Goal: Task Accomplishment & Management: Complete application form

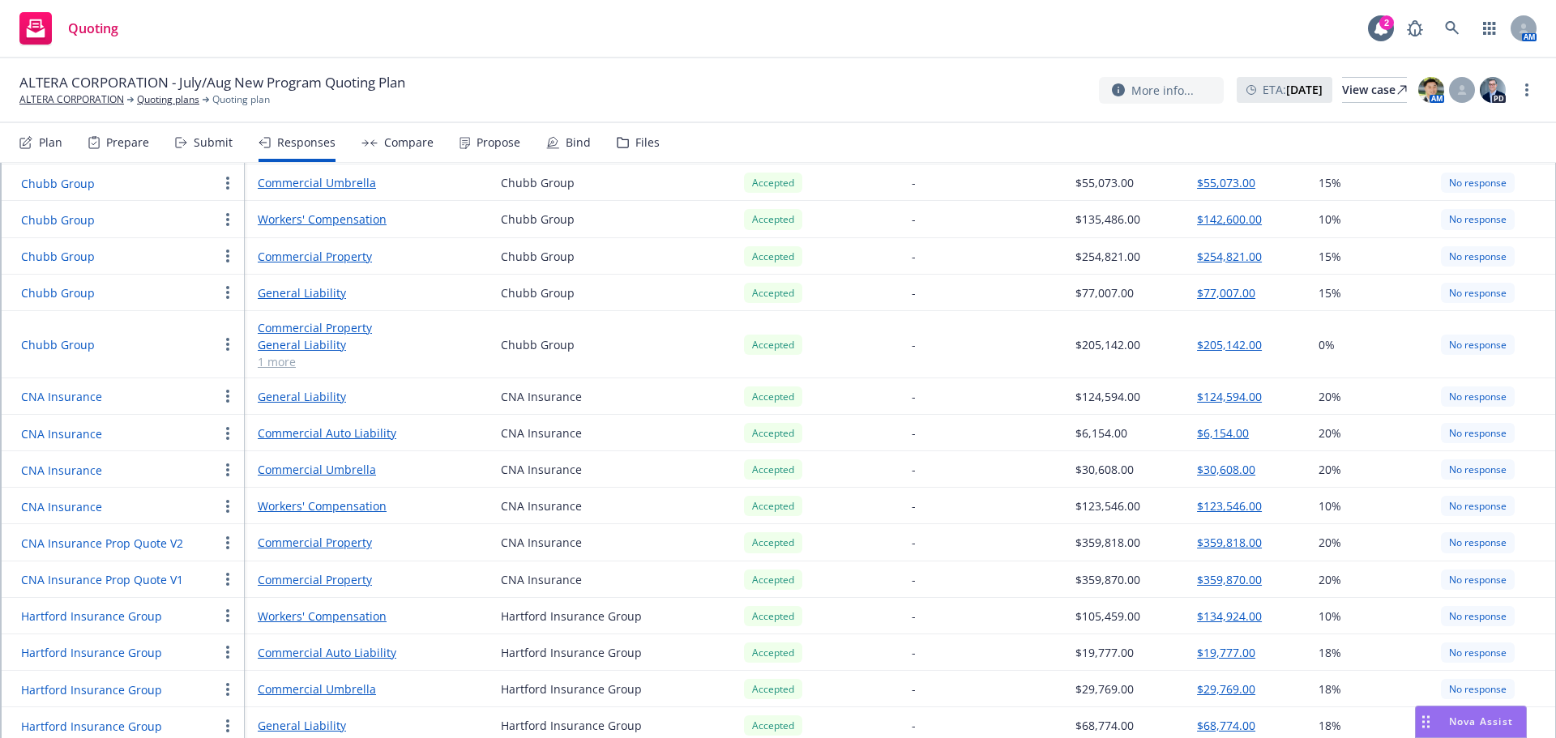
scroll to position [730, 0]
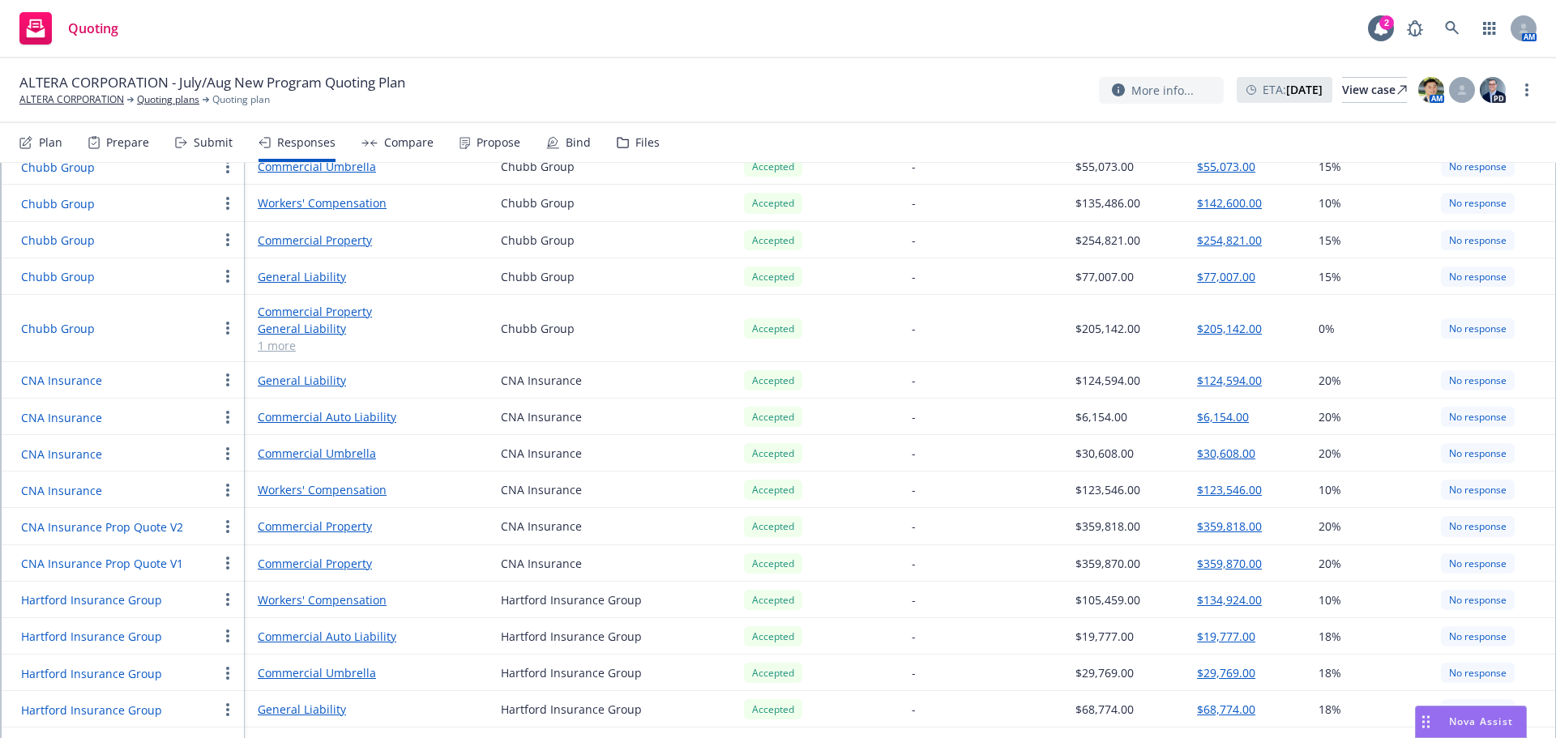
click at [322, 481] on link "Workers' Compensation" at bounding box center [366, 489] width 217 height 17
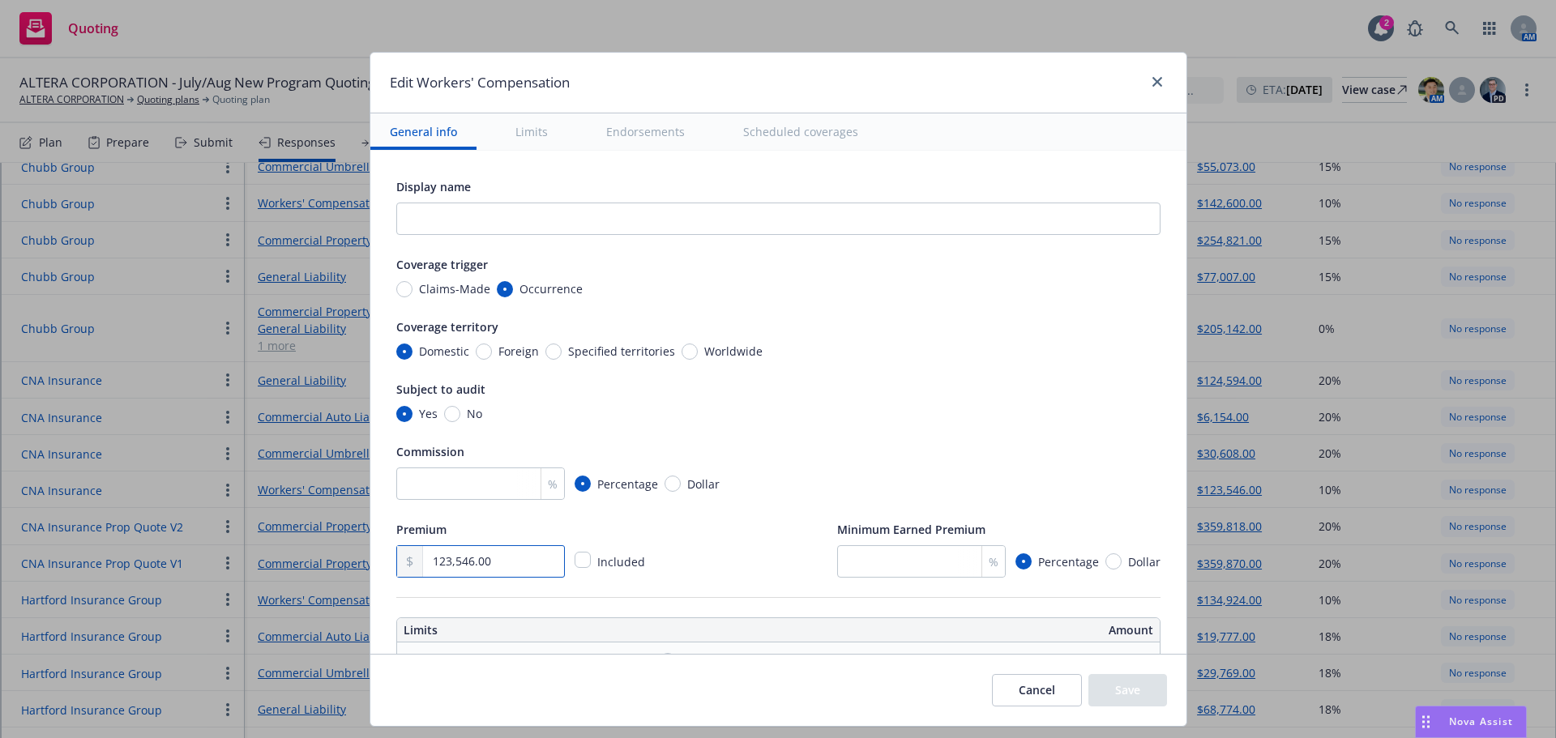
drag, startPoint x: 257, startPoint y: 549, endPoint x: 169, endPoint y: 533, distance: 89.7
click at [169, 542] on div "Edit Workers' Compensation General info Limits Endorsements Scheduled coverages…" at bounding box center [778, 369] width 1556 height 738
type input "110,699.00"
drag, startPoint x: 1118, startPoint y: 694, endPoint x: 1109, endPoint y: 694, distance: 8.9
click at [1118, 694] on button "Save" at bounding box center [1128, 690] width 79 height 32
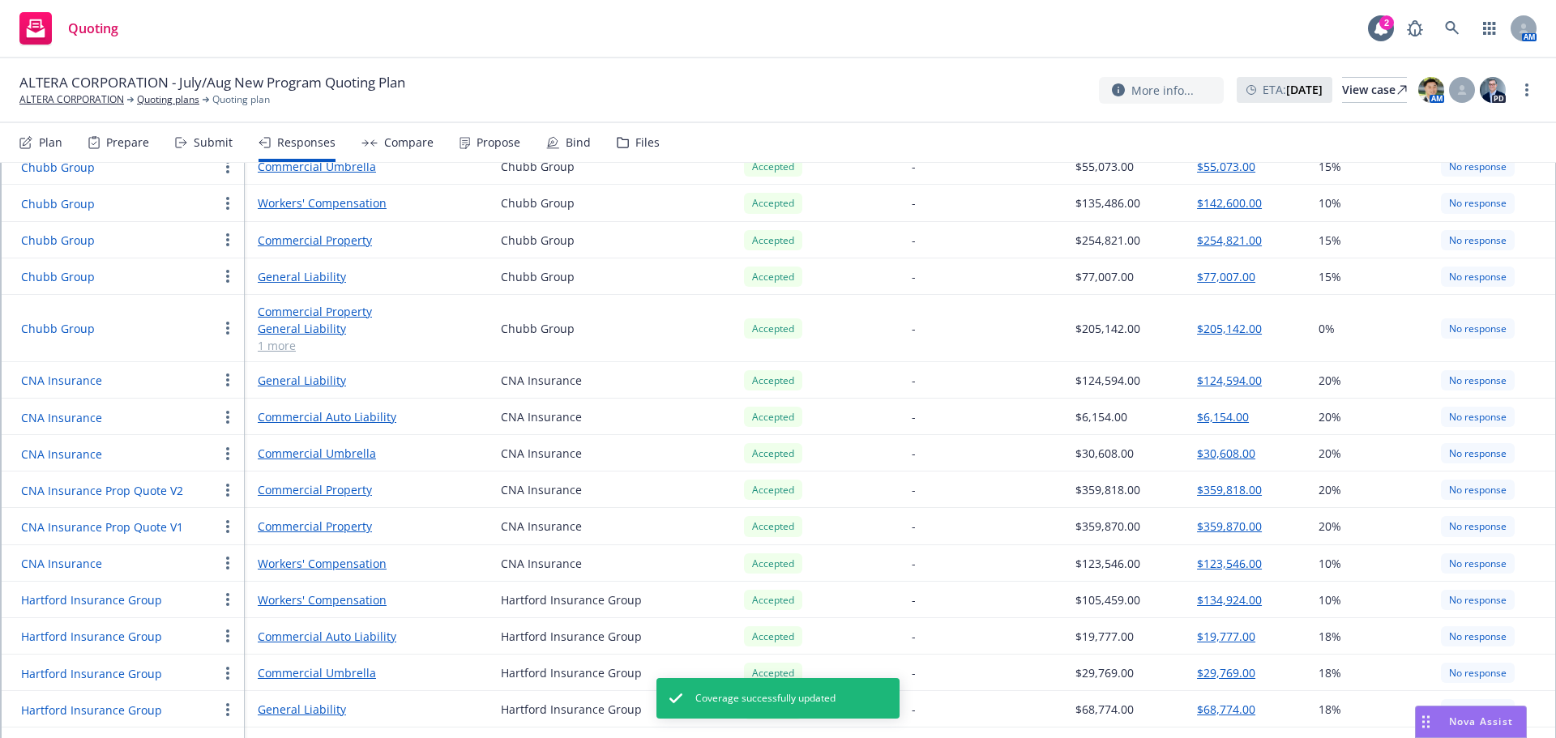
click at [1197, 555] on button "$123,546.00" at bounding box center [1229, 563] width 65 height 17
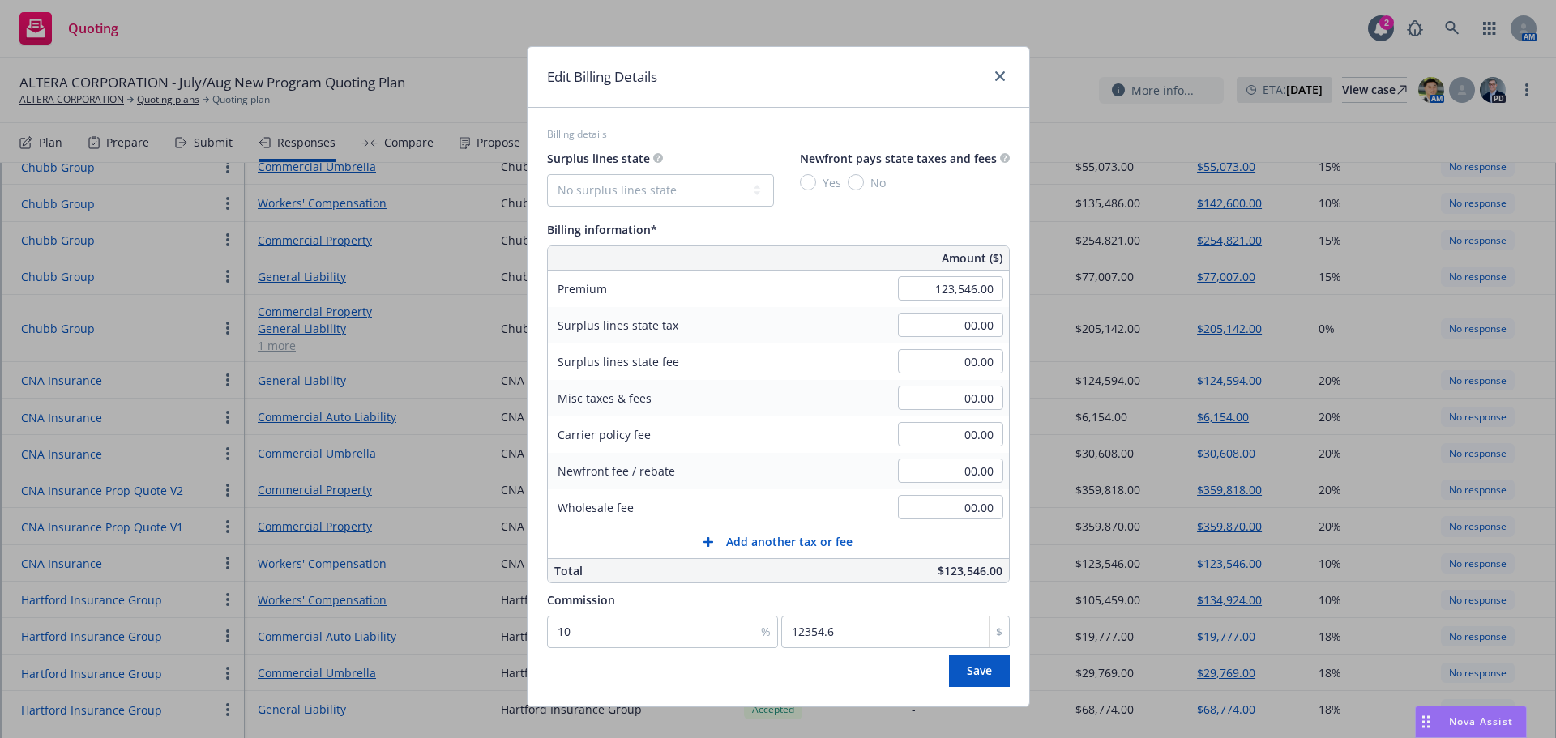
scroll to position [0, 0]
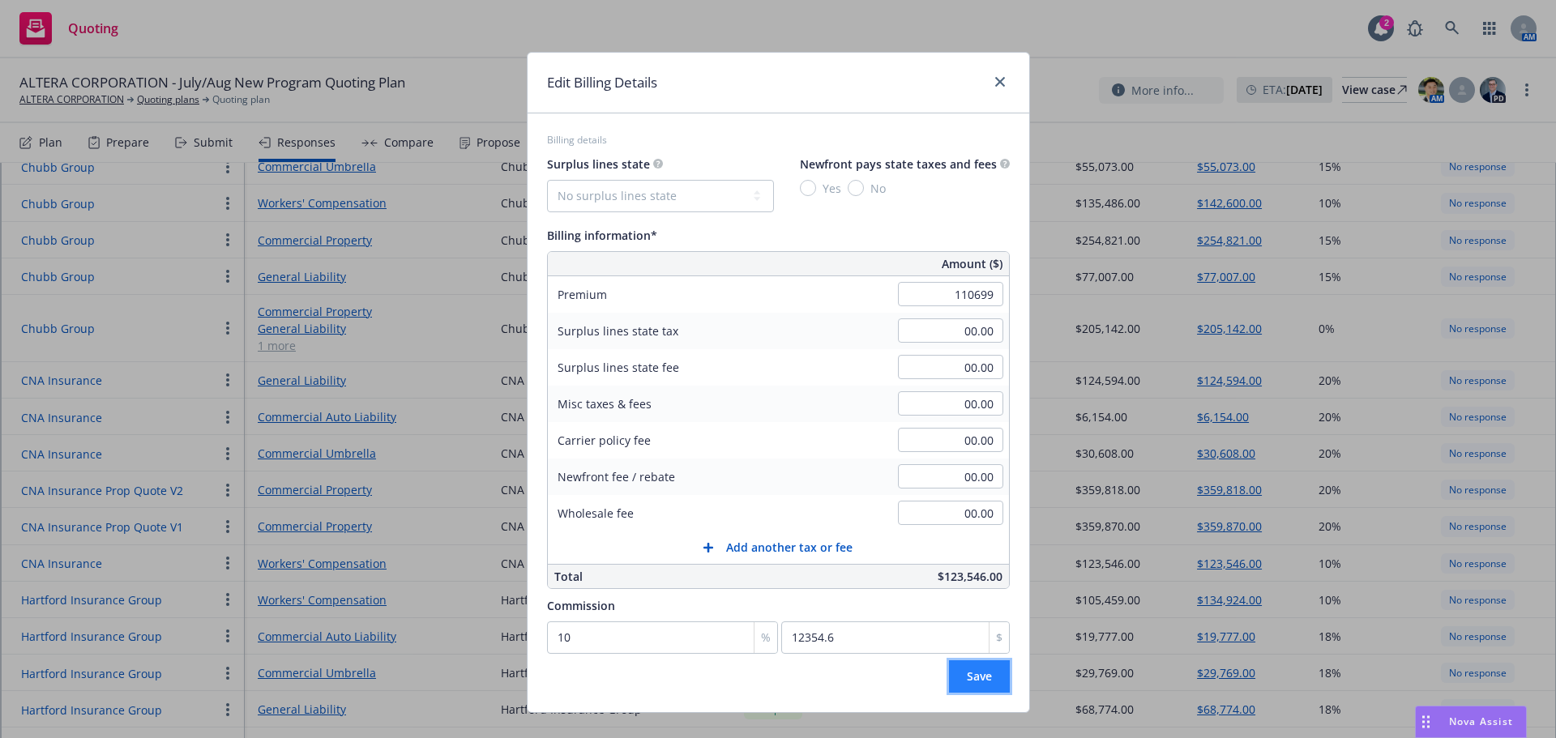
type input "110,699.00"
type input "11069.9"
click at [985, 666] on button "Save" at bounding box center [979, 677] width 61 height 32
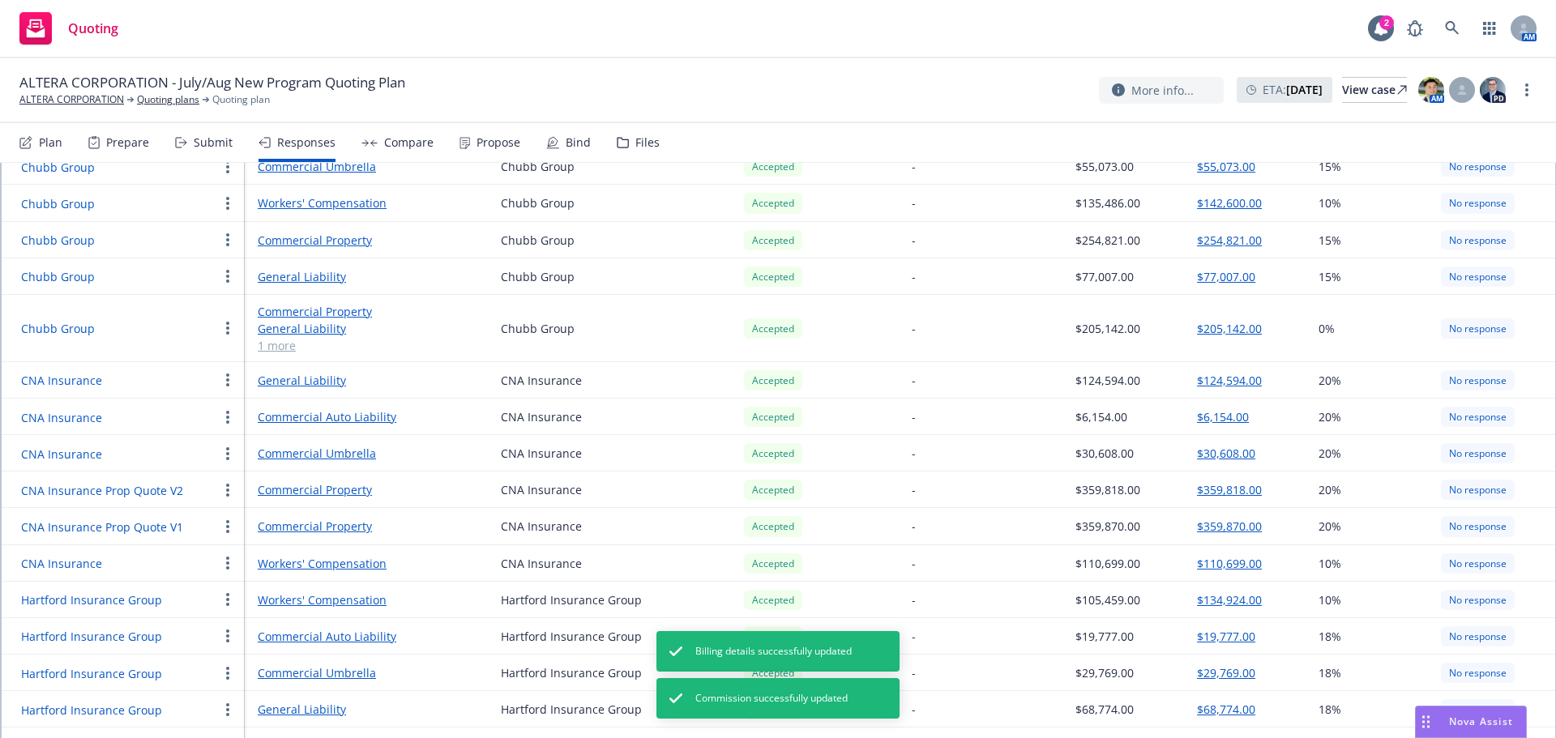
click at [331, 555] on link "Workers' Compensation" at bounding box center [366, 563] width 217 height 17
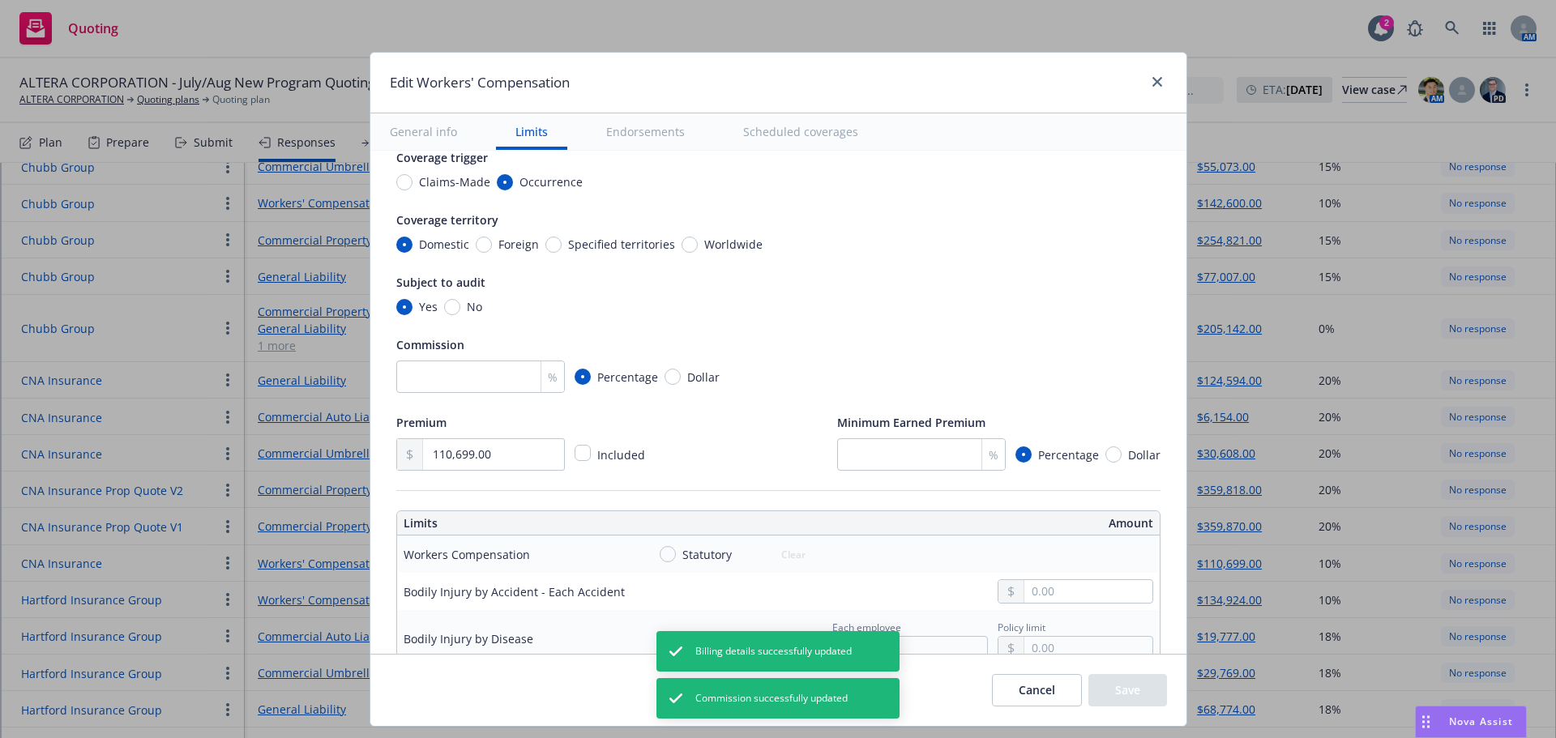
scroll to position [81, 0]
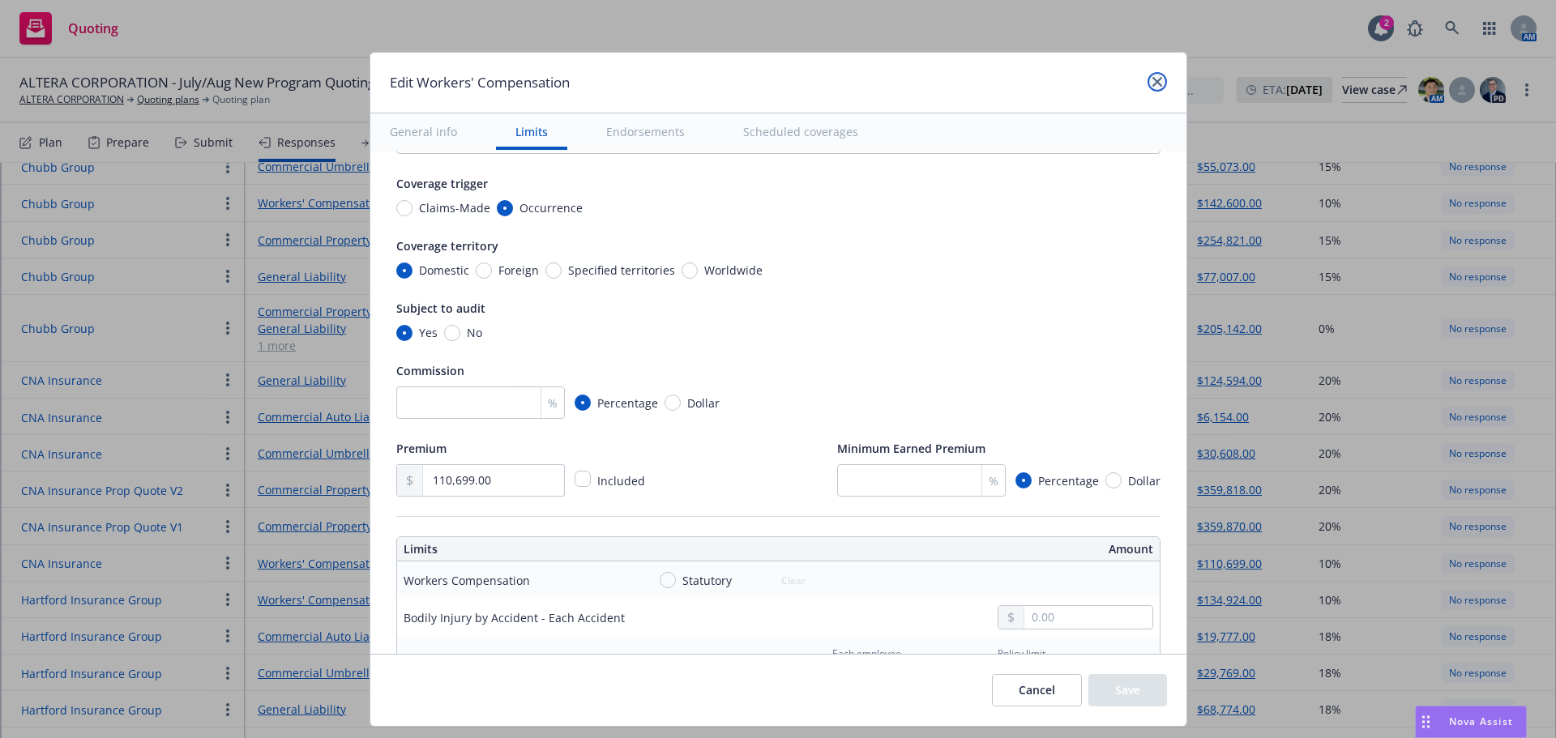
click at [1156, 81] on icon "close" at bounding box center [1158, 82] width 10 height 10
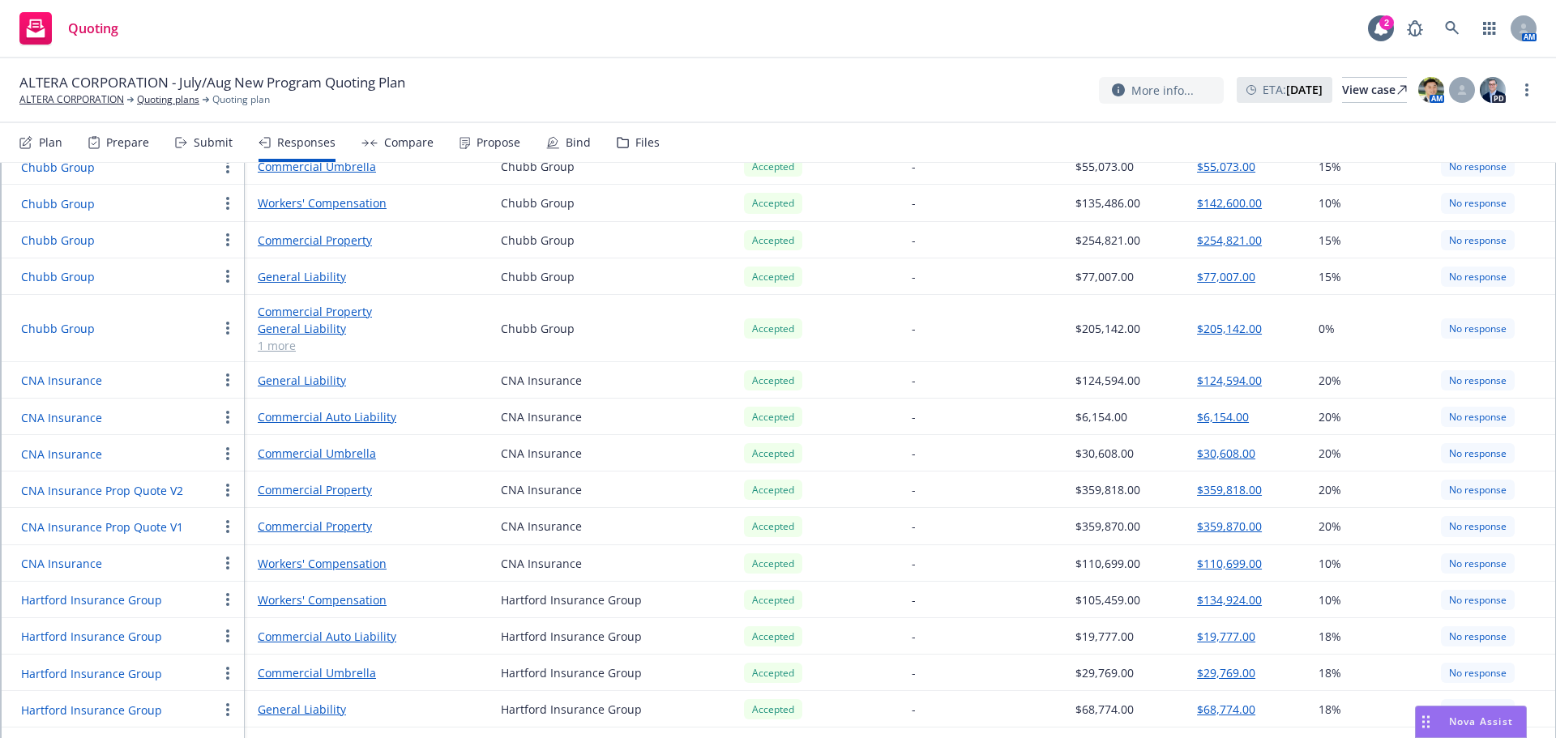
click at [297, 372] on link "General Liability" at bounding box center [366, 380] width 217 height 17
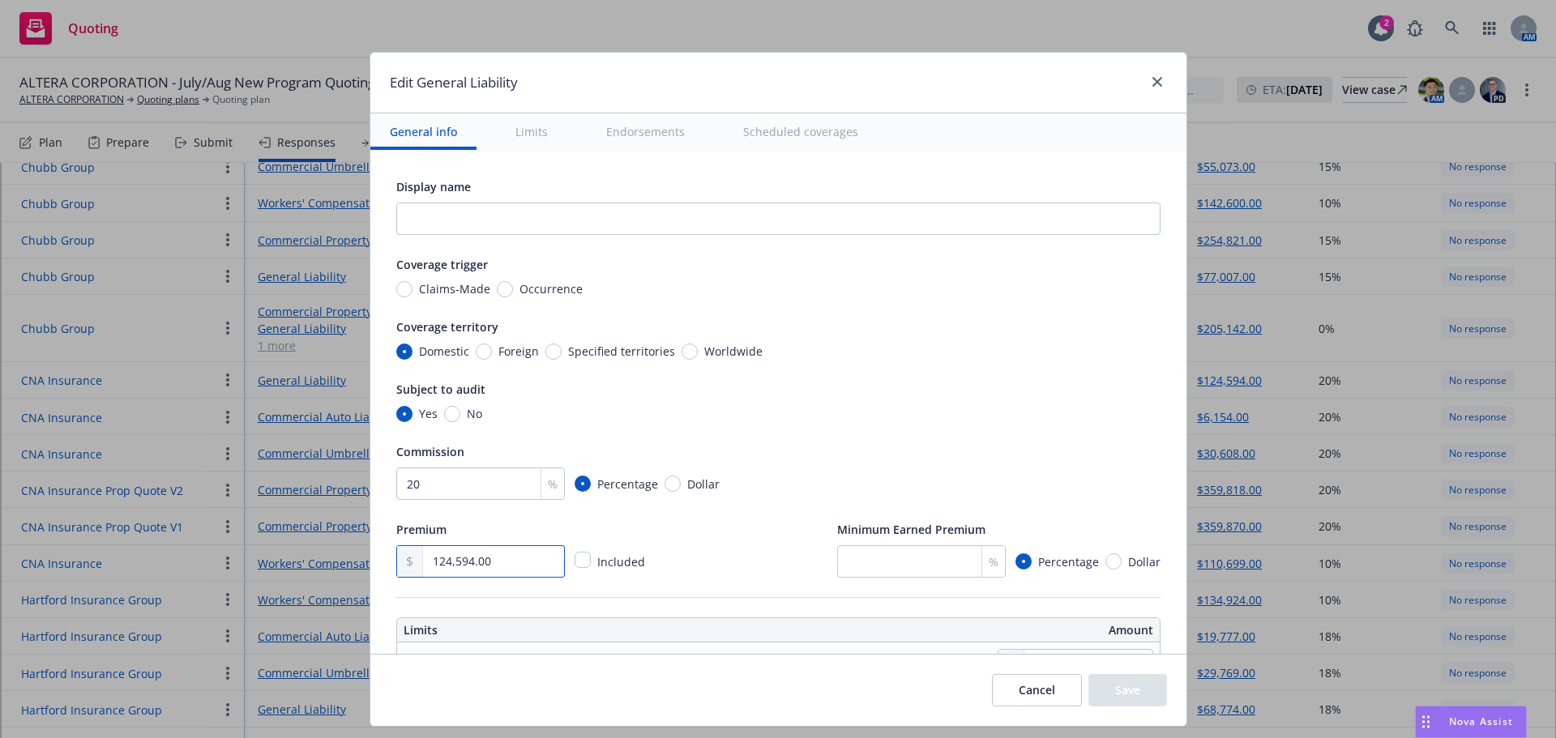
drag, startPoint x: 503, startPoint y: 566, endPoint x: 392, endPoint y: 558, distance: 112.1
click at [396, 558] on div "124,594.00" at bounding box center [480, 562] width 169 height 32
type input "118,722.00"
click at [1096, 689] on button "Save" at bounding box center [1128, 690] width 79 height 32
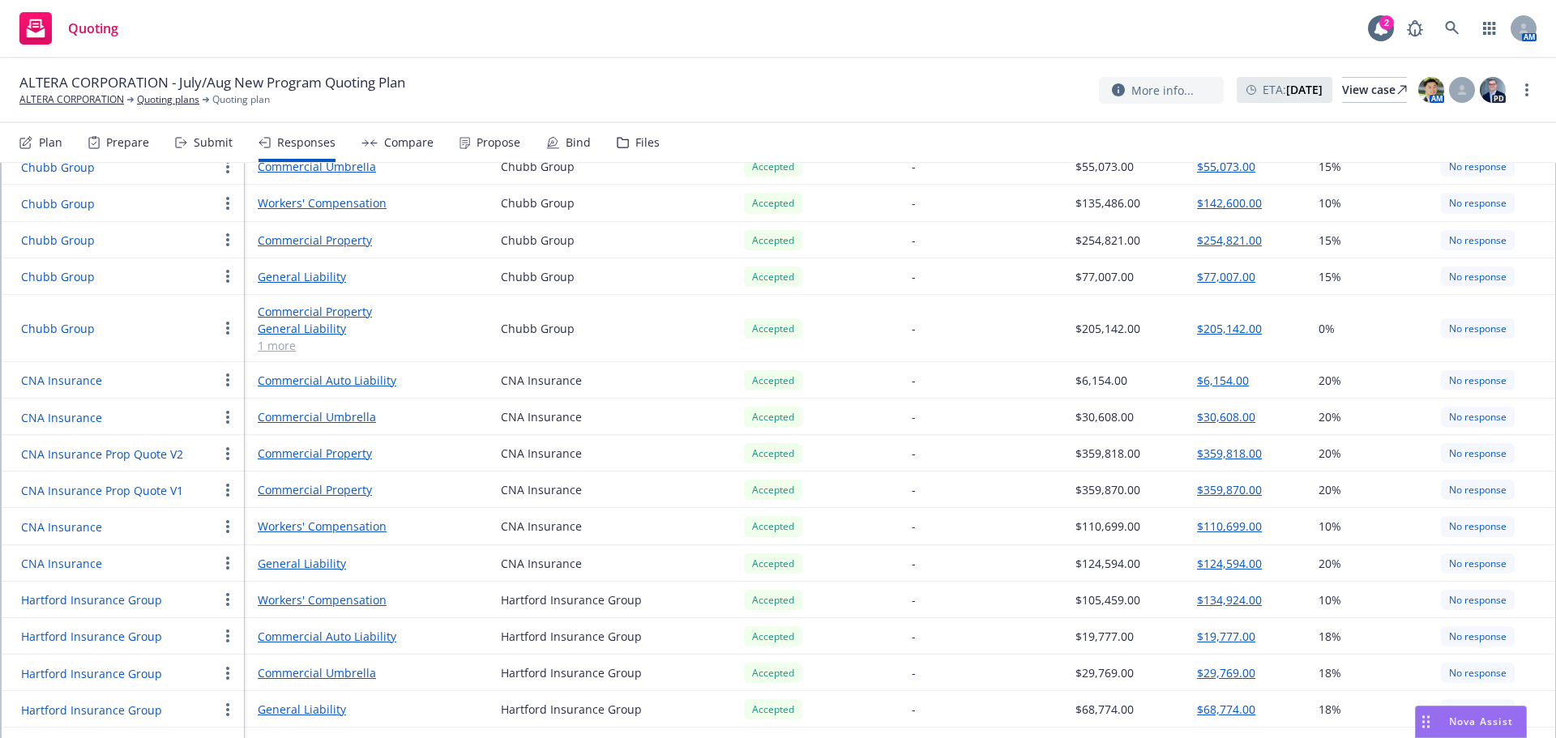
click at [1211, 555] on button "$124,594.00" at bounding box center [1229, 563] width 65 height 17
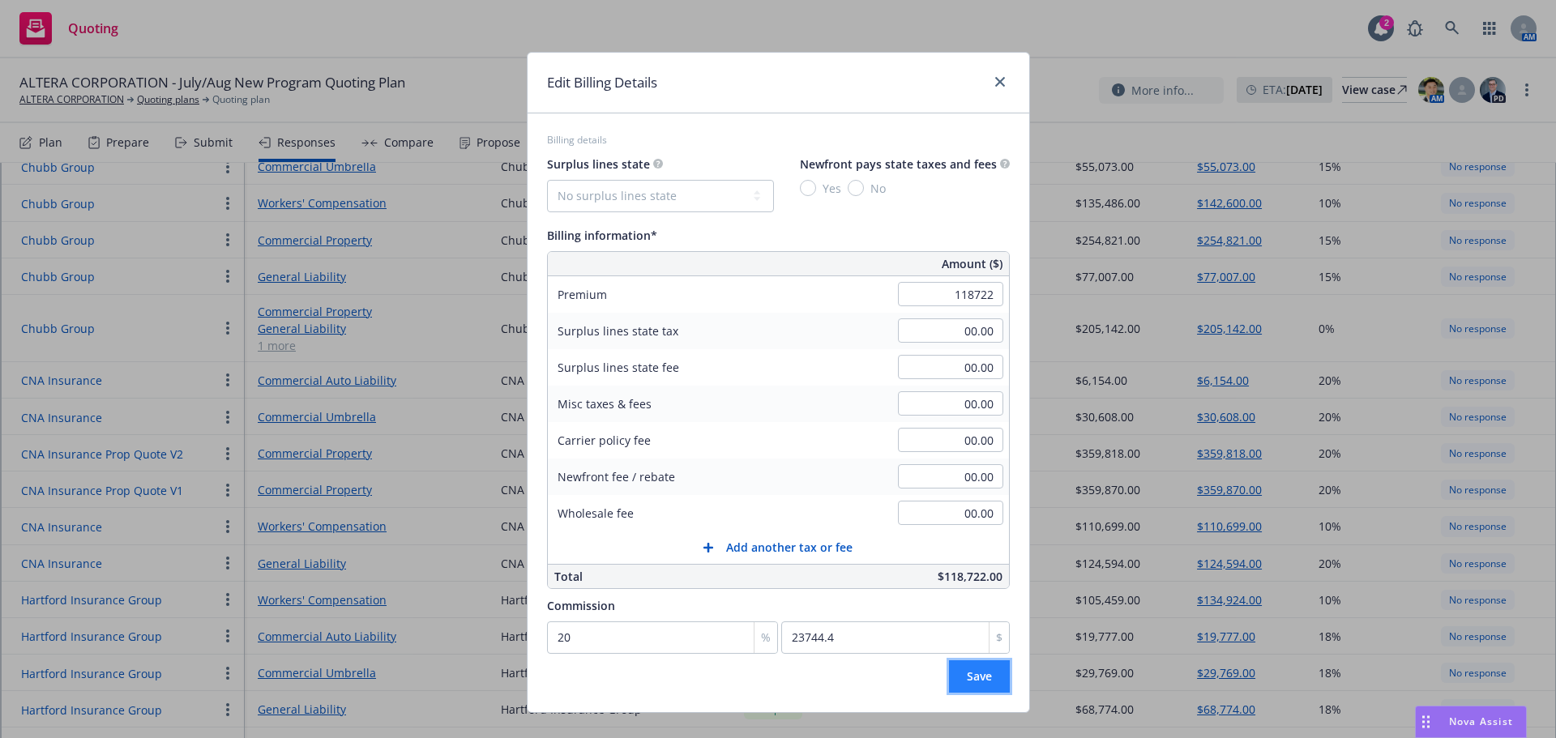
type input "118,722.00"
type input "23744.4"
click at [967, 683] on span "Save" at bounding box center [979, 676] width 25 height 15
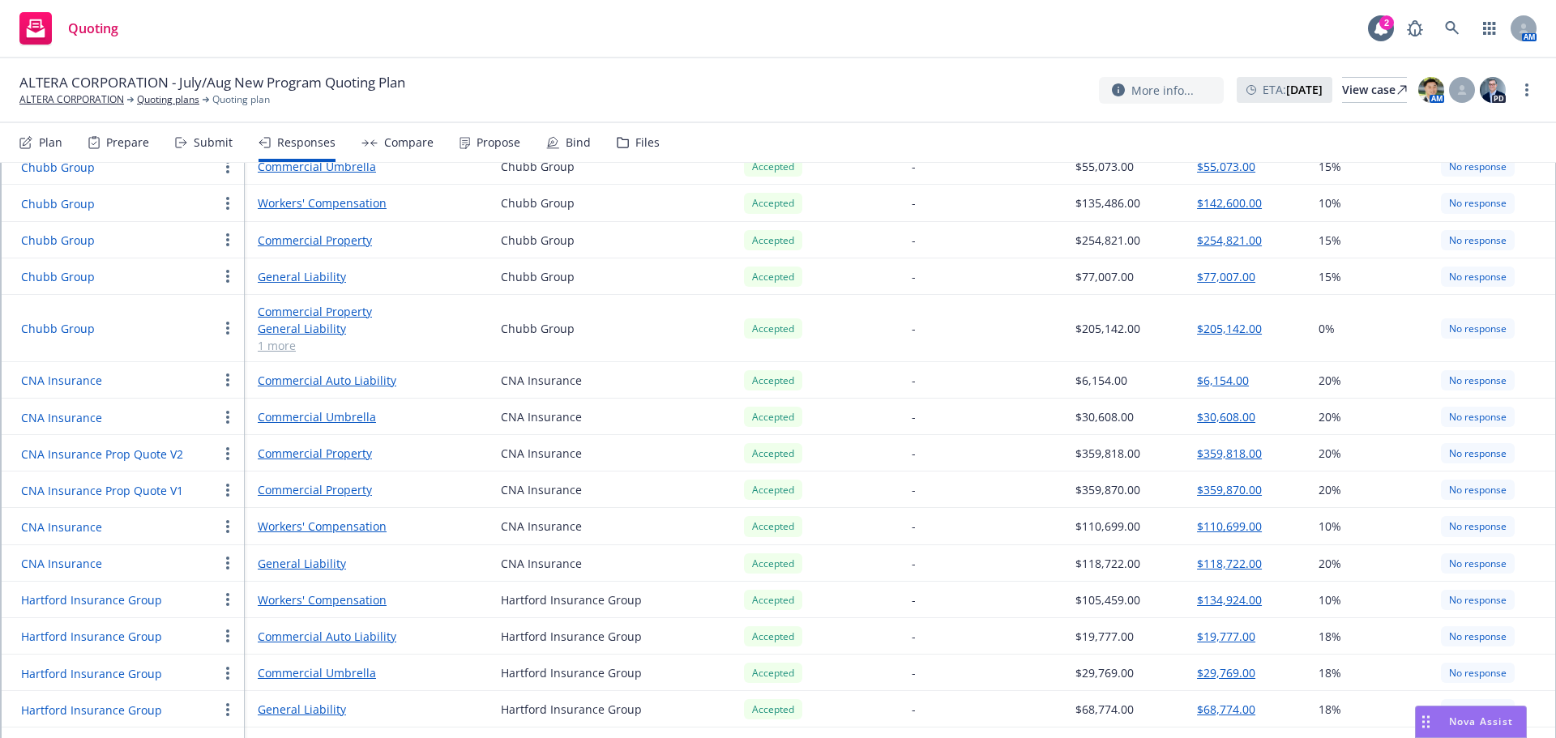
click at [89, 409] on button "CNA Insurance" at bounding box center [61, 417] width 81 height 17
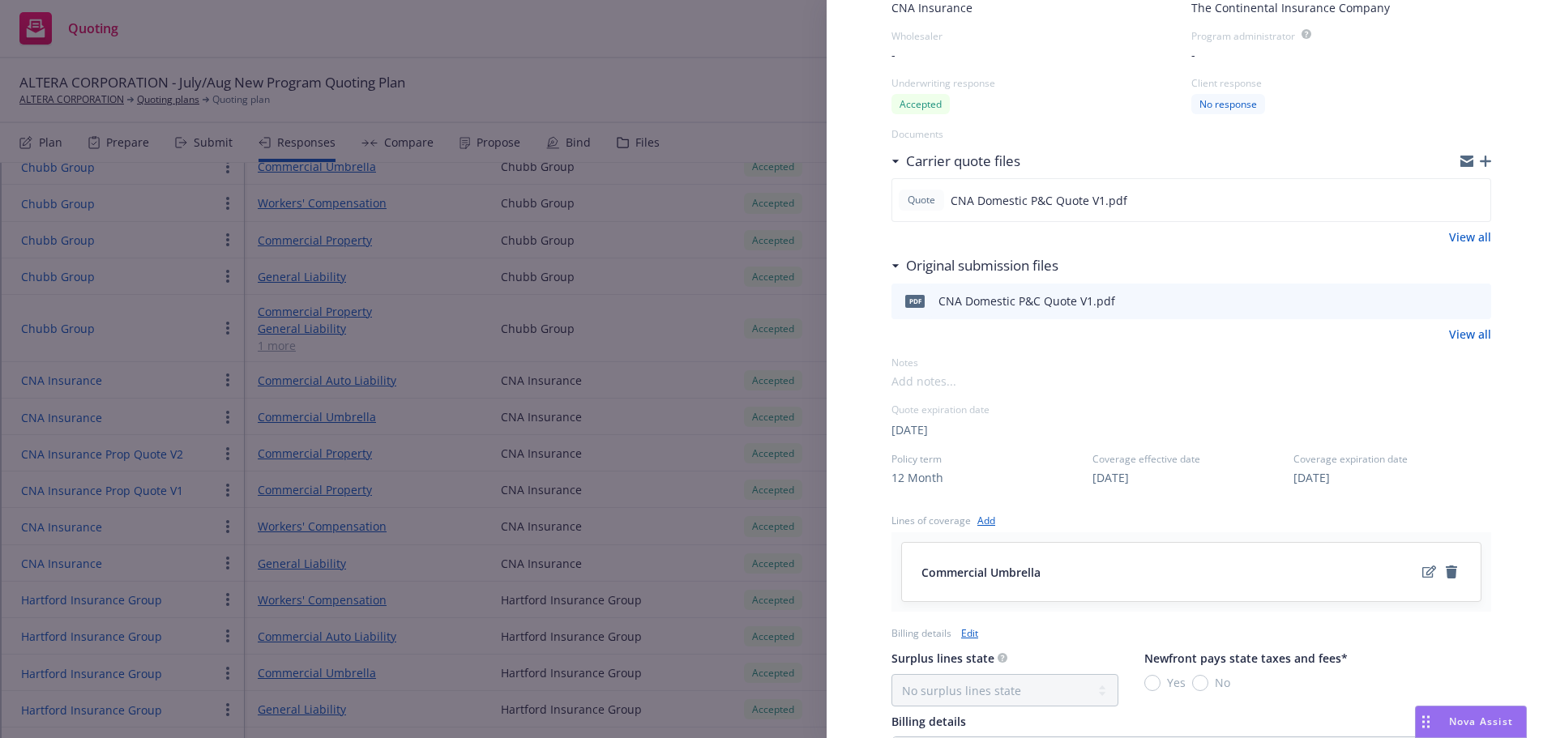
scroll to position [243, 0]
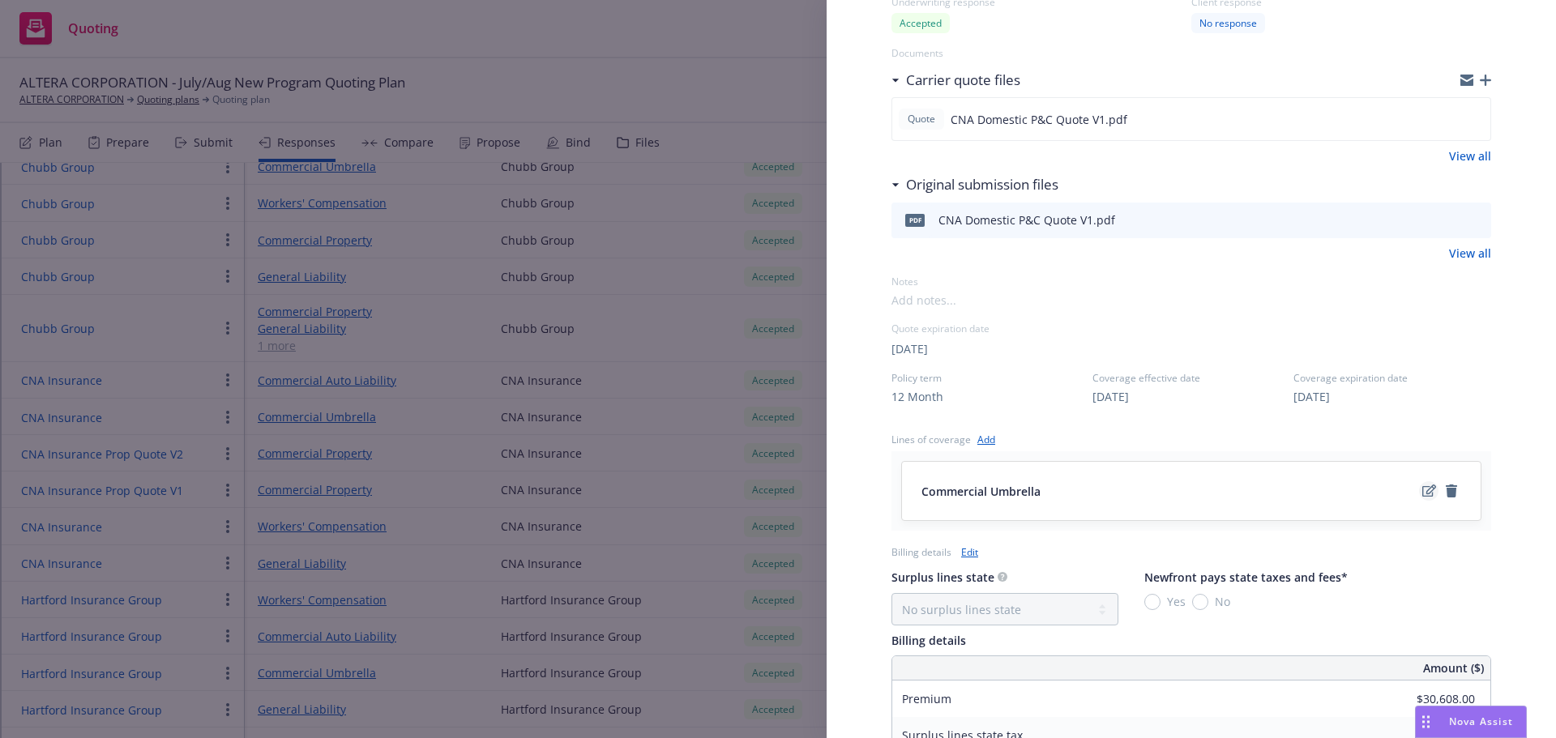
click at [1423, 491] on icon "edit" at bounding box center [1430, 491] width 14 height 13
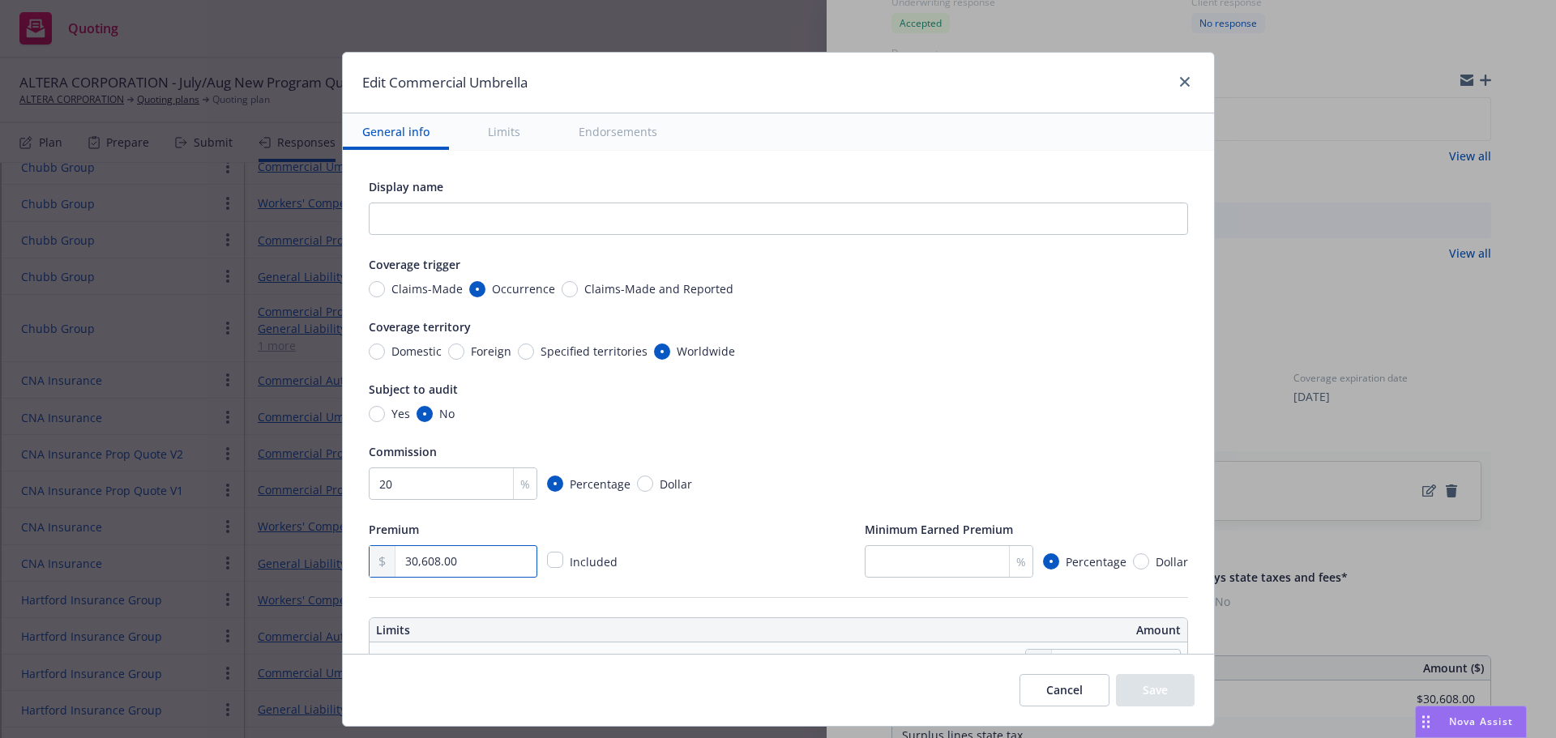
drag, startPoint x: 429, startPoint y: 563, endPoint x: 374, endPoint y: 566, distance: 54.4
click at [377, 566] on div "30,608.00" at bounding box center [453, 562] width 169 height 32
type input "29,464.00"
click at [1155, 685] on button "Save" at bounding box center [1155, 690] width 79 height 32
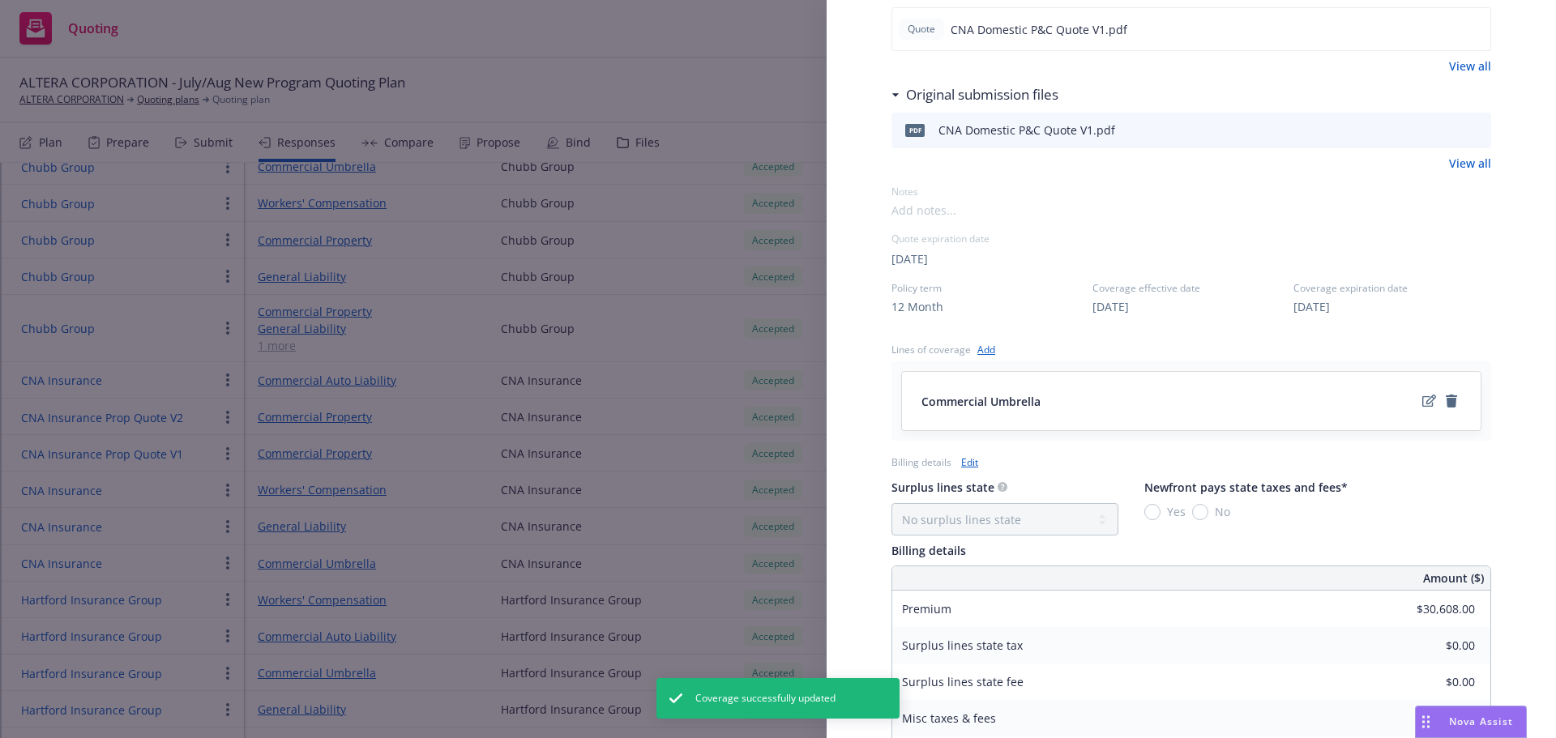
scroll to position [405, 0]
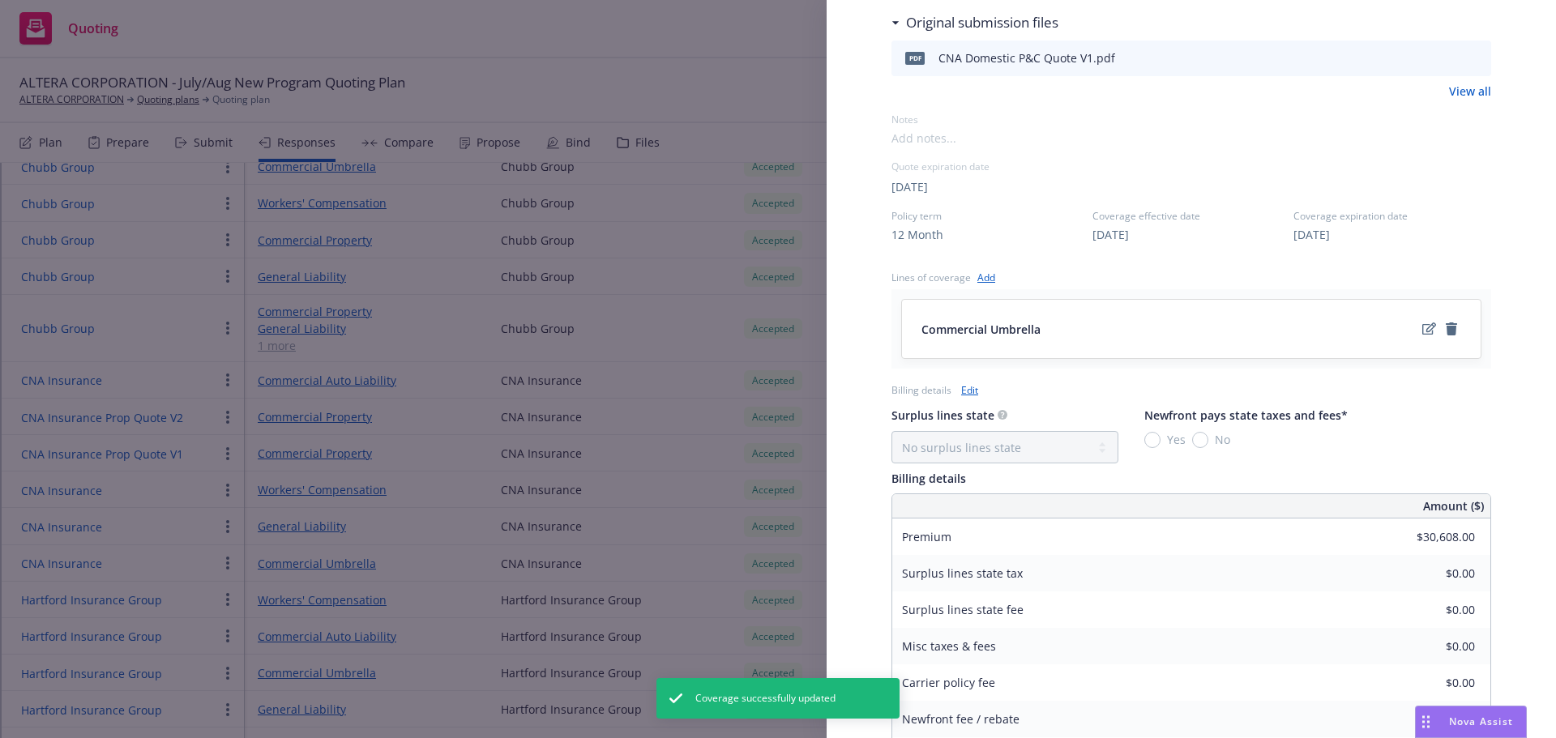
click at [968, 390] on link "Edit" at bounding box center [969, 390] width 17 height 17
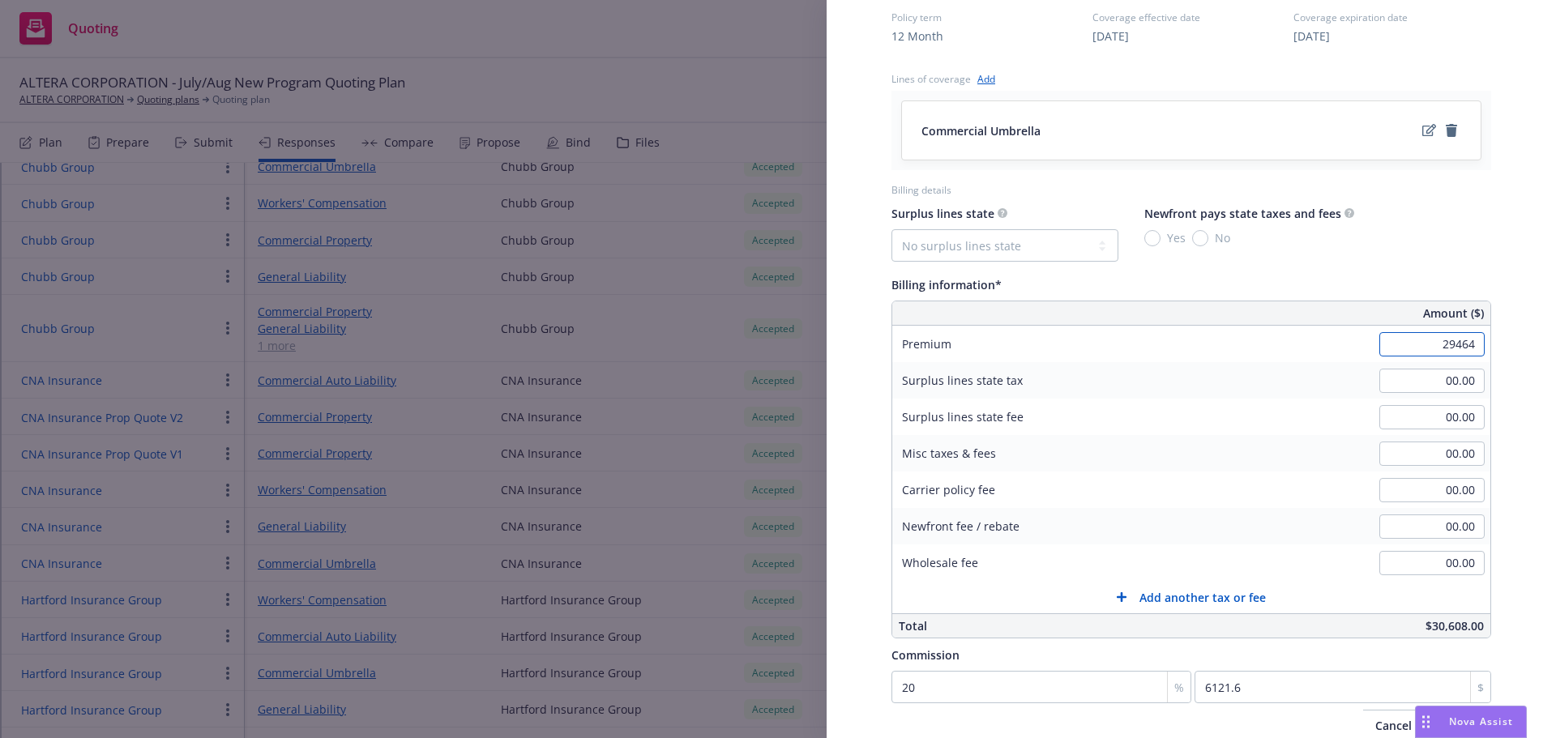
scroll to position [733, 0]
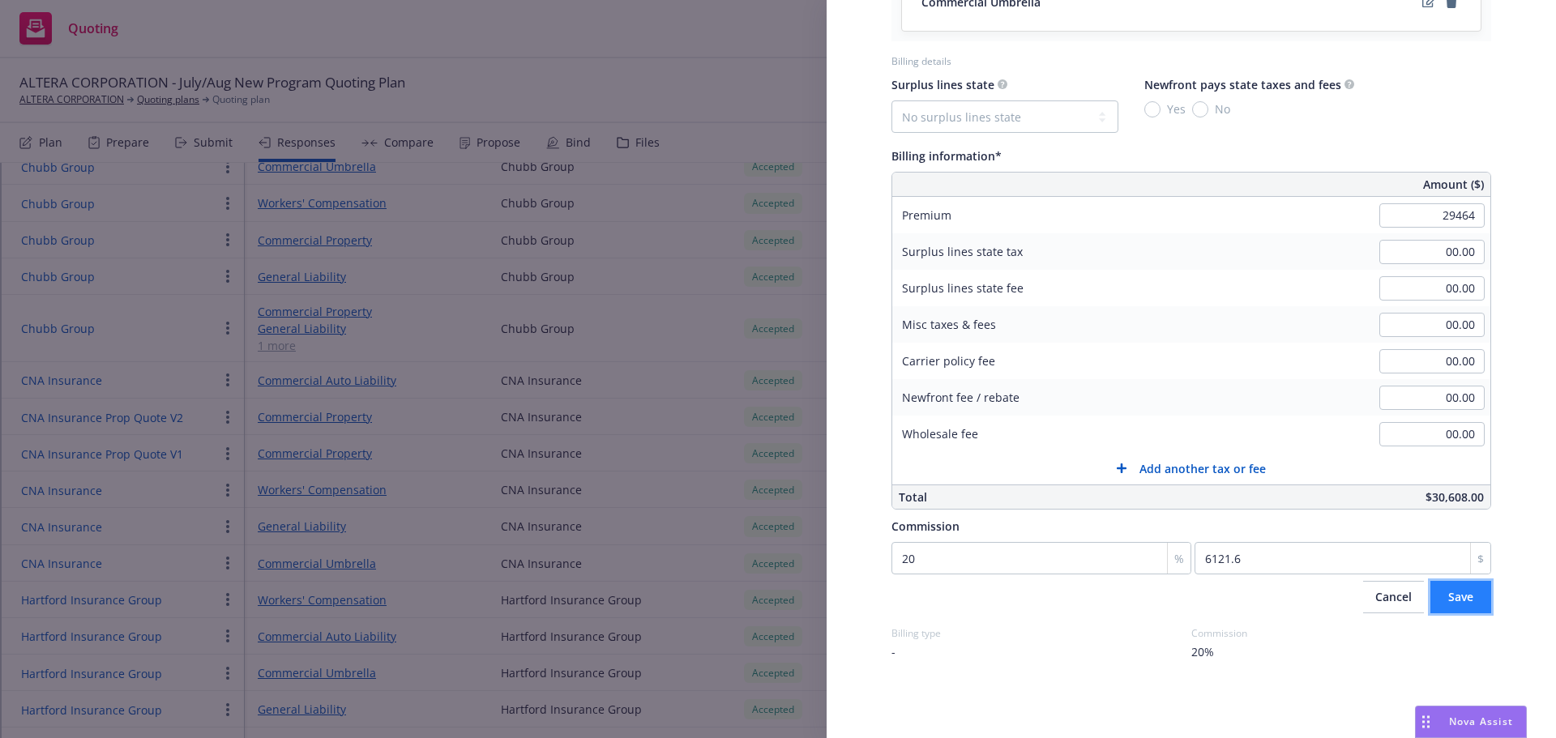
type input "29,464.00"
type input "5892.8"
click at [1448, 601] on span "Save" at bounding box center [1460, 596] width 25 height 15
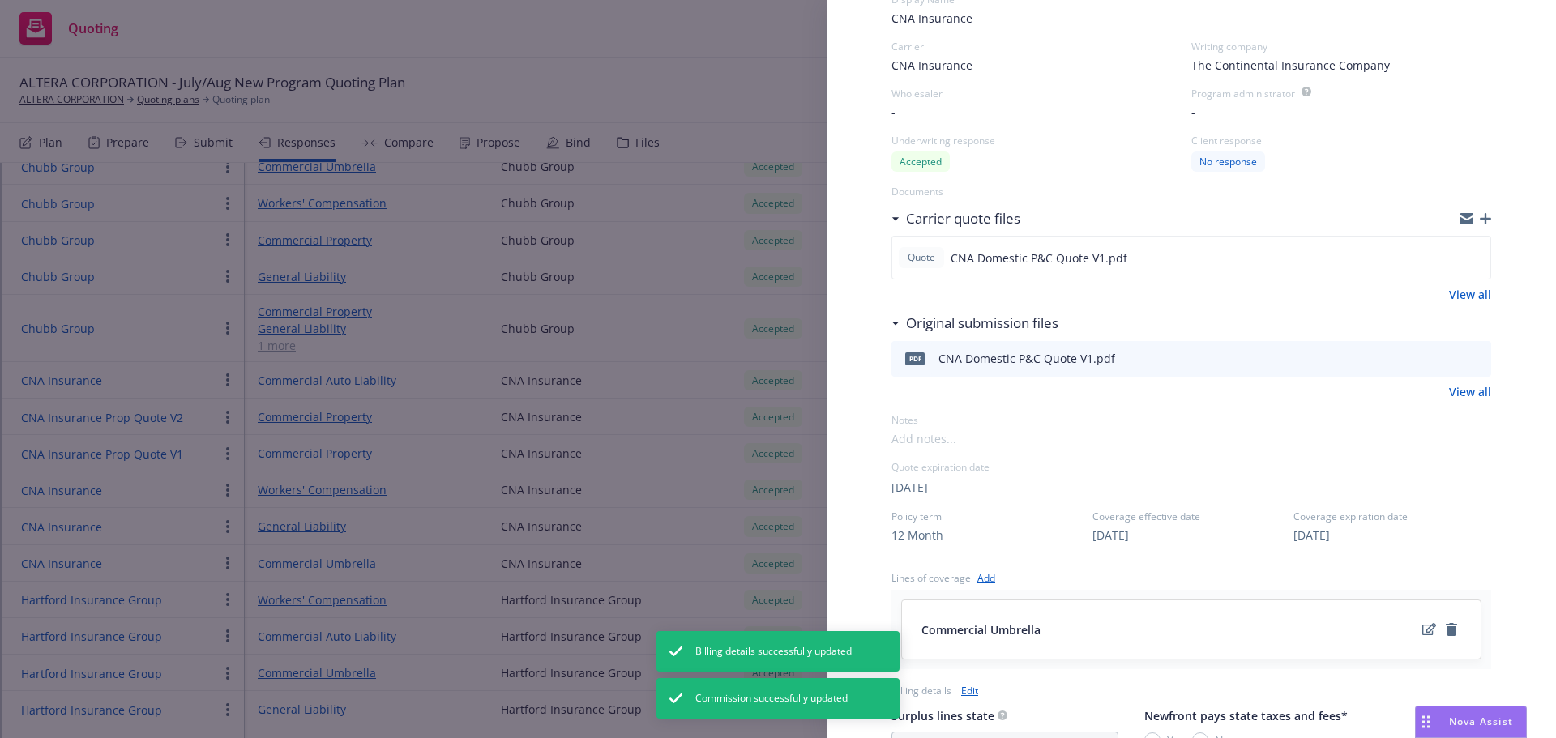
scroll to position [0, 0]
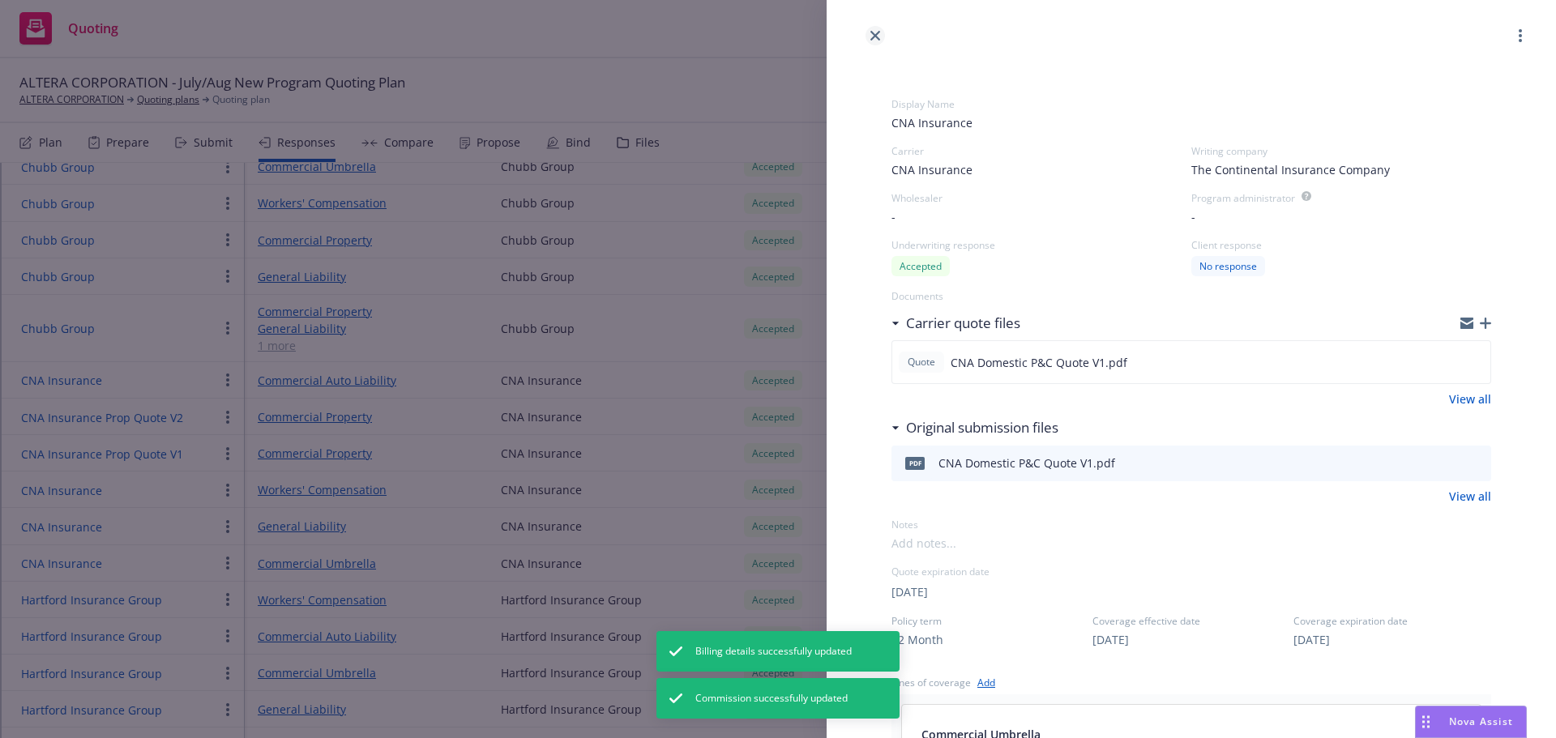
click at [879, 33] on icon "close" at bounding box center [876, 36] width 10 height 10
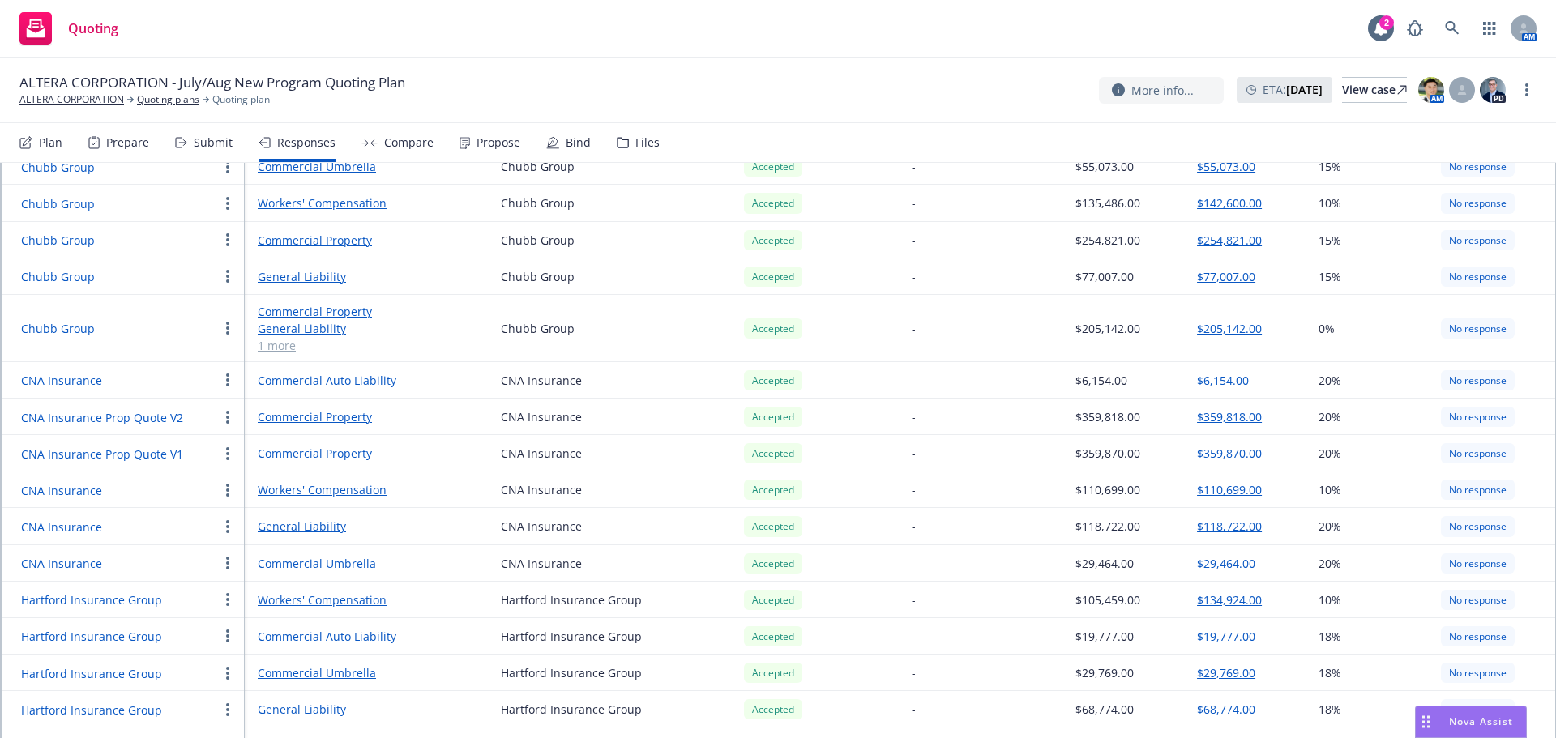
click at [220, 144] on div "Submit" at bounding box center [213, 142] width 39 height 13
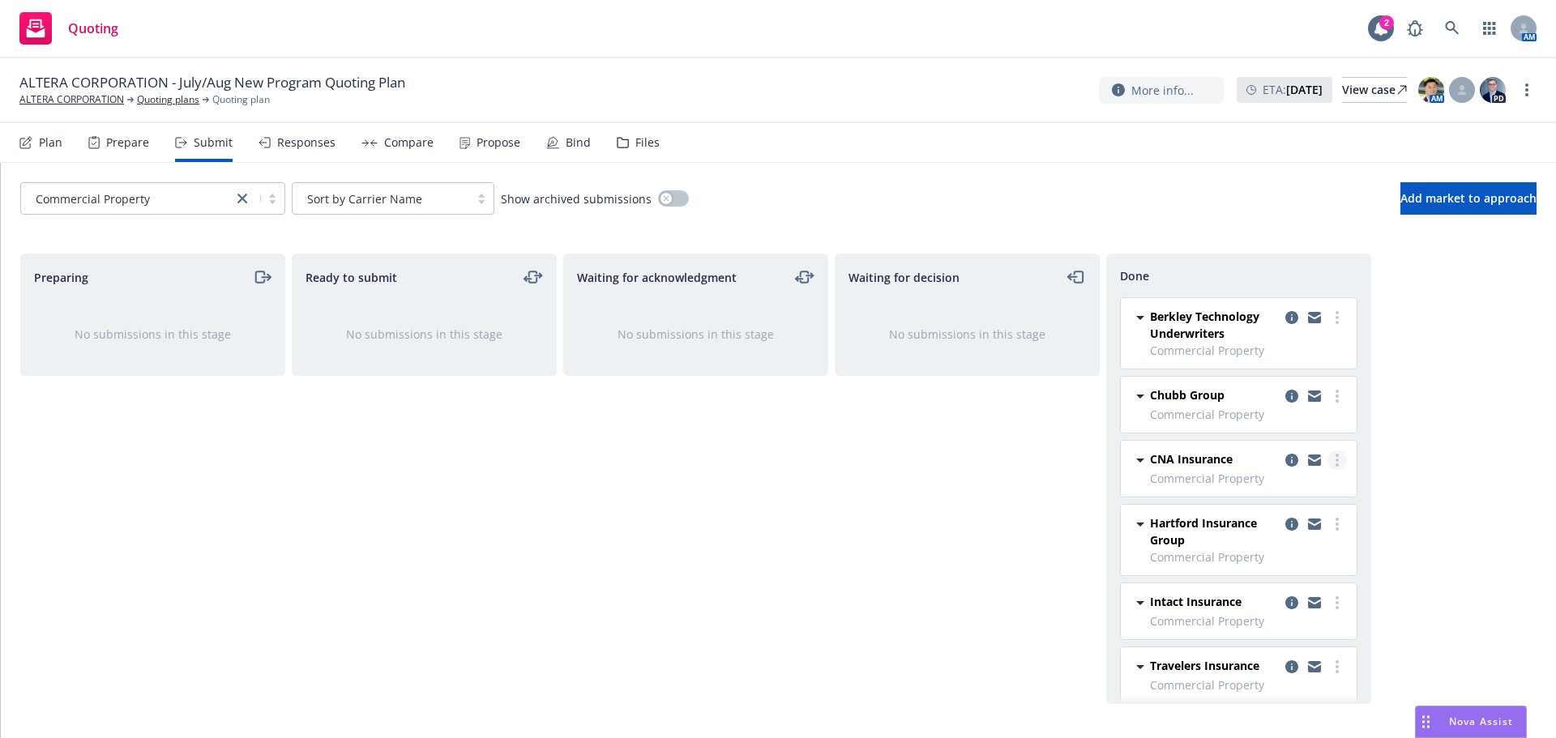
click at [1336, 460] on circle "more" at bounding box center [1337, 460] width 3 height 3
click at [1297, 525] on span "Add accepted decision" at bounding box center [1253, 525] width 162 height 15
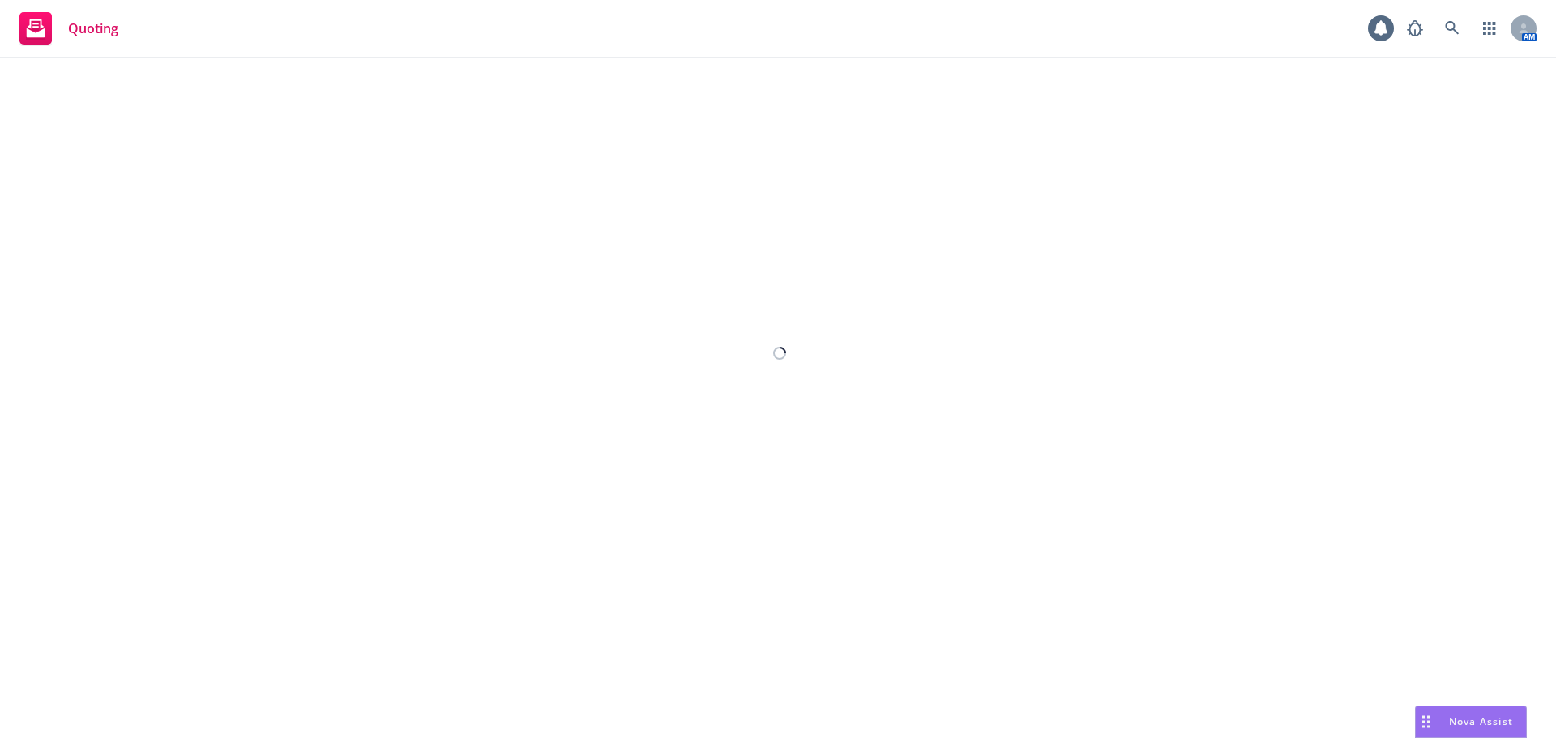
select select "12"
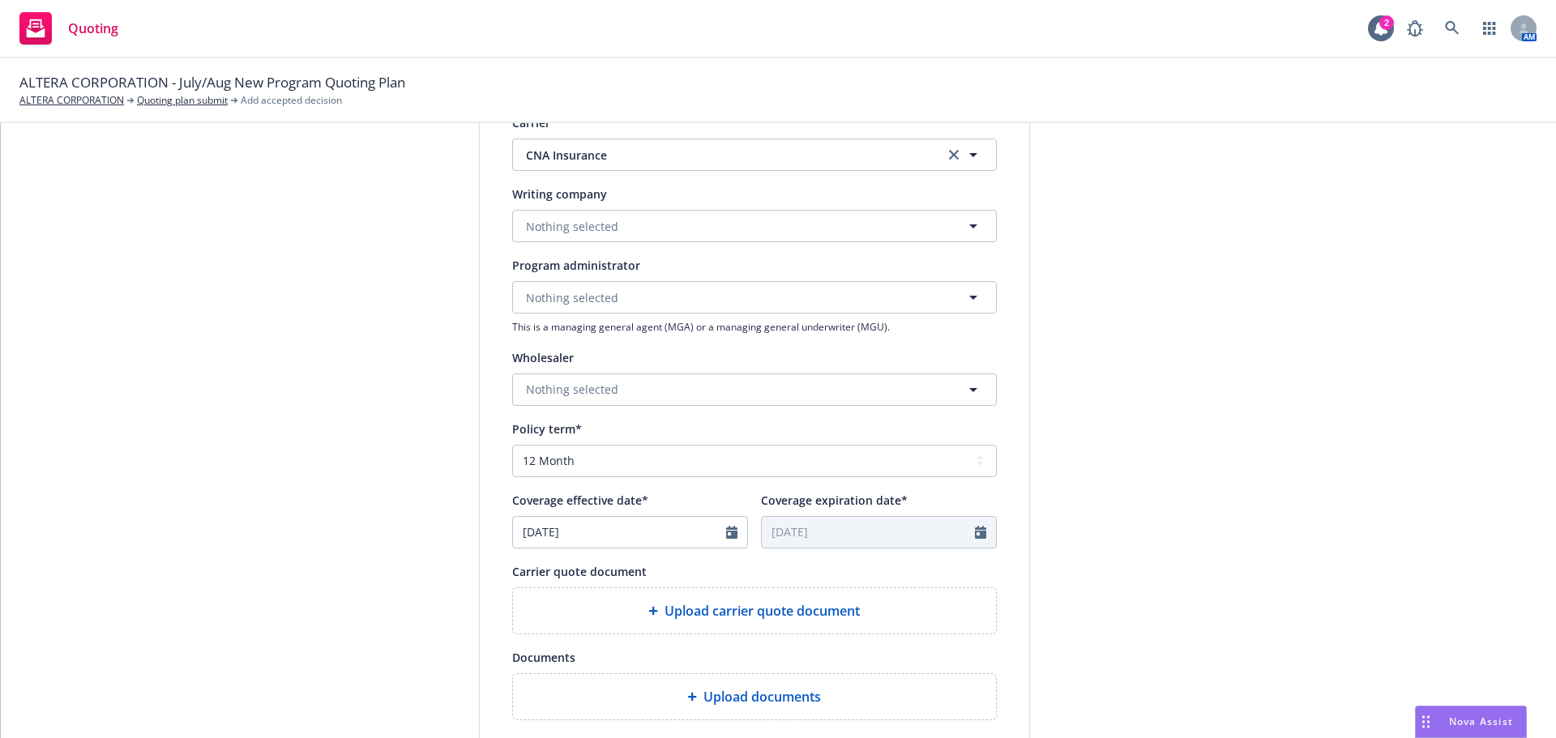
scroll to position [486, 0]
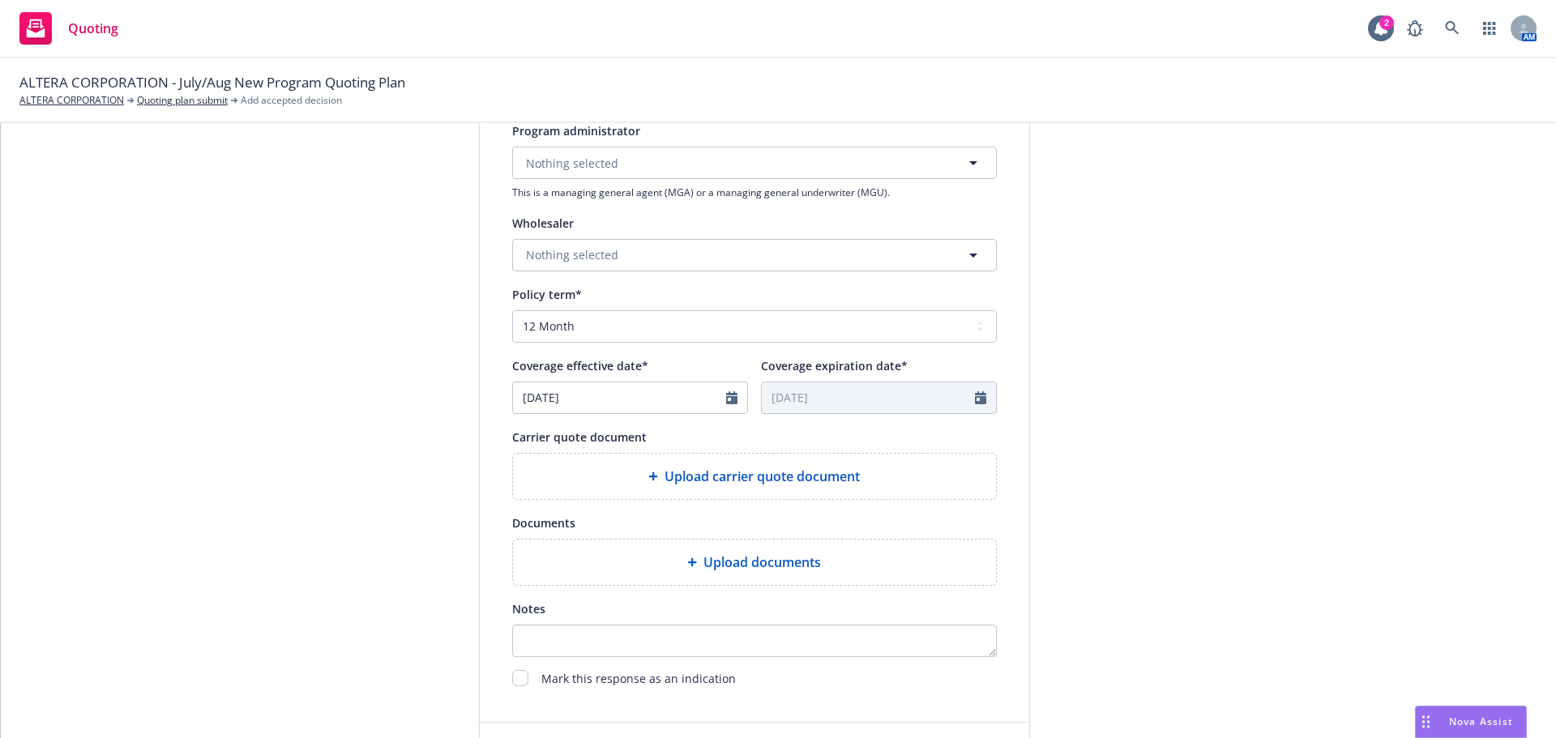
type textarea "x"
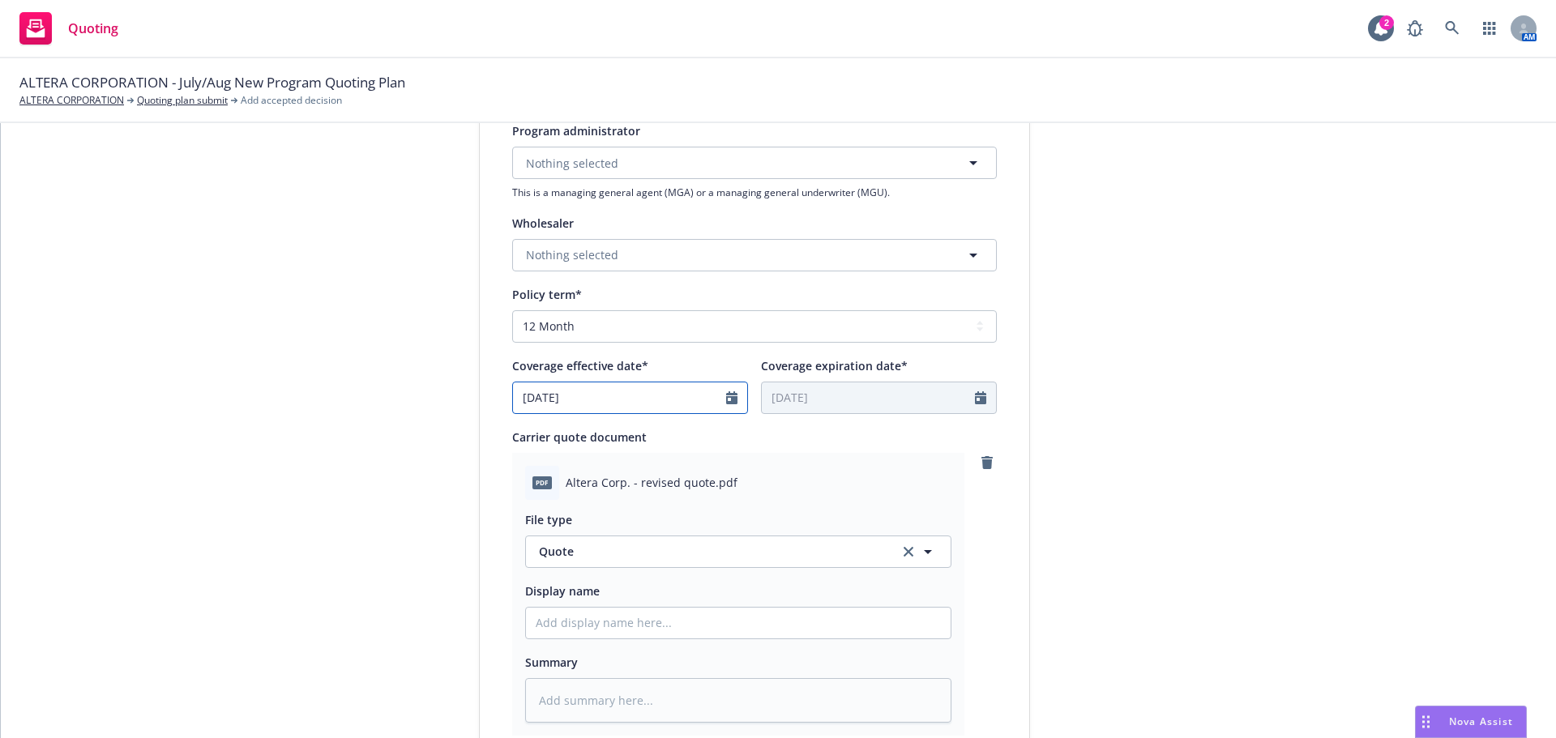
click at [726, 404] on icon "Calendar" at bounding box center [731, 398] width 11 height 13
click at [684, 442] on button "button" at bounding box center [691, 436] width 19 height 19
select select "9"
click at [657, 518] on span "12" at bounding box center [664, 517] width 22 height 20
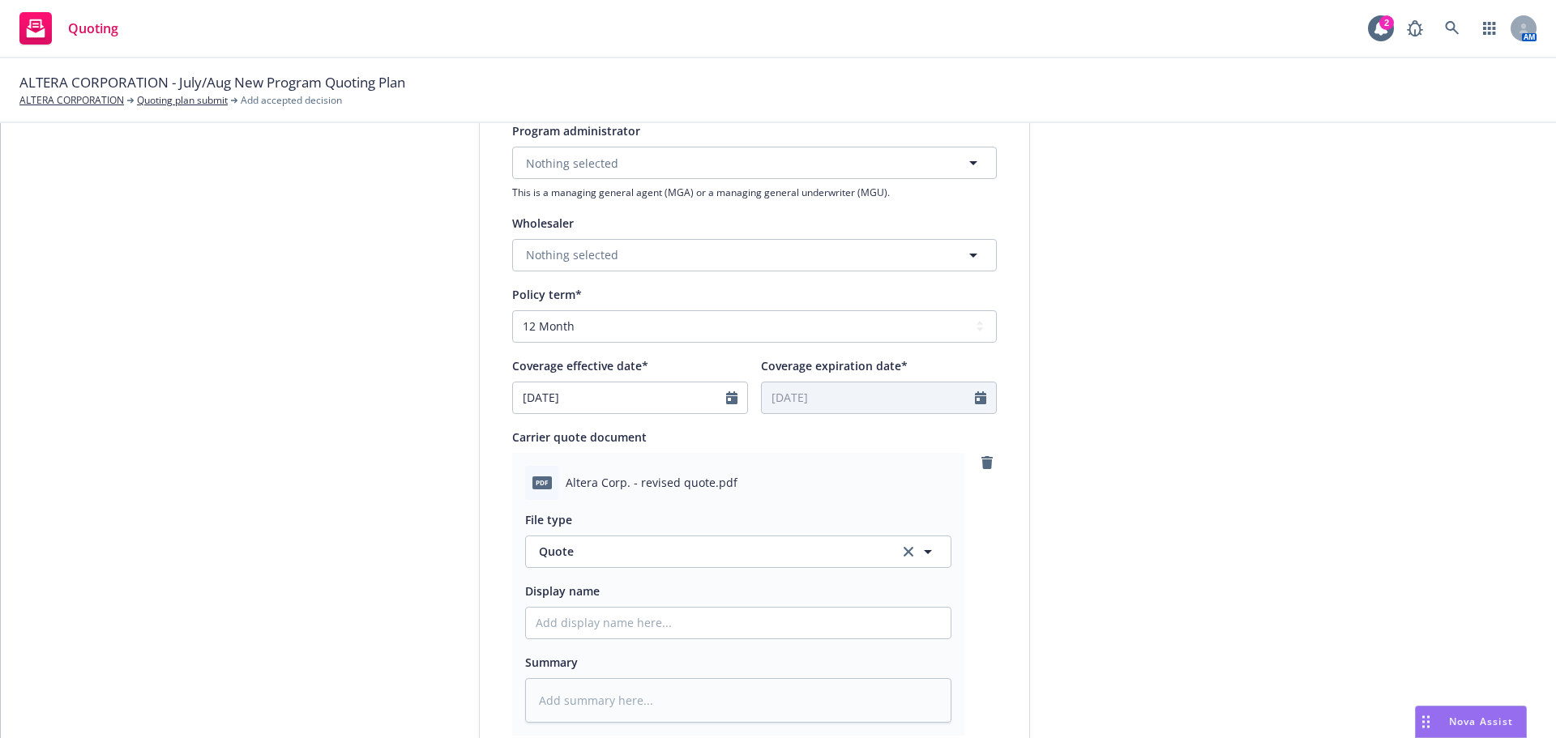
type textarea "x"
type input "[DATE]"
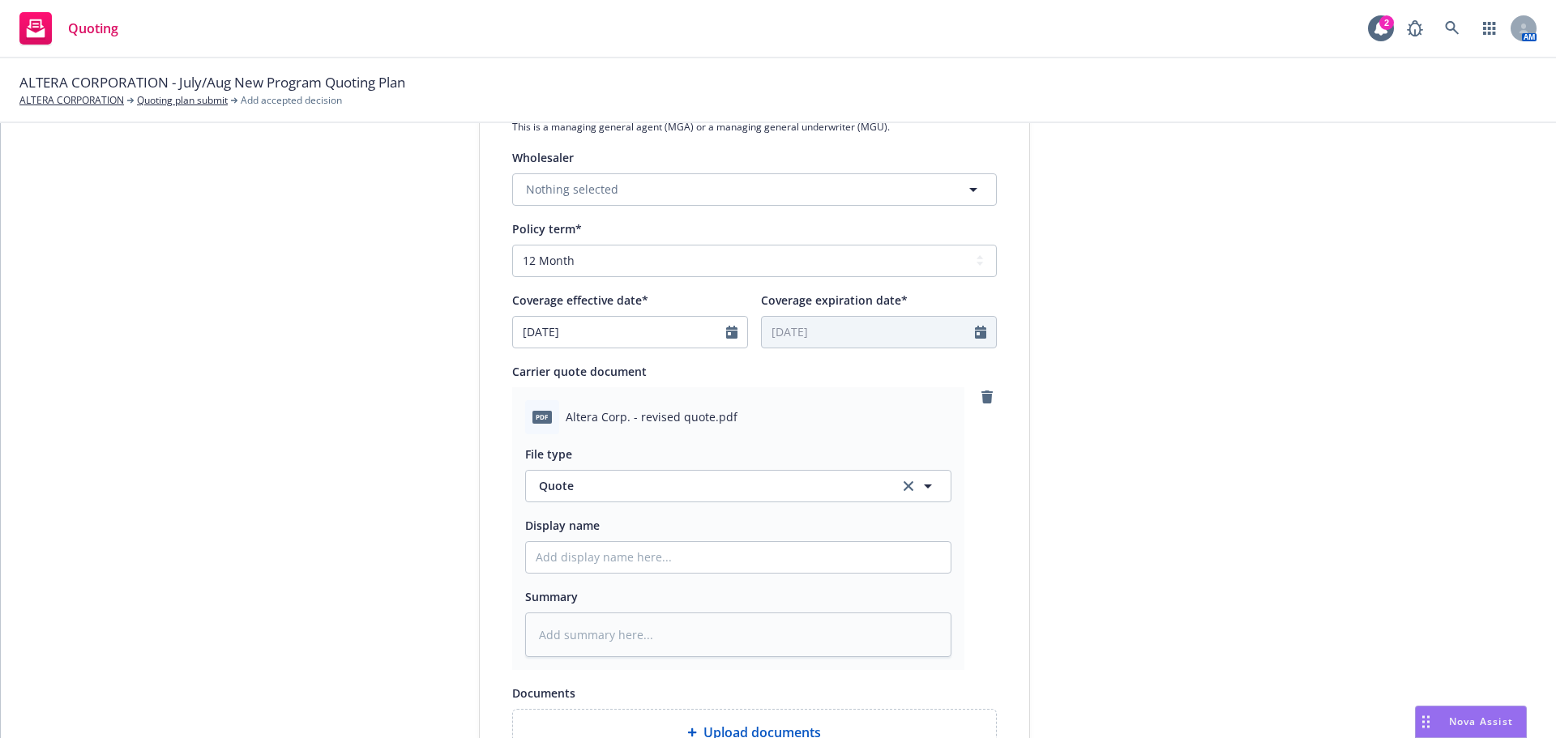
scroll to position [648, 0]
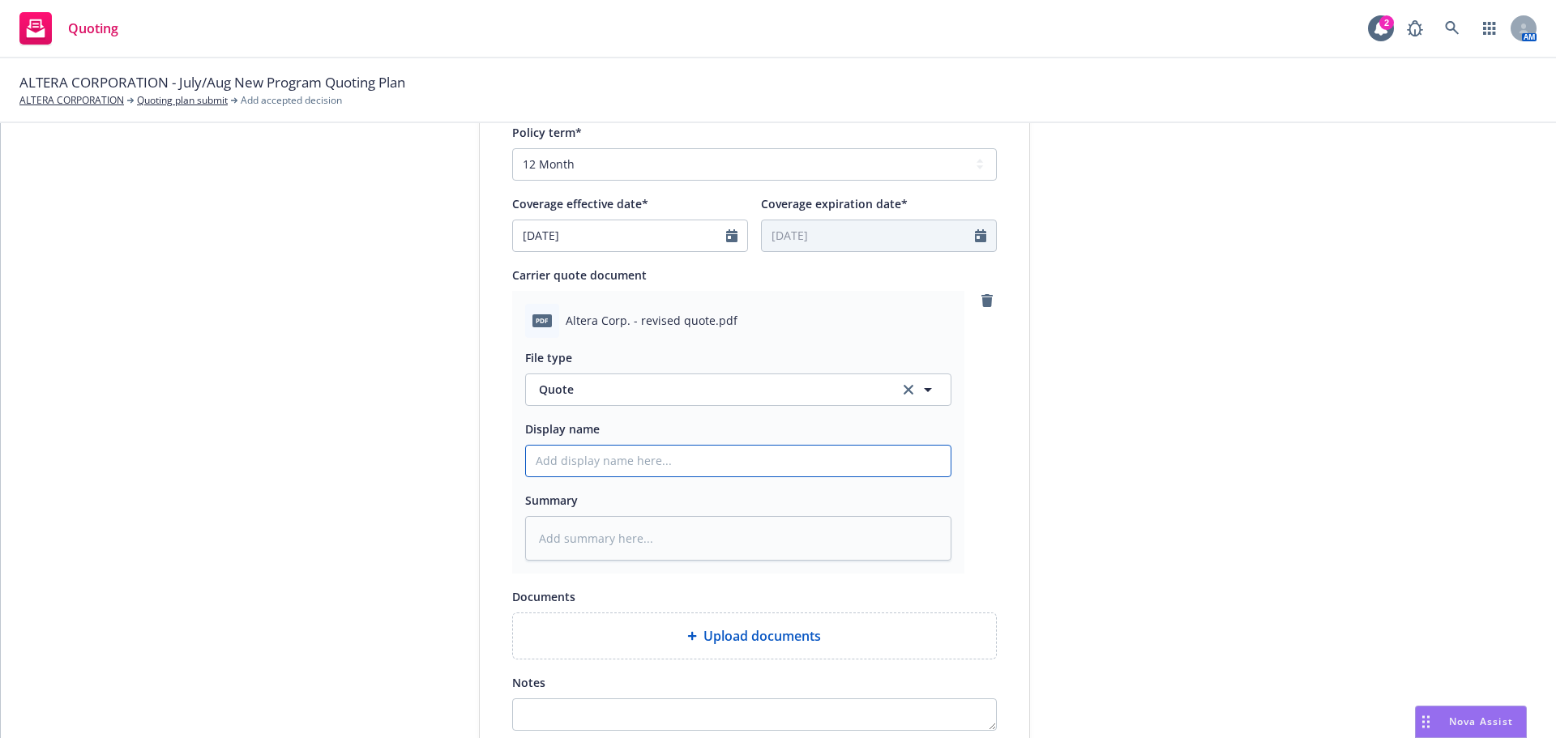
click at [580, 460] on input "Display name" at bounding box center [738, 461] width 425 height 31
type textarea "x"
type input "C"
type textarea "x"
type input "CNA"
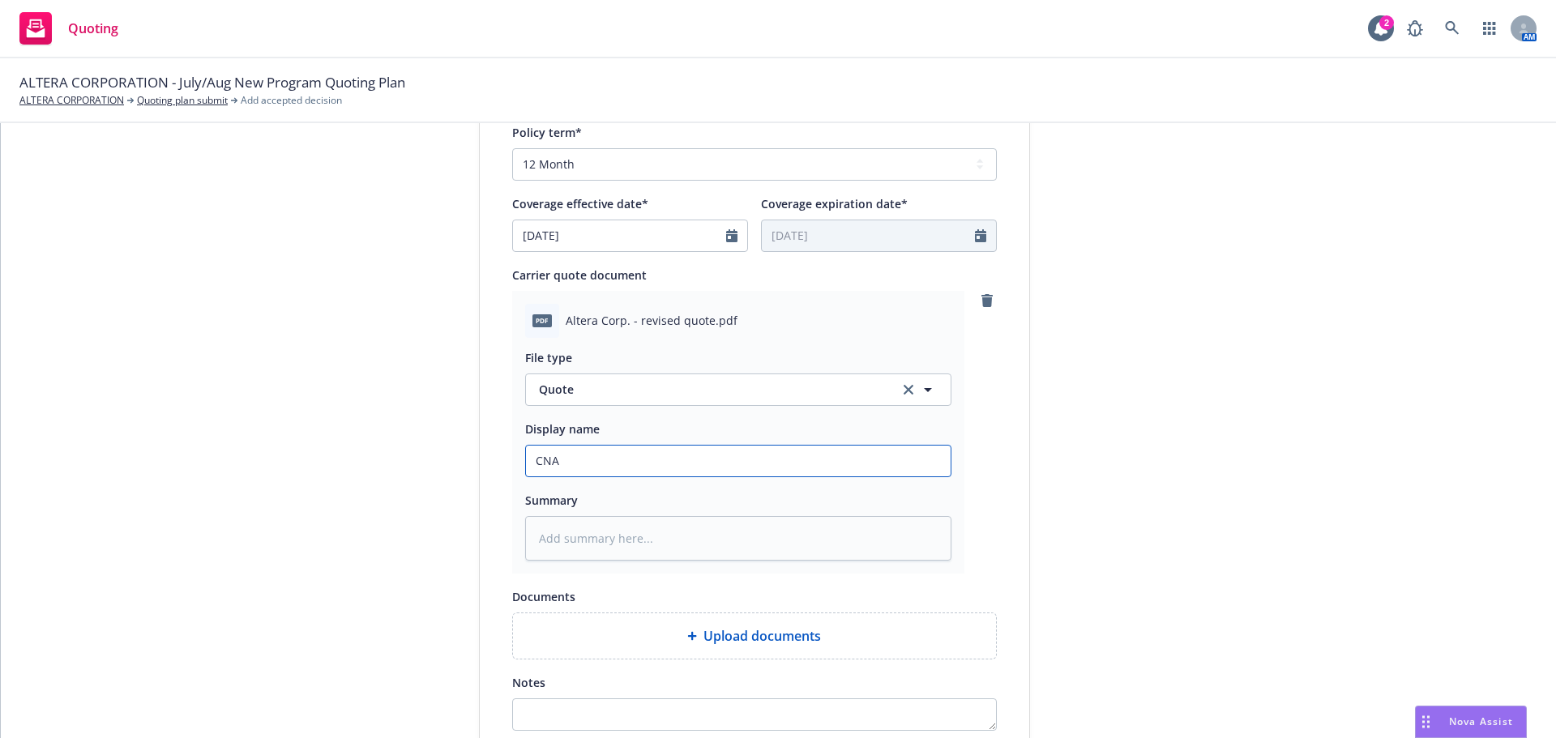
type textarea "x"
type input "CNA"
type textarea "x"
type input "CNA P"
type textarea "x"
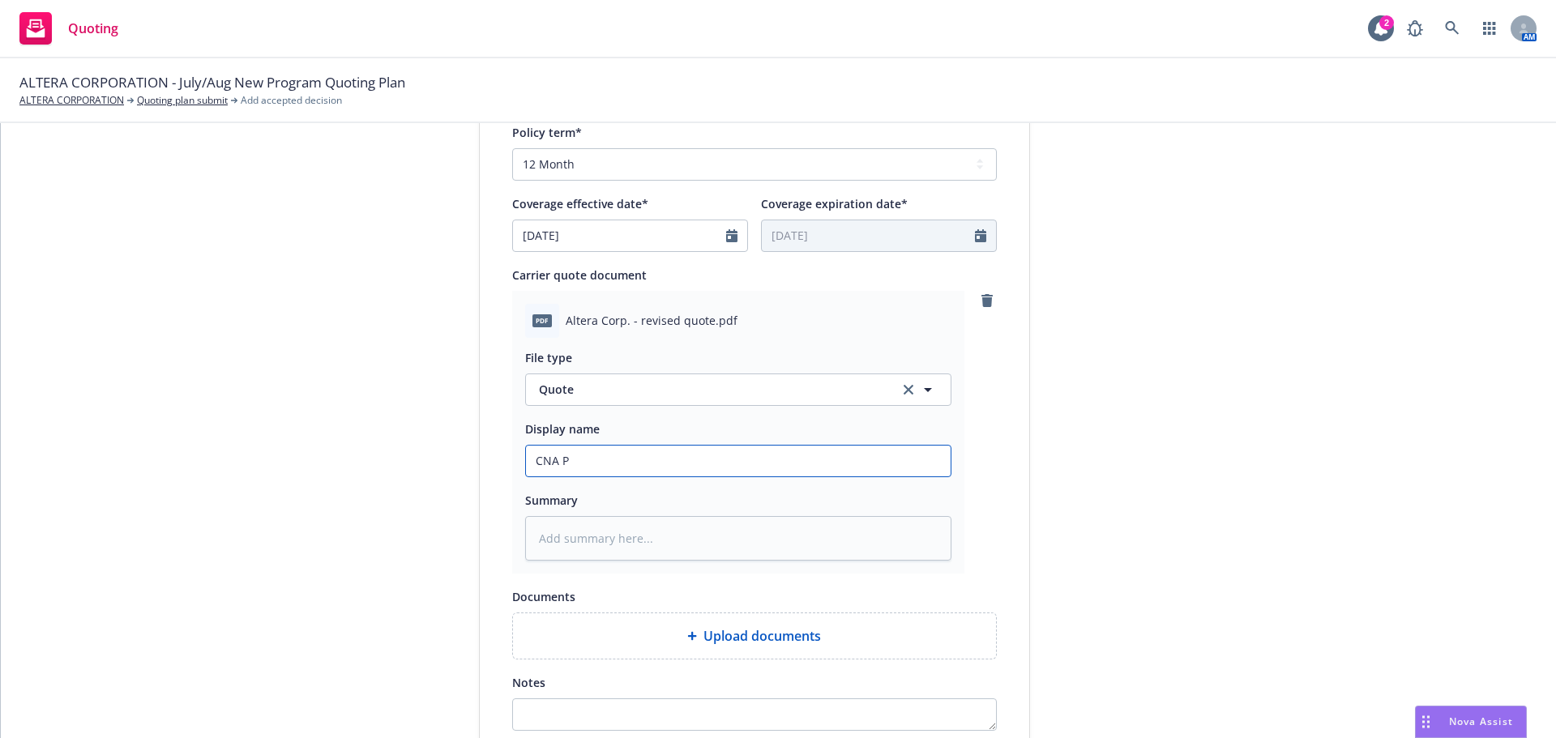
type input "CNA"
type textarea "x"
type input "CNA Do"
type textarea "x"
type input "CNA Dom"
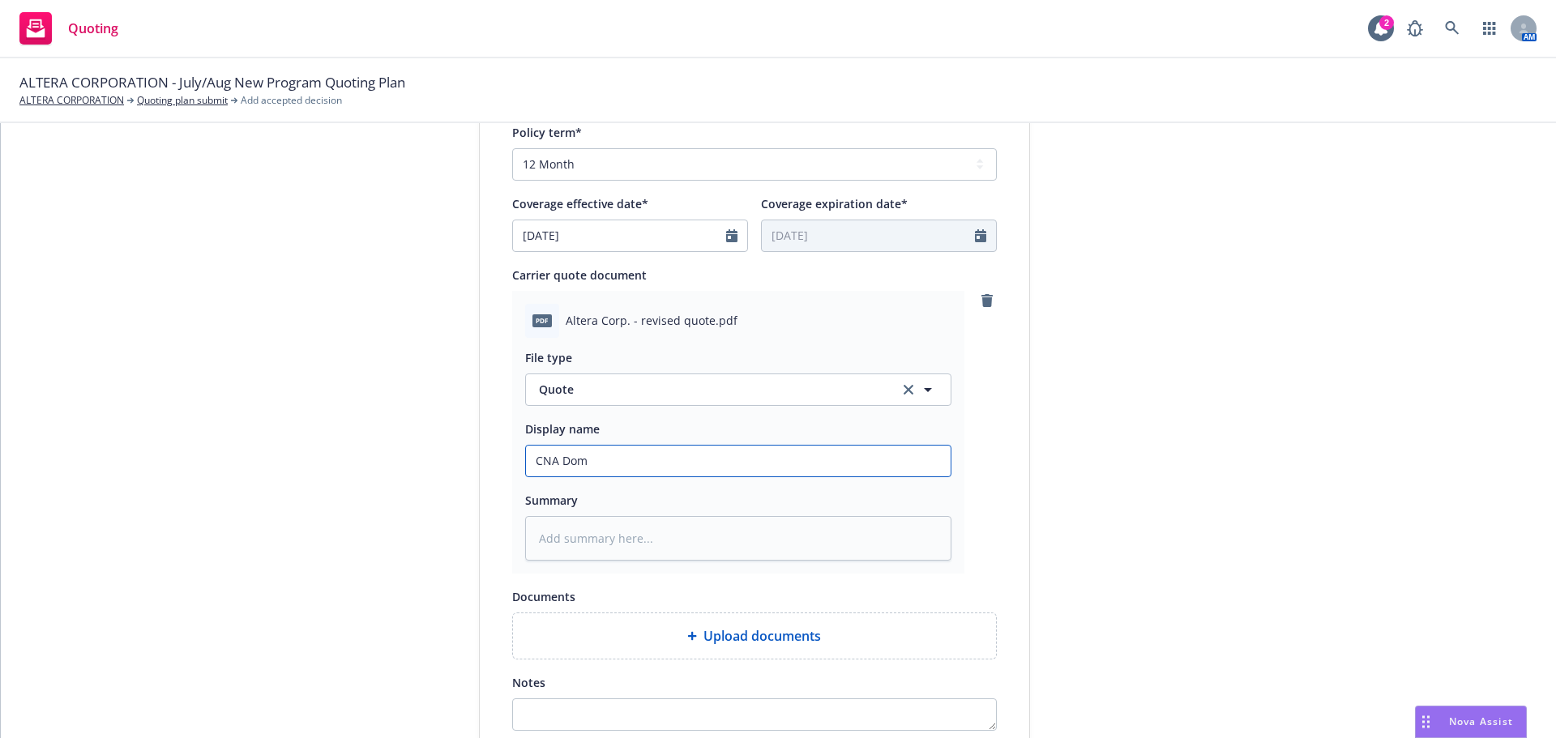
type textarea "x"
type input "CNA Dome"
type textarea "x"
type input "CNA Domest"
type textarea "x"
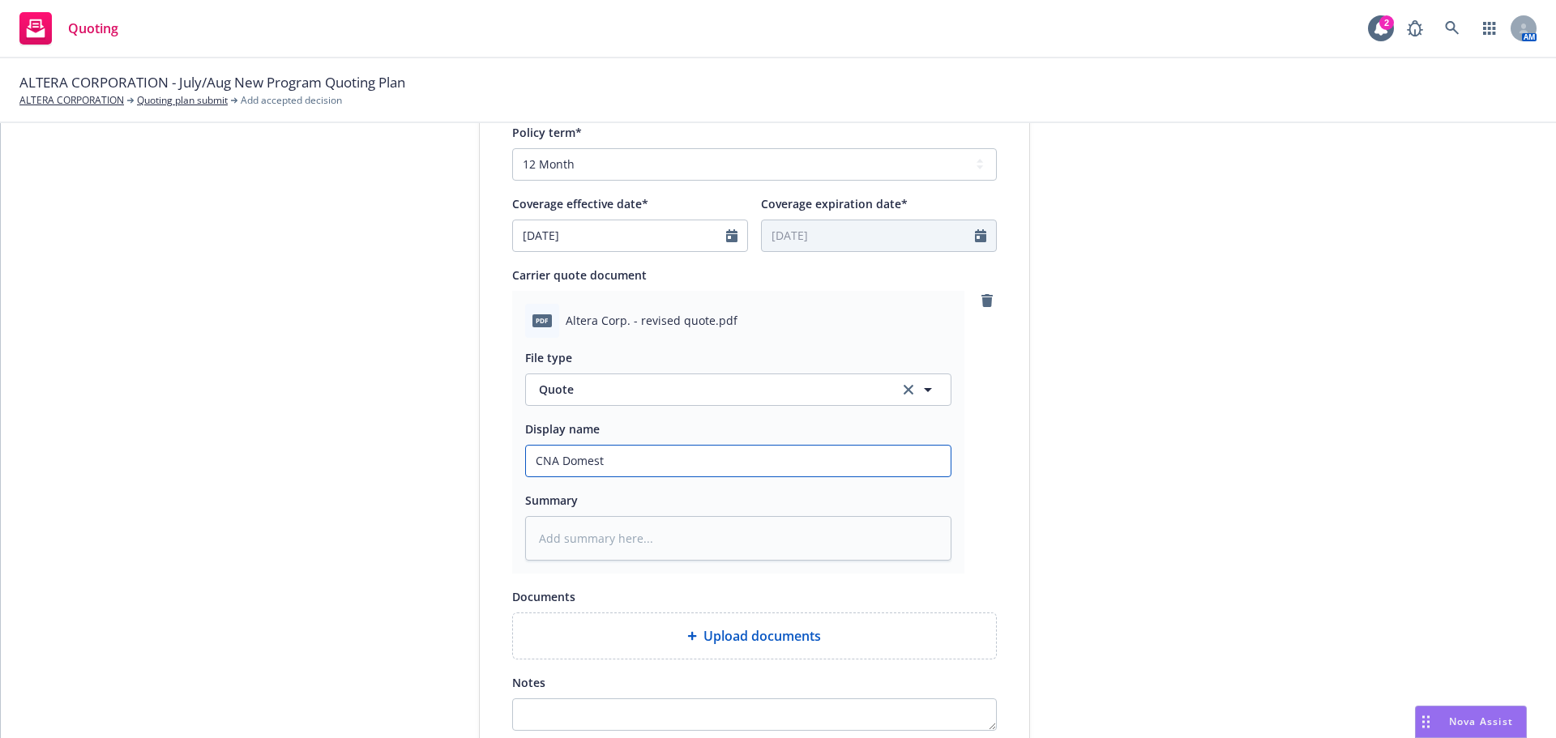
type input "CNA Domesti"
type textarea "x"
type input "CNA Domestic"
type textarea "x"
type input "CNA Domestic Q"
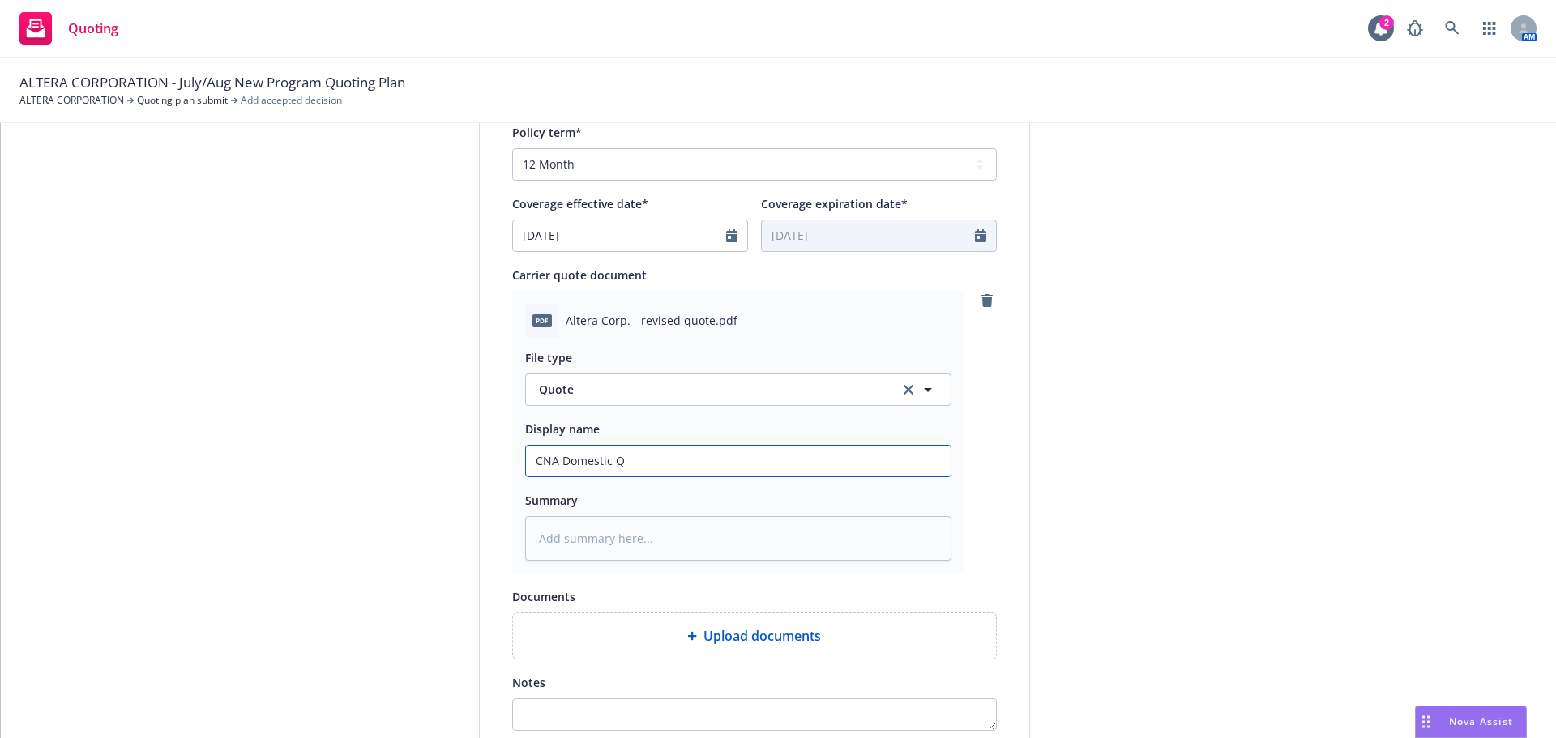
type textarea "x"
type input "CNA Domestic Qu"
type textarea "x"
type input "CNA Domestic Quo"
type textarea "x"
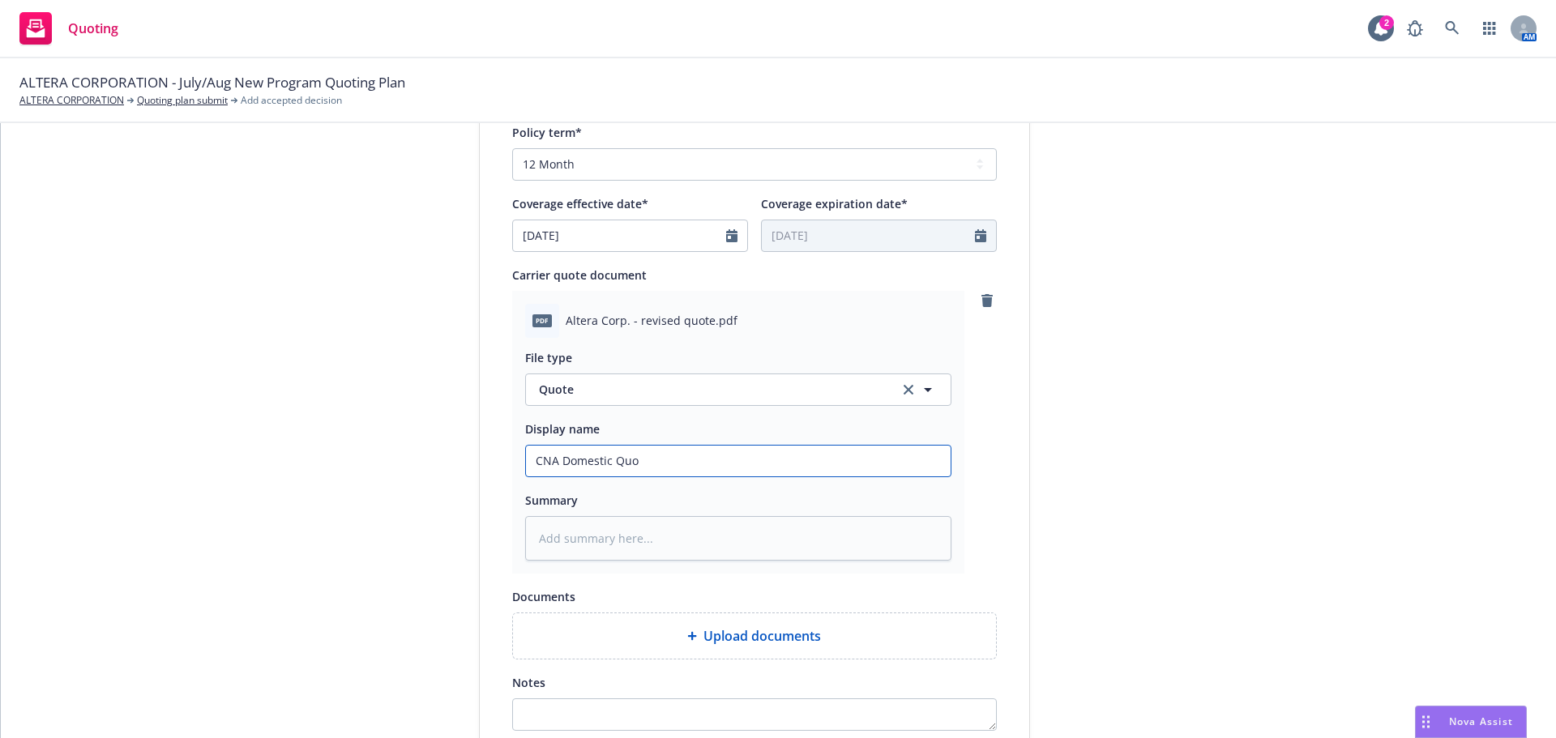
type input "CNA Domestic Quot"
type textarea "x"
type input "CNA Domestic Quote"
type textarea "x"
type input "CNA Domestic Quot"
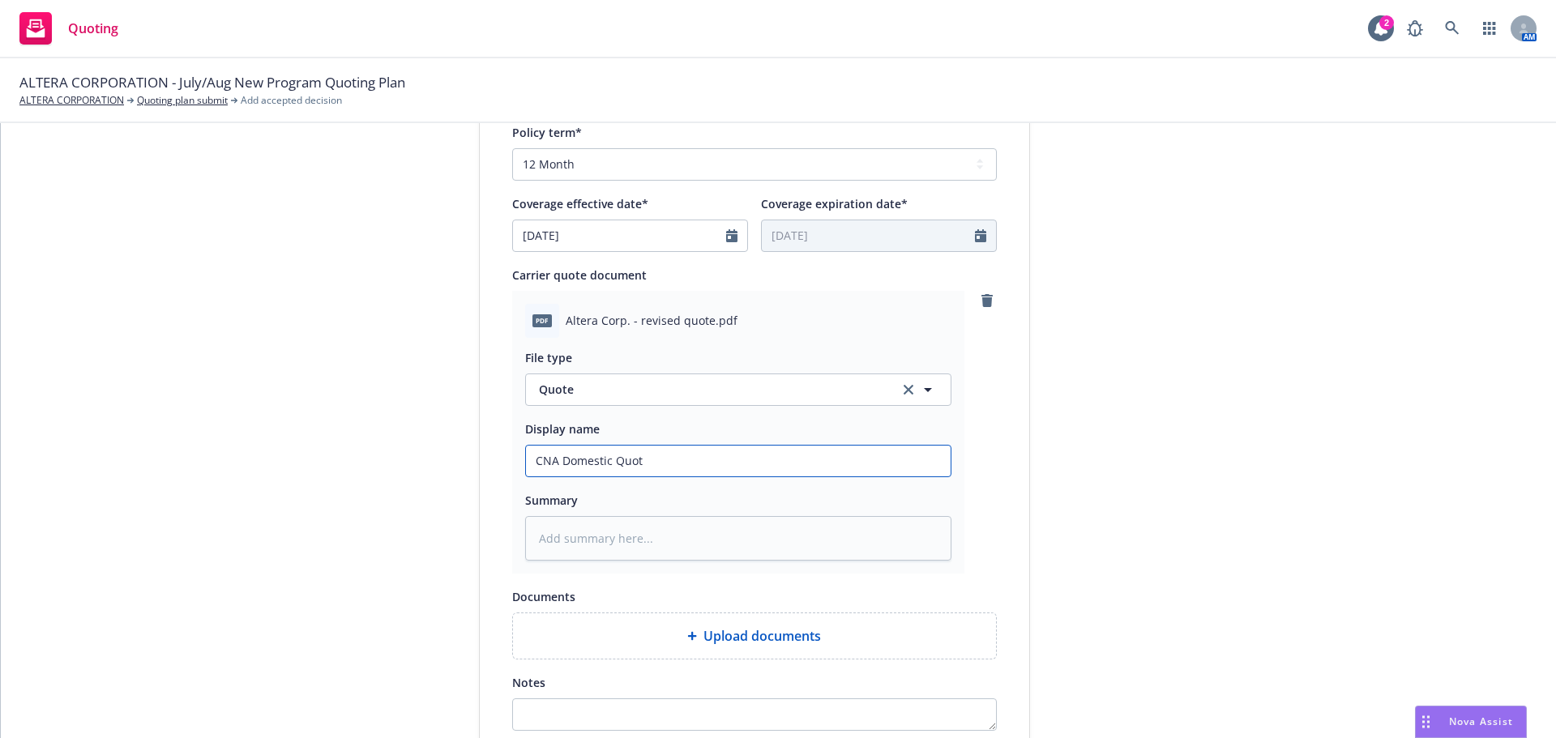
type textarea "x"
type input "CNA Domestic Quo"
type textarea "x"
type input "CNA Domestic Qu"
type textarea "x"
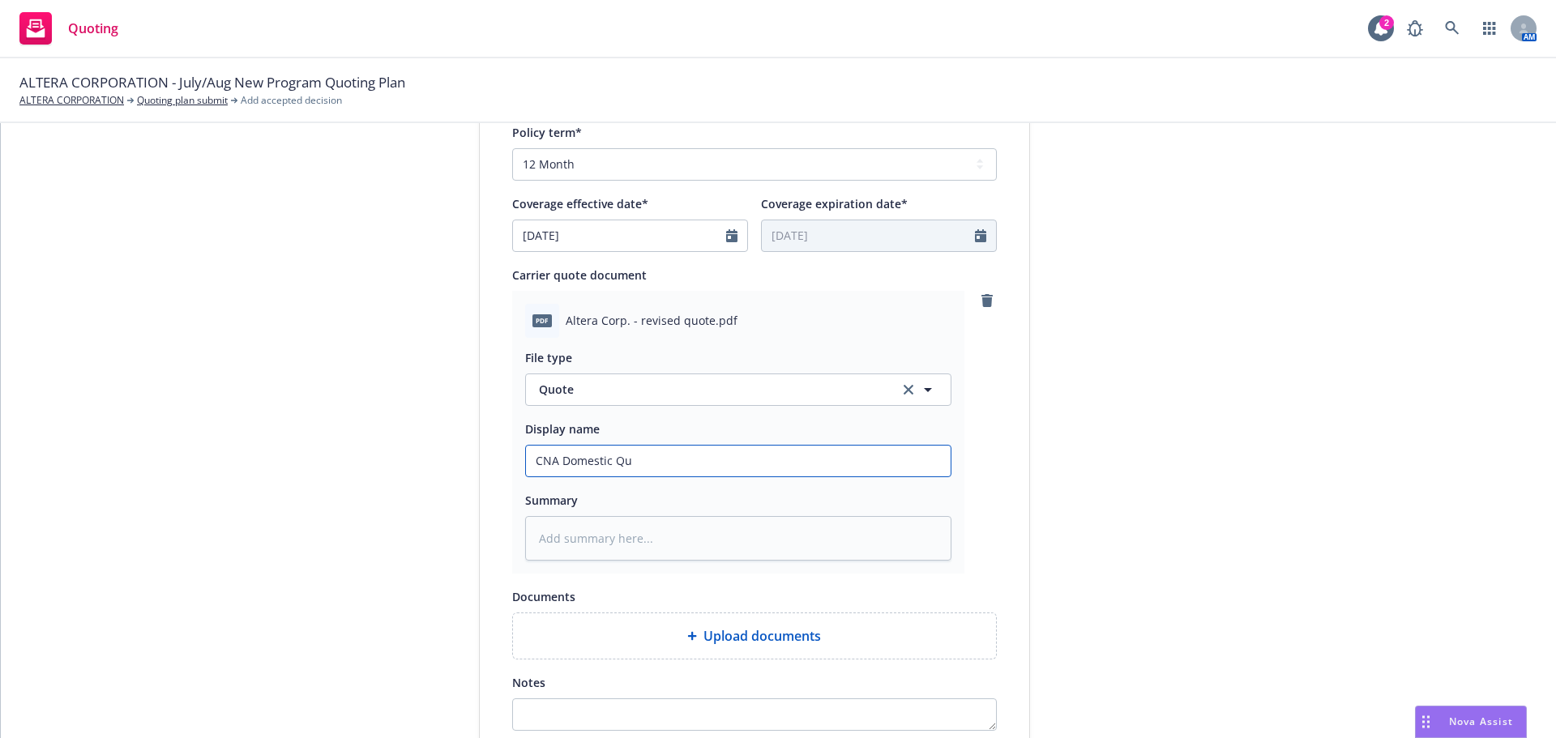
type input "CNA Domestic Q"
type textarea "x"
type input "CNA Domestic"
type textarea "x"
type input "CNA Domestic P"
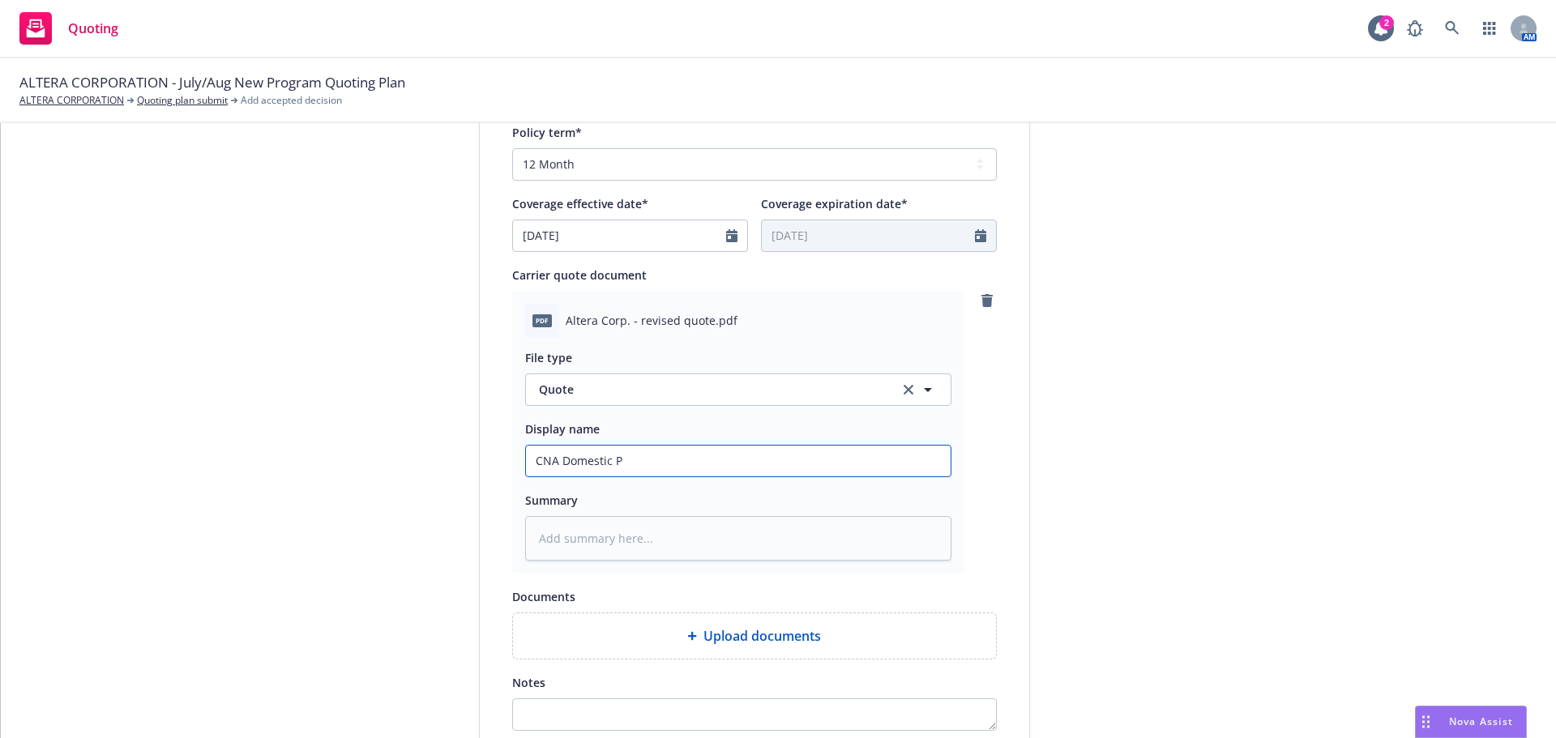
type textarea "x"
type input "CNA Domestic P&"
type textarea "x"
type input "CNA Domestic P&C"
type textarea "x"
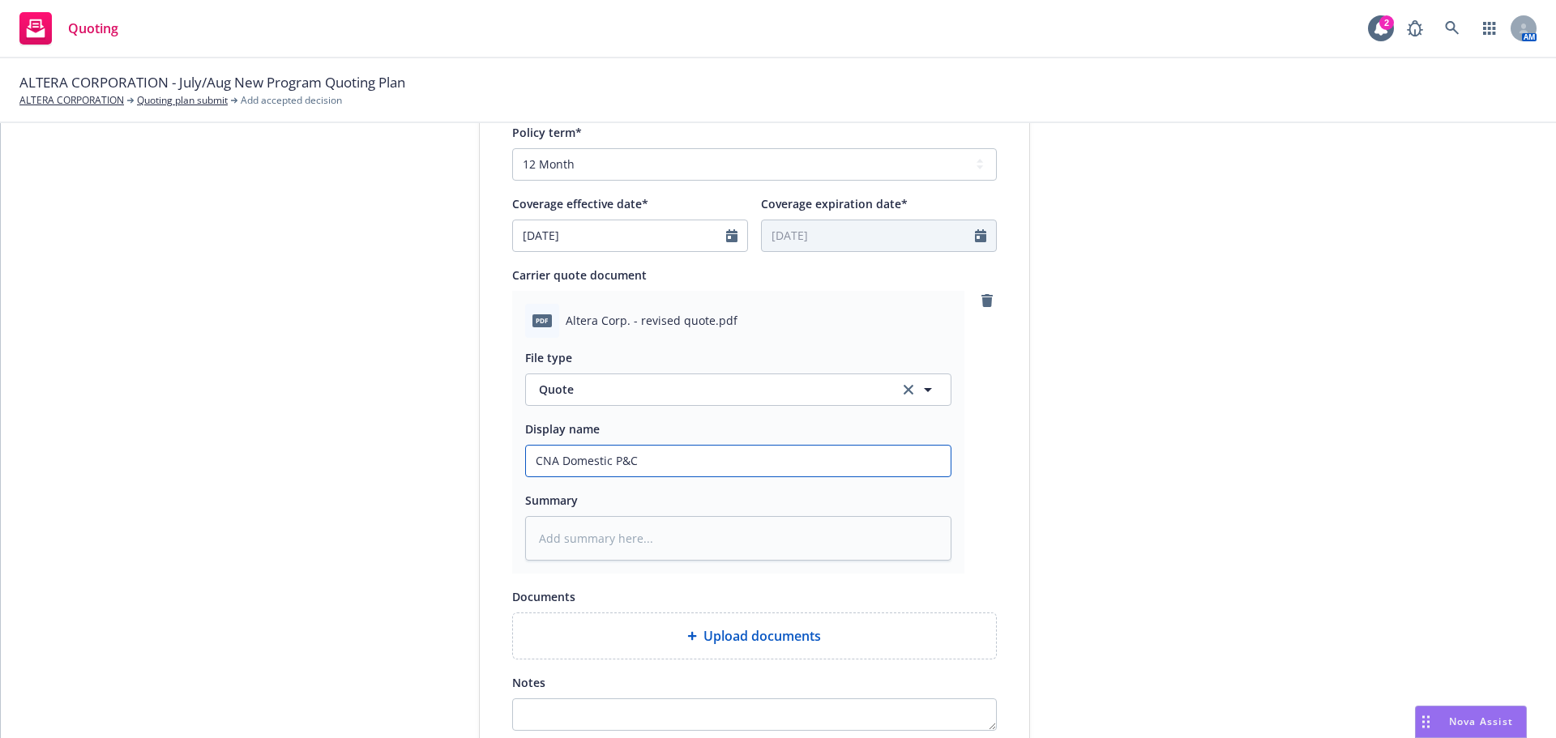
type input "CNA Domestic P&C Q"
type textarea "x"
type input "CNA Domestic P&C Qu"
type textarea "x"
type input "CNA Domestic P&C Quo"
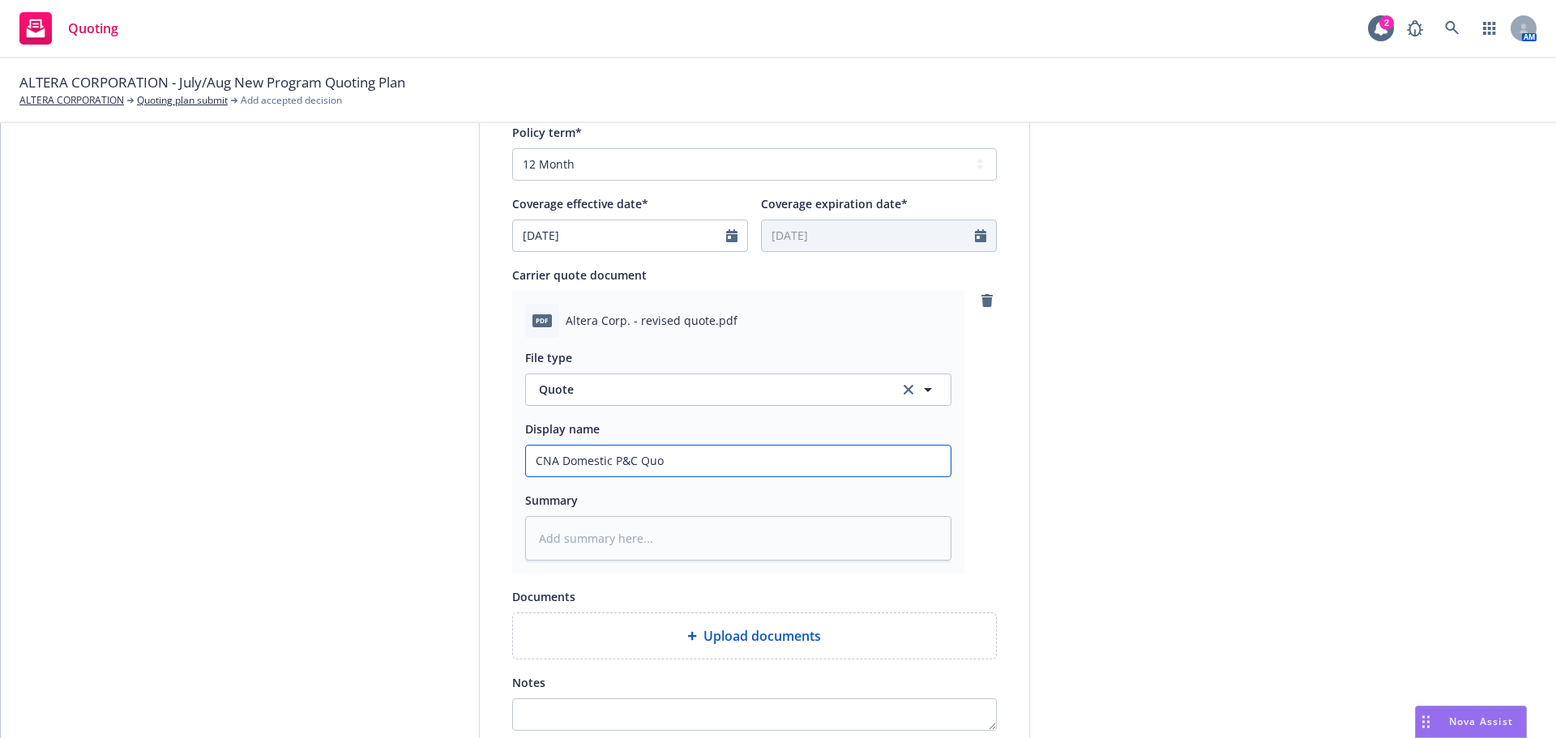
type textarea "x"
type input "CNA Domestic P&C Quot"
type textarea "x"
type input "CNA Domestic P&C Quote"
type textarea "x"
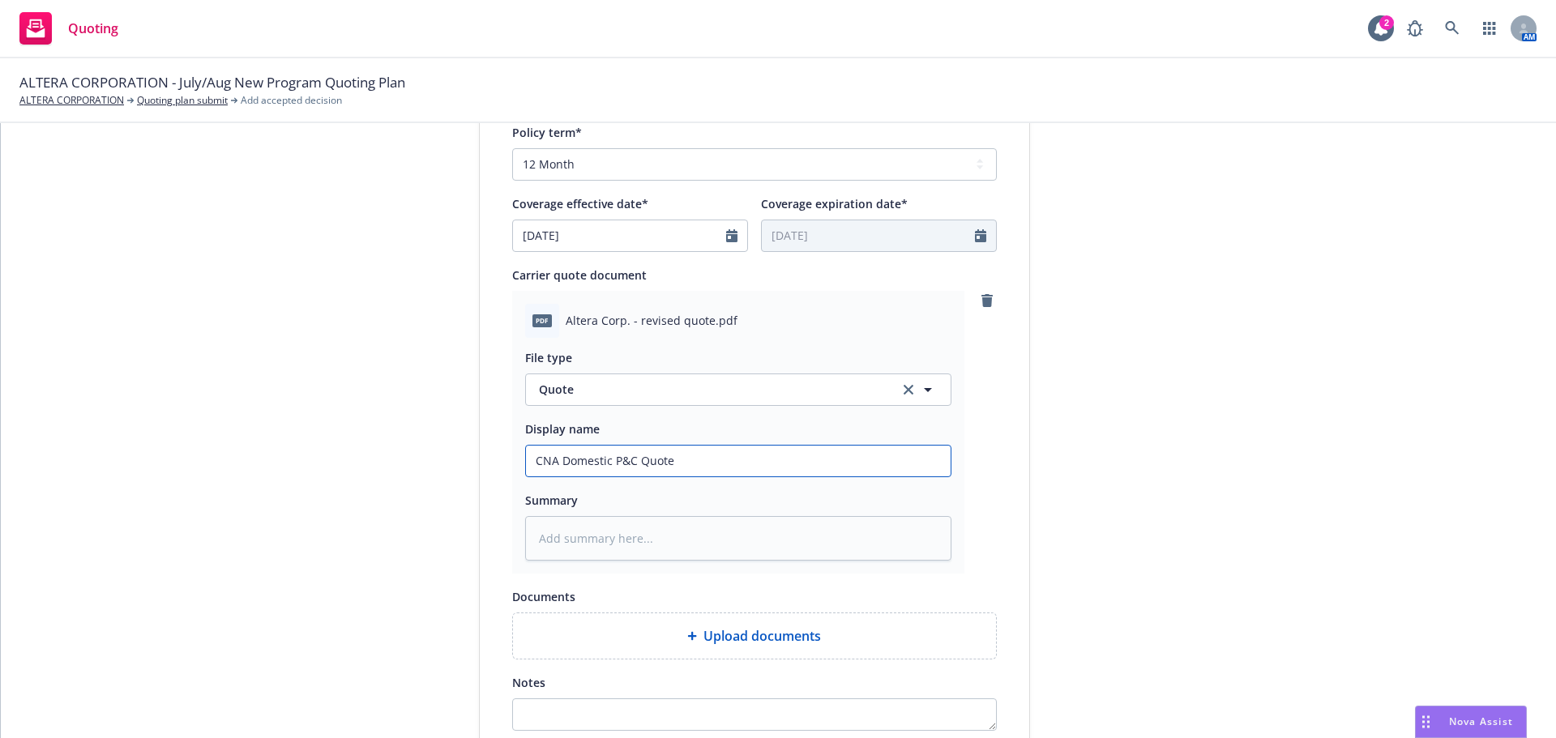
type input "CNA Domestic P&C Quote"
type textarea "x"
type input "CNA Domestic P&C Quote V"
type textarea "x"
type input "CNA Domestic P&C Quote V2"
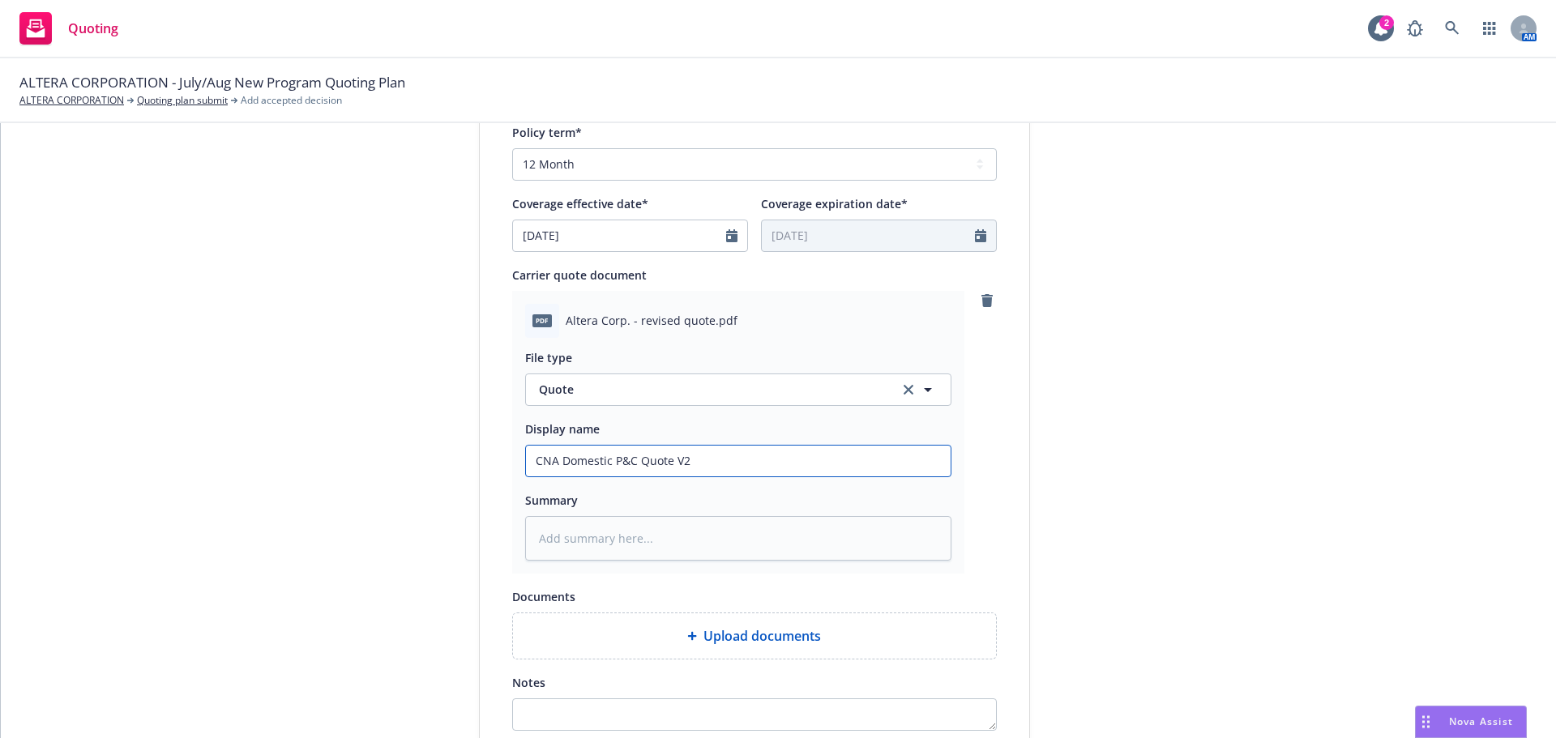
type textarea "x"
type input "CNA Domestic P&C Quote V"
type textarea "x"
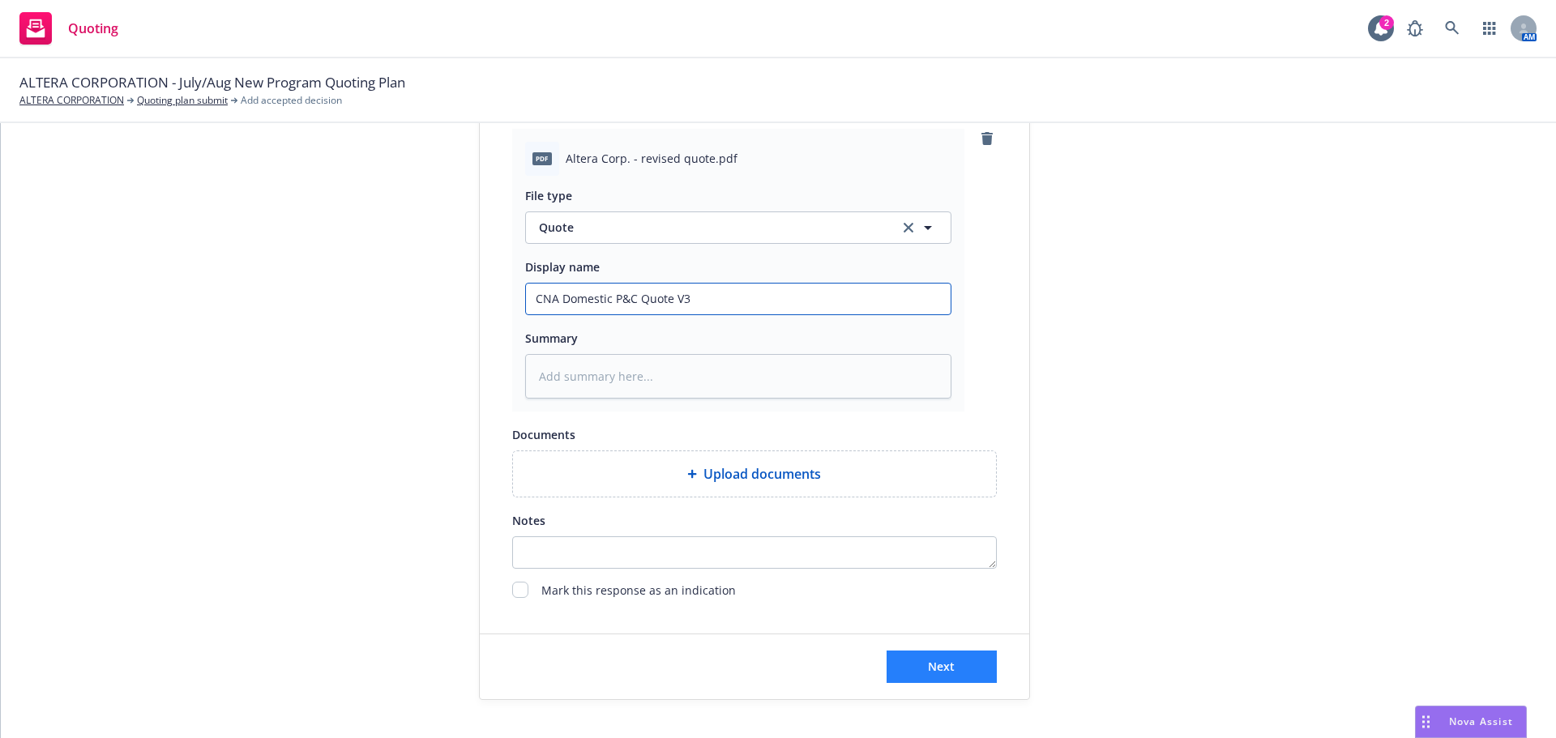
type input "CNA Domestic P&C Quote V3"
drag, startPoint x: 929, startPoint y: 657, endPoint x: 909, endPoint y: 654, distance: 20.5
click at [929, 658] on button "Next" at bounding box center [942, 667] width 110 height 32
type textarea "x"
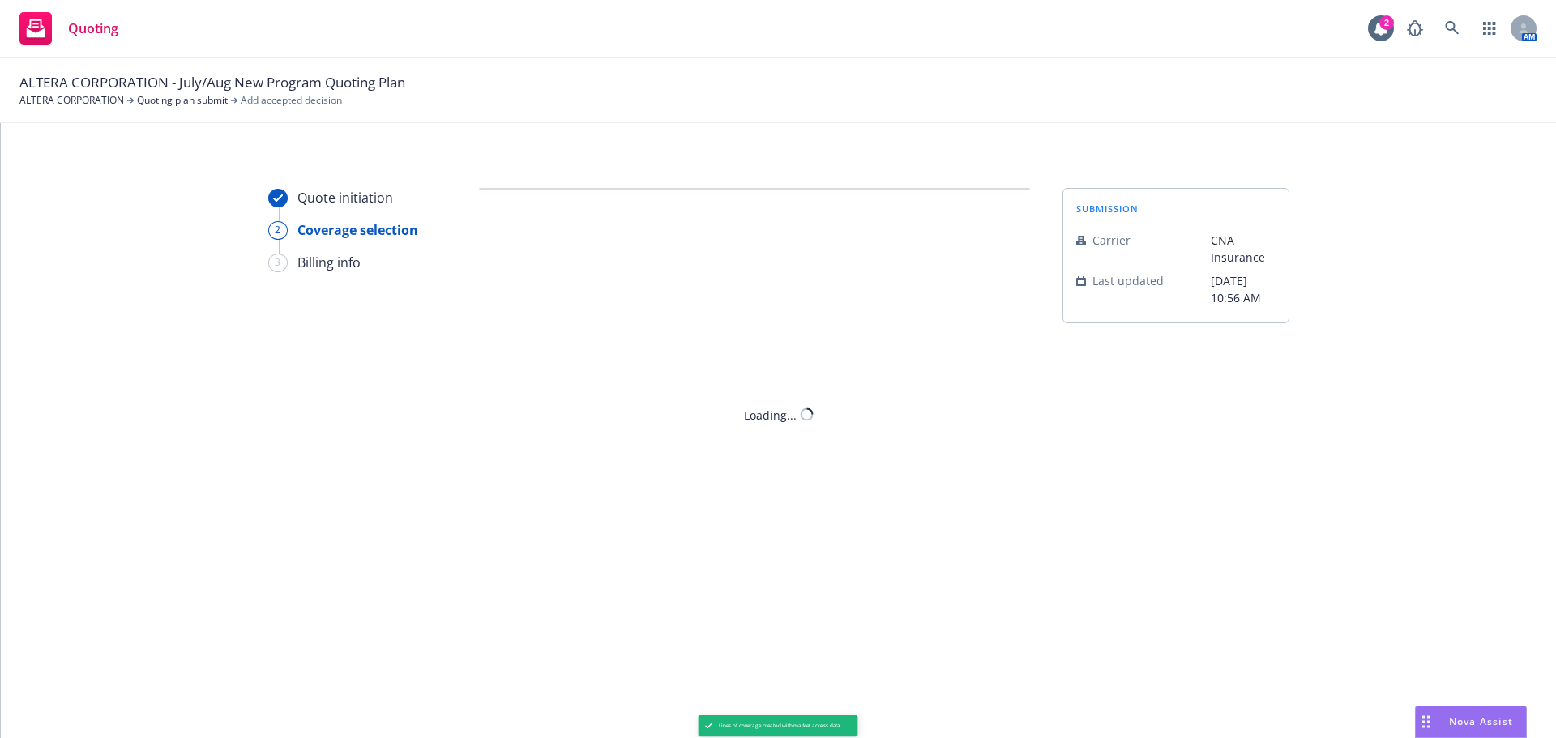
scroll to position [0, 0]
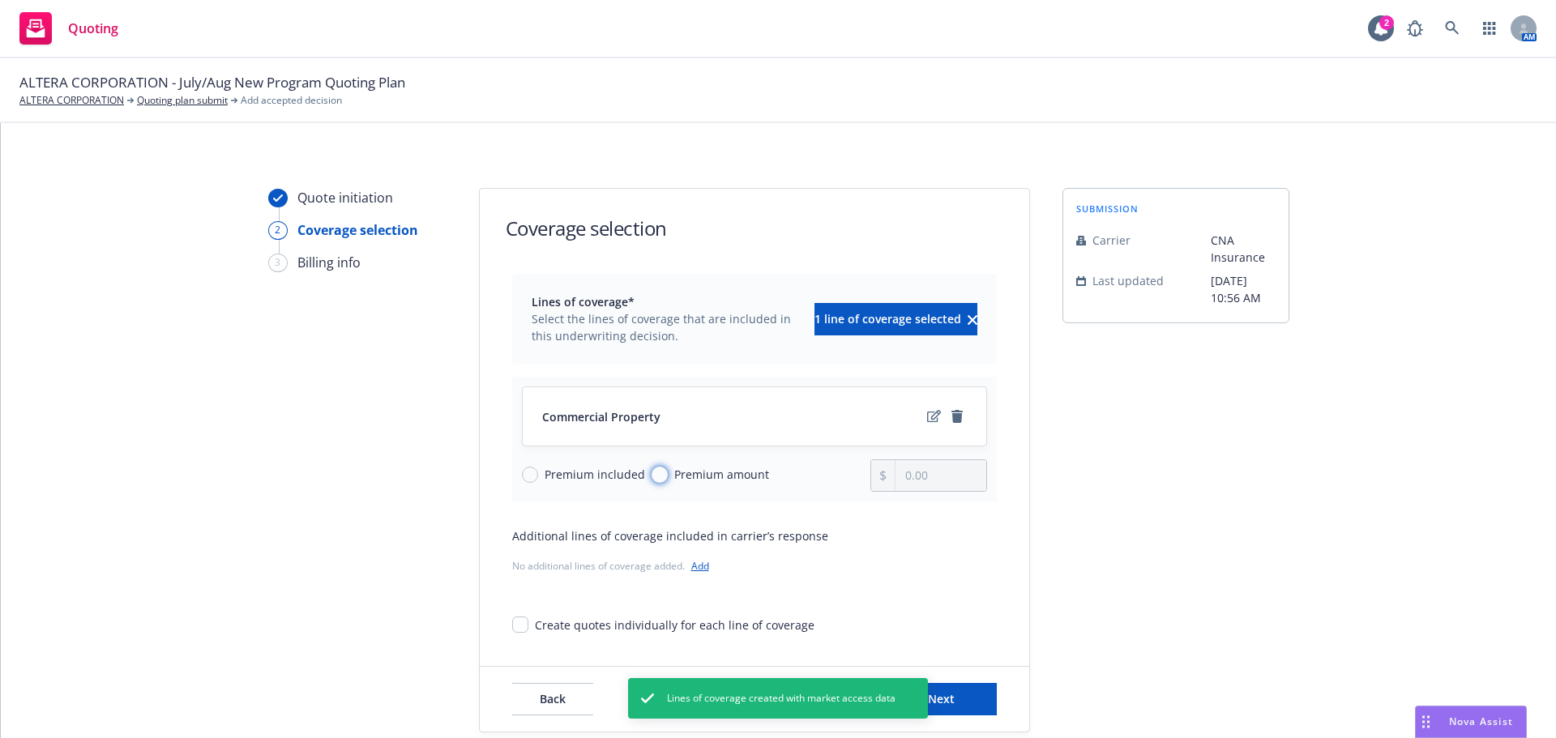
click at [652, 477] on input "Premium amount" at bounding box center [660, 475] width 16 height 16
radio input "true"
drag, startPoint x: 937, startPoint y: 482, endPoint x: 805, endPoint y: 477, distance: 132.2
click at [805, 477] on div "Premium included Premium amount 0.00" at bounding box center [754, 476] width 465 height 32
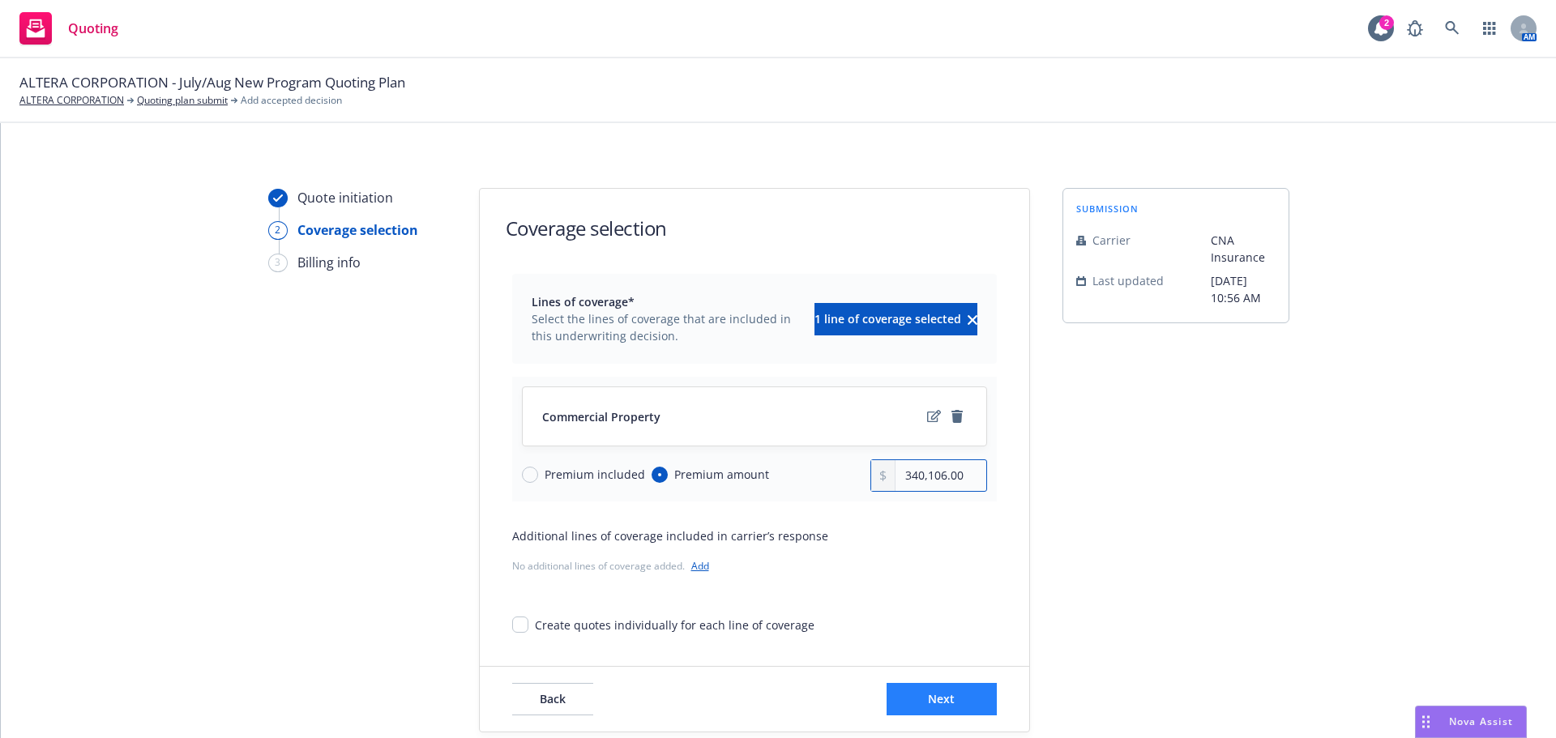
type input "340,106.00"
click at [940, 689] on button "Next" at bounding box center [942, 699] width 110 height 32
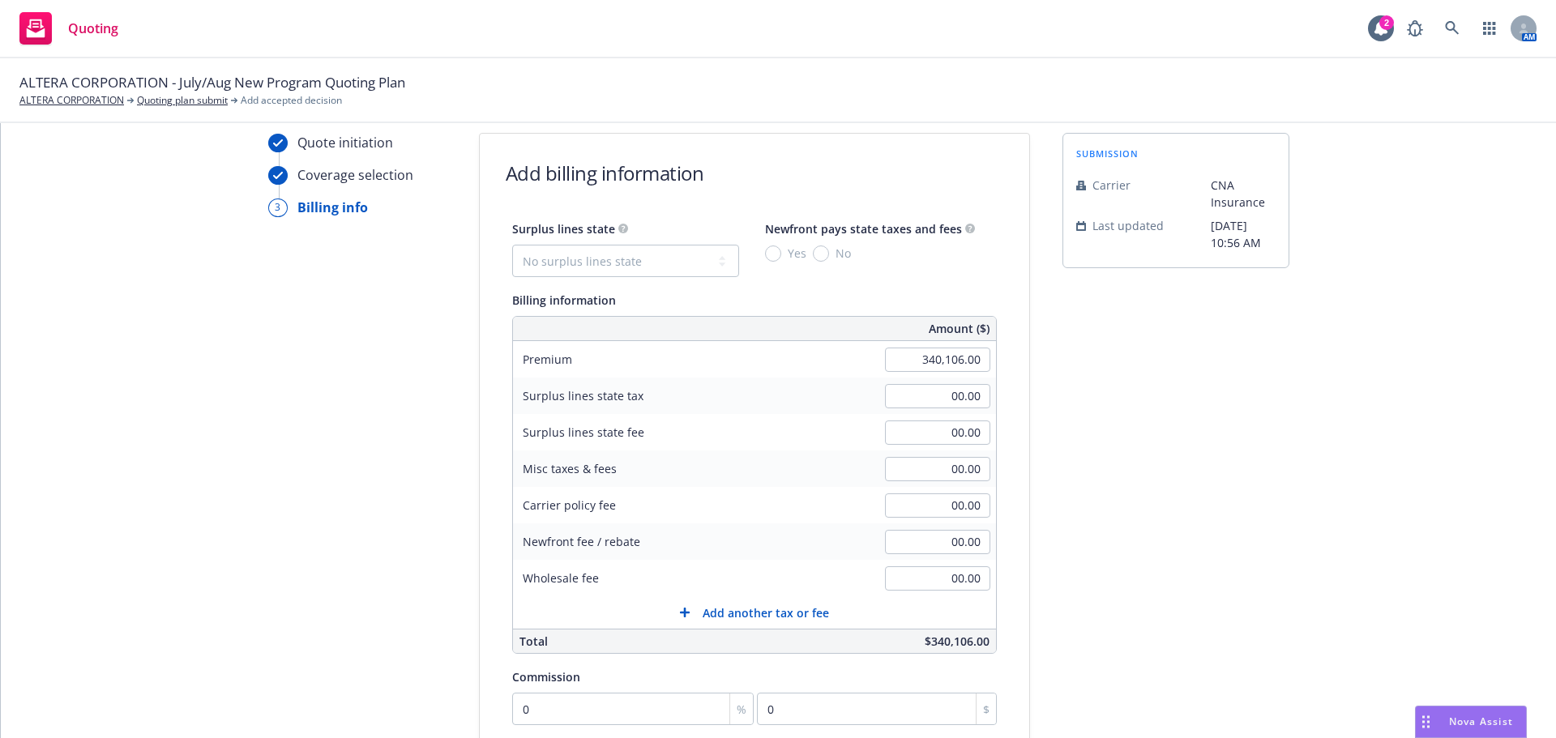
scroll to position [81, 0]
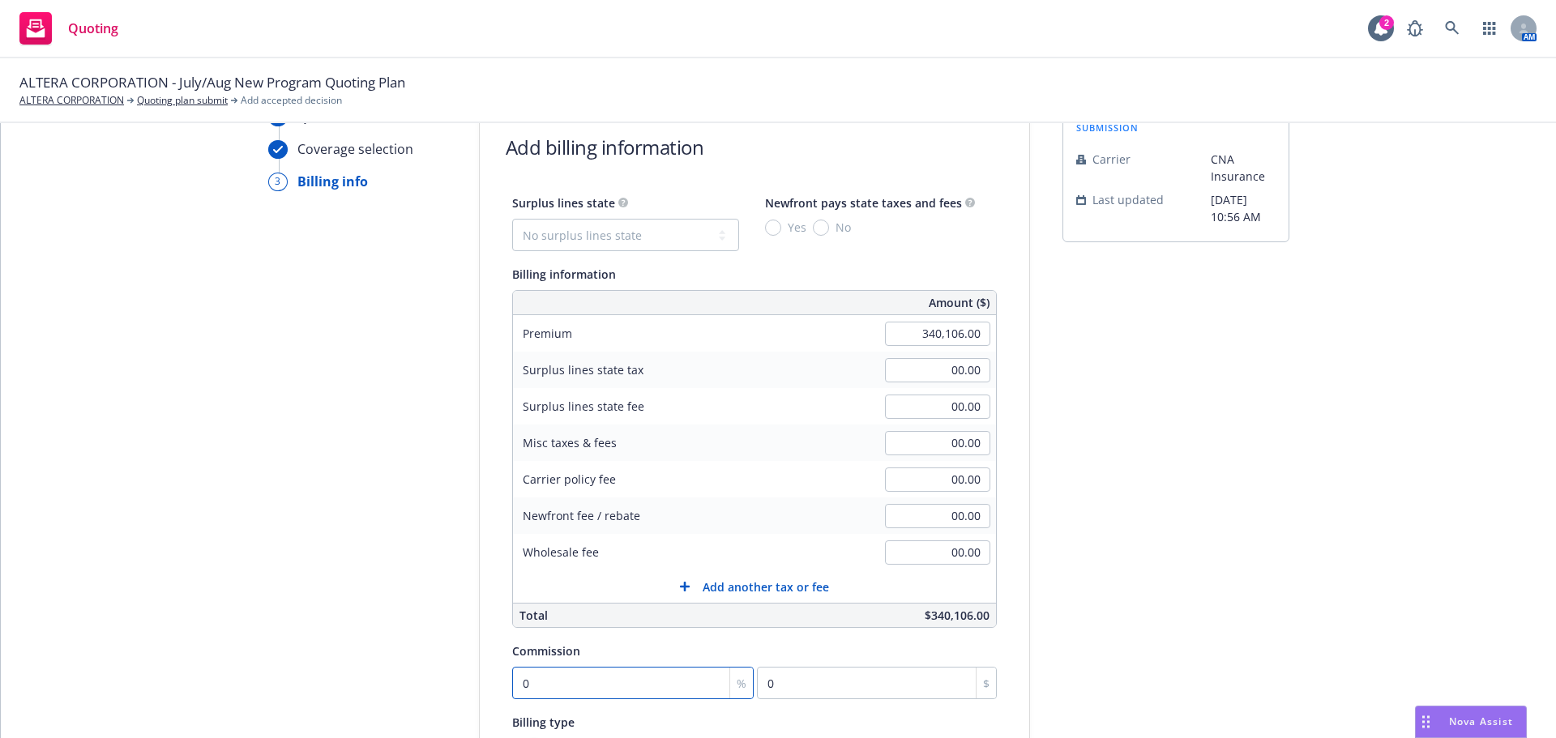
type input "2"
type input "6802.12"
type input "20"
type input "68021.2"
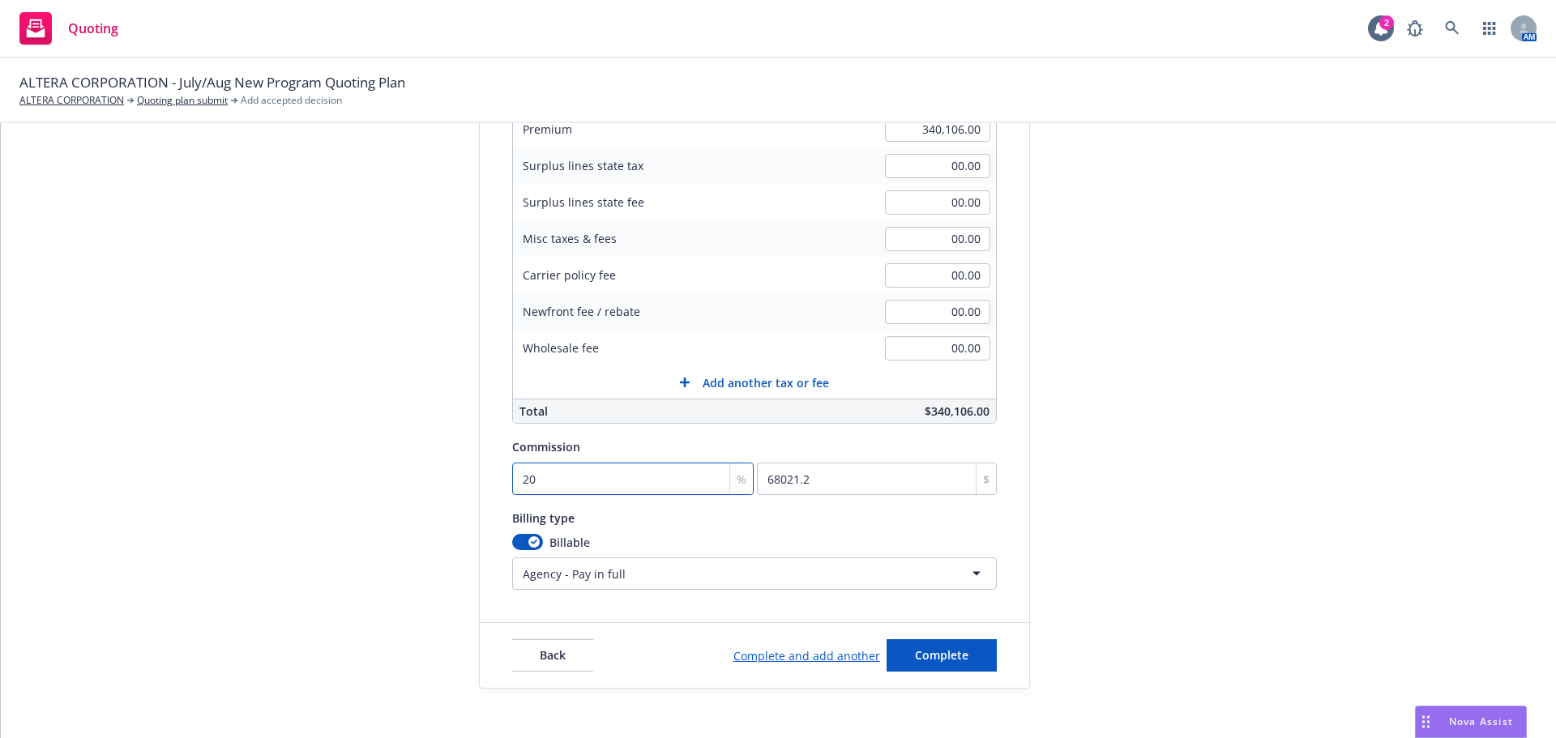
scroll to position [301, 0]
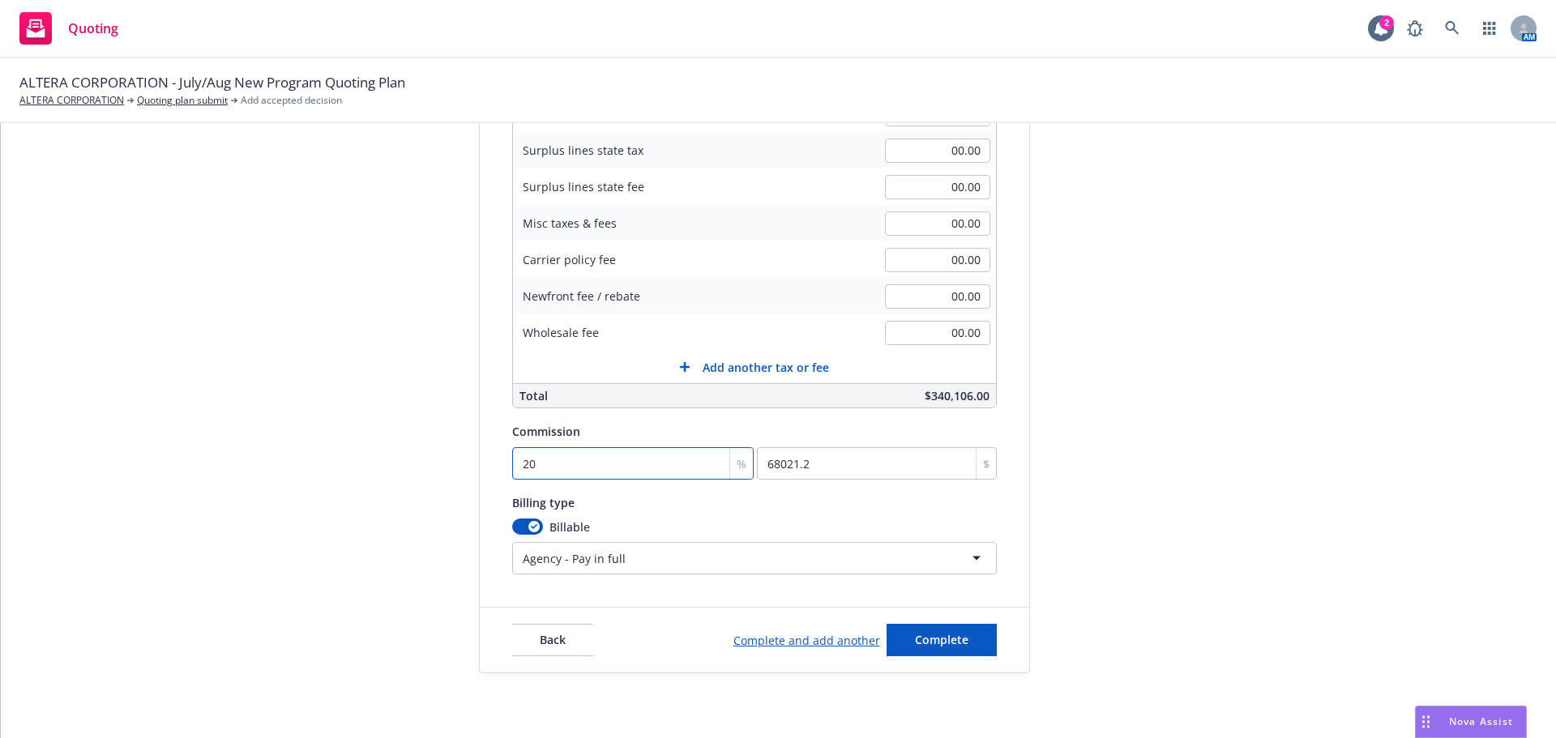
type input "20"
click at [512, 525] on button "button" at bounding box center [527, 527] width 31 height 16
select select
click at [944, 634] on span "Complete" at bounding box center [941, 639] width 53 height 15
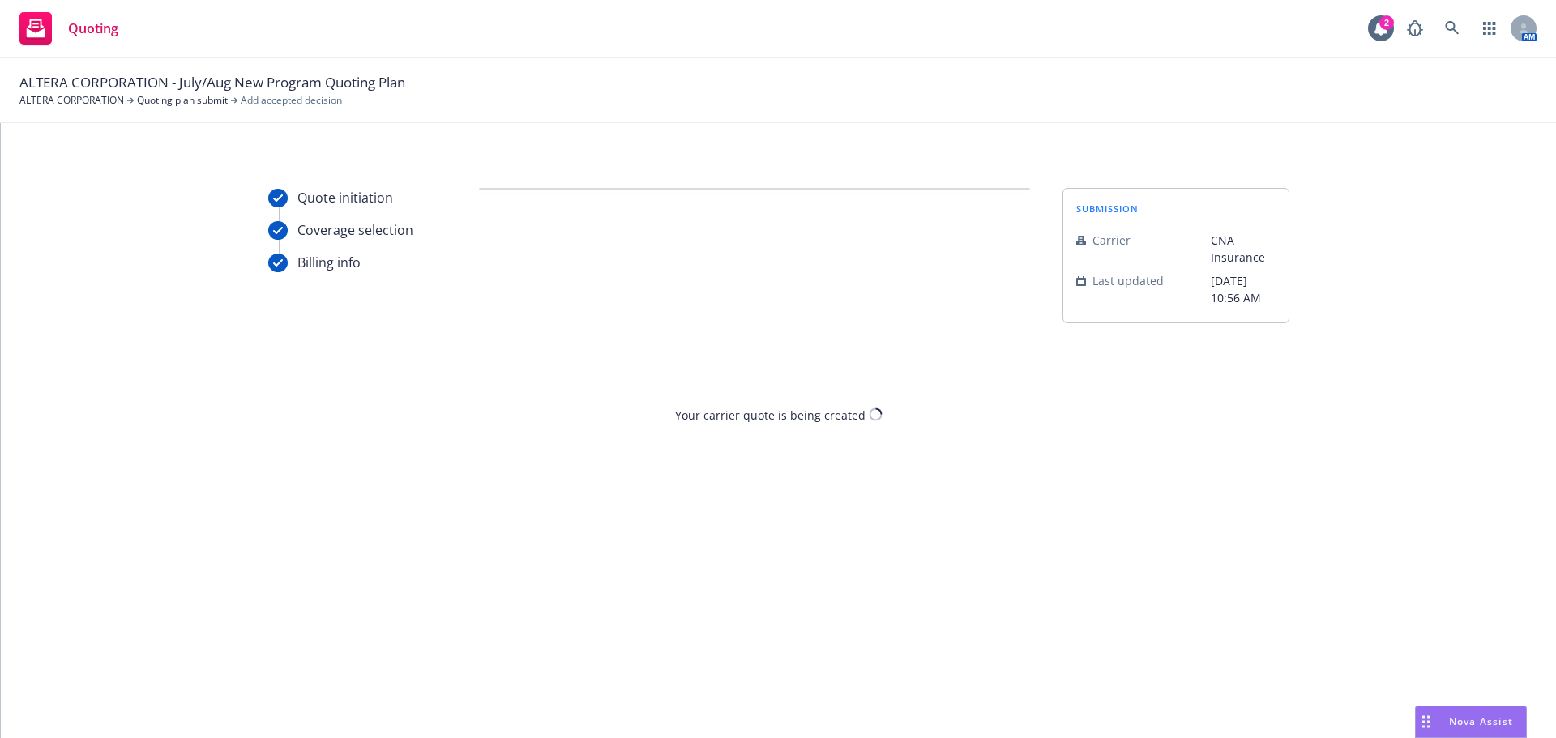
scroll to position [0, 0]
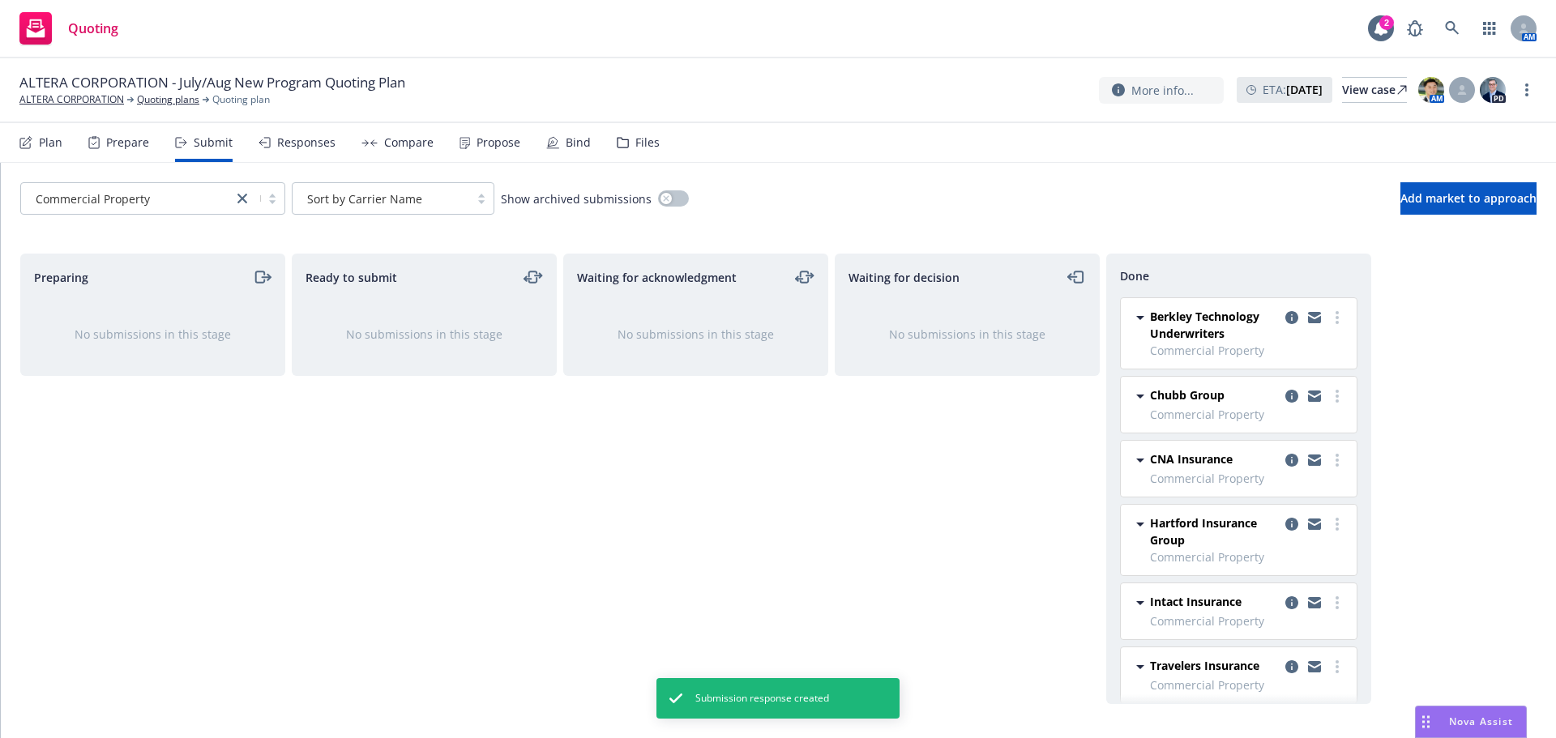
click at [399, 145] on div "Compare" at bounding box center [408, 142] width 49 height 13
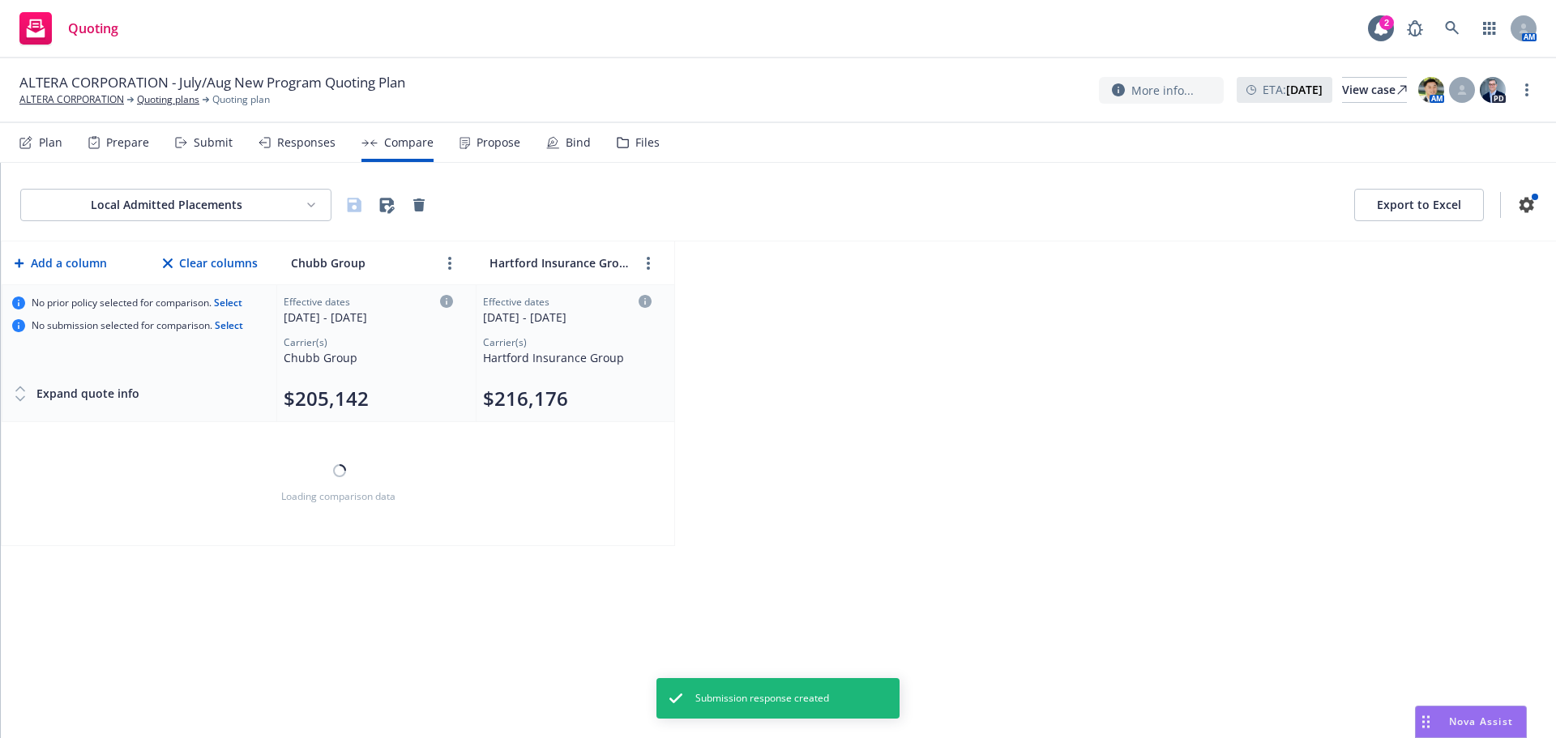
click at [306, 143] on div "Responses" at bounding box center [306, 142] width 58 height 13
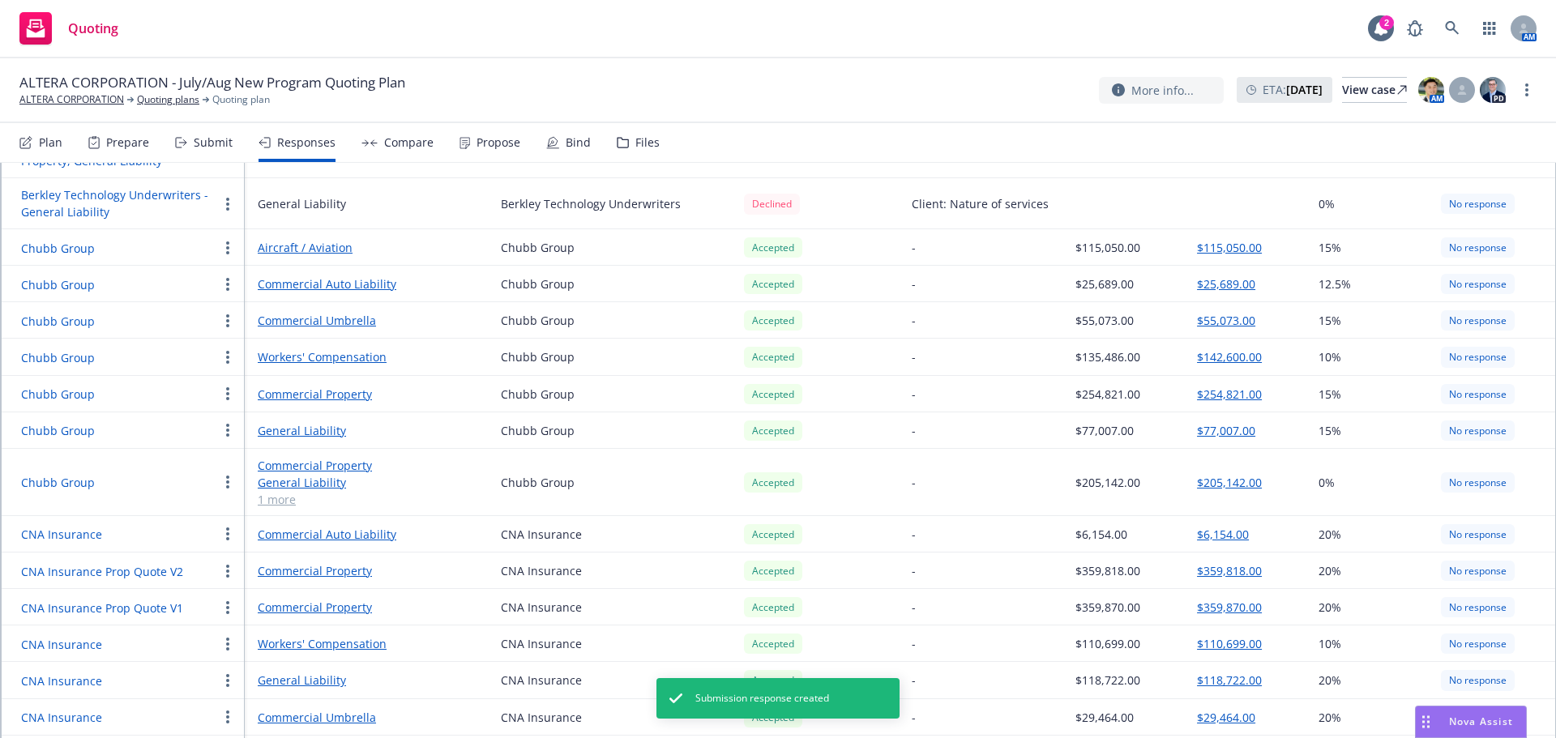
scroll to position [648, 0]
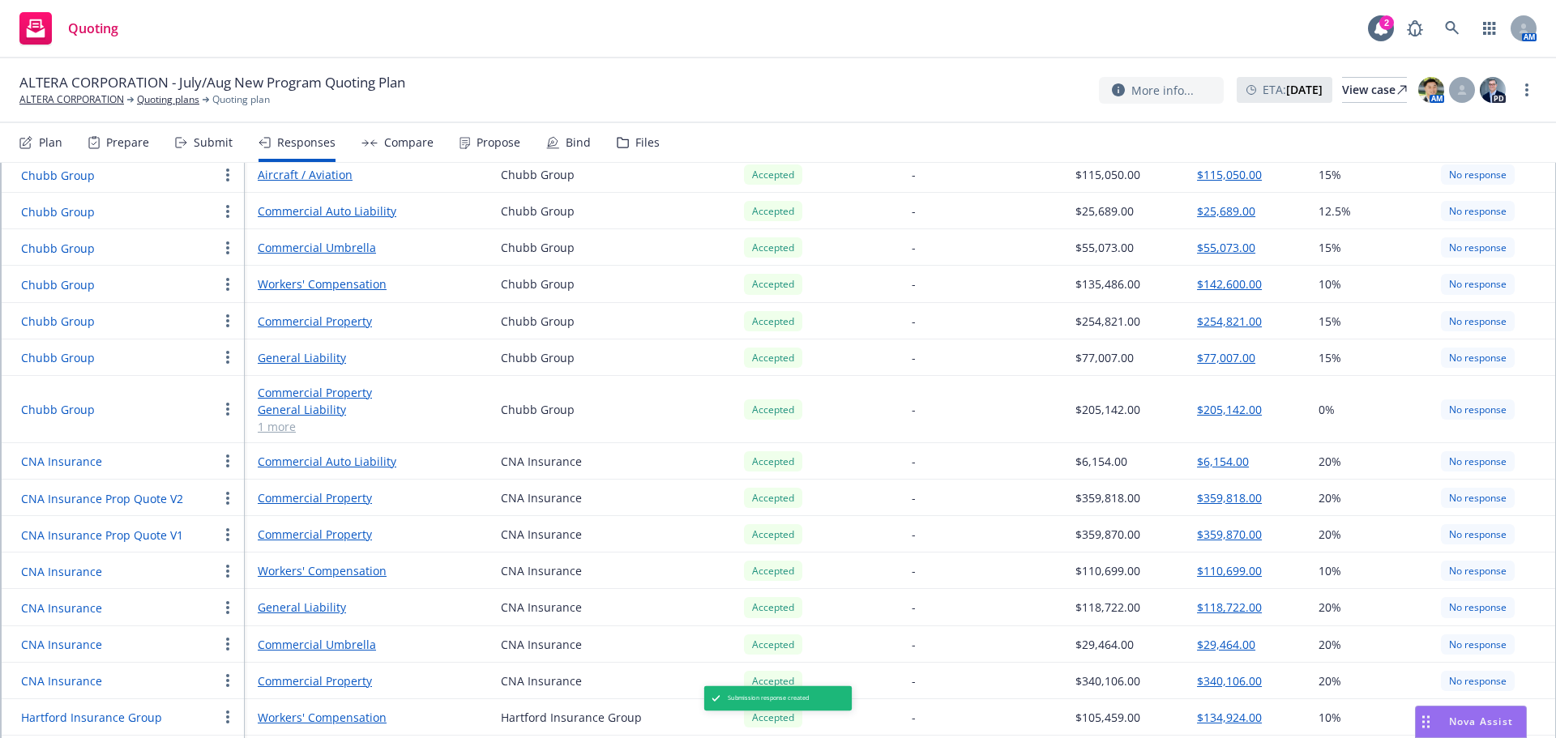
click at [229, 311] on button "button" at bounding box center [227, 320] width 19 height 19
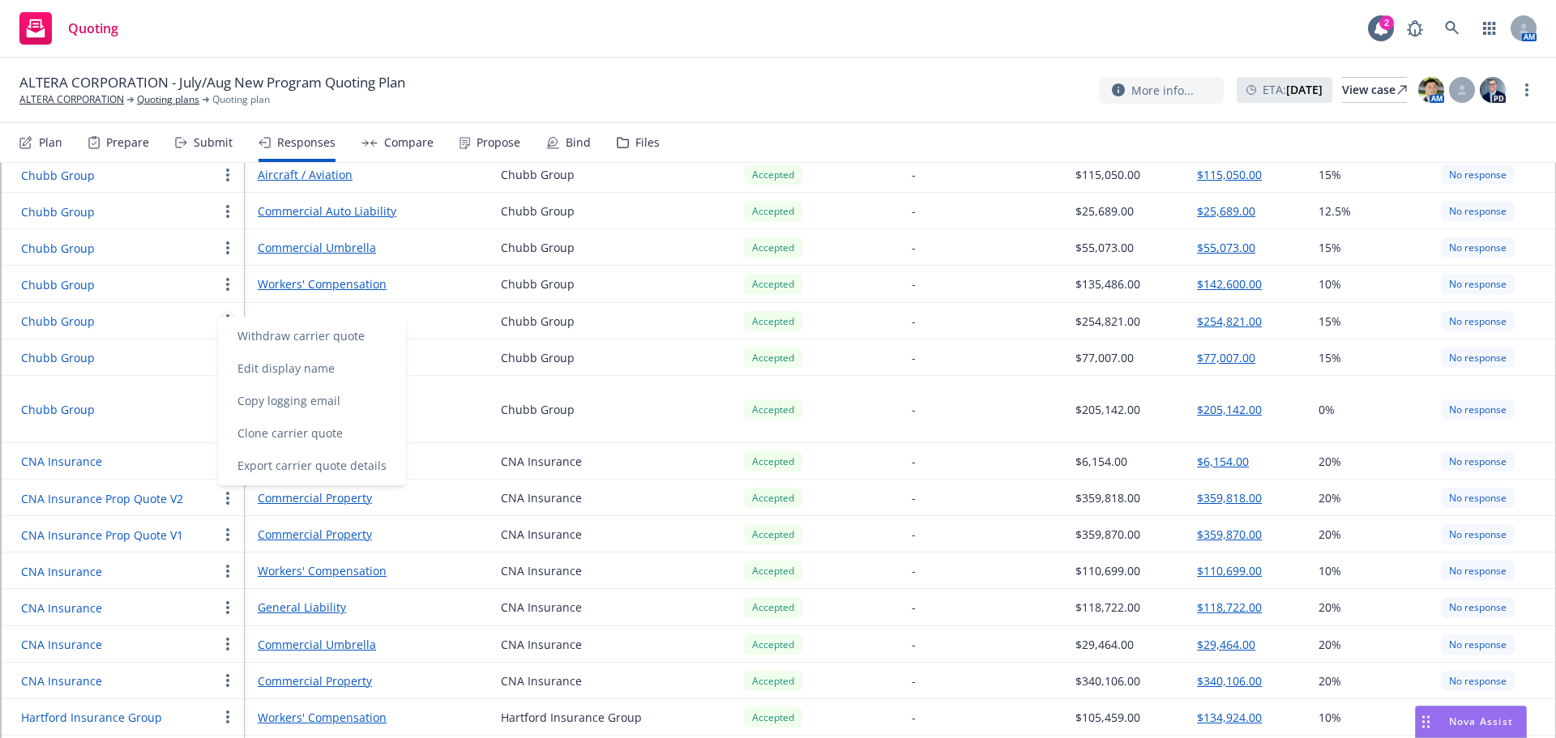
click at [157, 402] on div "Chubb Group" at bounding box center [119, 409] width 197 height 19
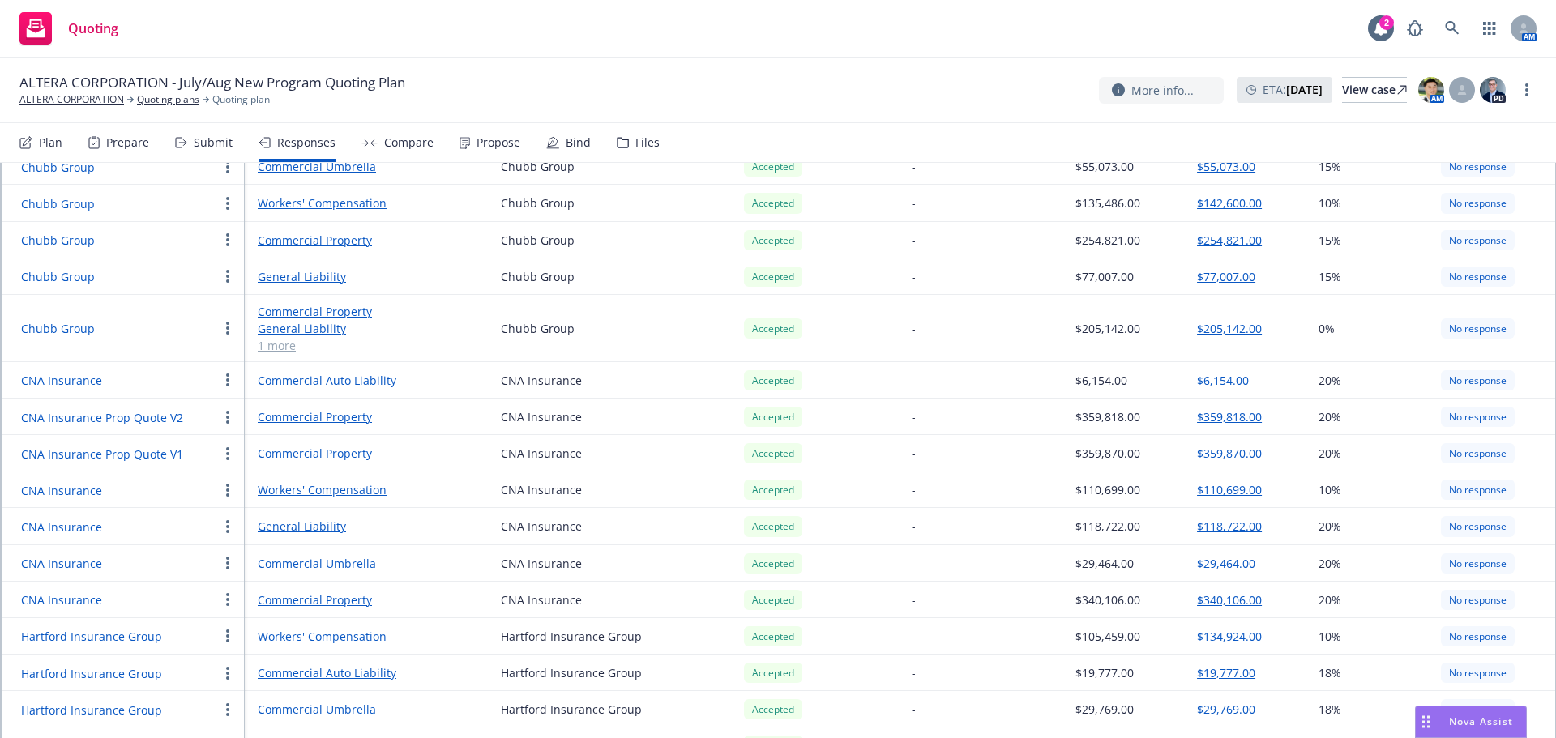
click at [227, 593] on icon "button" at bounding box center [227, 599] width 3 height 13
click at [290, 453] on span "Edit display name" at bounding box center [286, 452] width 136 height 15
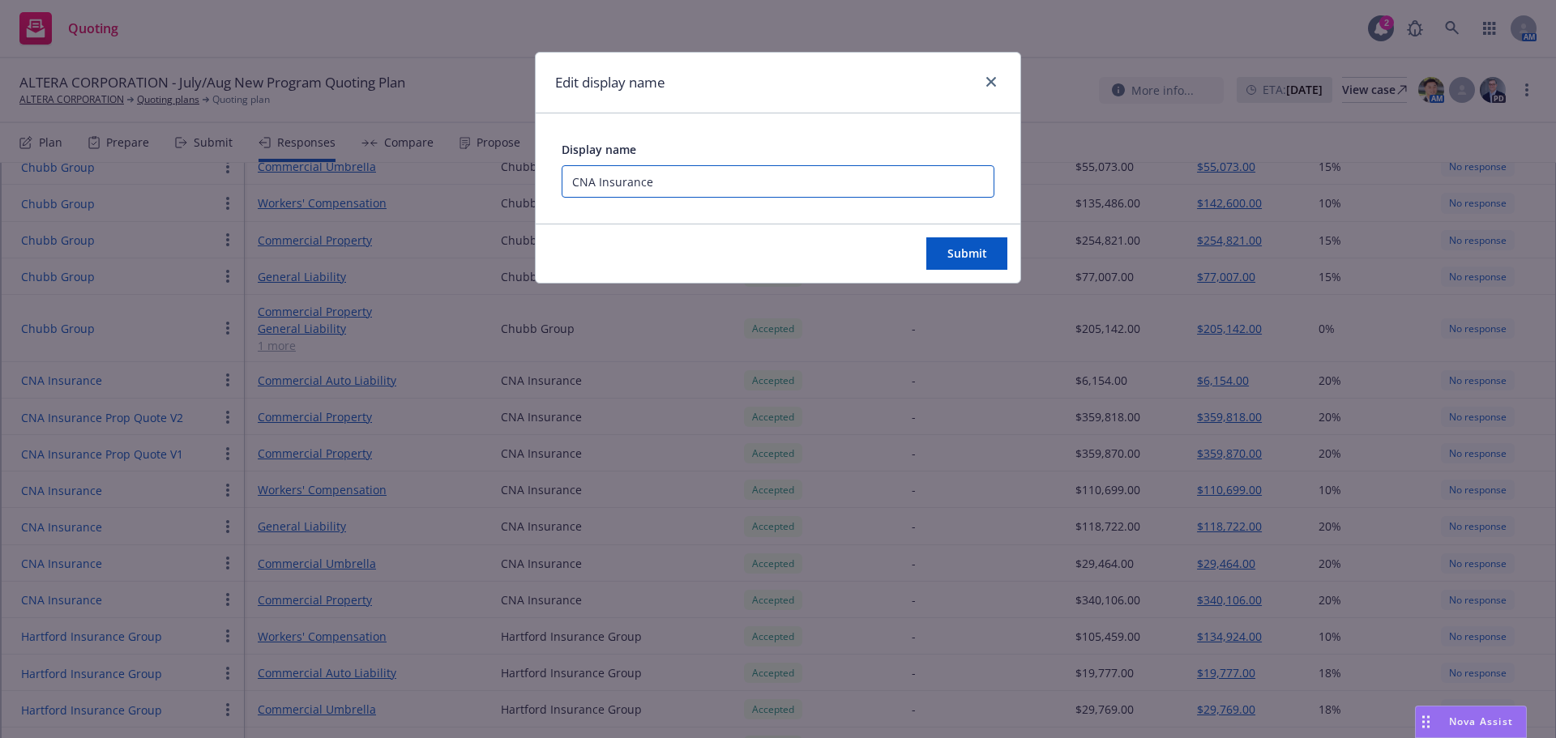
click at [682, 181] on input "CNA Insurance" at bounding box center [778, 181] width 433 height 32
type input "CNA Insurance Prop Quote 3"
click at [975, 254] on span "Submit" at bounding box center [968, 253] width 40 height 15
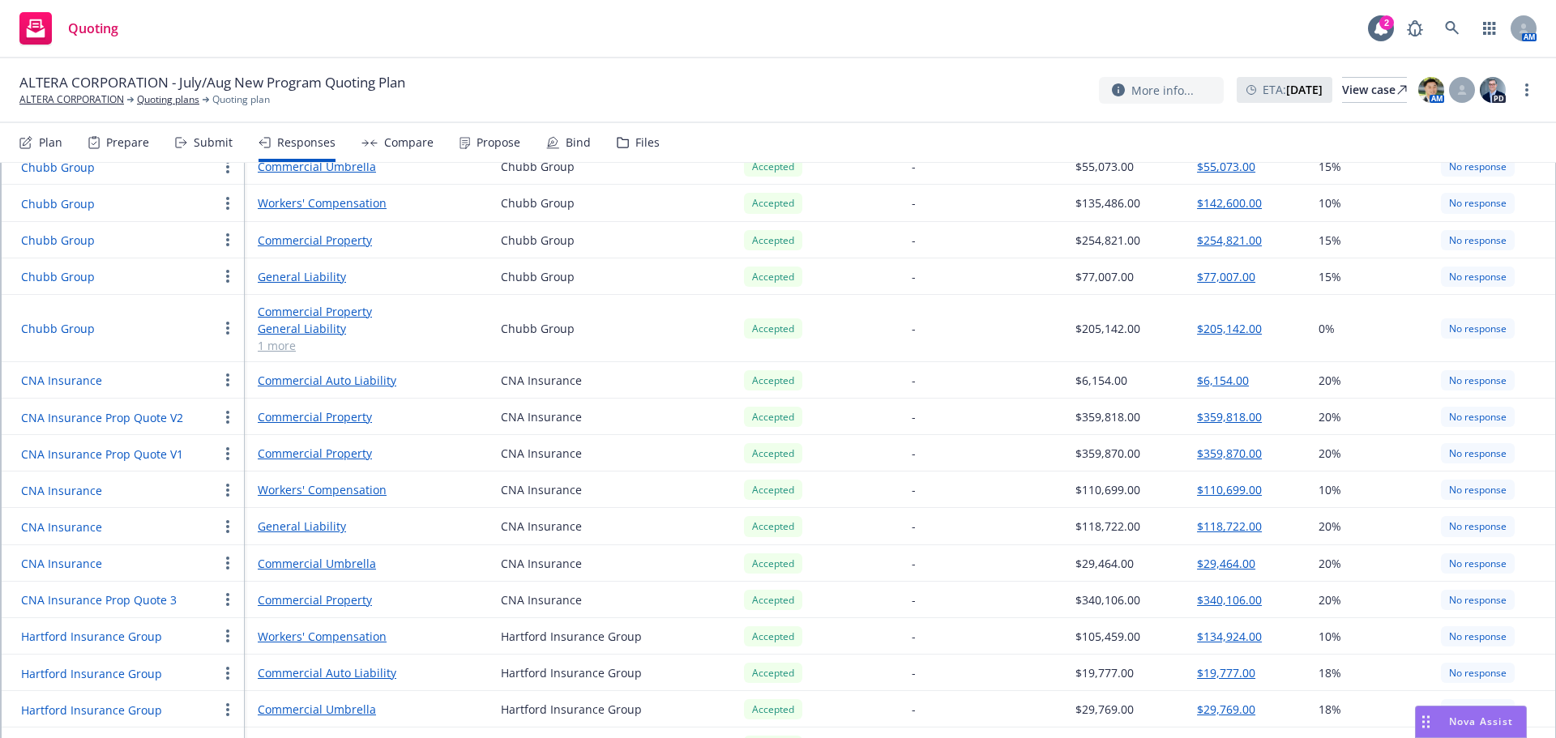
click at [289, 148] on div "Responses" at bounding box center [306, 142] width 58 height 13
click at [405, 140] on div "Compare" at bounding box center [408, 142] width 49 height 13
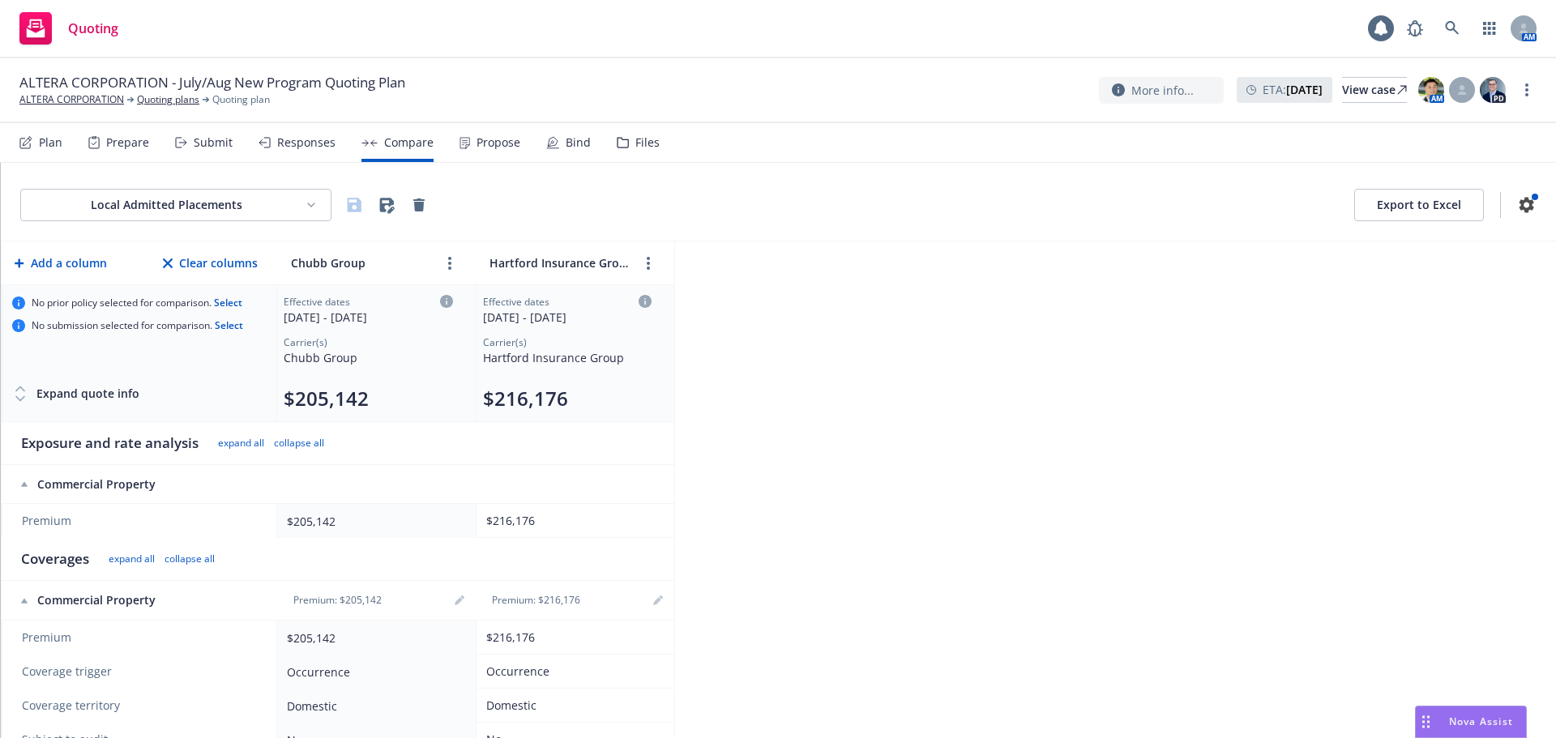
click at [302, 148] on div "Responses" at bounding box center [306, 142] width 58 height 13
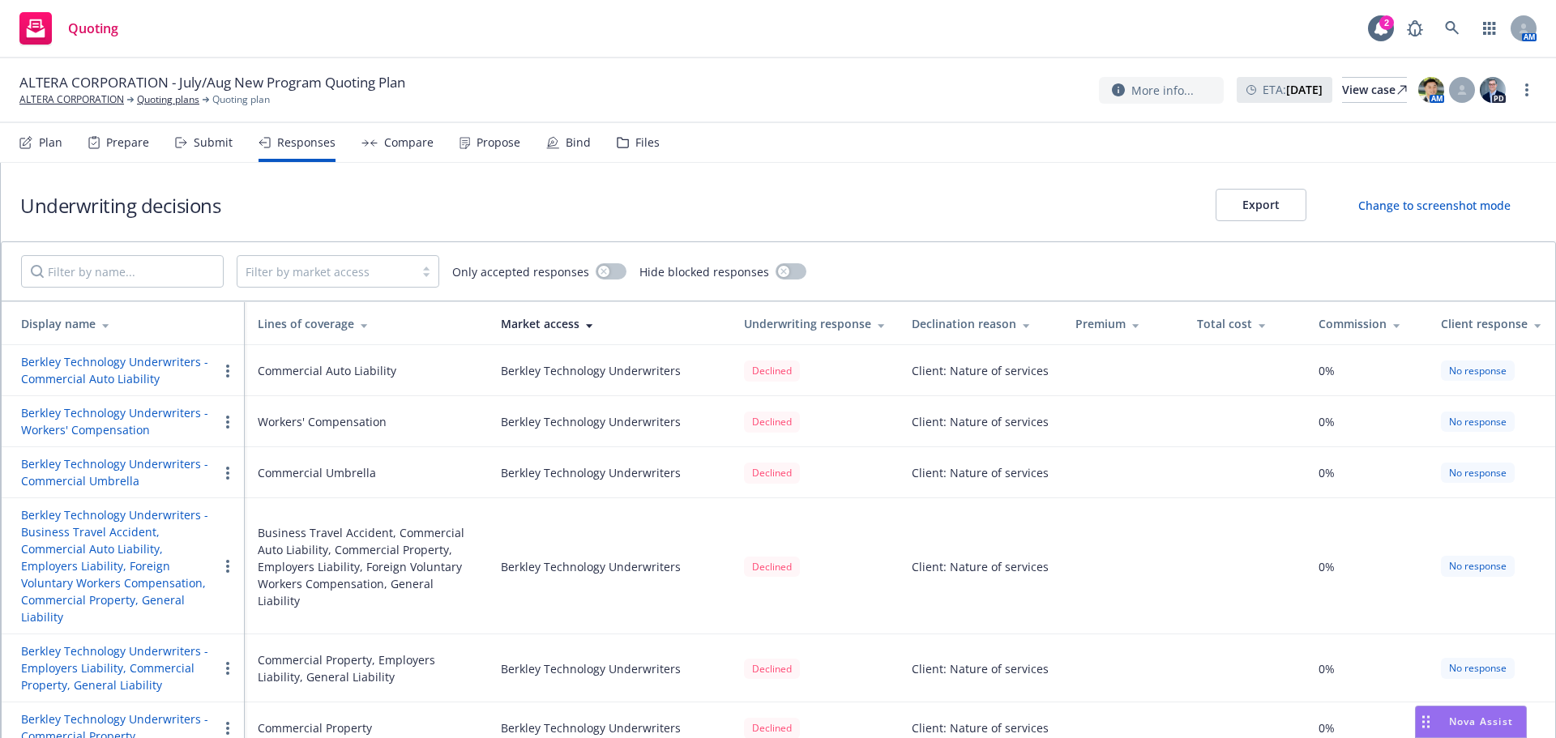
click at [113, 322] on div "Display name" at bounding box center [126, 323] width 211 height 17
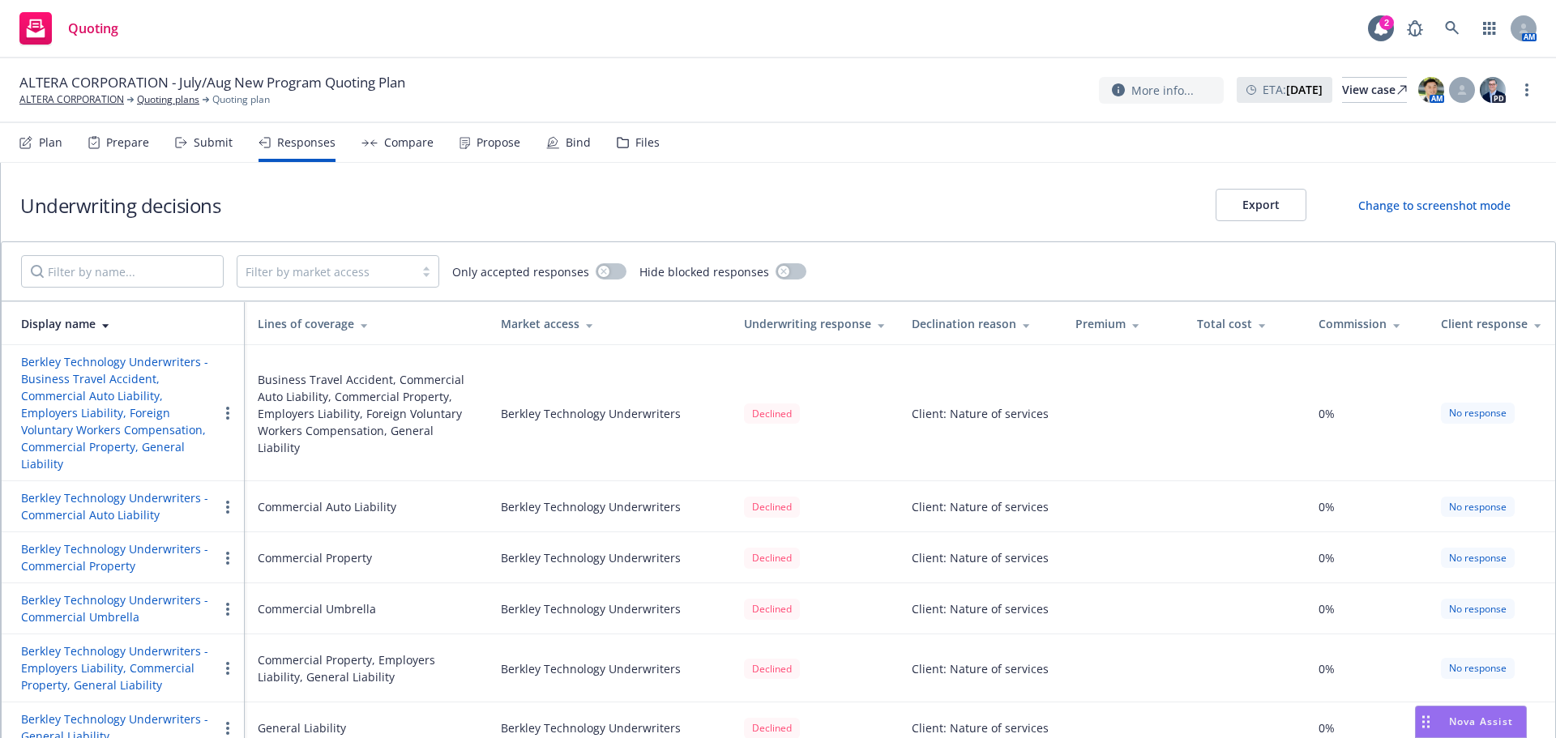
click at [113, 322] on div "Display name" at bounding box center [126, 323] width 211 height 17
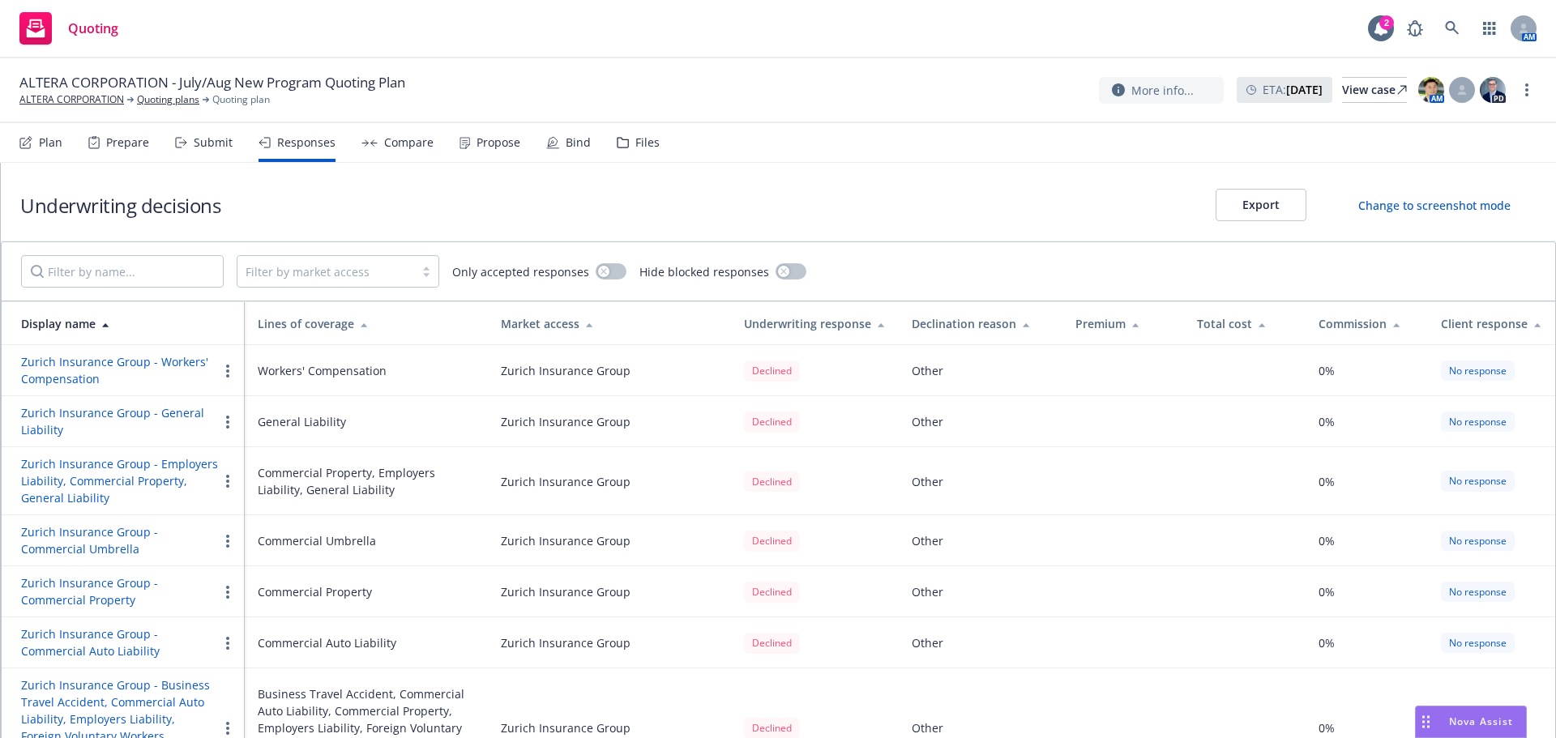
click at [102, 326] on icon at bounding box center [106, 324] width 8 height 12
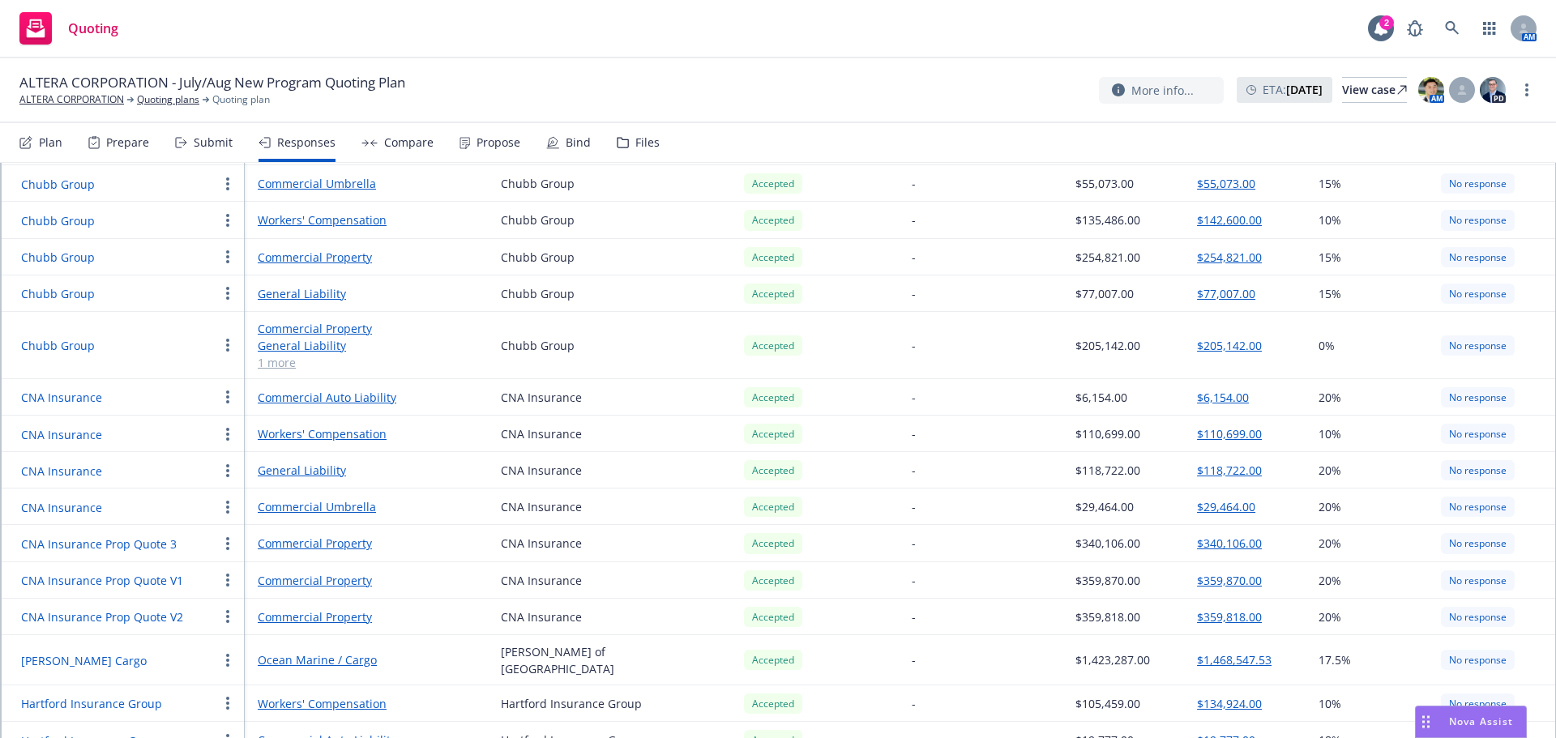
scroll to position [730, 0]
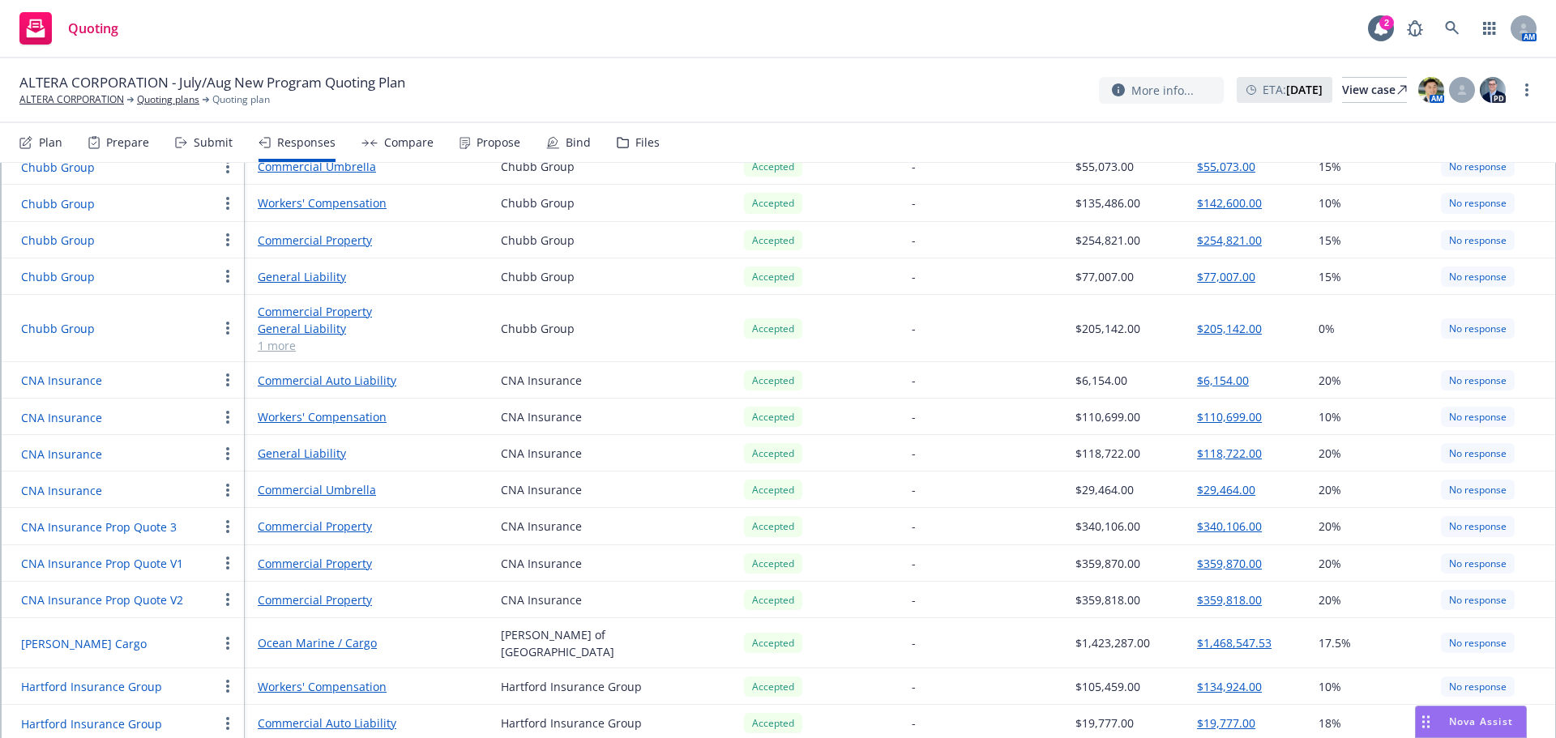
click at [225, 517] on button "button" at bounding box center [227, 526] width 19 height 19
click at [274, 575] on span "Edit display name" at bounding box center [286, 574] width 136 height 15
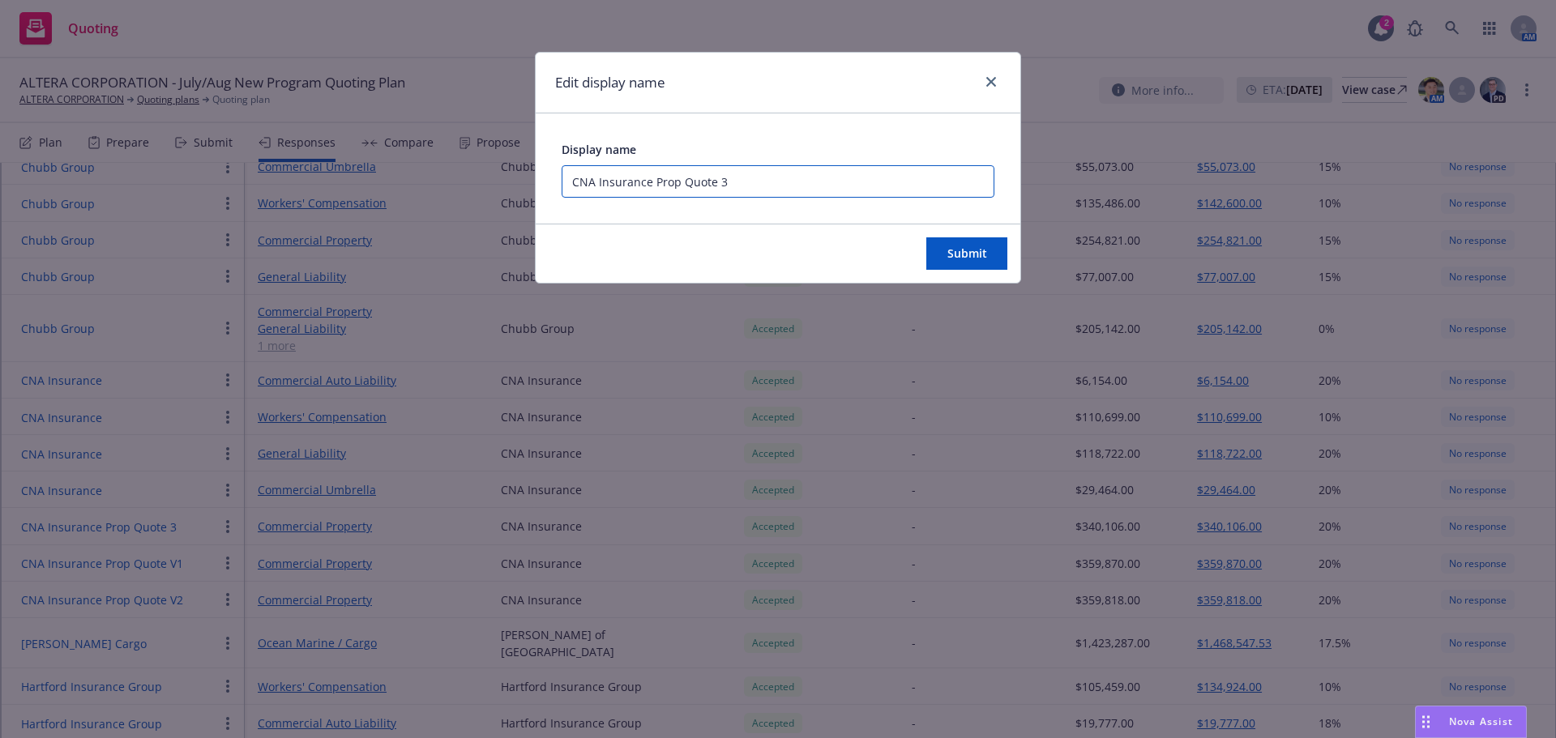
click at [715, 182] on input "CNA Insurance Prop Quote 3" at bounding box center [778, 181] width 433 height 32
click at [721, 182] on input "CNA Insurance Prop Quote 3" at bounding box center [778, 181] width 433 height 32
type input "CNA Insurance Prop Quote V3"
drag, startPoint x: 939, startPoint y: 250, endPoint x: 929, endPoint y: 253, distance: 10.0
click at [939, 250] on button "Submit" at bounding box center [966, 253] width 81 height 32
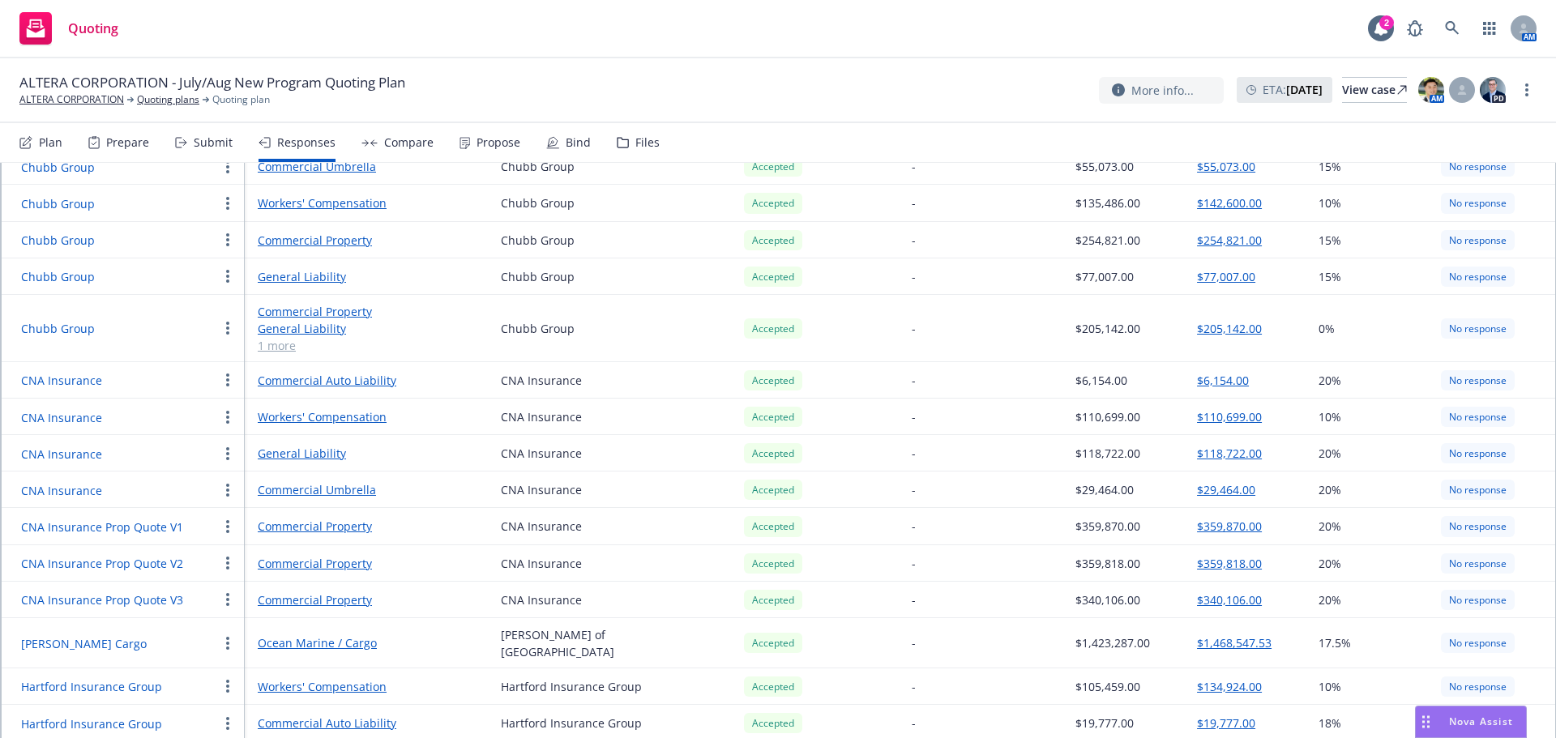
drag, startPoint x: 196, startPoint y: 133, endPoint x: 232, endPoint y: 160, distance: 45.1
click at [198, 134] on div "Submit" at bounding box center [204, 142] width 58 height 39
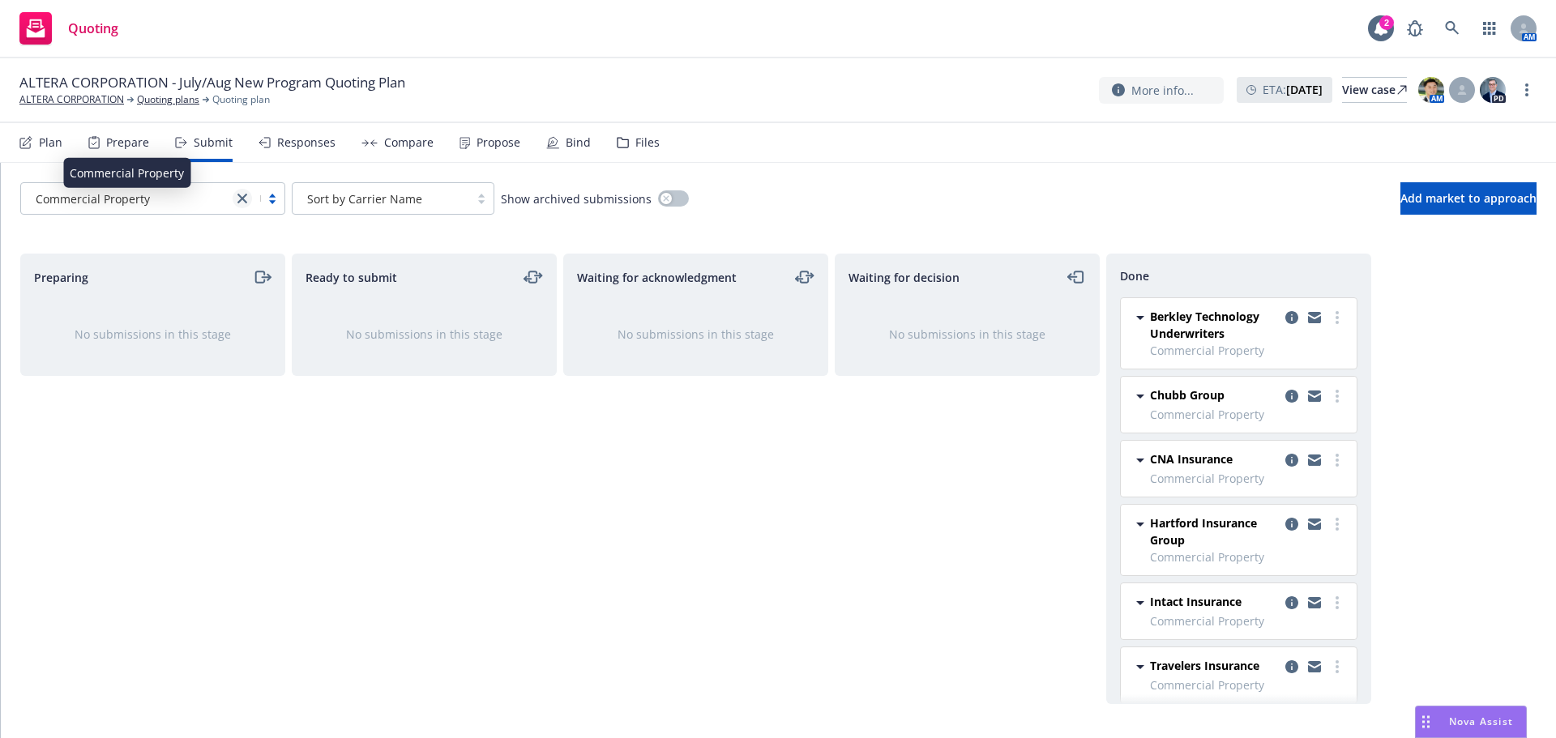
click at [246, 199] on icon "close" at bounding box center [242, 199] width 10 height 10
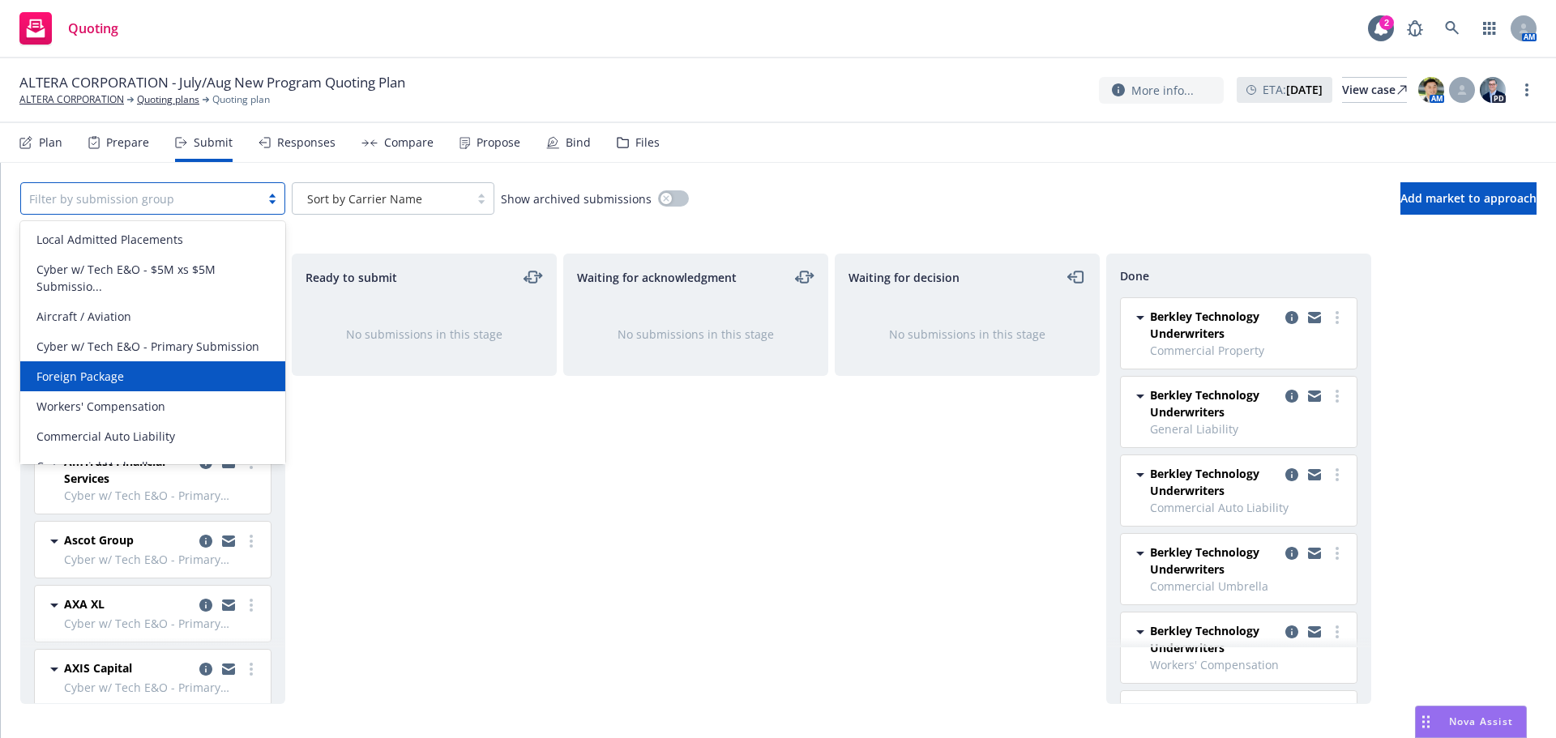
click at [129, 370] on div "Foreign Package" at bounding box center [153, 376] width 246 height 17
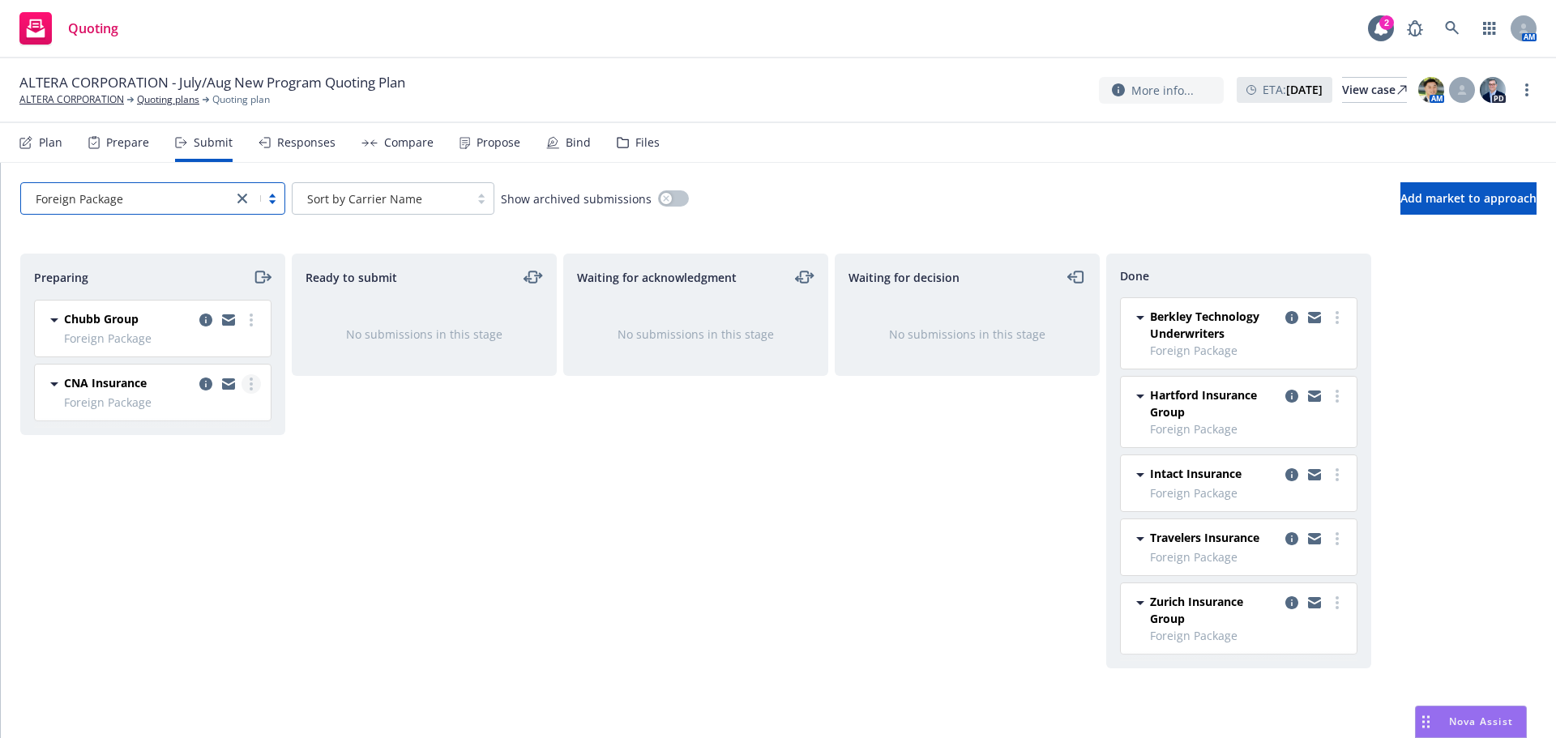
click at [255, 387] on link "more" at bounding box center [251, 383] width 19 height 19
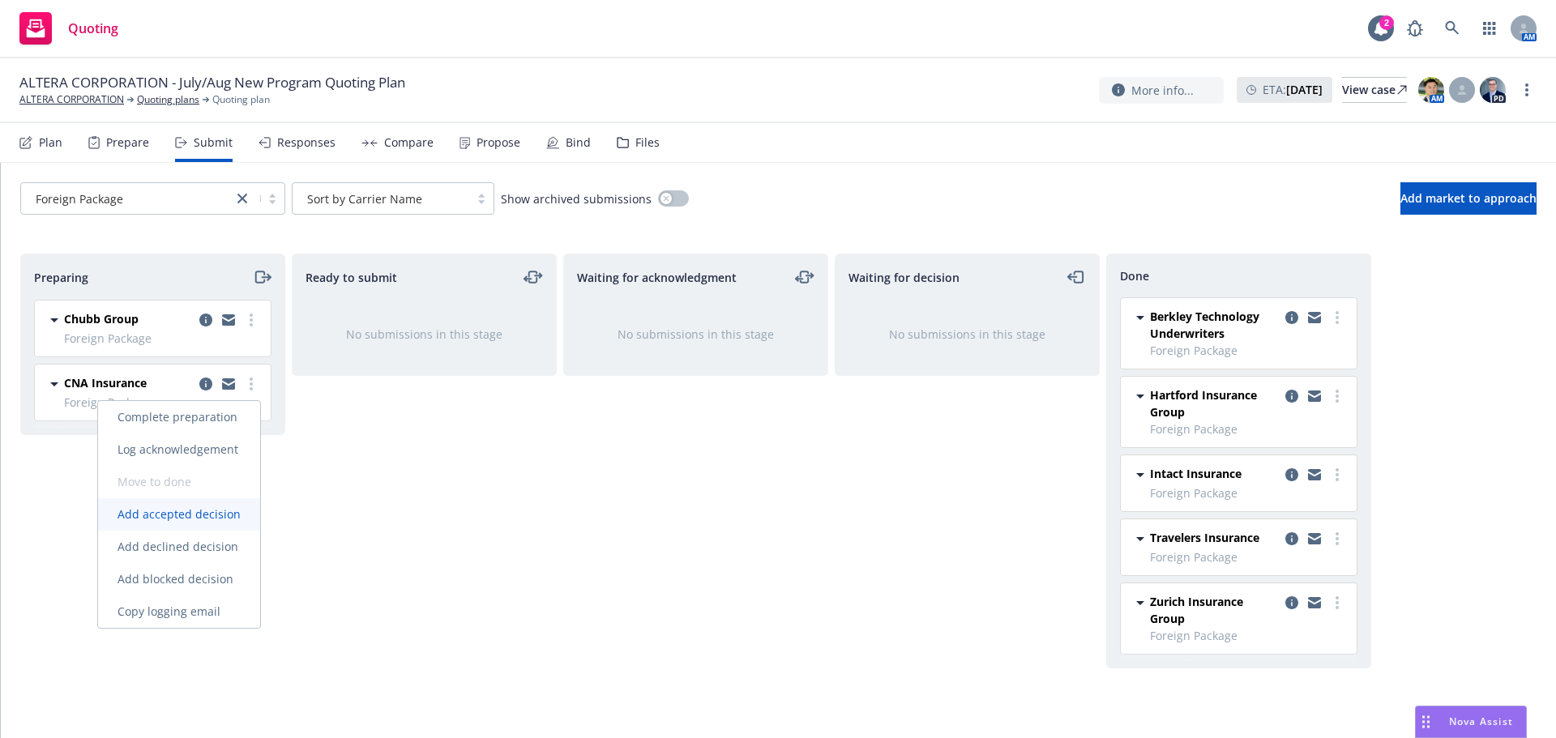
click at [203, 511] on span "Add accepted decision" at bounding box center [179, 514] width 162 height 15
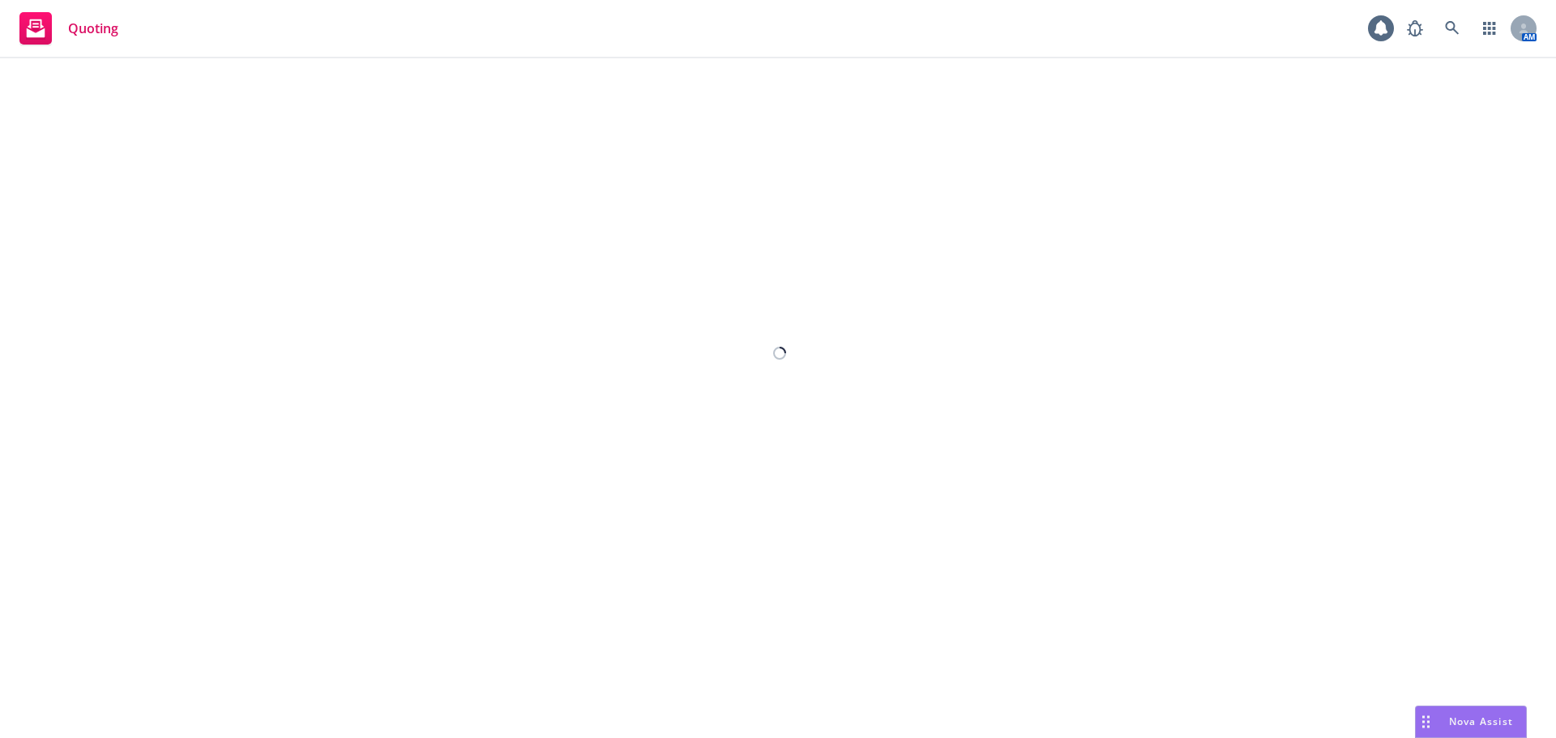
select select "12"
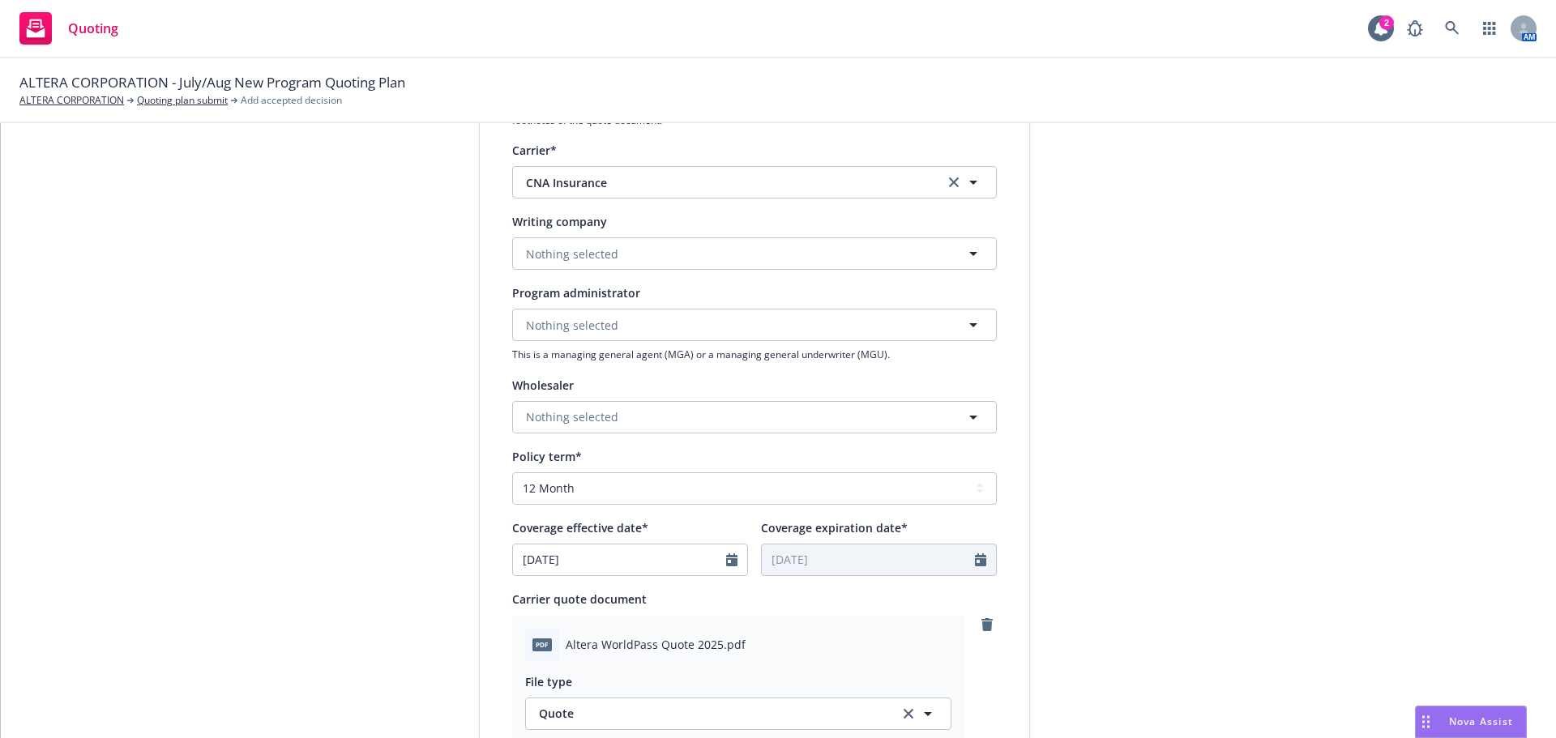
scroll to position [486, 0]
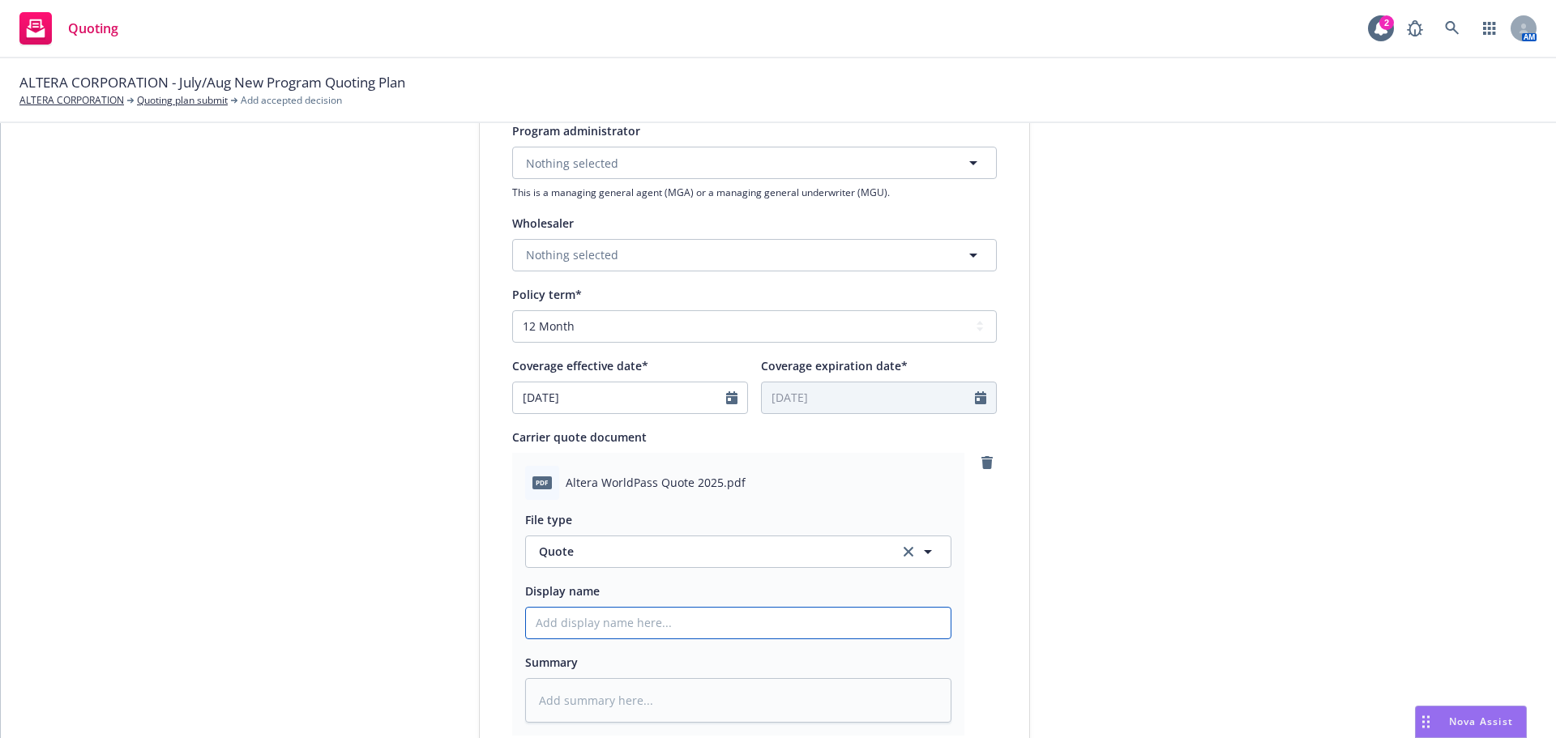
click at [588, 627] on input "Display name" at bounding box center [738, 623] width 425 height 31
type textarea "x"
type input "C"
type textarea "x"
type input "CN"
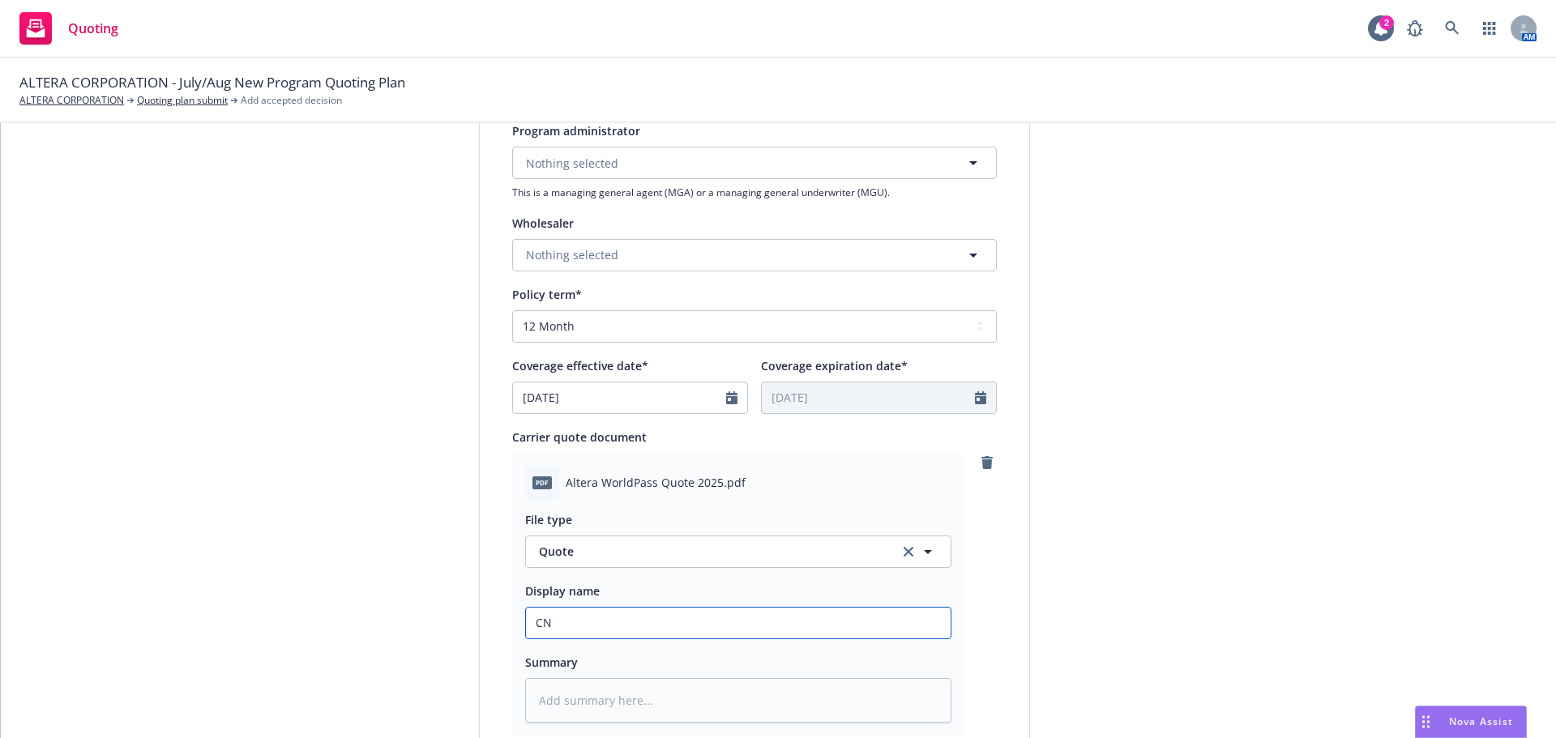
type textarea "x"
type input "CNA"
type textarea "x"
type input "CNA"
type textarea "x"
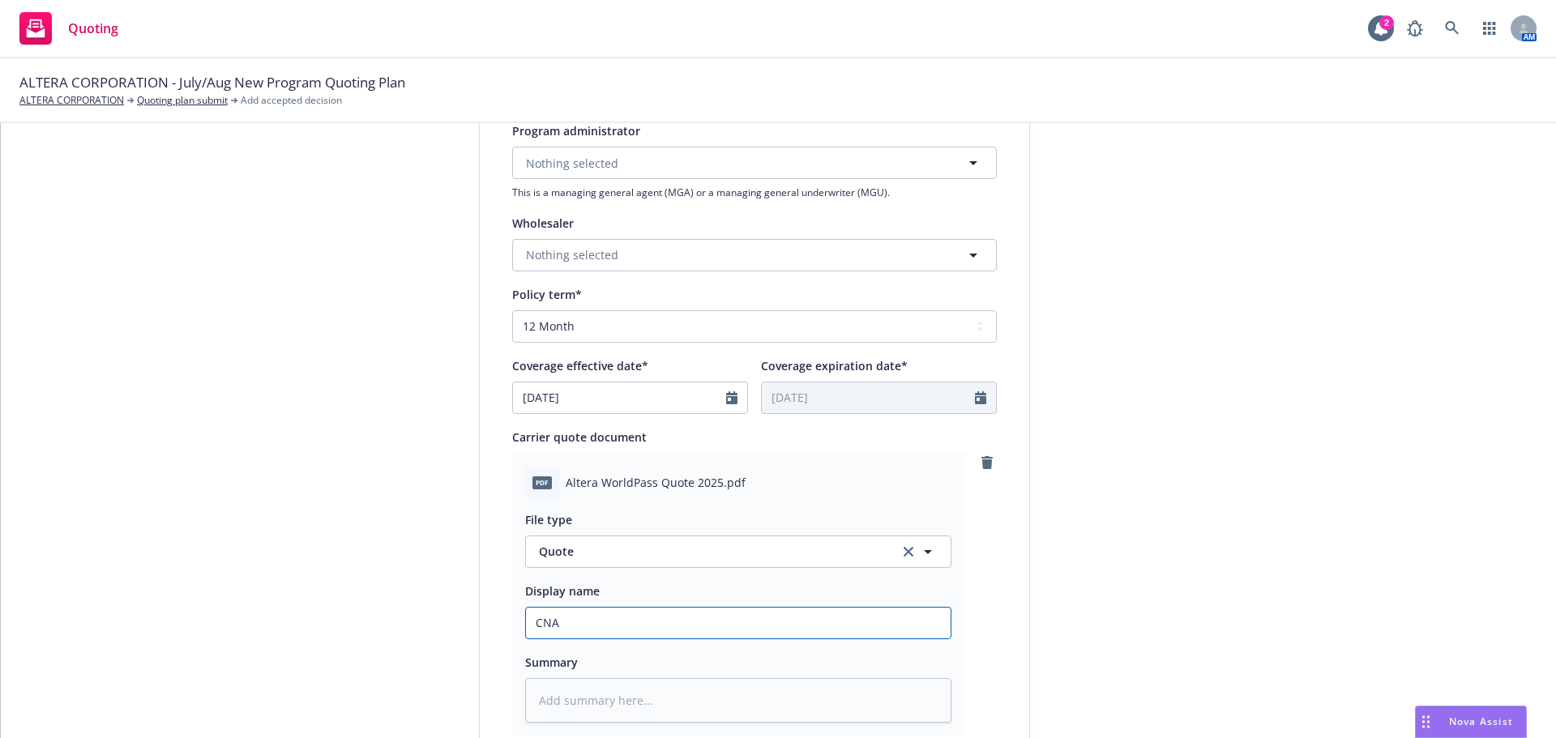
type input "CNA F"
type textarea "x"
type input "CNA Fp"
type textarea "x"
type input "CNA Fpkg"
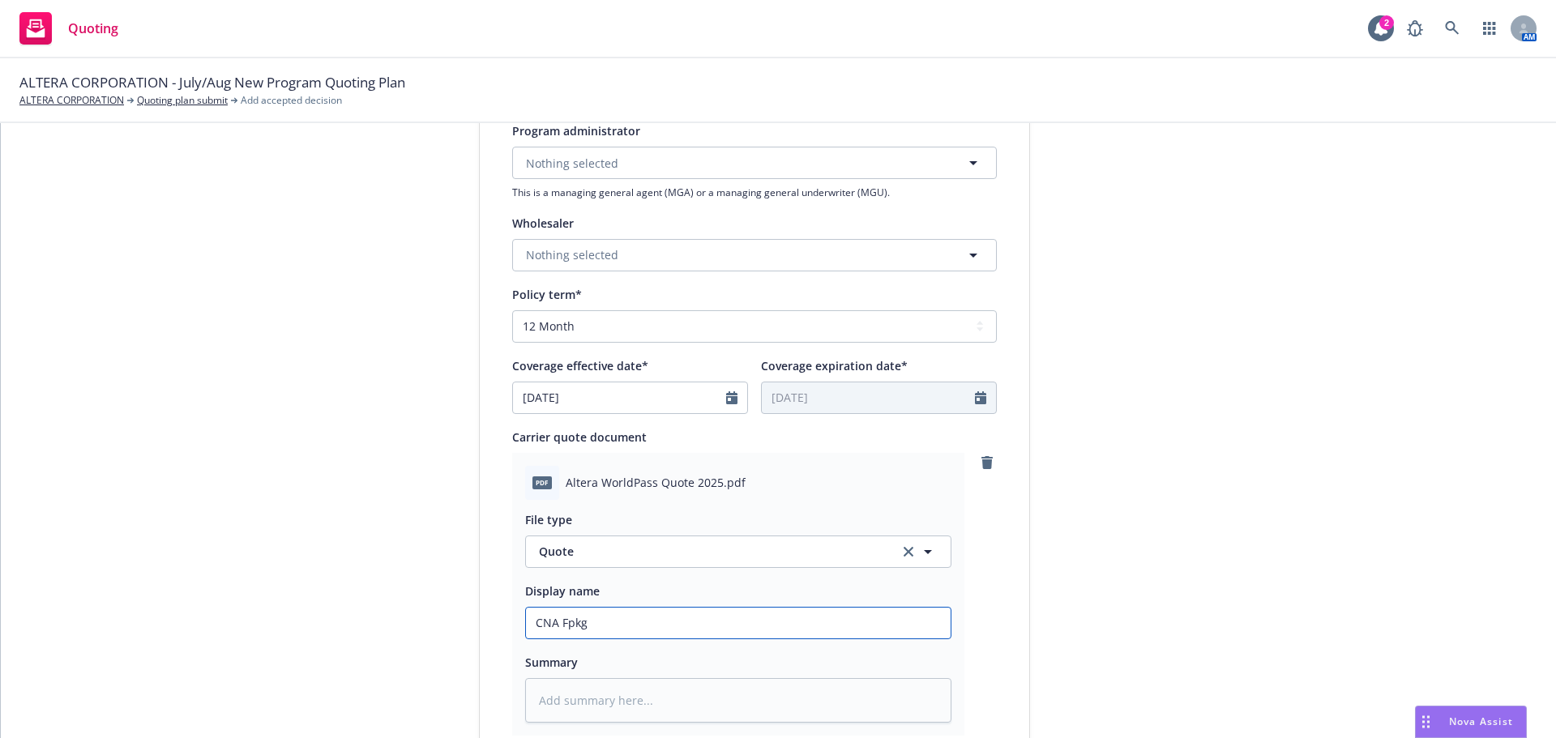
type textarea "x"
type input "CNA Fpkg"
type textarea "x"
type input "CNA Fpkg &"
type textarea "x"
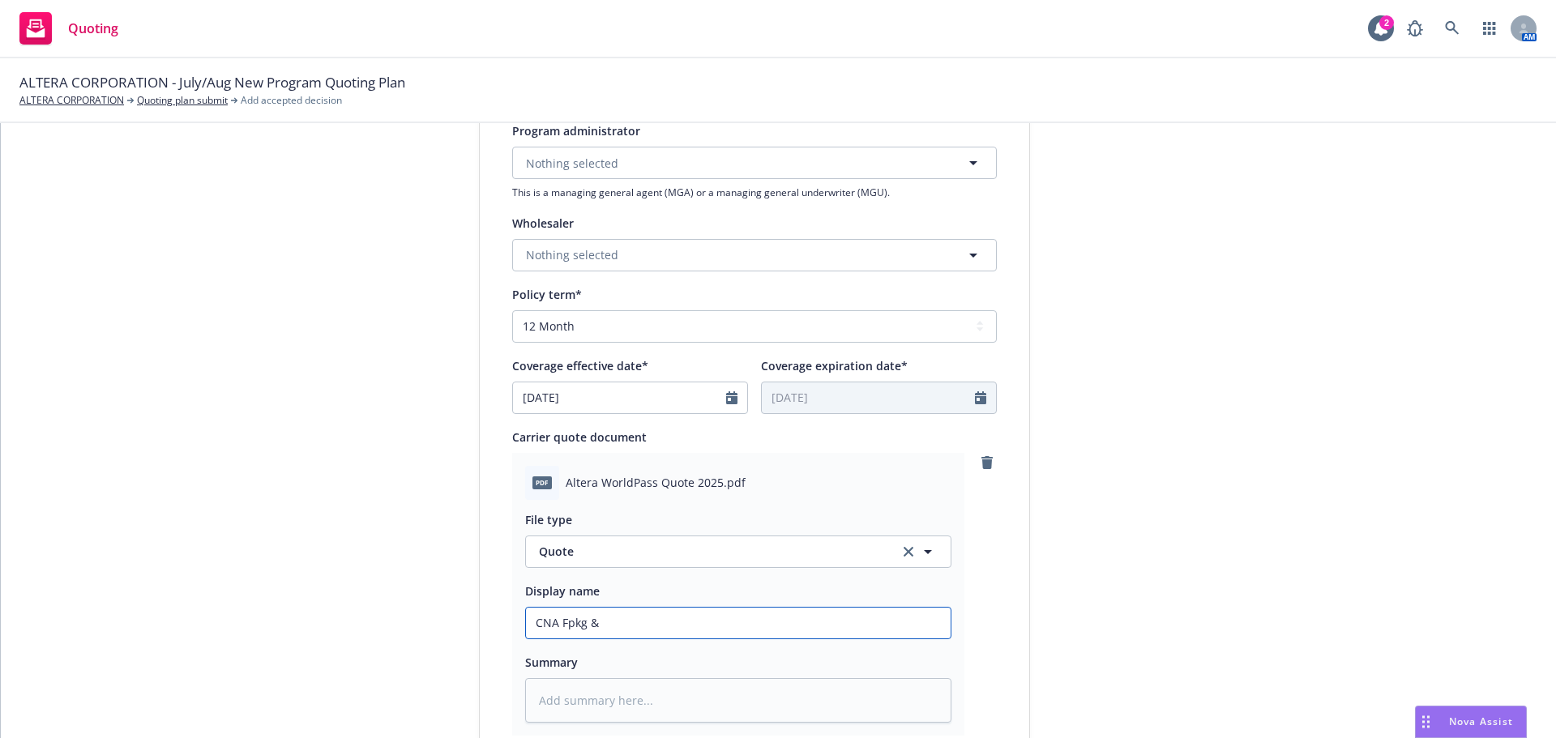
type input "CNA Fpkg &"
type textarea "x"
type input "CNA Fpkg & LA"
type textarea "x"
type input "CNA Fpkg & LAP"
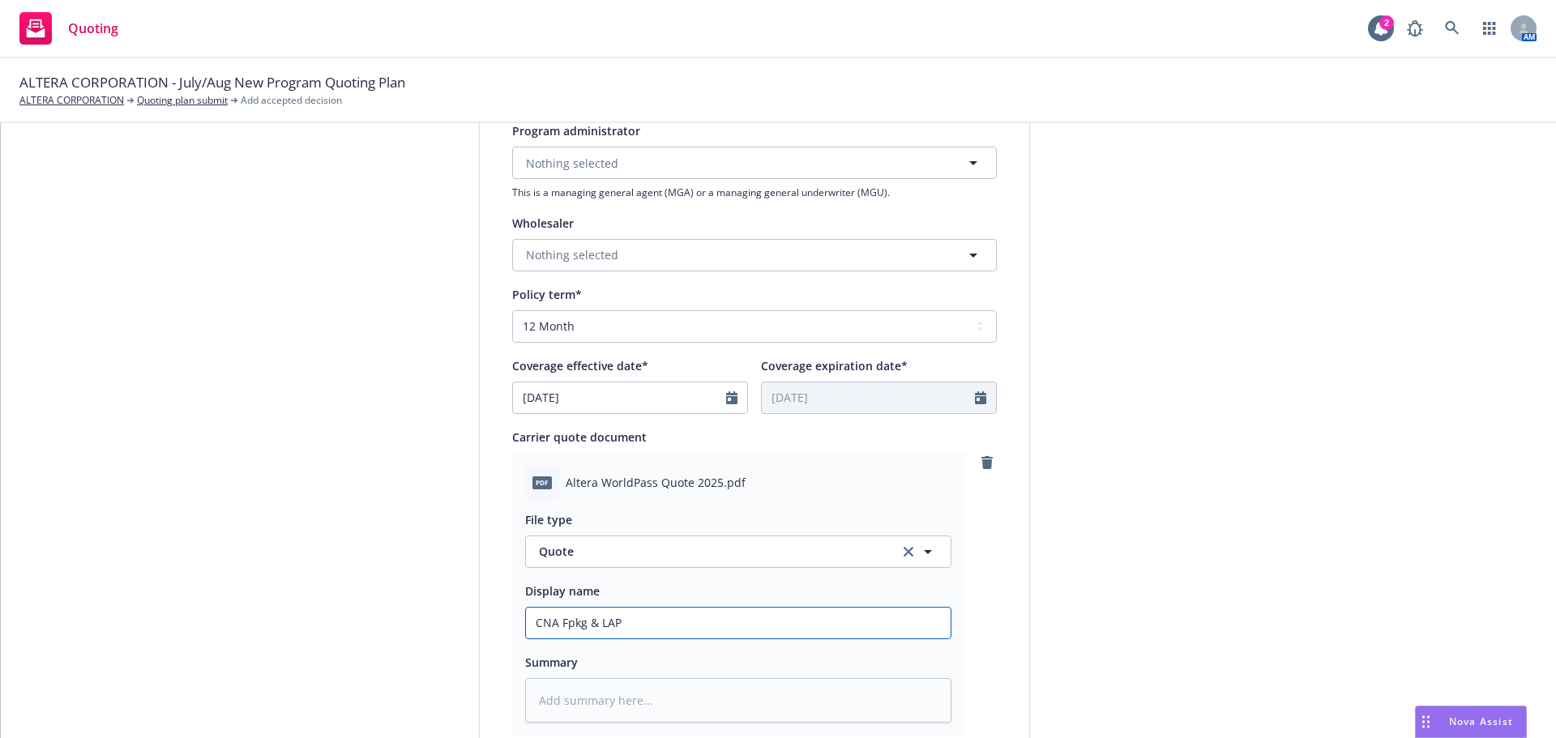
type textarea "x"
type input "CNA Fpkg & LAP"
type textarea "x"
type input "CNA Fpkg & LAP Q"
type textarea "x"
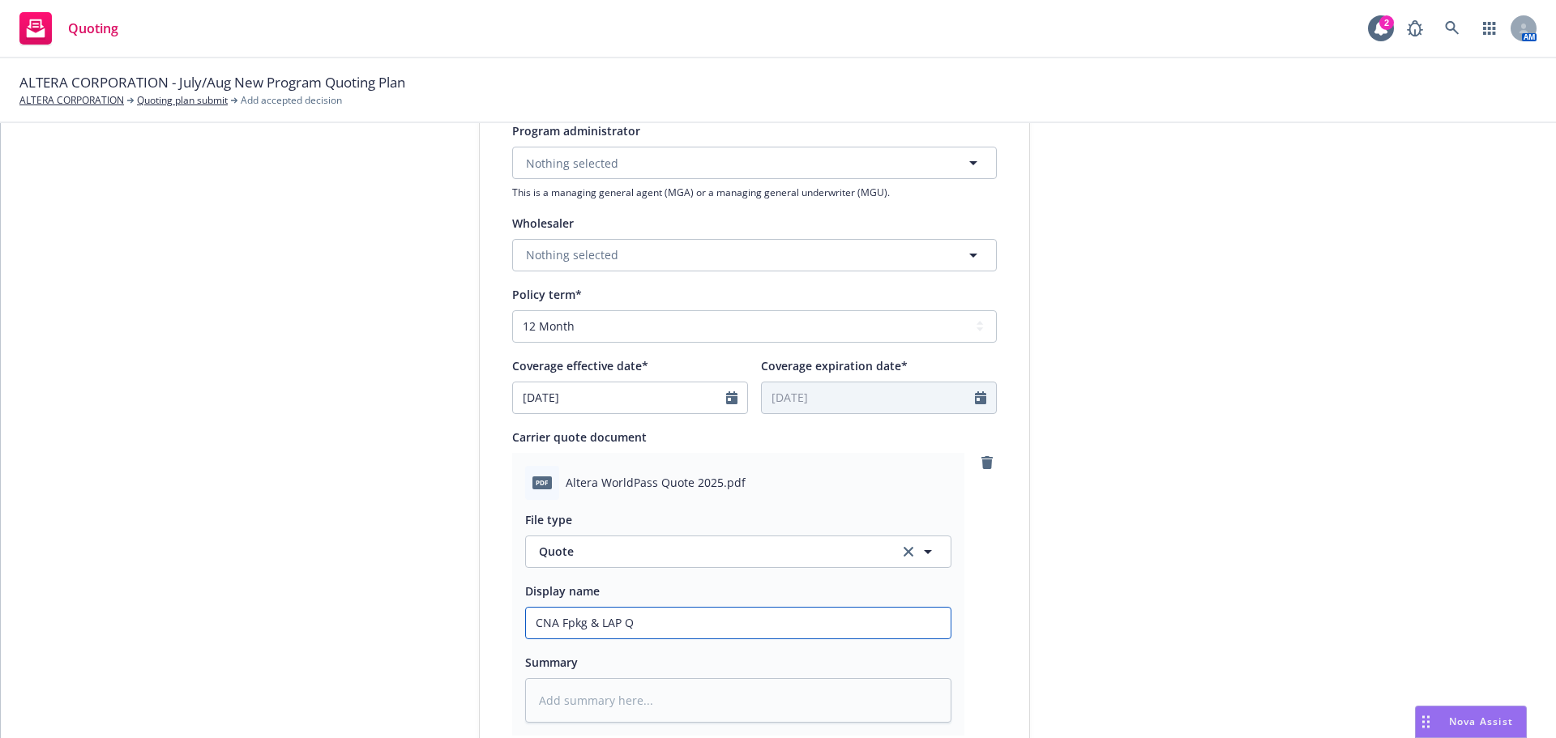
type input "CNA Fpkg & LAP Qu"
type textarea "x"
type input "CNA Fpkg & LAP Quo"
type textarea "x"
type input "CNA Fpkg & LAP Quot"
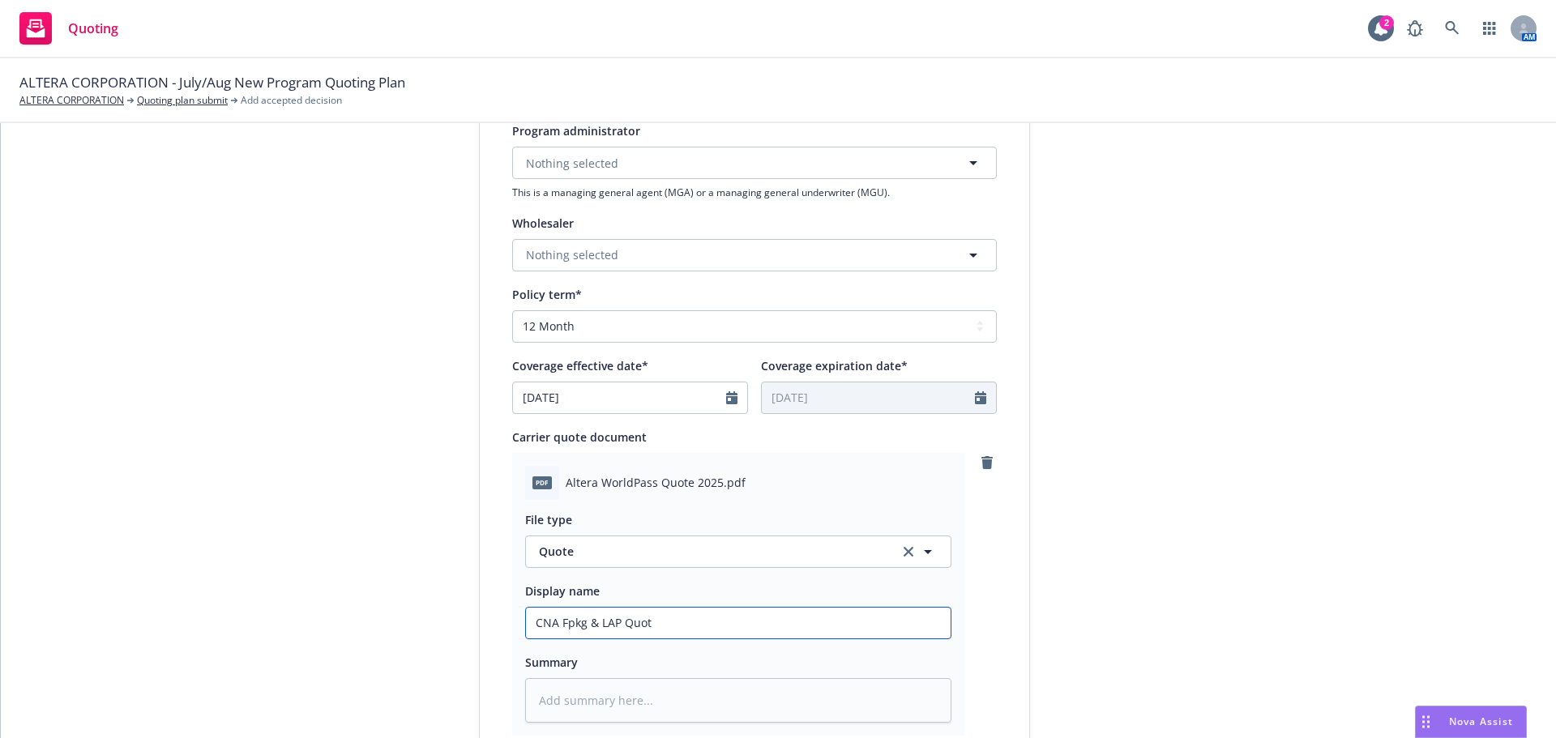
type textarea "x"
type input "CNA Fpkg & LAP Quote"
type textarea "x"
type input "CNA Fpkg & LAP Quote"
type textarea "x"
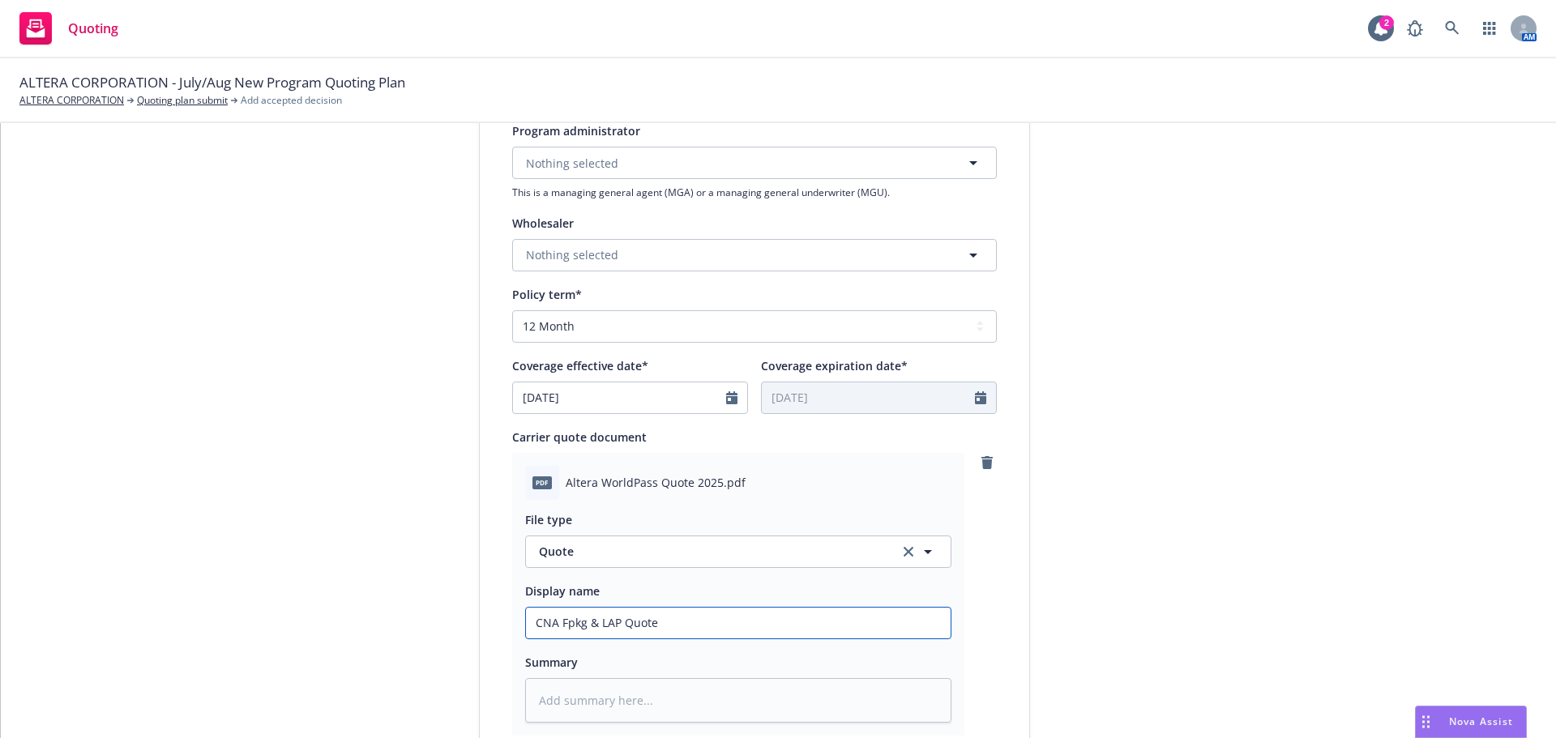
type input "CNA Fpkg & LAP Quote V"
type textarea "x"
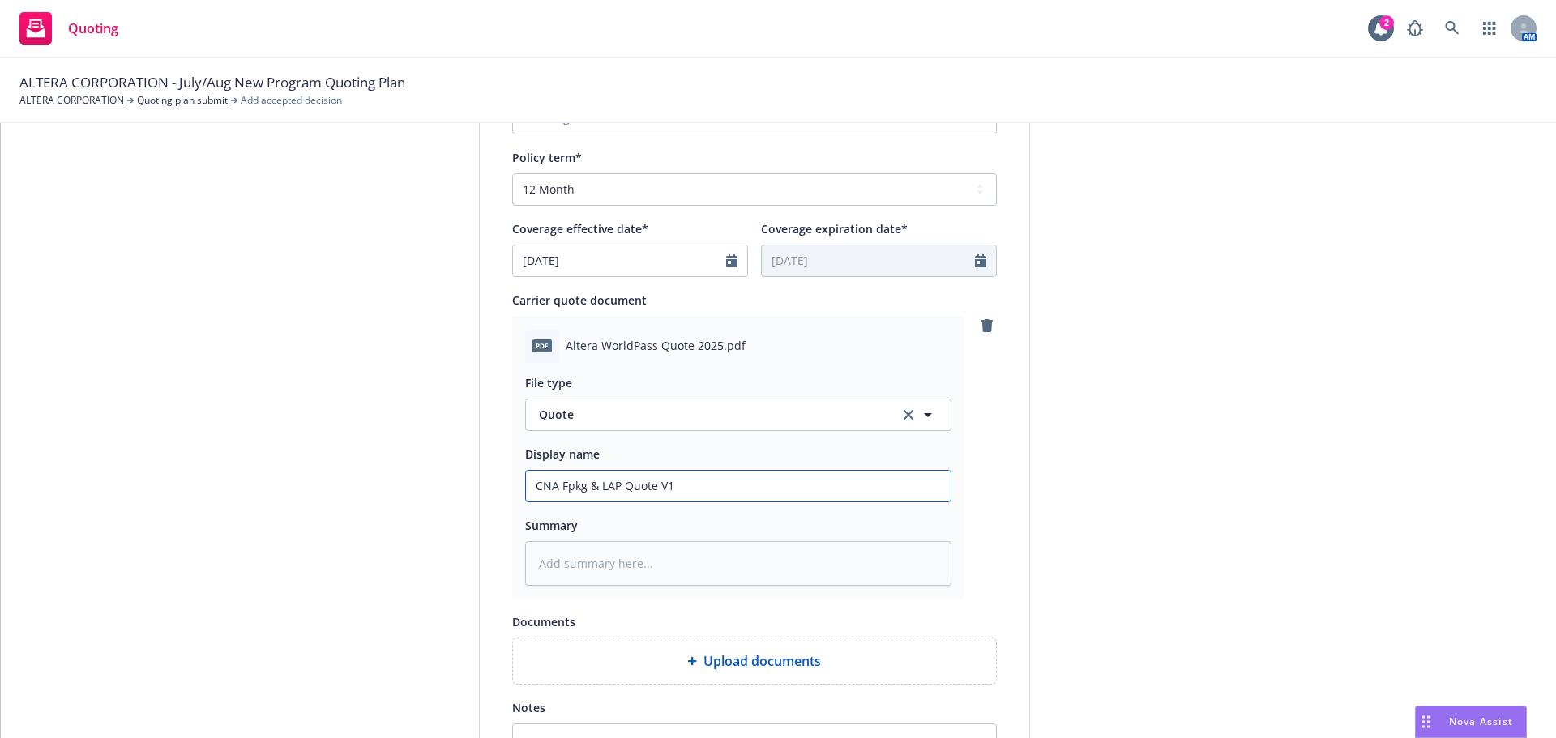
scroll to position [811, 0]
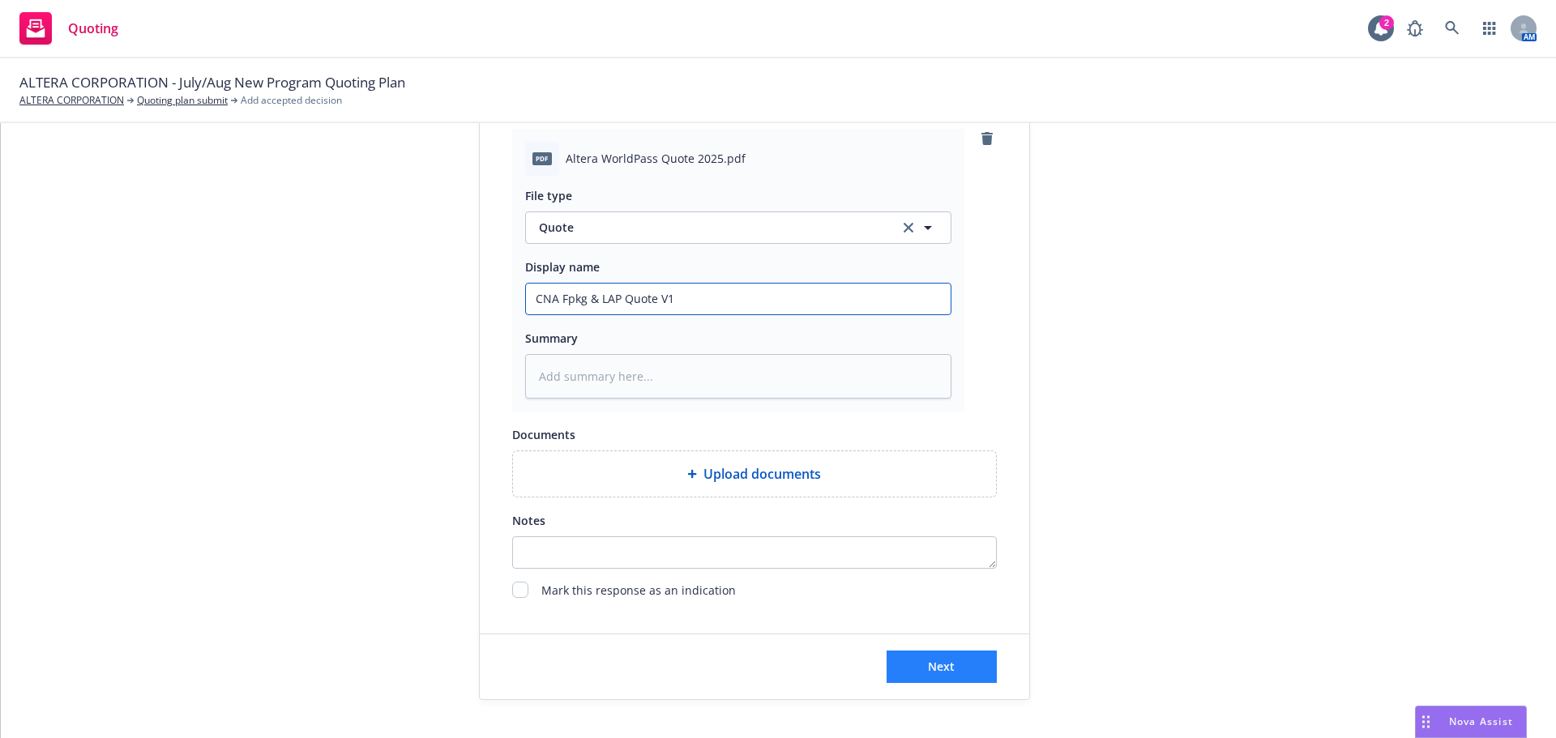
type input "CNA Fpkg & LAP Quote V1"
click at [916, 665] on button "Next" at bounding box center [942, 667] width 110 height 32
type textarea "x"
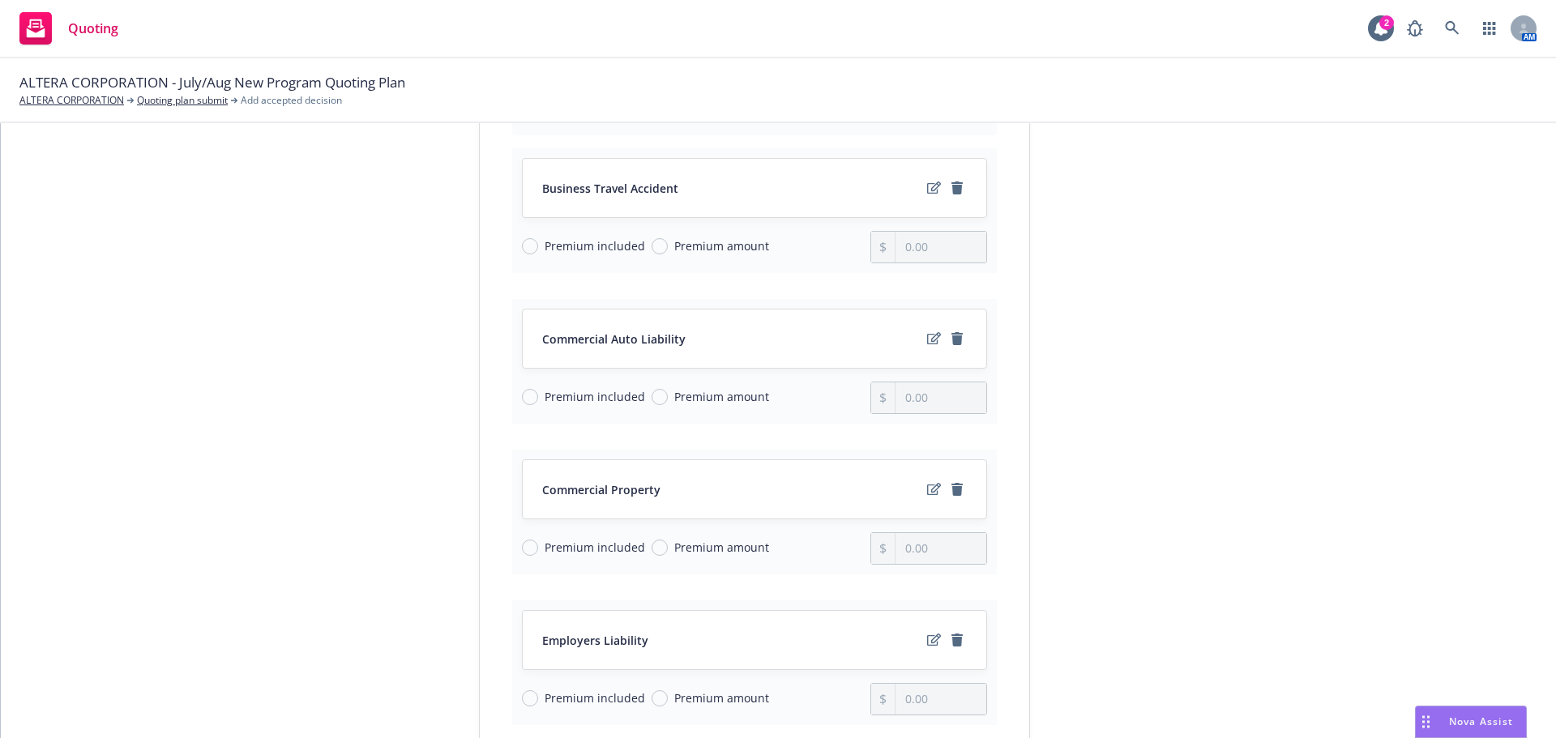
scroll to position [243, 0]
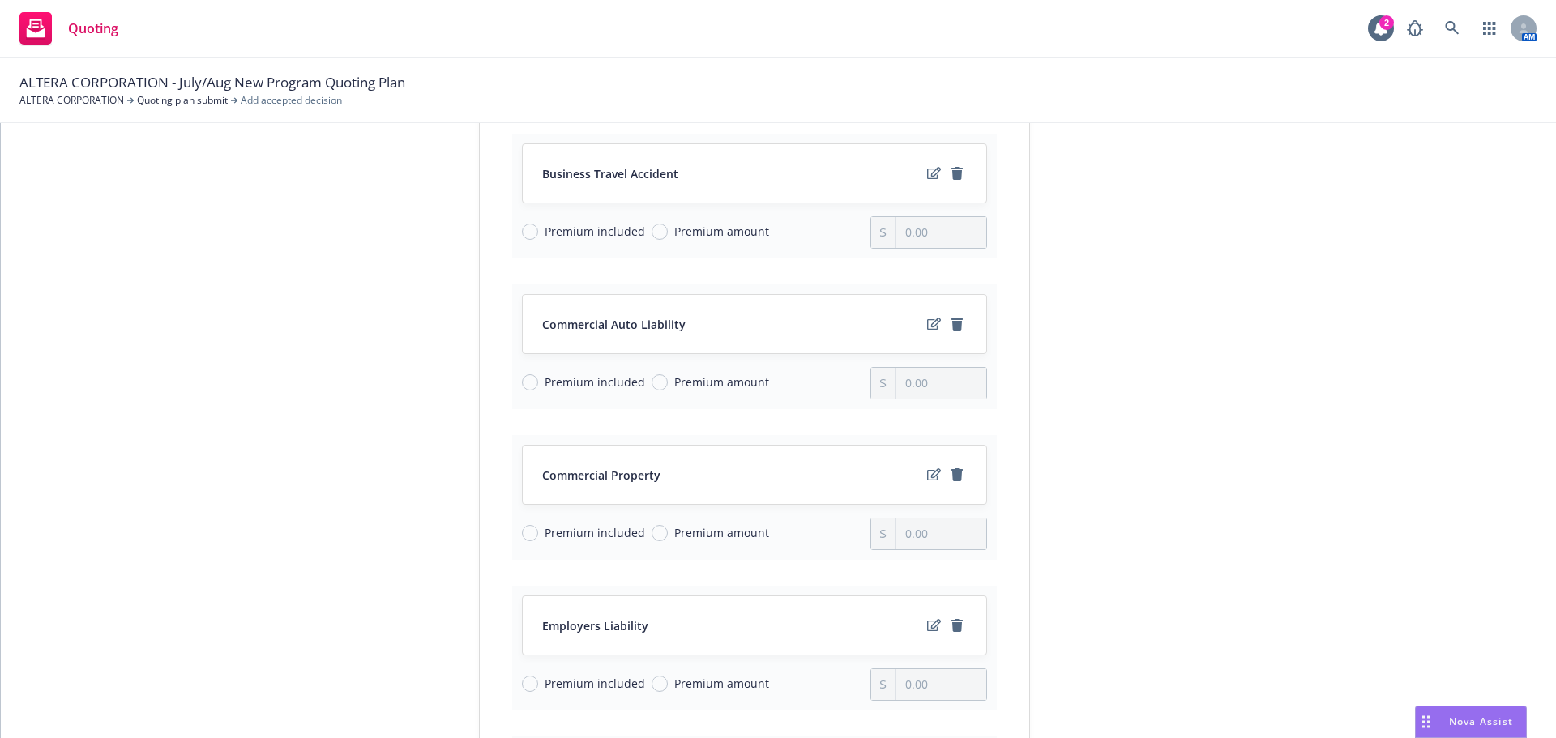
drag, startPoint x: 657, startPoint y: 532, endPoint x: 697, endPoint y: 533, distance: 39.7
click at [668, 532] on span "Premium amount" at bounding box center [718, 532] width 101 height 17
click at [657, 532] on input "Premium amount" at bounding box center [660, 533] width 16 height 16
radio input "true"
drag, startPoint x: 933, startPoint y: 527, endPoint x: 852, endPoint y: 535, distance: 81.5
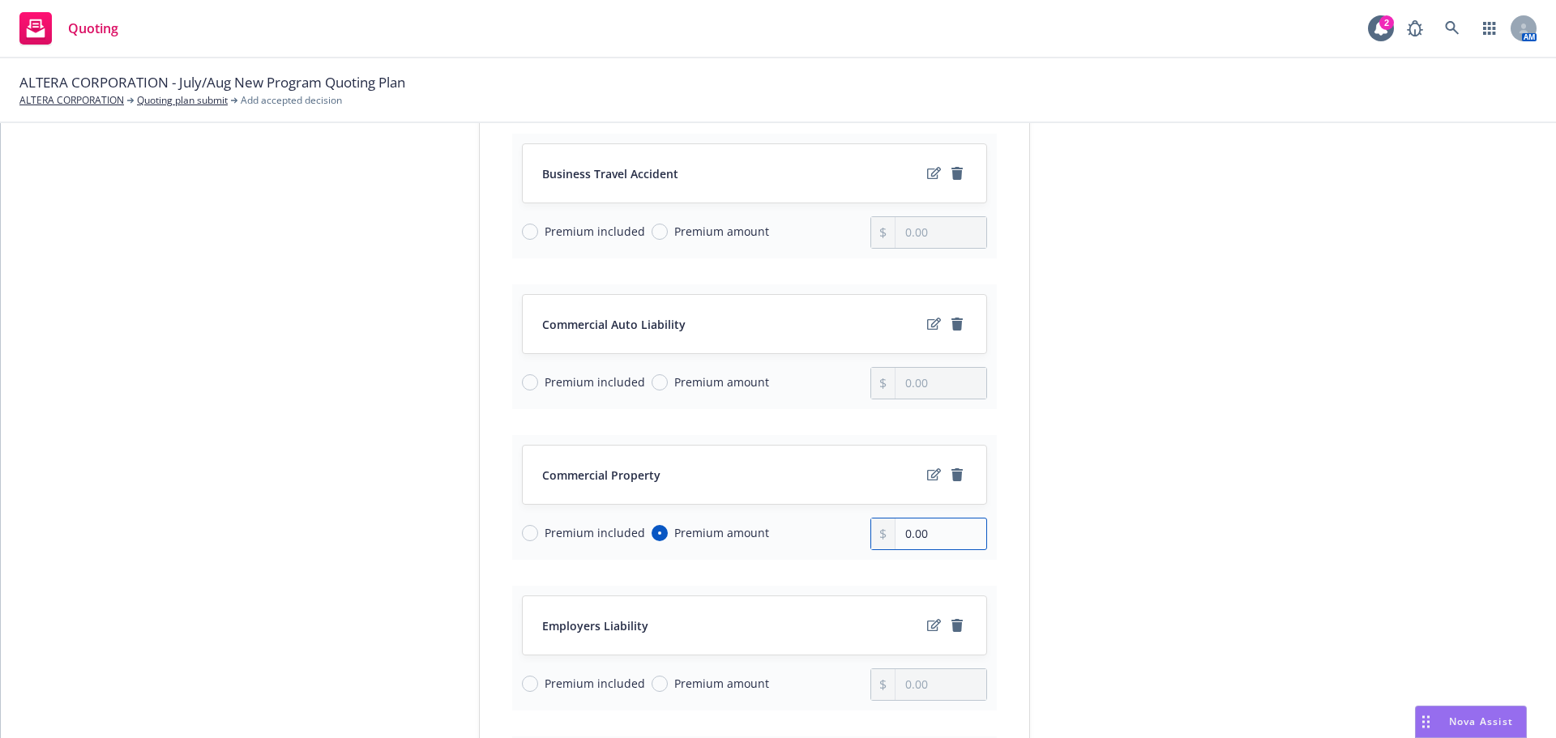
click at [852, 535] on div "Premium included Premium amount 0.00" at bounding box center [754, 534] width 465 height 32
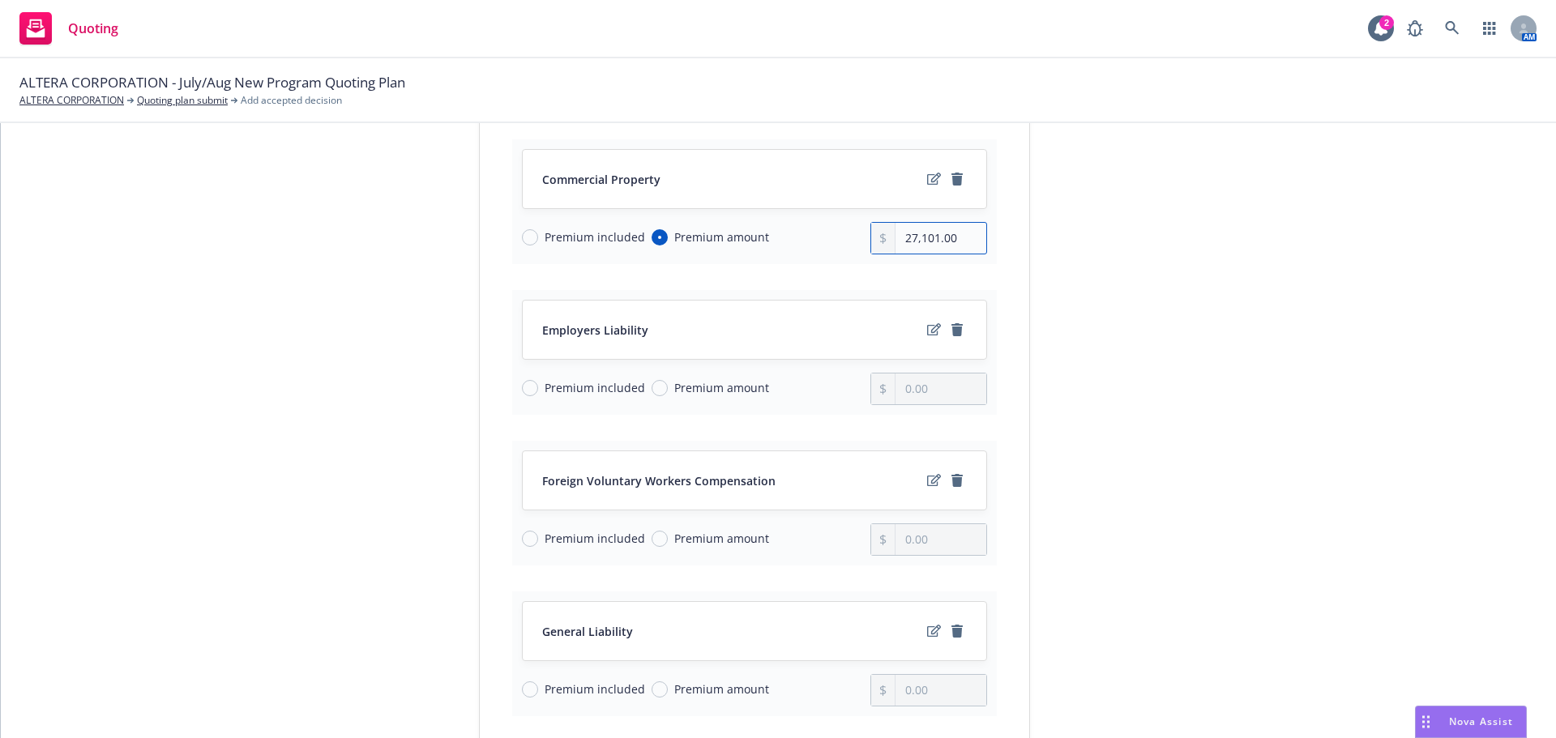
scroll to position [567, 0]
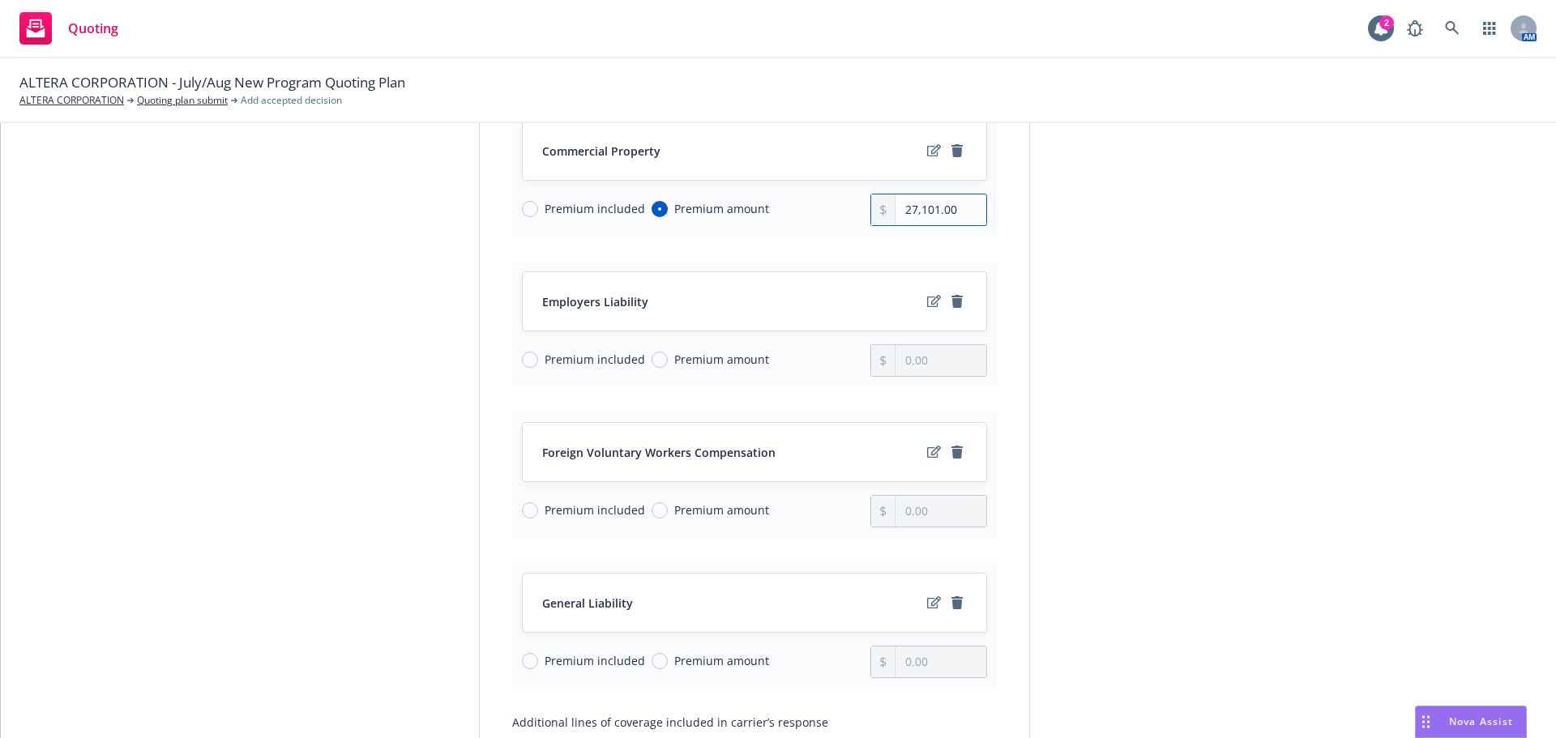
type input "27,101.00"
drag, startPoint x: 648, startPoint y: 657, endPoint x: 754, endPoint y: 657, distance: 105.4
click at [652, 658] on input "Premium amount" at bounding box center [660, 661] width 16 height 16
radio input "true"
drag, startPoint x: 909, startPoint y: 661, endPoint x: 846, endPoint y: 665, distance: 63.3
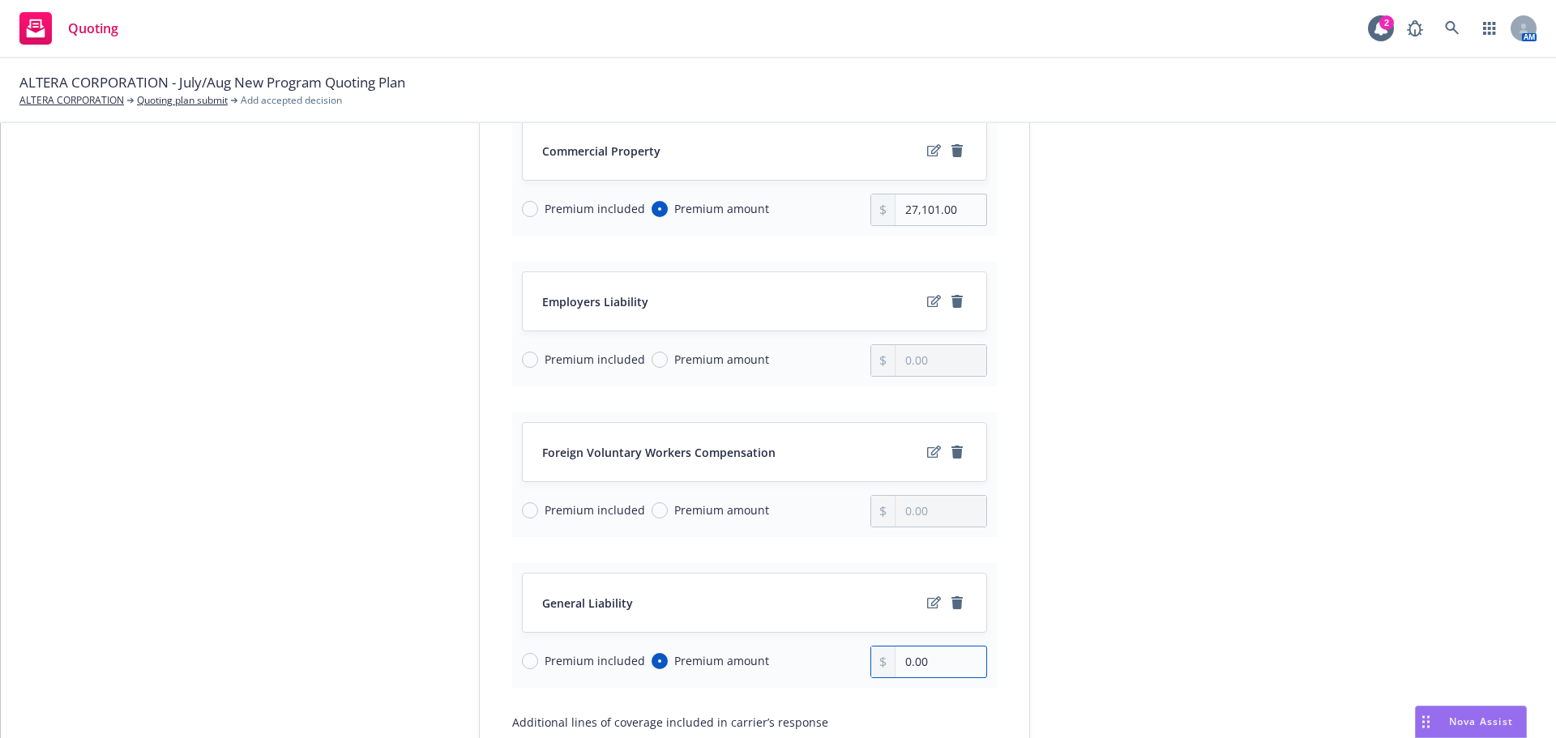
click at [846, 665] on div "Premium included Premium amount 0.00" at bounding box center [754, 662] width 465 height 32
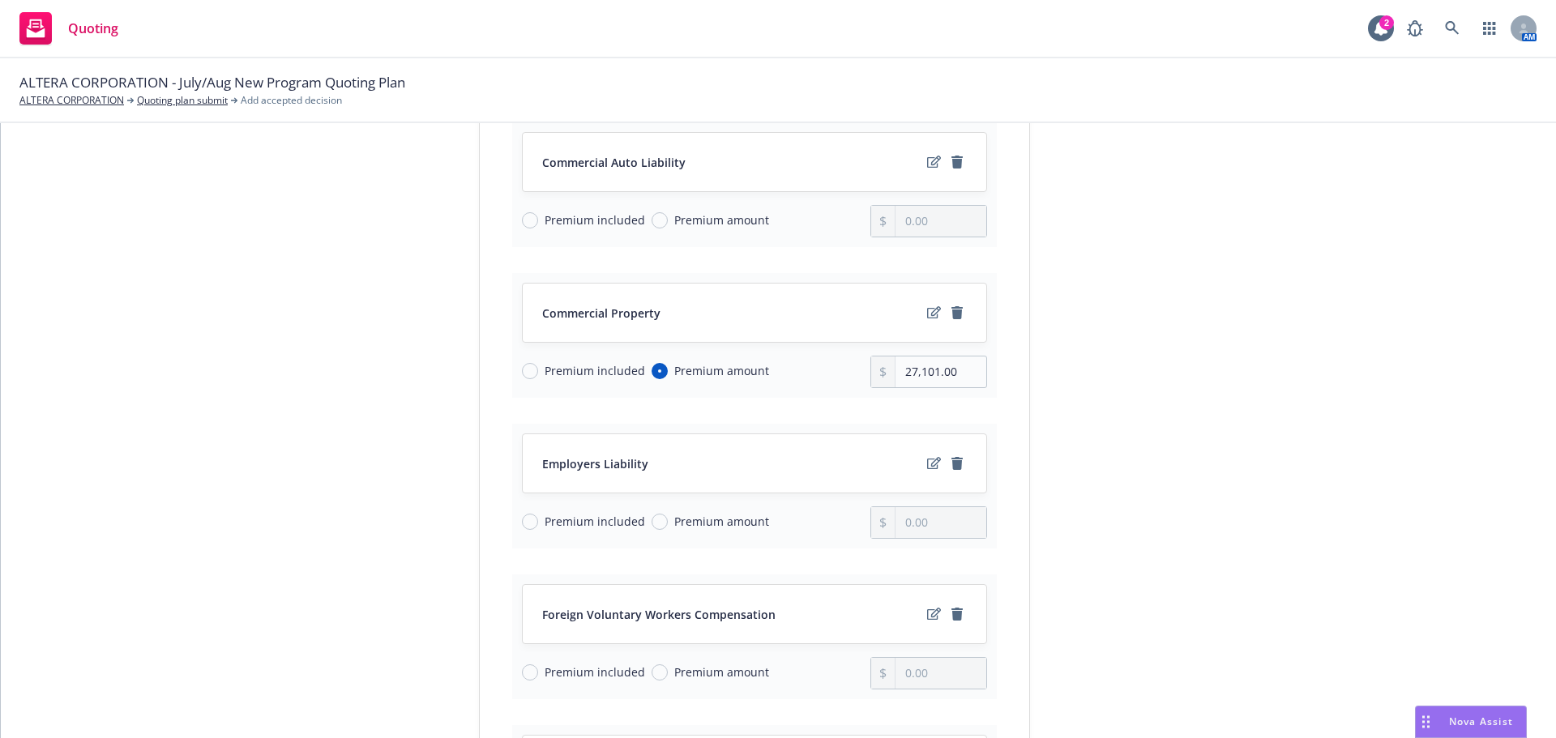
scroll to position [324, 0]
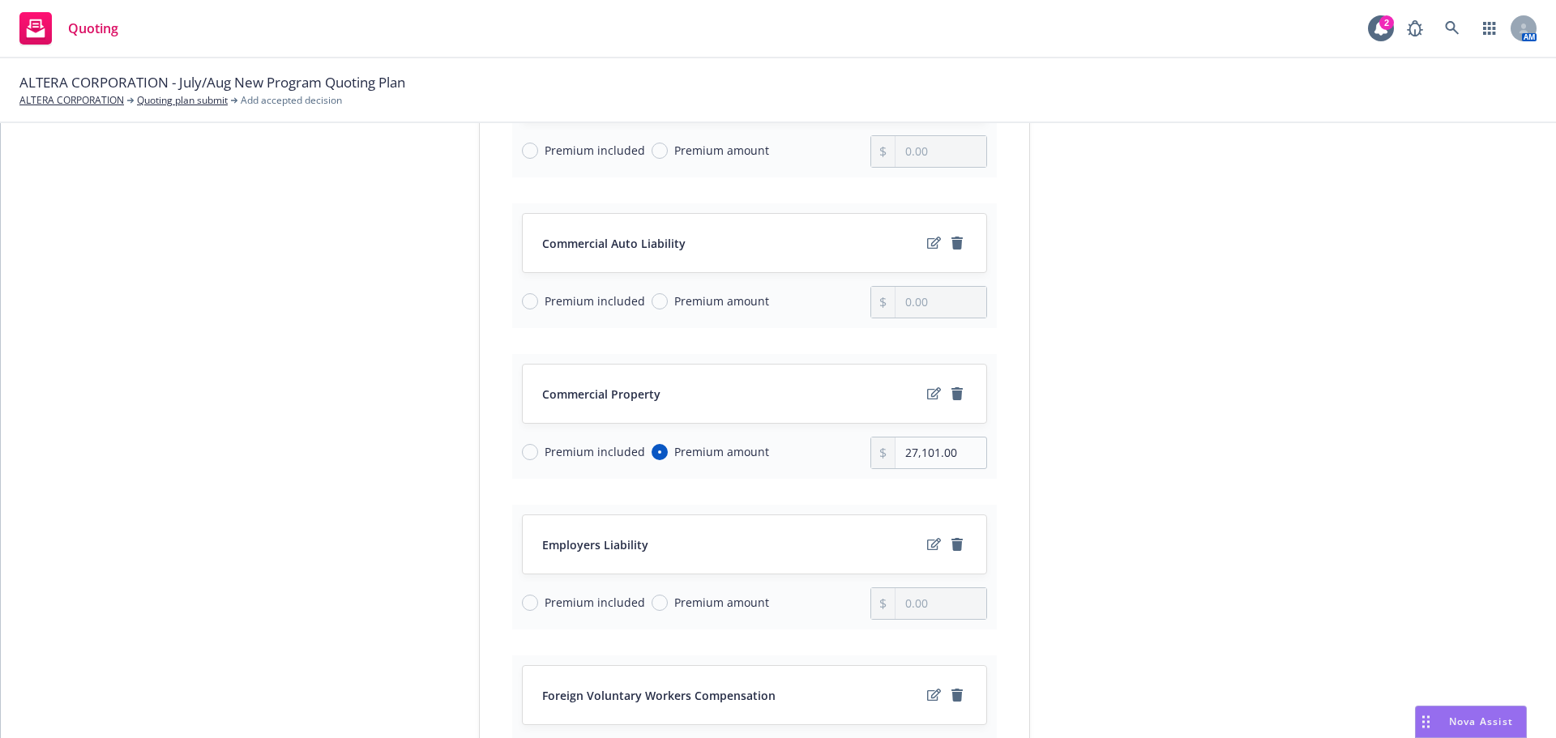
type input "864.00"
drag, startPoint x: 651, startPoint y: 306, endPoint x: 669, endPoint y: 308, distance: 17.9
click at [654, 306] on input "Premium amount" at bounding box center [660, 301] width 16 height 16
radio input "true"
drag, startPoint x: 905, startPoint y: 306, endPoint x: 894, endPoint y: 307, distance: 10.7
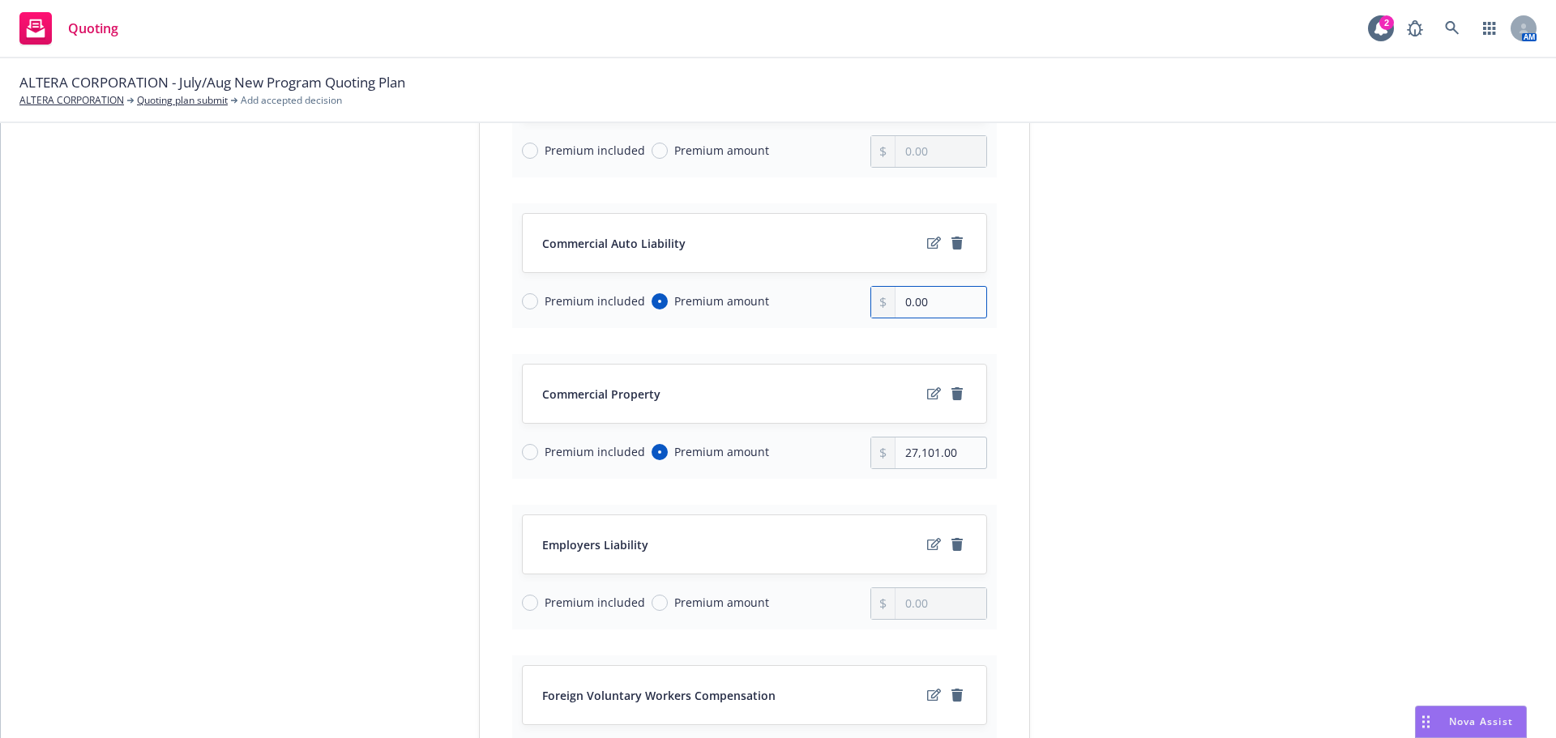
click at [896, 306] on input "0.00" at bounding box center [941, 302] width 90 height 31
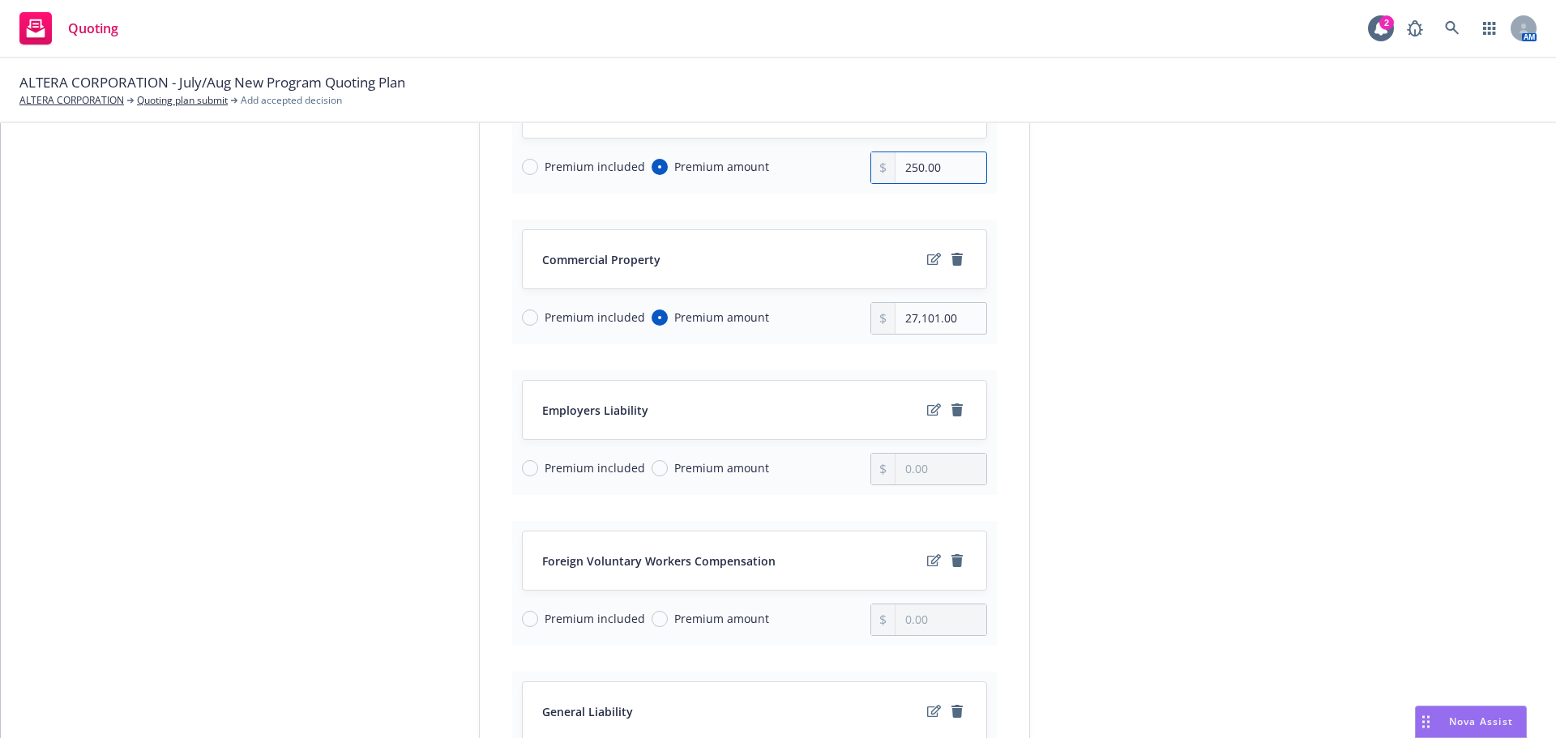
scroll to position [486, 0]
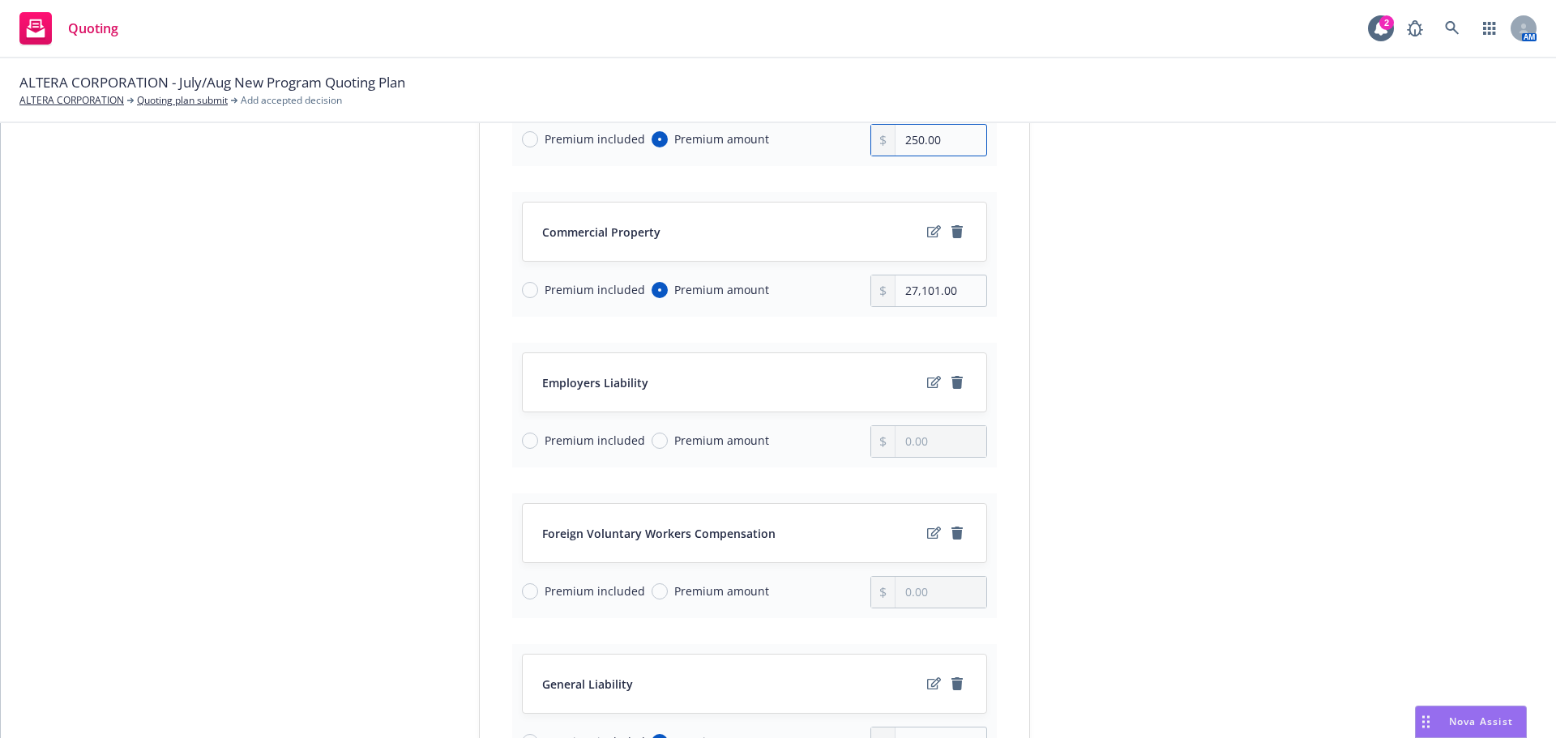
type input "250.00"
click at [668, 594] on span "Premium amount" at bounding box center [718, 591] width 101 height 17
click at [662, 594] on input "Premium amount" at bounding box center [660, 592] width 16 height 16
radio input "true"
drag, startPoint x: 930, startPoint y: 591, endPoint x: 871, endPoint y: 594, distance: 59.3
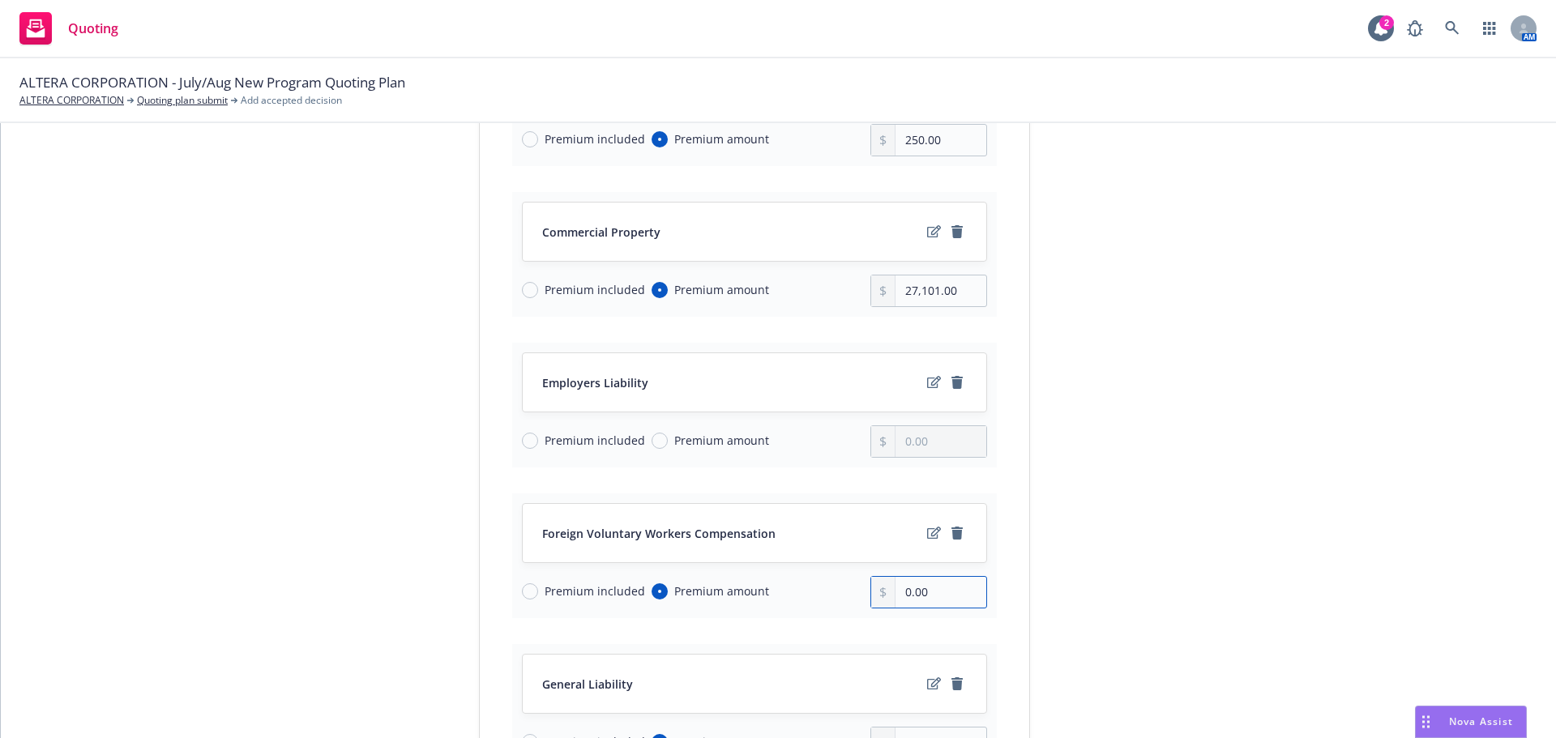
click at [871, 594] on div "0.00" at bounding box center [929, 592] width 117 height 32
type input "8,512.00"
click at [529, 439] on input "Premium included" at bounding box center [530, 441] width 16 height 16
radio input "true"
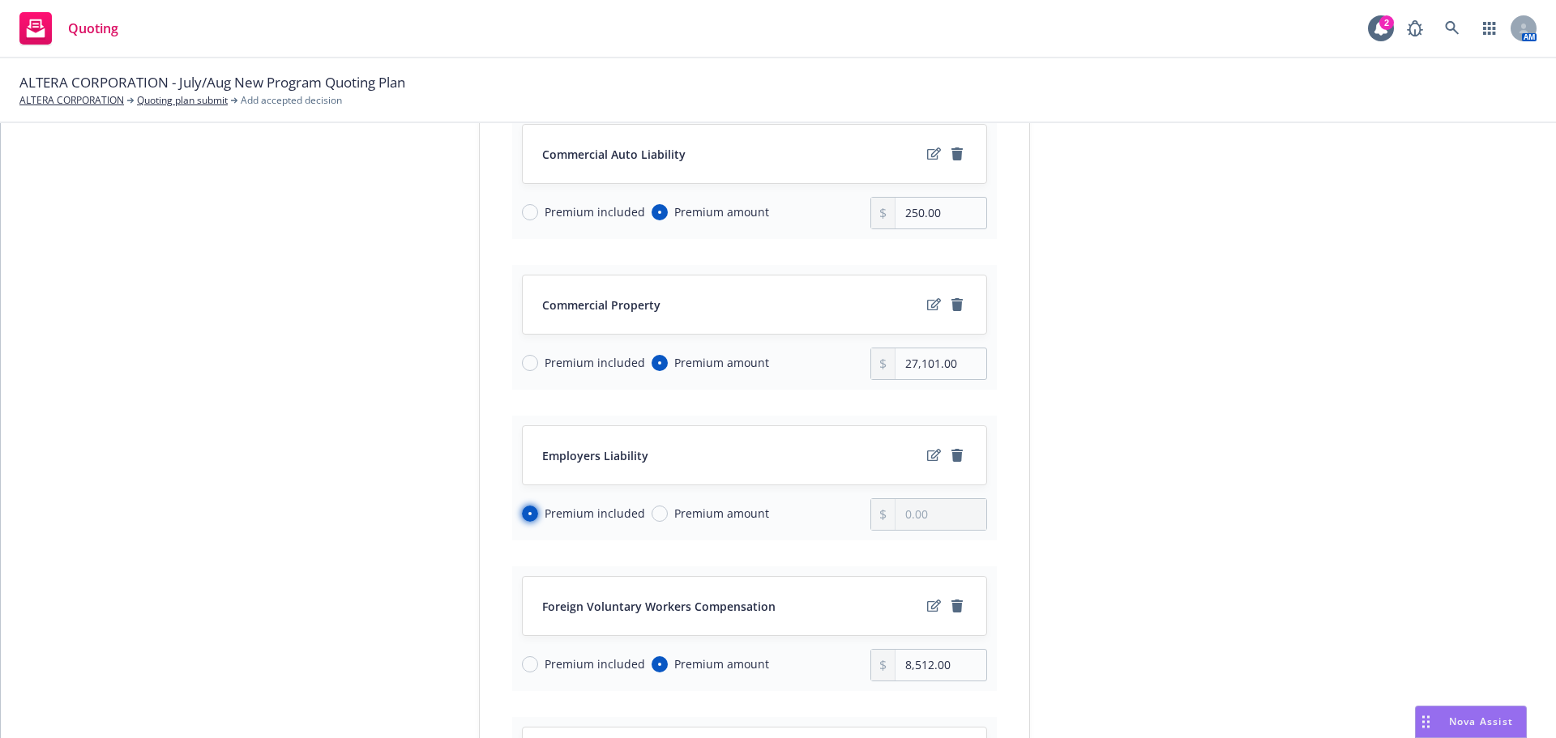
scroll to position [243, 0]
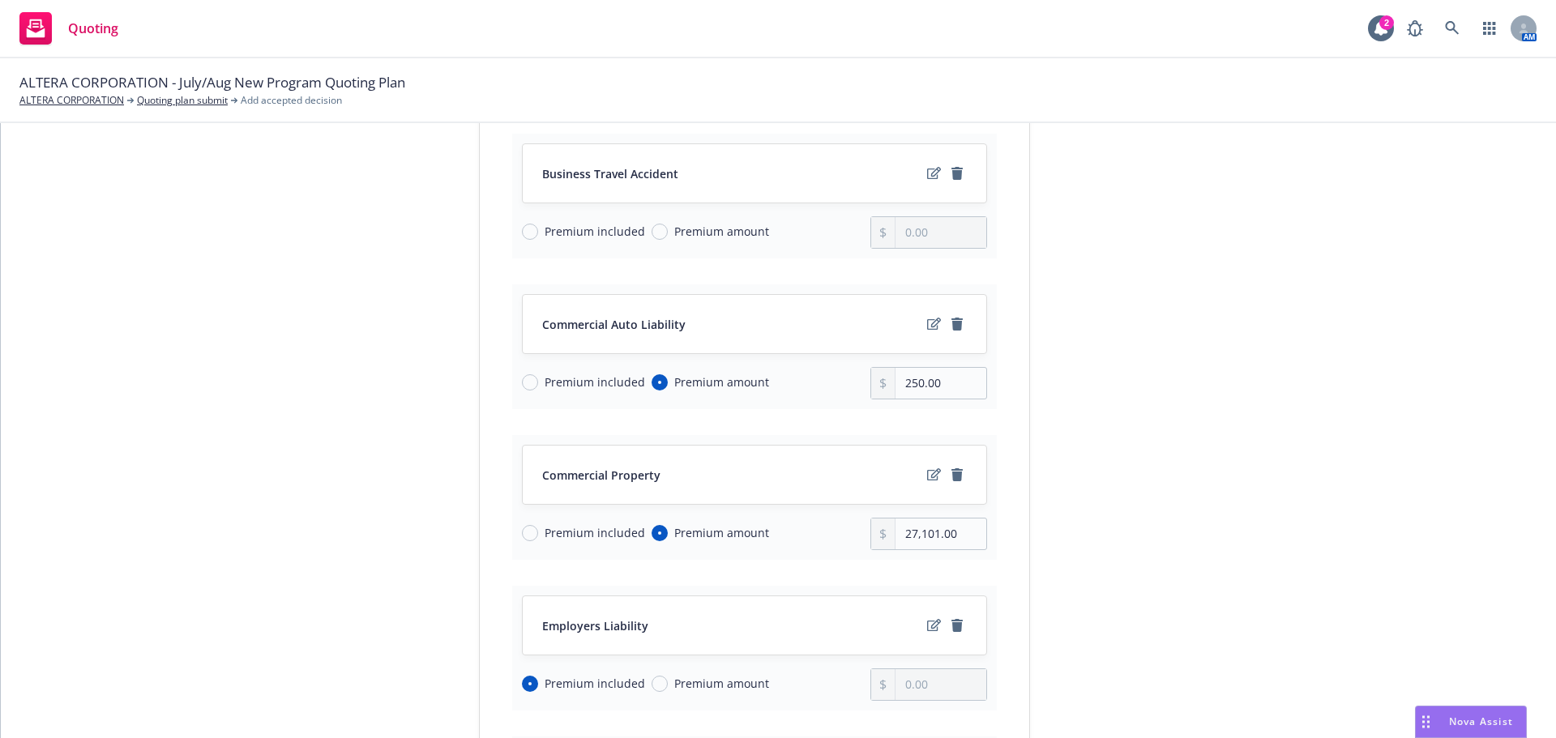
click at [668, 233] on span "Premium amount" at bounding box center [718, 231] width 101 height 17
click at [659, 233] on input "Premium amount" at bounding box center [660, 232] width 16 height 16
radio input "true"
drag, startPoint x: 960, startPoint y: 238, endPoint x: 881, endPoint y: 236, distance: 78.7
click at [881, 236] on div "0.00" at bounding box center [929, 232] width 117 height 32
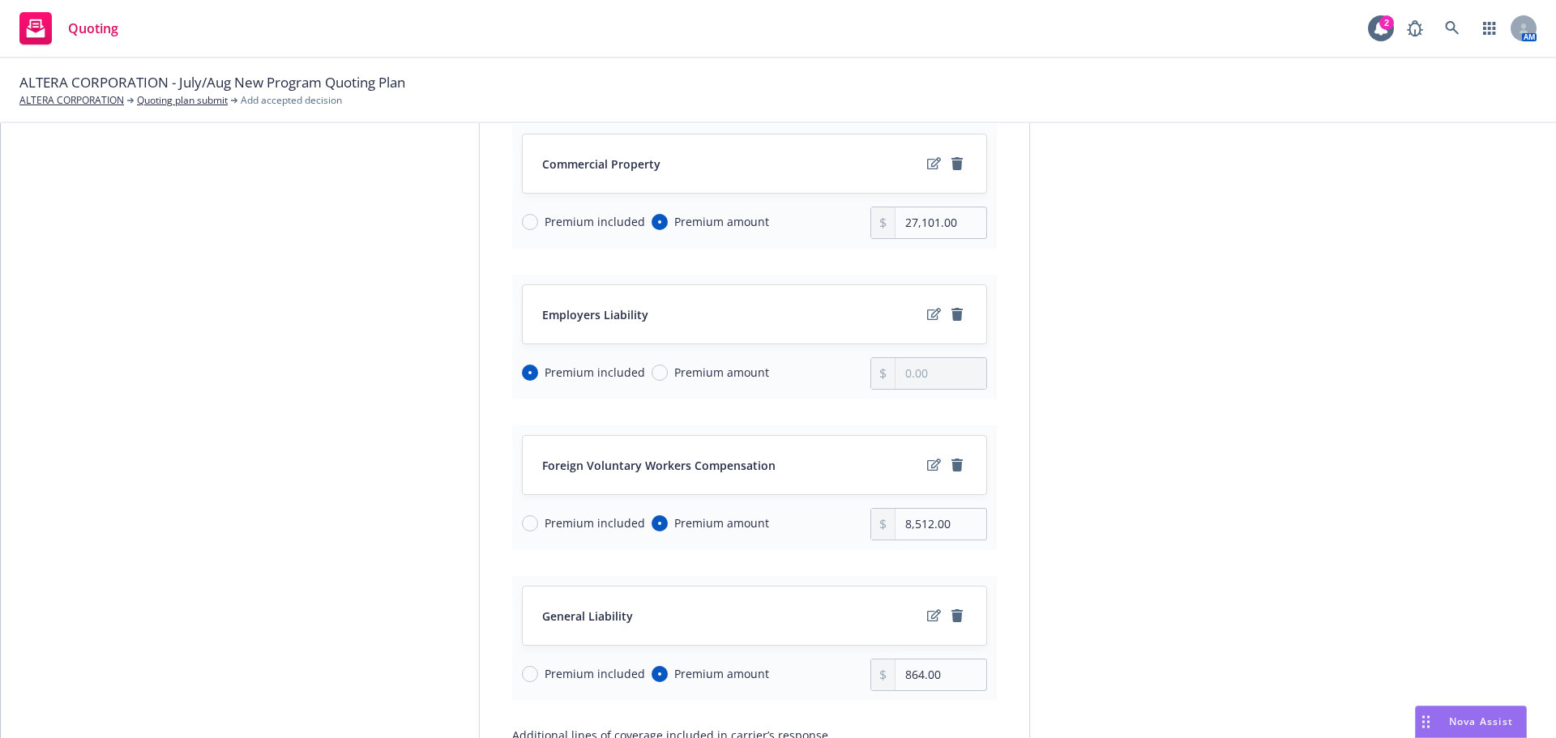
scroll to position [811, 0]
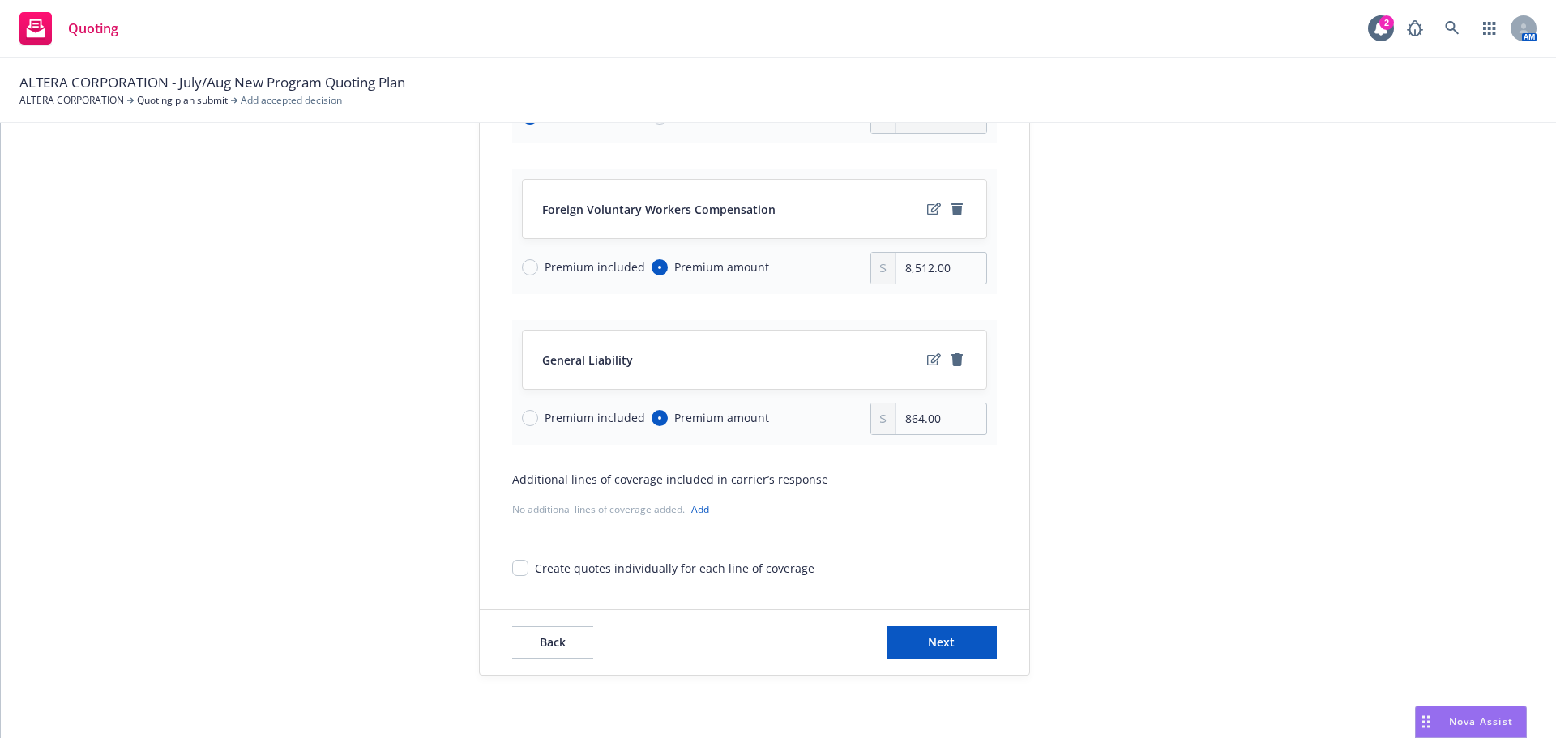
type input "500.00"
click at [691, 507] on link "Add" at bounding box center [700, 510] width 18 height 14
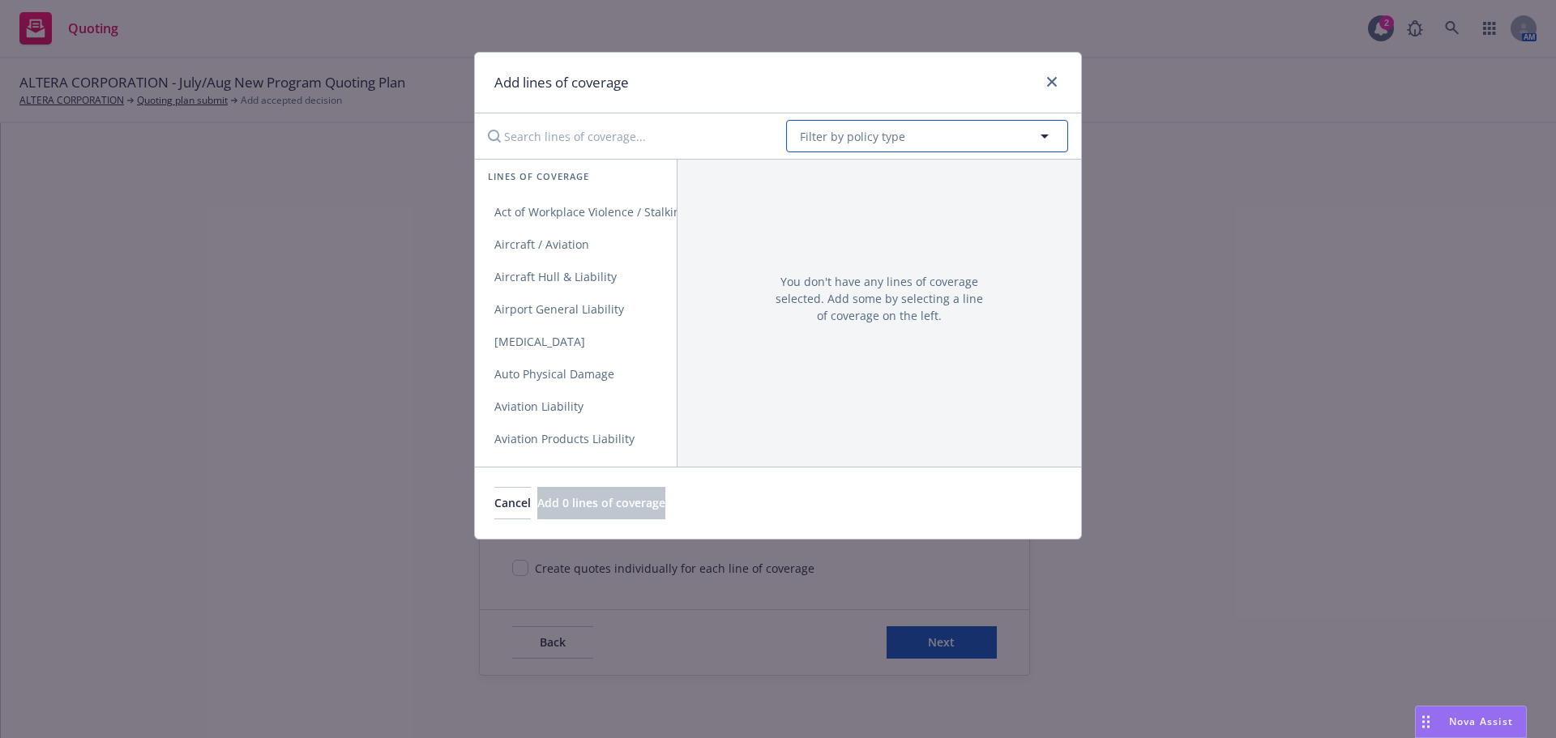
click at [863, 123] on button "Filter by policy type" at bounding box center [927, 136] width 282 height 32
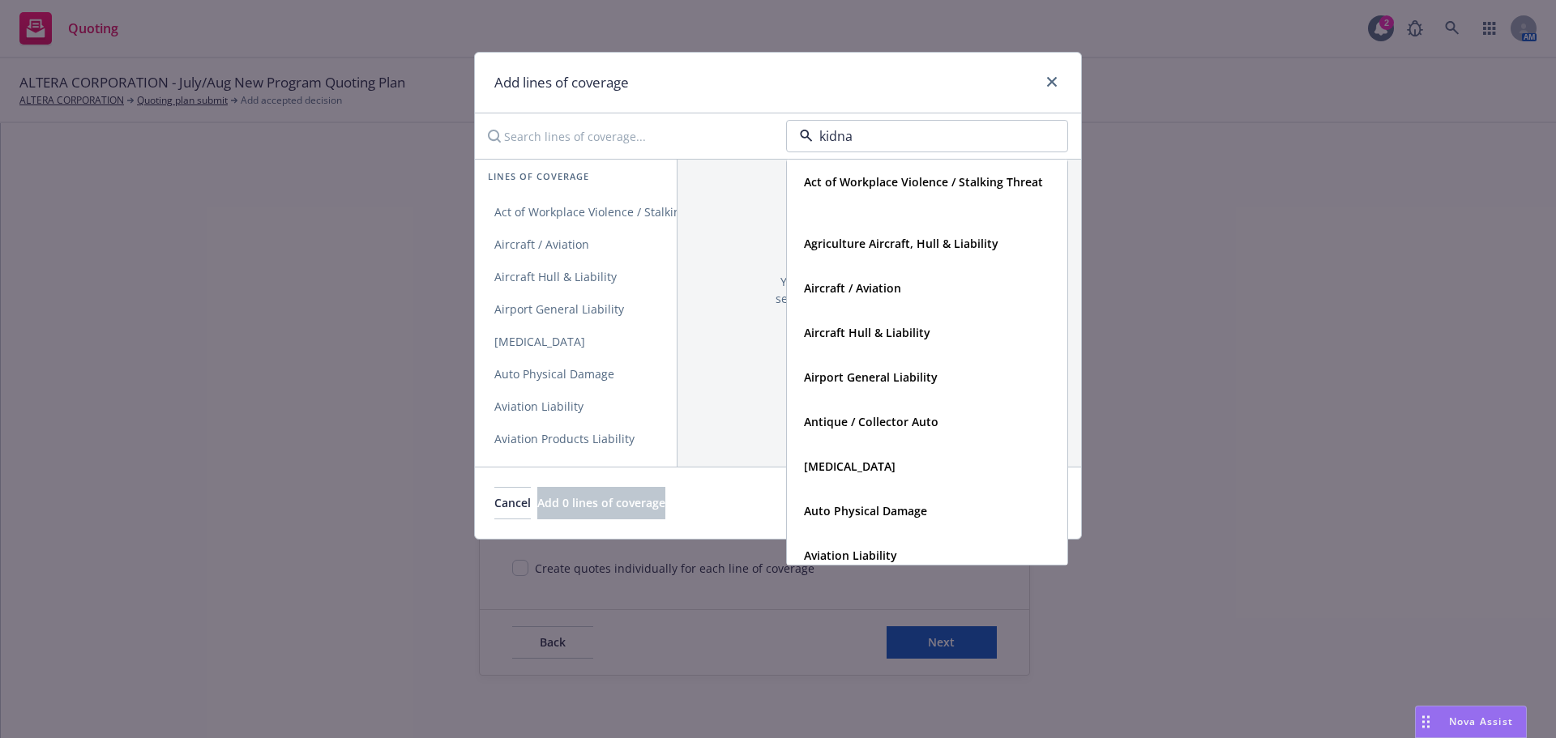
type input "kidnap"
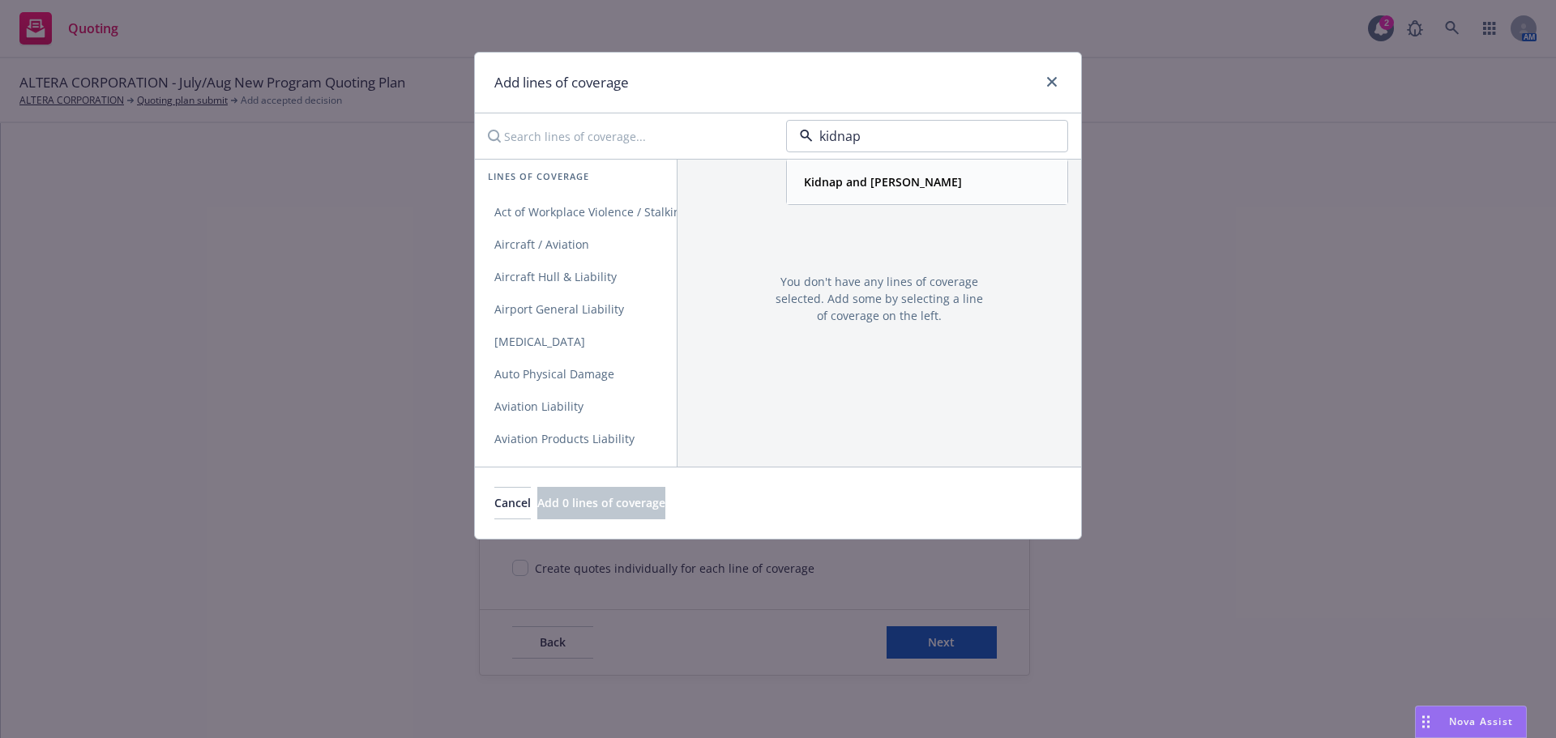
click at [861, 183] on strong "Kidnap and [PERSON_NAME]" at bounding box center [883, 181] width 158 height 15
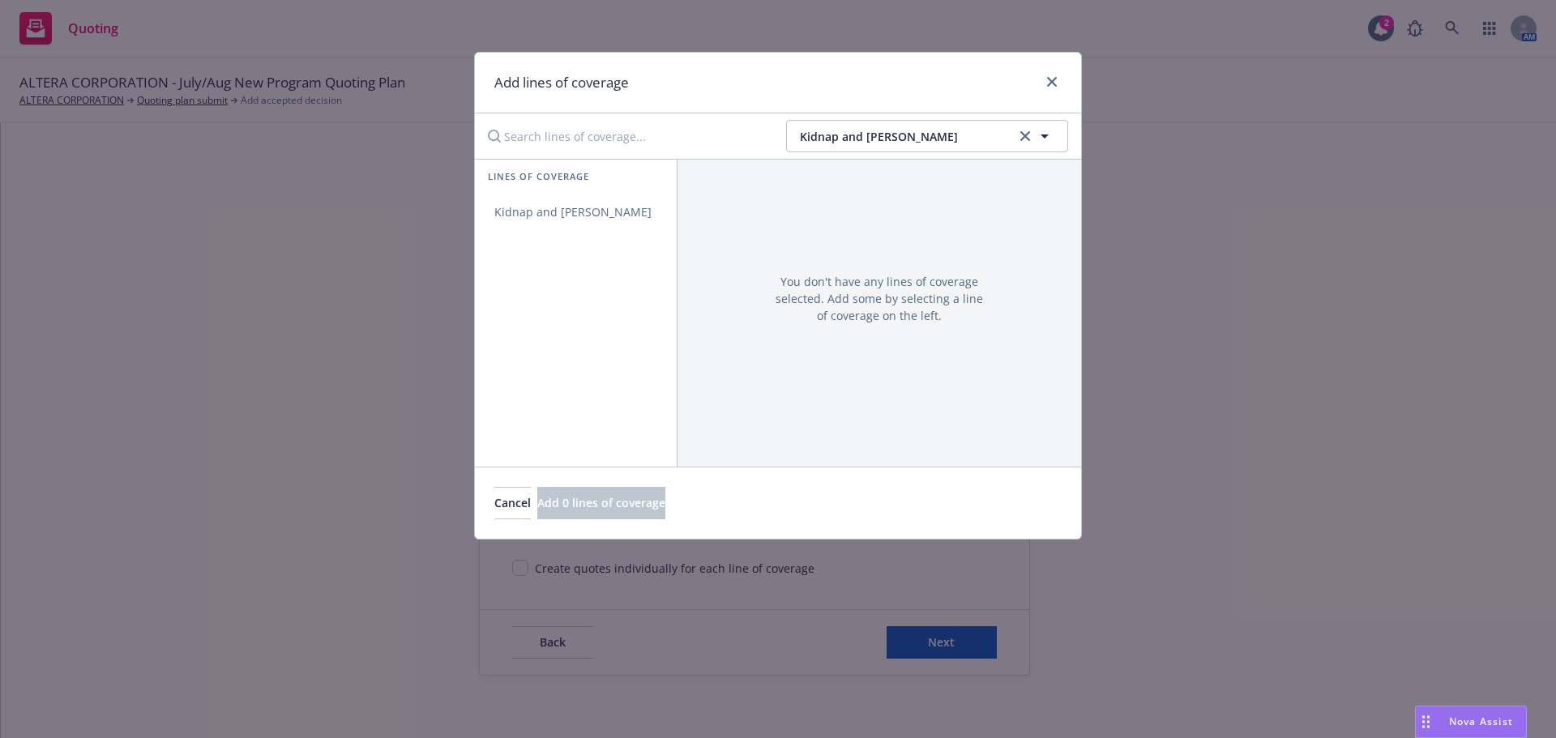
drag, startPoint x: 598, startPoint y: 214, endPoint x: 665, endPoint y: 391, distance: 188.8
click at [600, 214] on span "Kidnap and [PERSON_NAME]" at bounding box center [573, 211] width 196 height 15
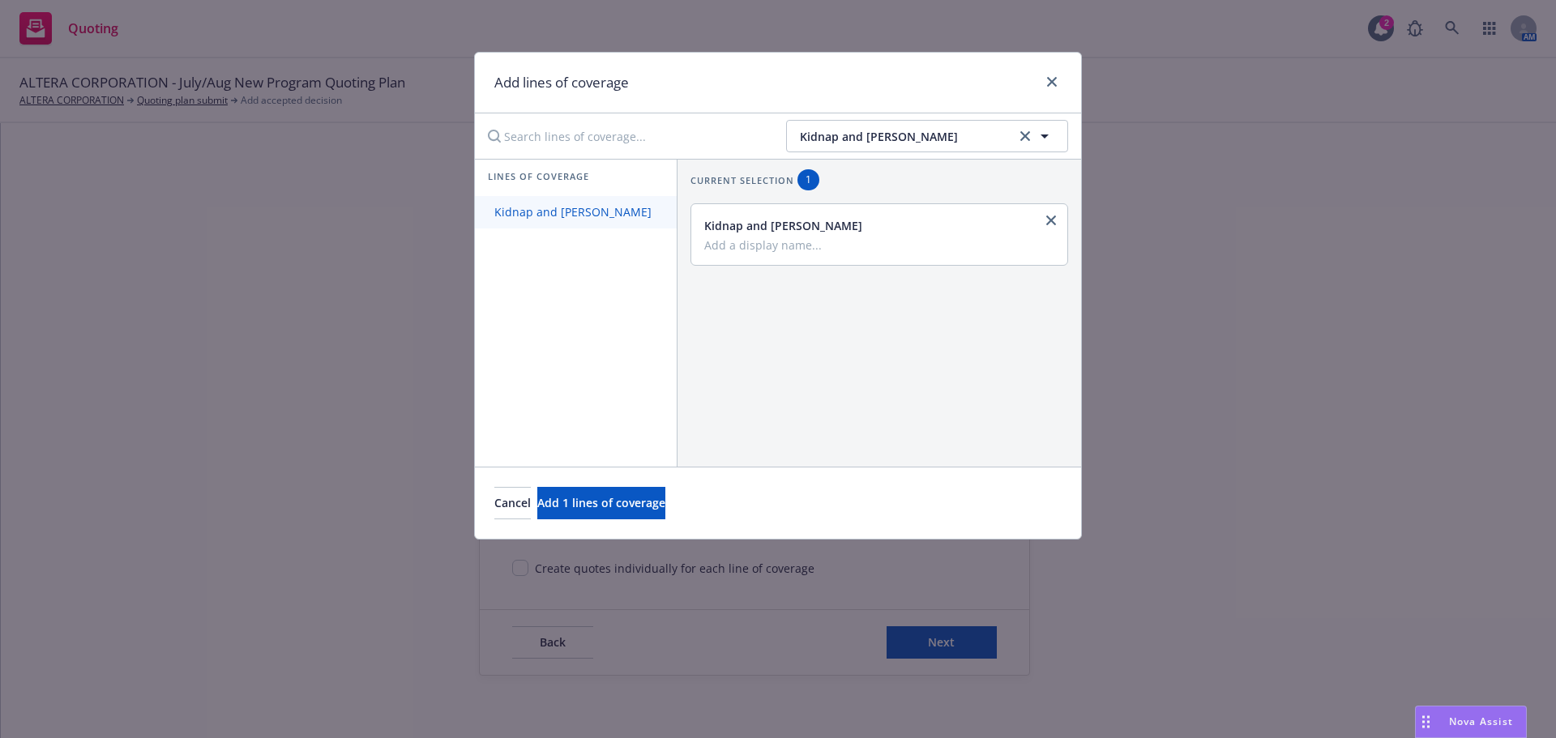
click at [591, 220] on link "Kidnap and [PERSON_NAME]" at bounding box center [576, 212] width 202 height 32
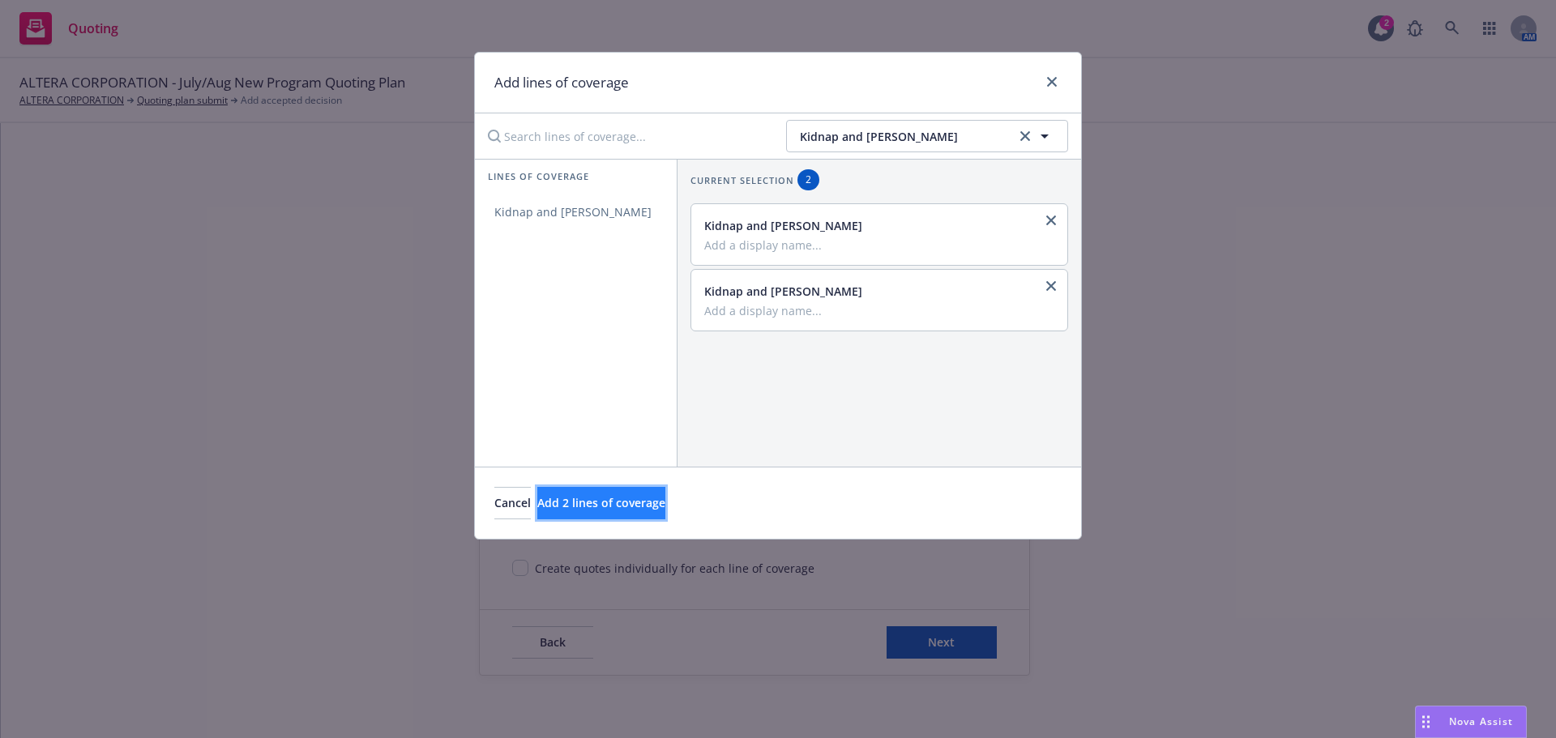
click at [665, 494] on button "Add 2 lines of coverage" at bounding box center [601, 503] width 128 height 32
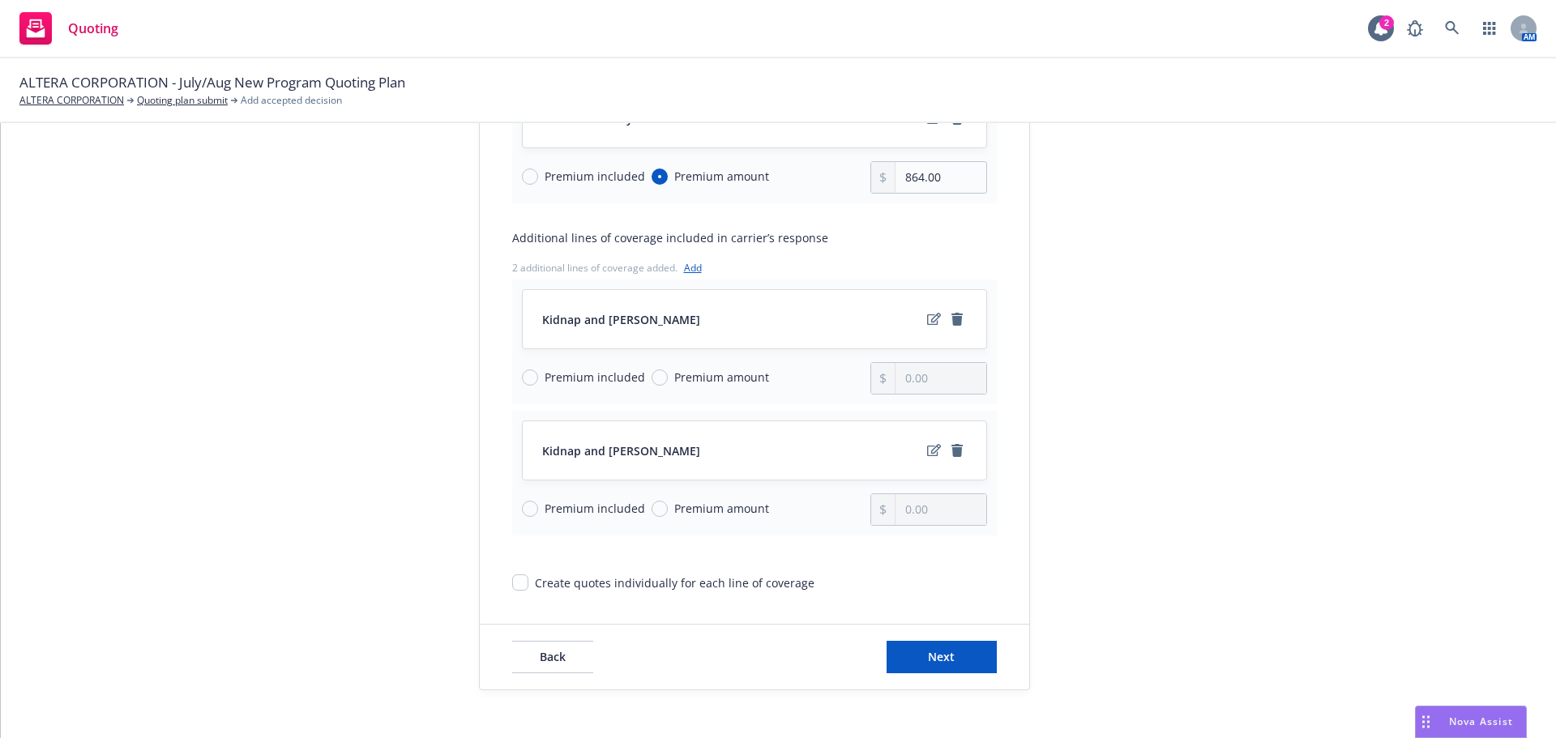
scroll to position [1069, 0]
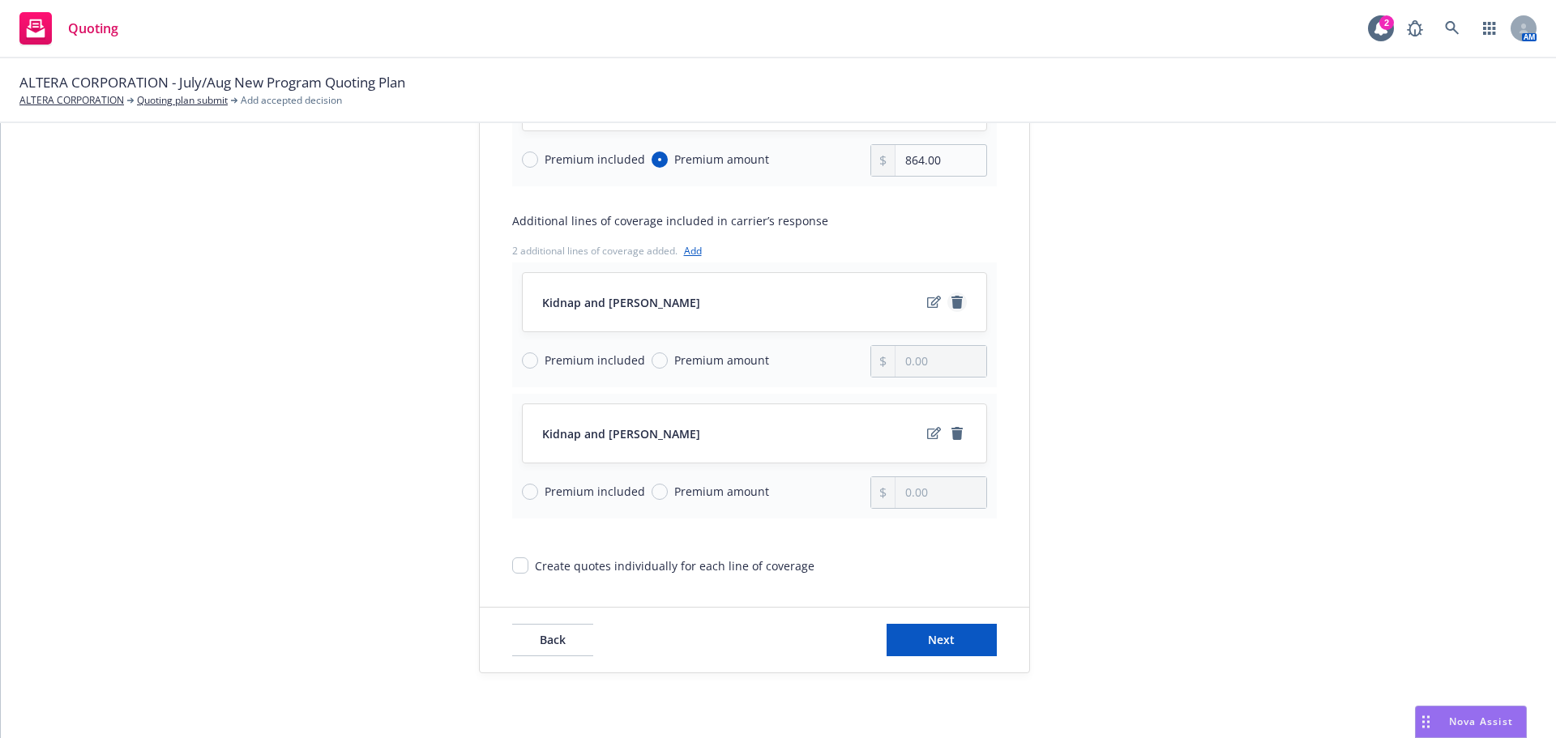
click at [952, 302] on icon "remove" at bounding box center [957, 302] width 11 height 13
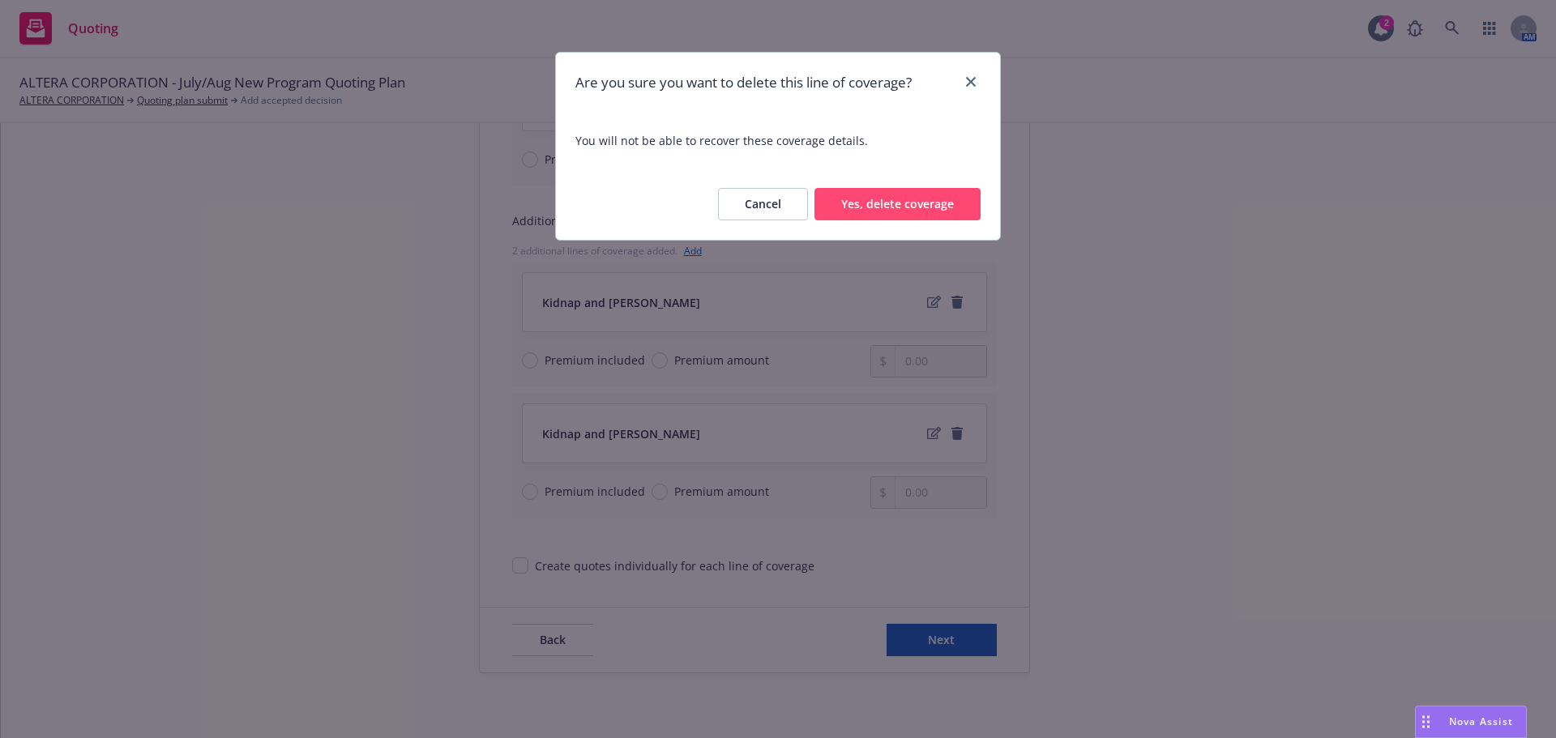
click at [898, 207] on button "Yes, delete coverage" at bounding box center [898, 204] width 166 height 32
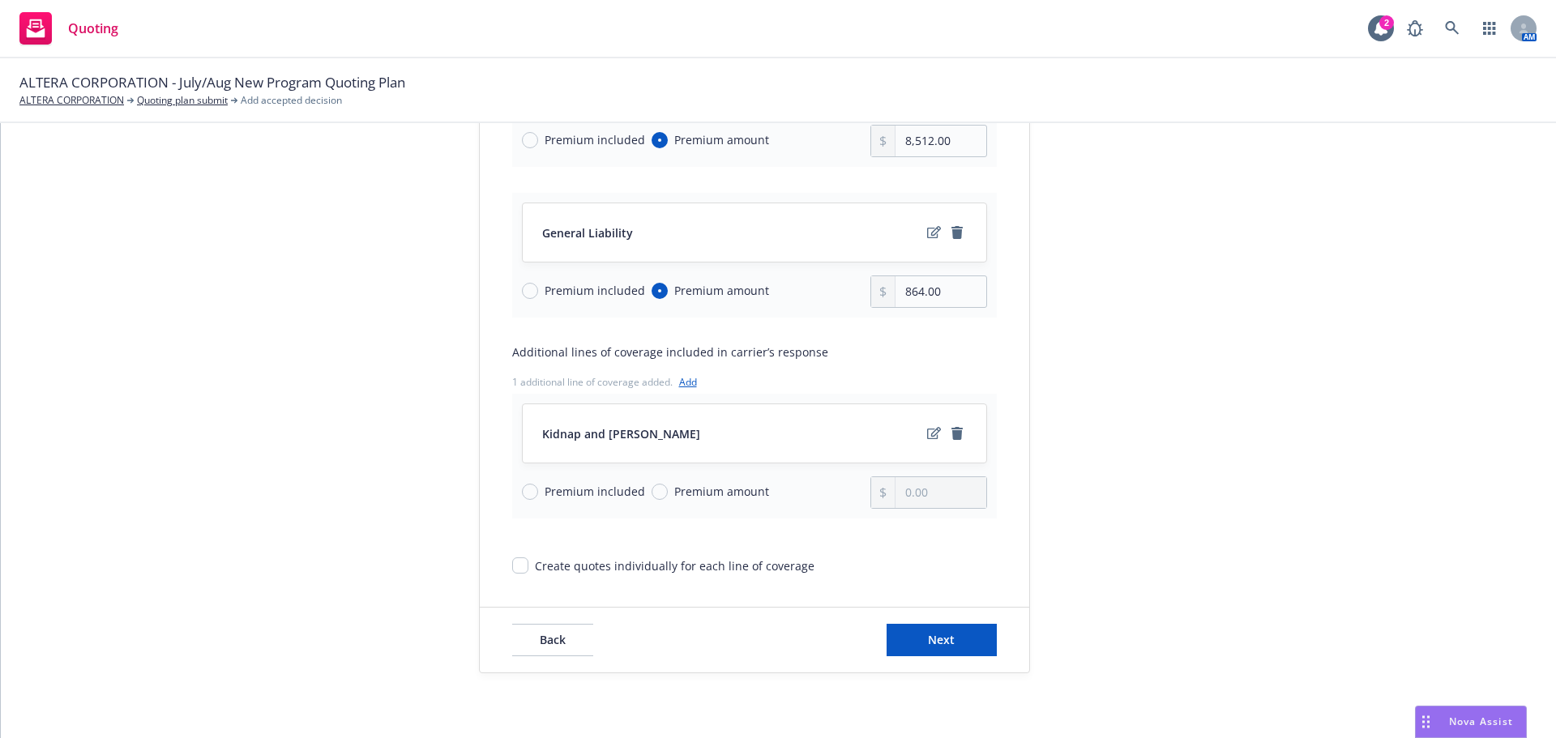
scroll to position [938, 0]
drag, startPoint x: 646, startPoint y: 497, endPoint x: 669, endPoint y: 497, distance: 22.7
click at [652, 497] on input "Premium amount" at bounding box center [660, 492] width 16 height 16
radio input "true"
drag, startPoint x: 936, startPoint y: 496, endPoint x: 834, endPoint y: 490, distance: 102.3
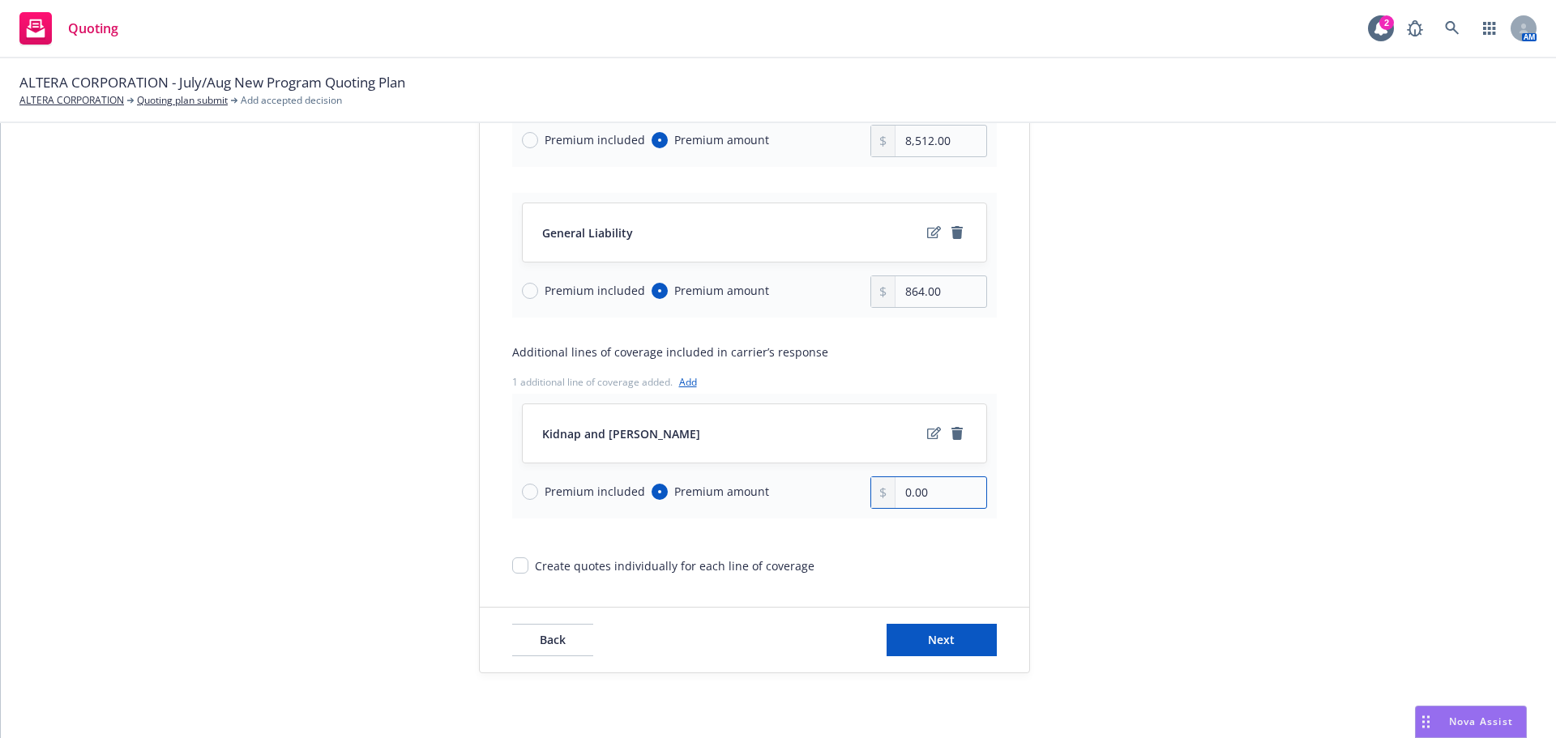
click at [835, 490] on div "Premium included Premium amount 0.00" at bounding box center [754, 493] width 465 height 32
type input "100.00"
click at [920, 640] on button "Next" at bounding box center [942, 640] width 110 height 32
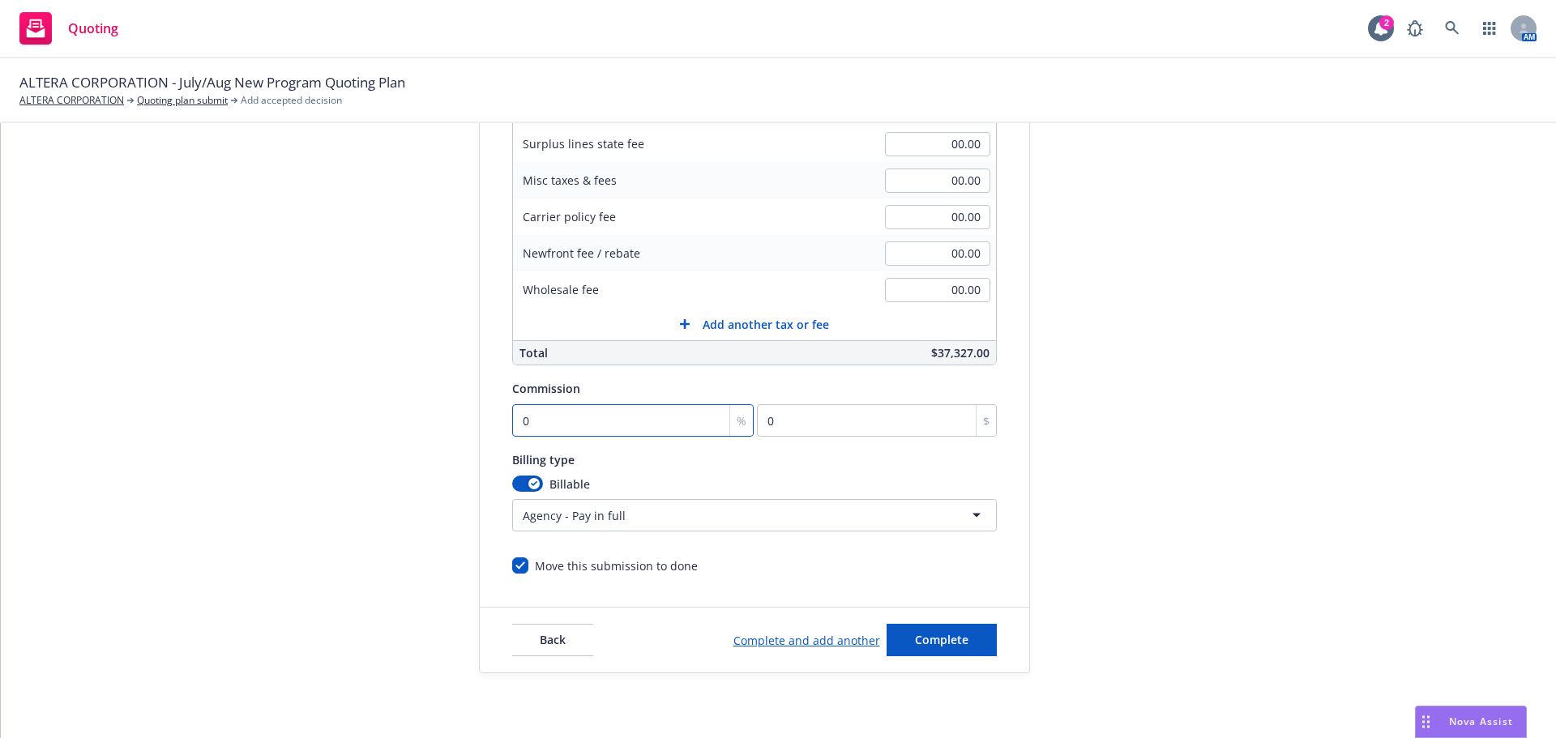
click at [597, 424] on input "0" at bounding box center [633, 420] width 242 height 32
type input "2"
type input "746.54"
type input "20"
type input "7465.4"
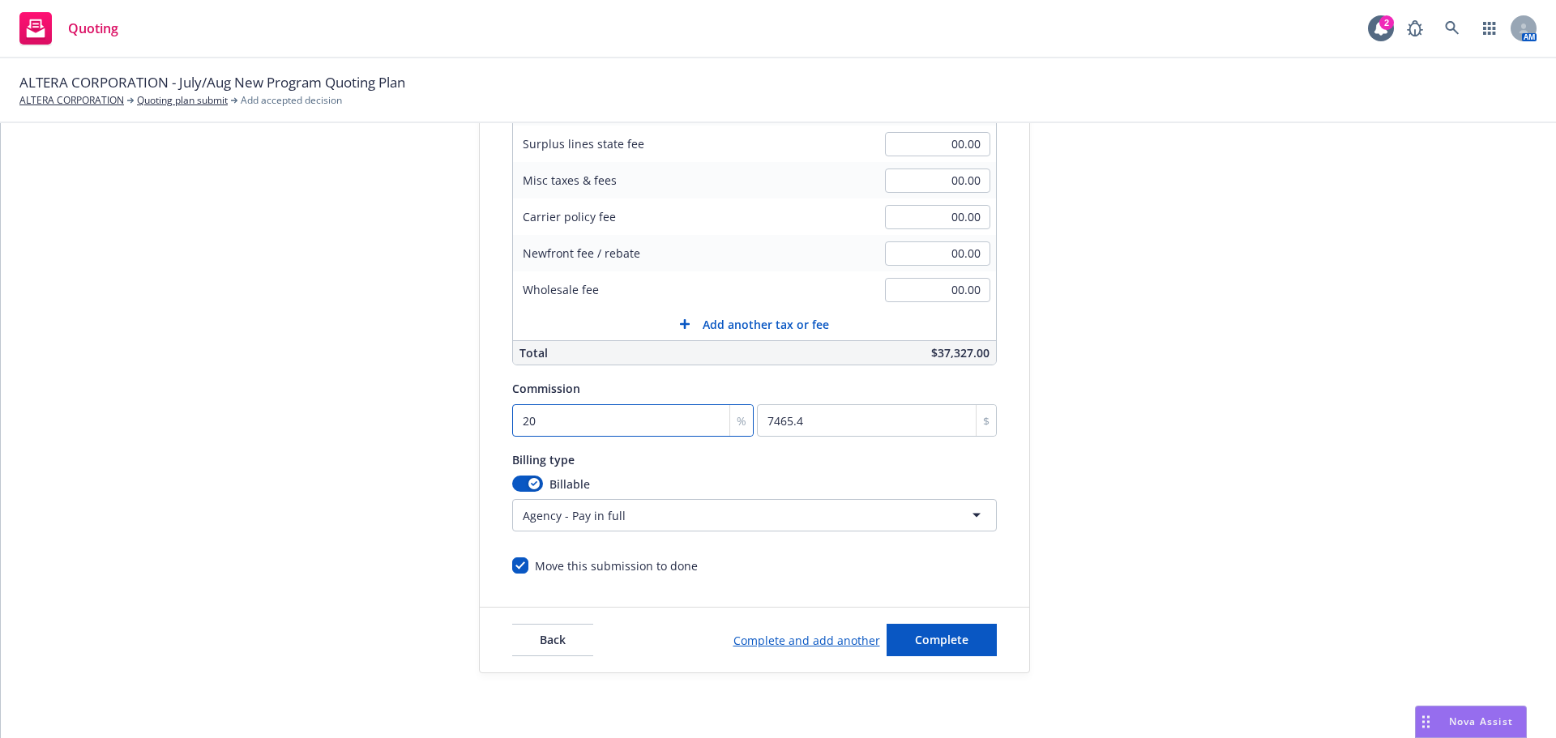
type input "20"
click at [528, 481] on div "button" at bounding box center [533, 483] width 11 height 11
select select
click at [930, 644] on span "Complete" at bounding box center [941, 639] width 53 height 15
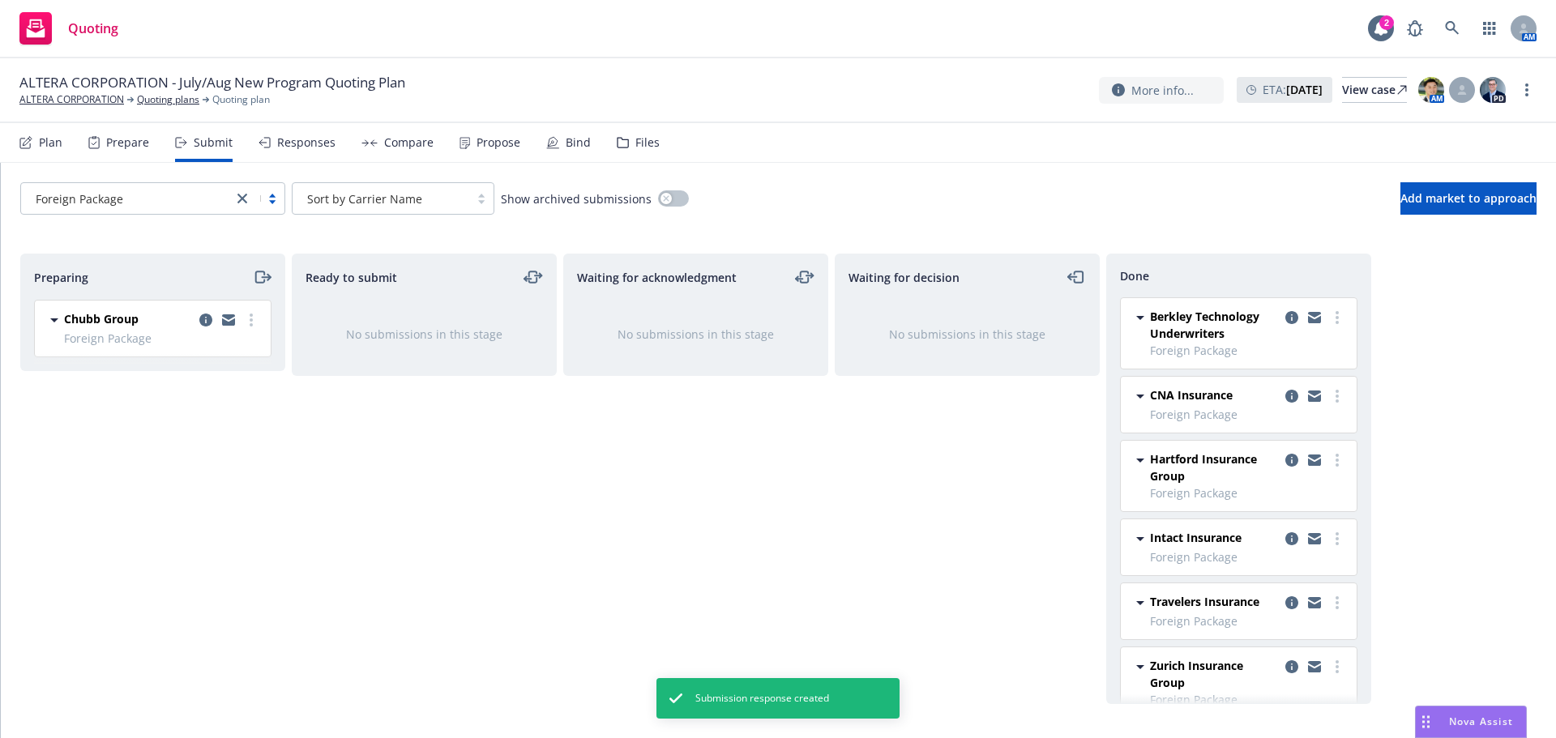
click at [234, 197] on link "close" at bounding box center [242, 198] width 19 height 19
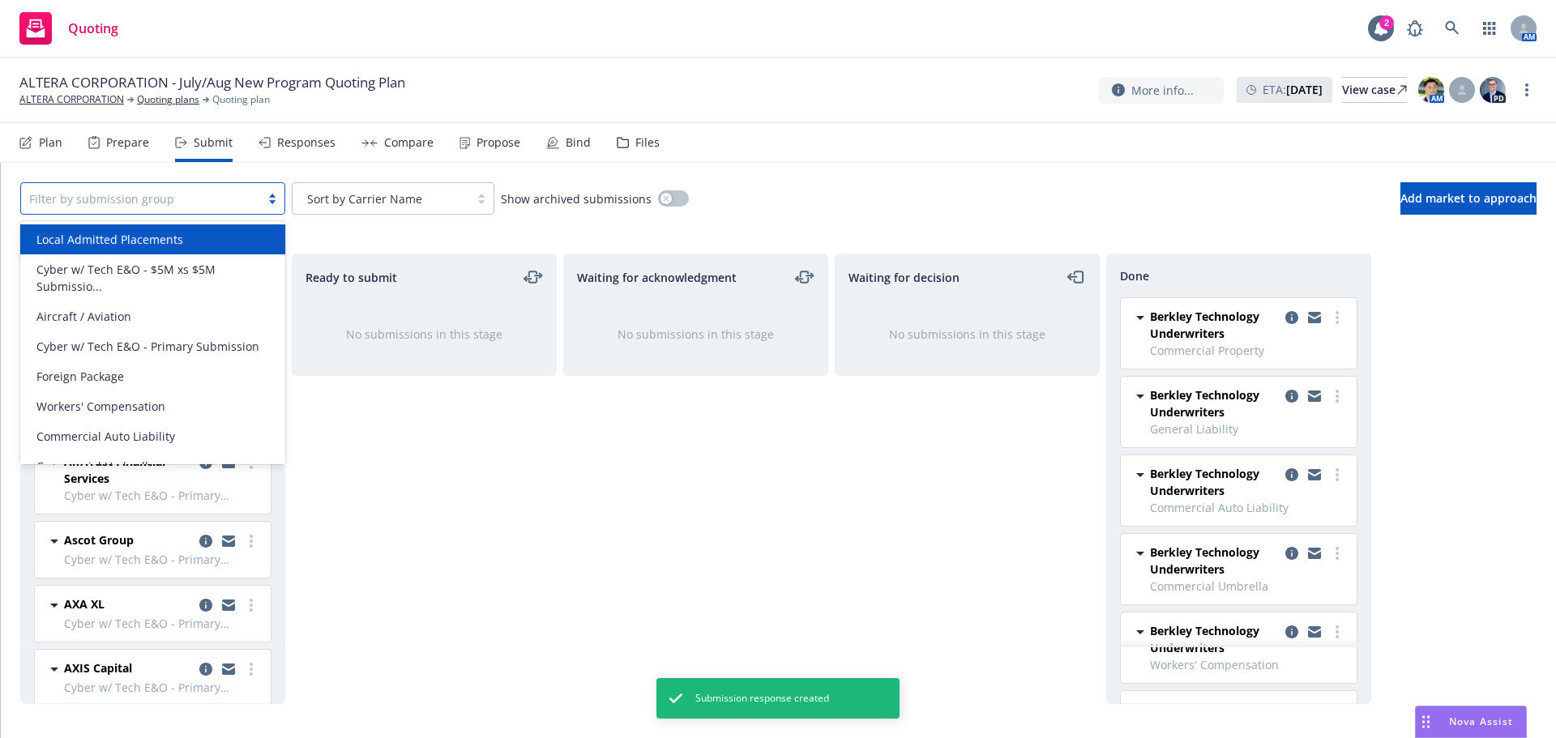
click at [158, 246] on span "Local Admitted Placements" at bounding box center [109, 239] width 147 height 17
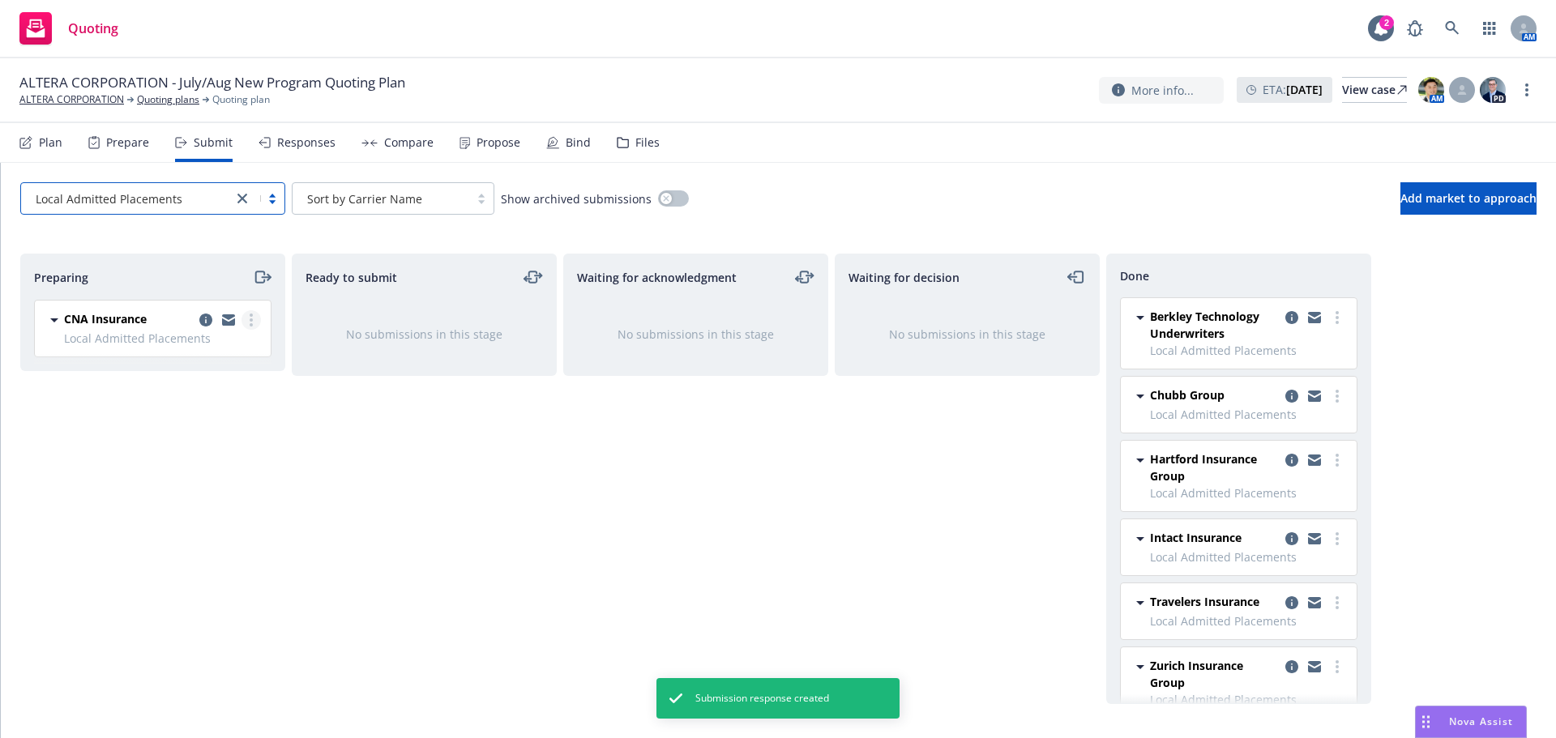
click at [251, 322] on icon "more" at bounding box center [251, 320] width 3 height 13
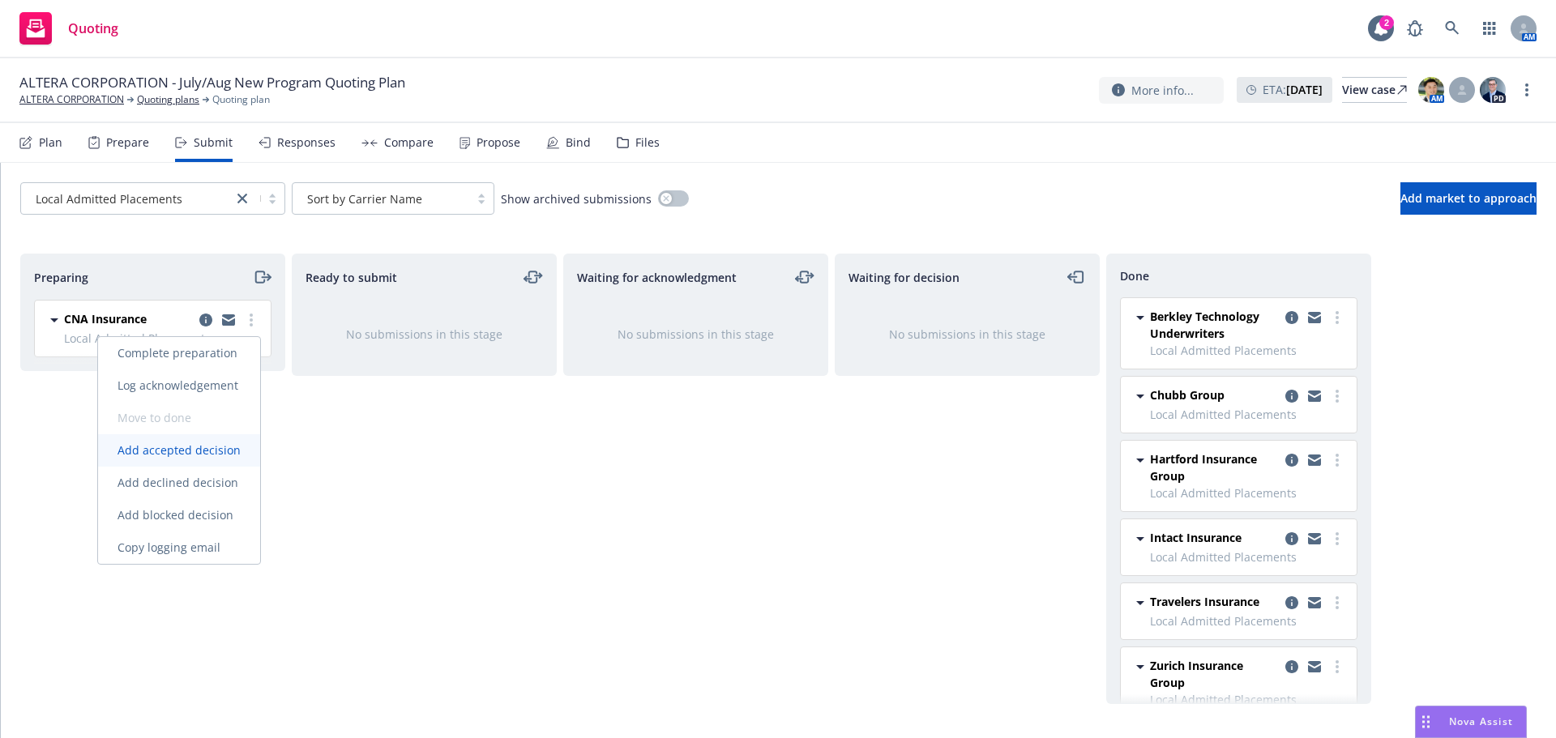
click at [200, 457] on span "Add accepted decision" at bounding box center [179, 450] width 162 height 15
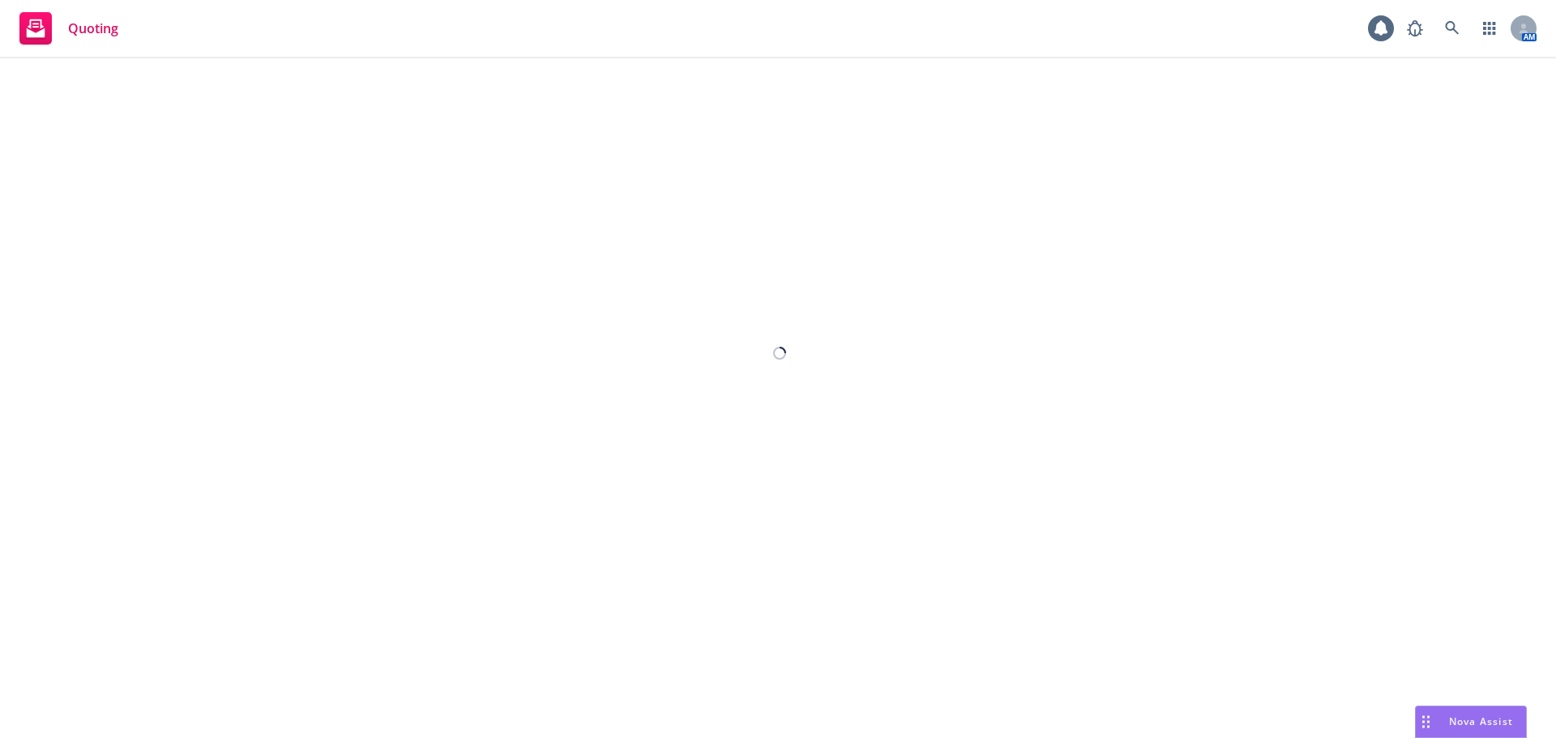
select select "12"
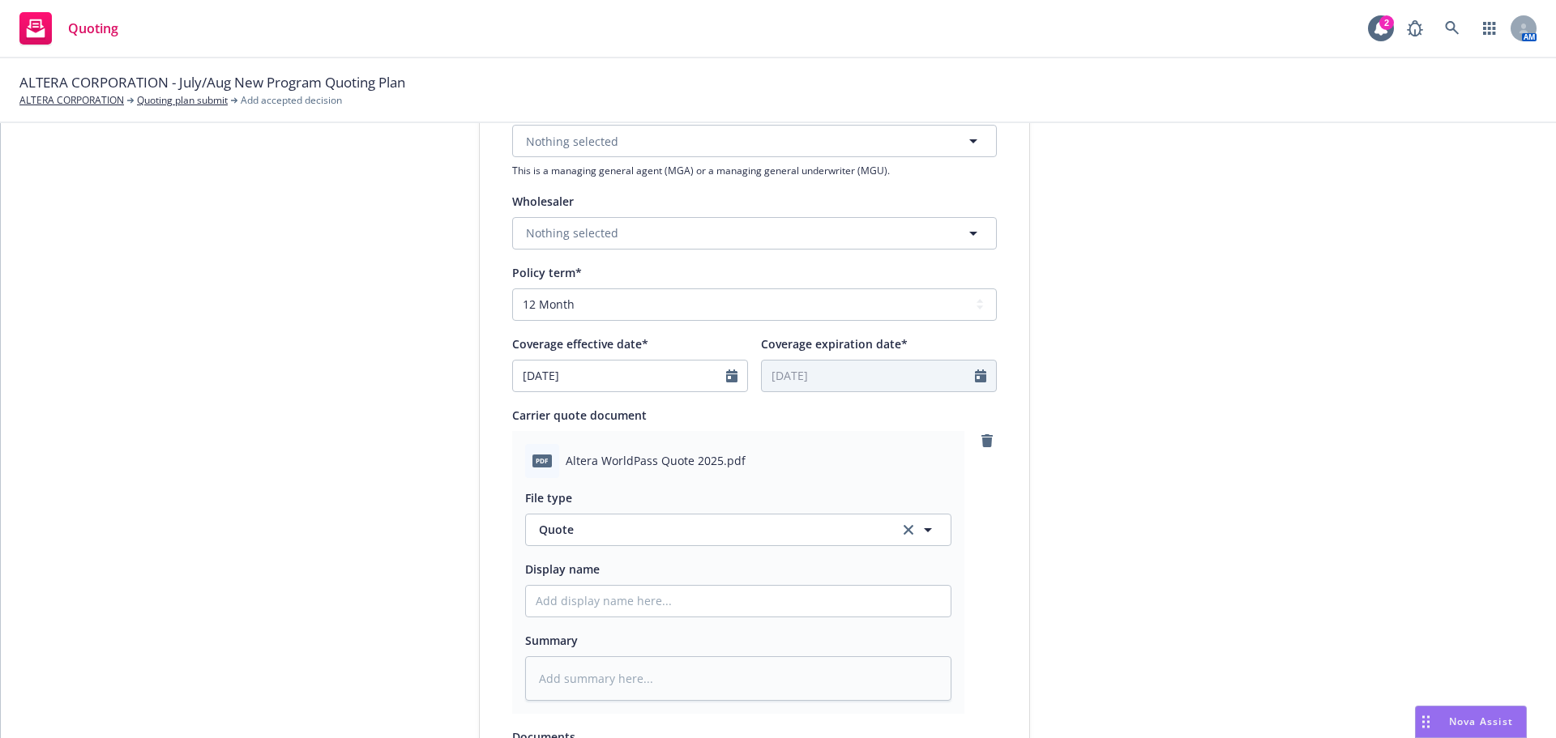
scroll to position [567, 0]
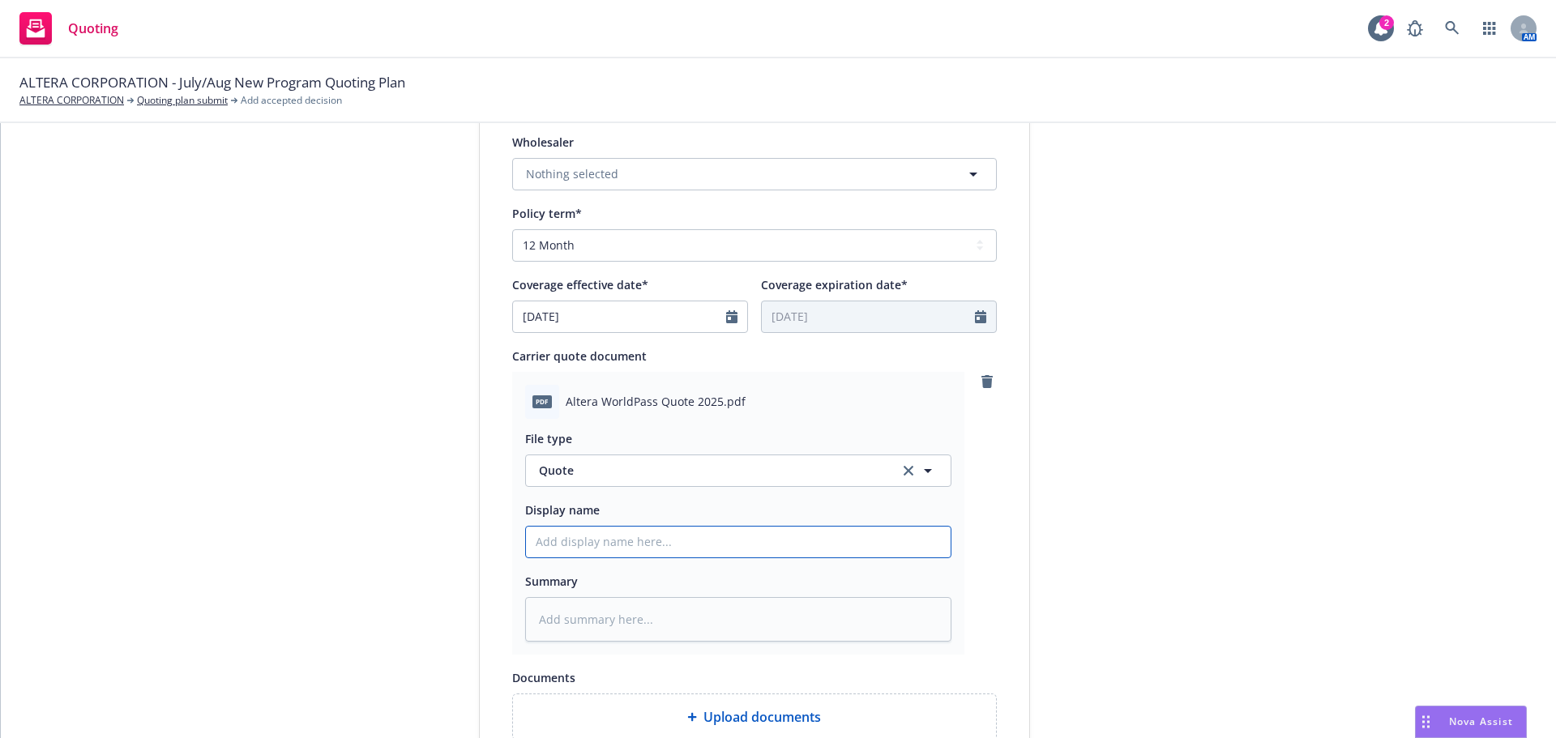
click at [615, 532] on input "Display name" at bounding box center [738, 542] width 425 height 31
paste input "CNA Fpkg & LAP Quote V1"
type textarea "x"
type input "CNA Fpkg & LAP Quote V1"
click at [726, 319] on icon "Calendar" at bounding box center [731, 316] width 11 height 13
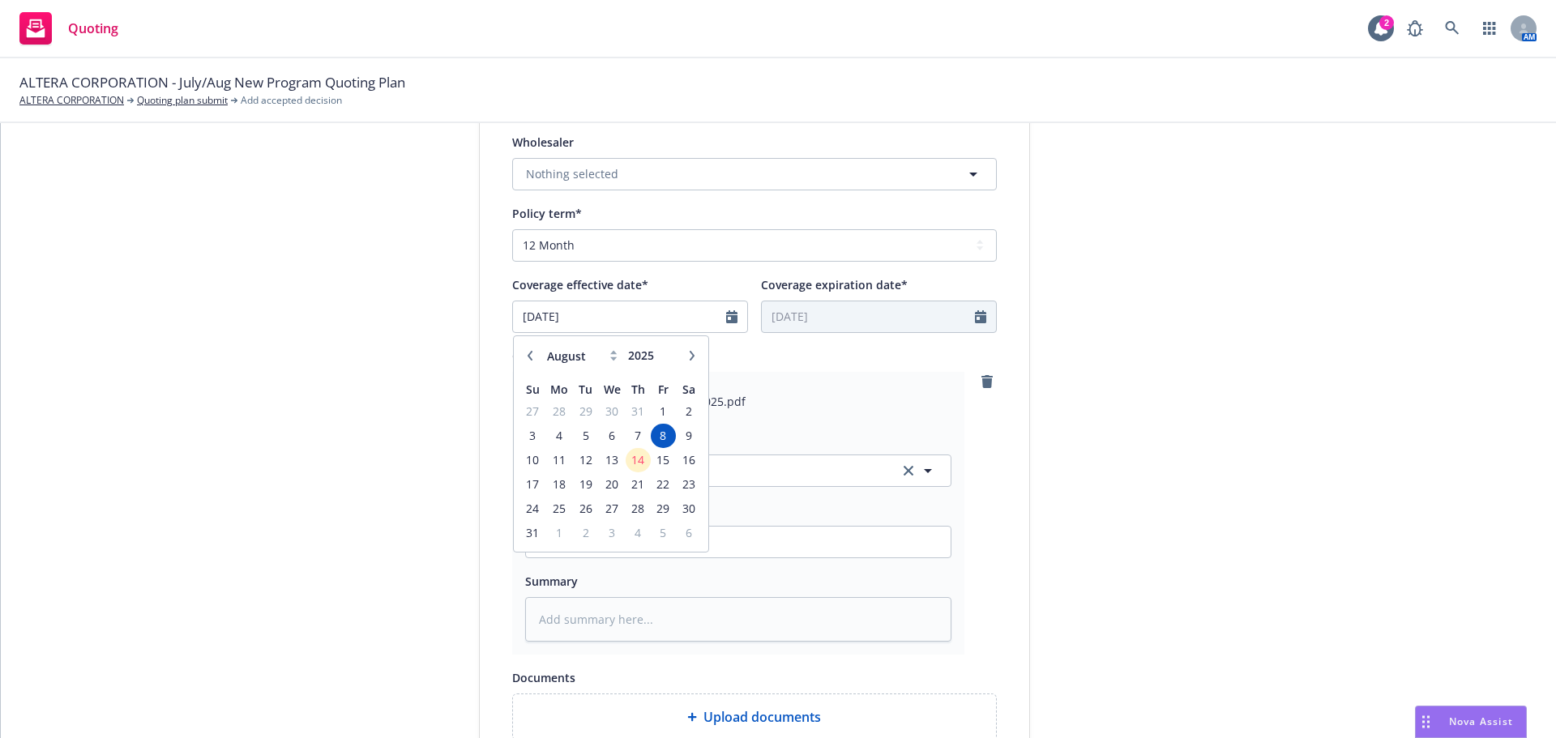
click at [691, 355] on button "button" at bounding box center [691, 355] width 19 height 19
select select "9"
click at [659, 440] on span "12" at bounding box center [664, 436] width 22 height 20
type textarea "x"
type input "[DATE]"
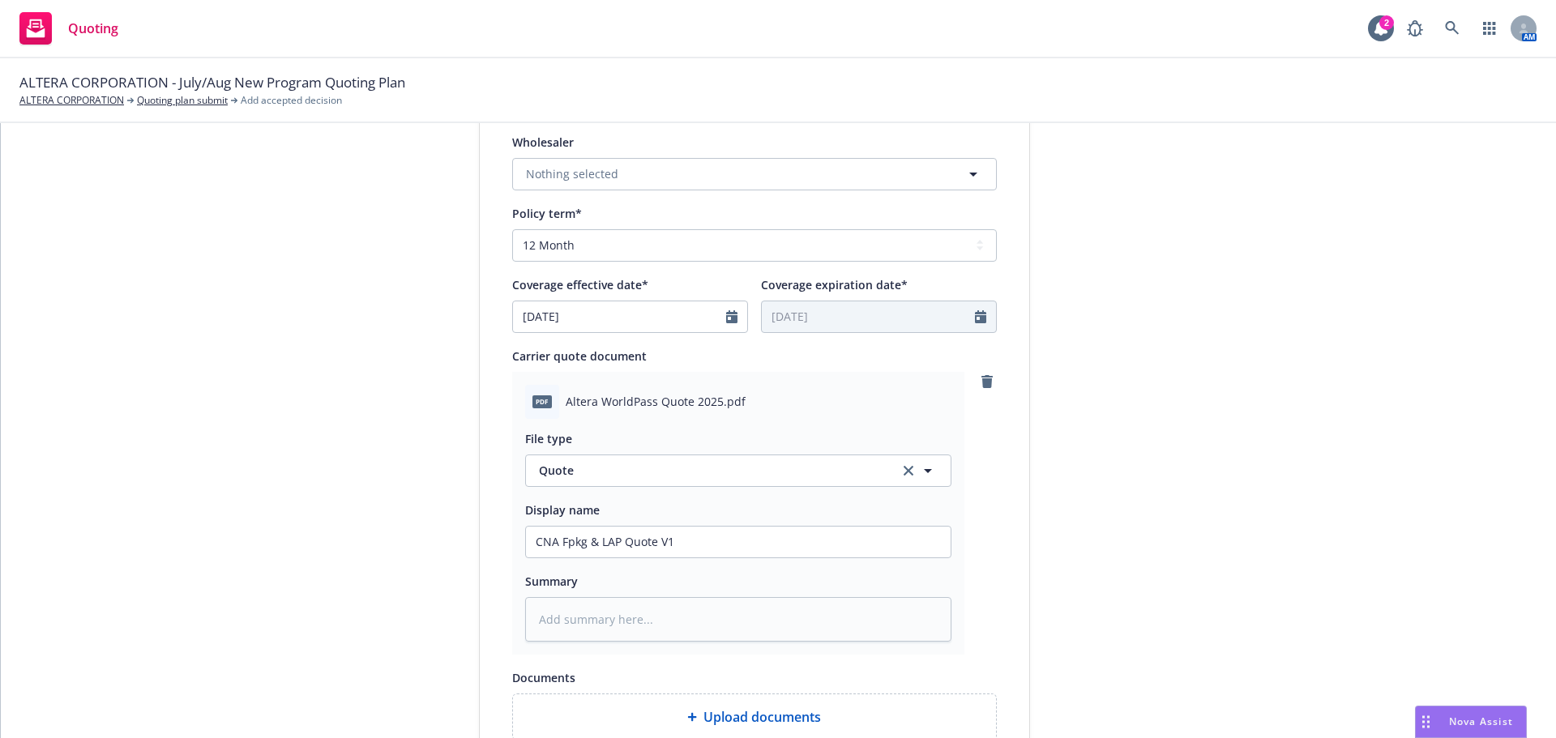
type input "[DATE]"
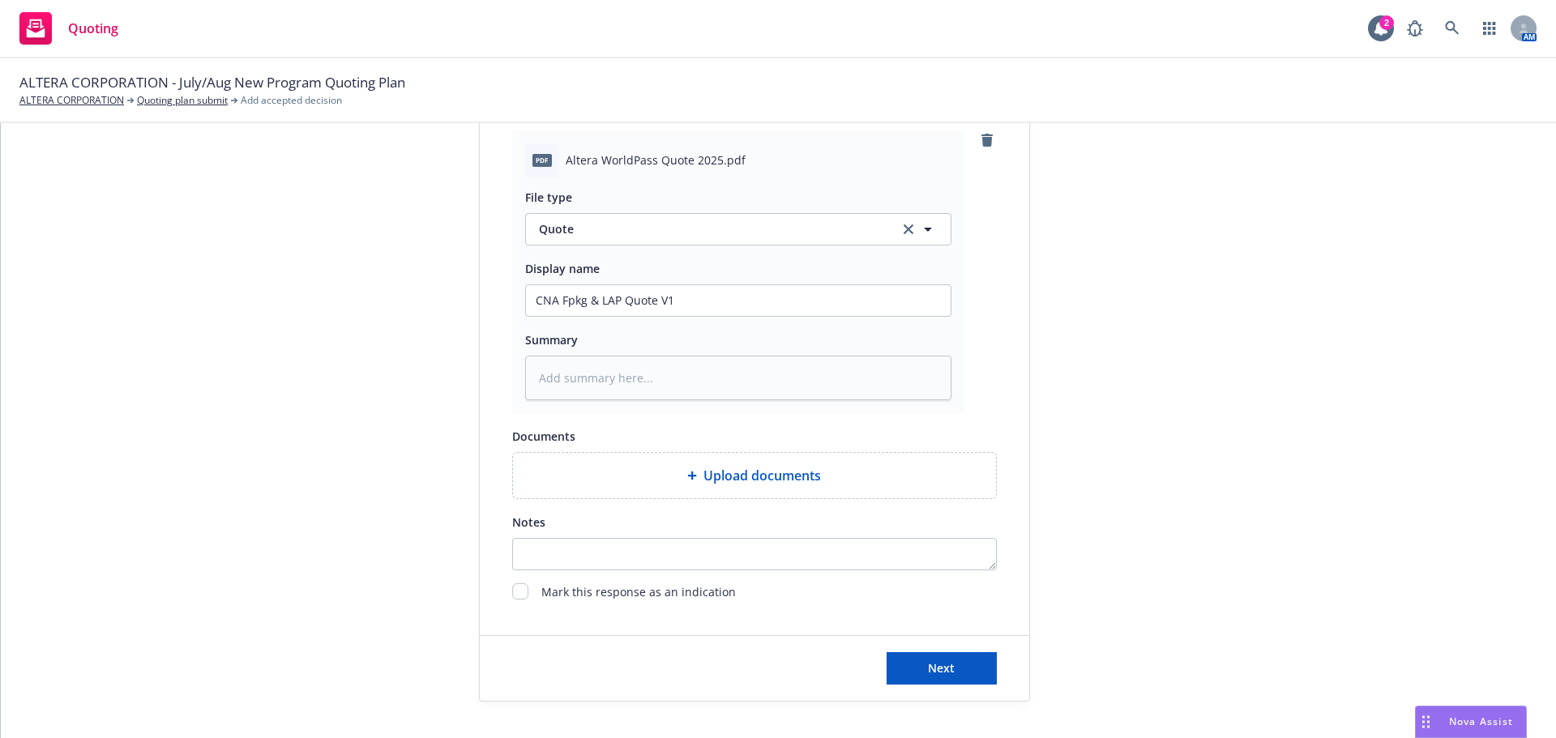
scroll to position [811, 0]
click at [948, 674] on button "Next" at bounding box center [942, 667] width 110 height 32
type textarea "x"
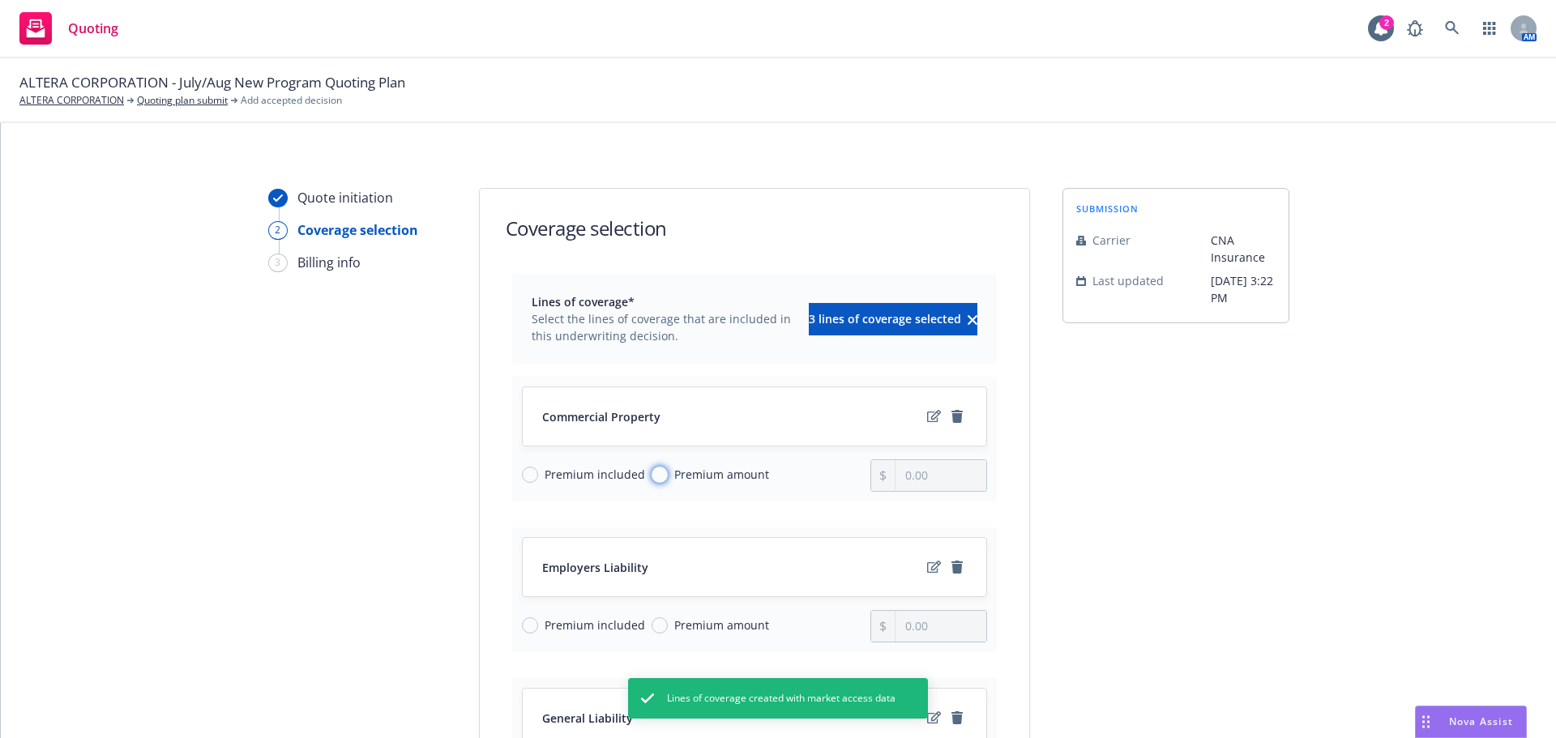
drag, startPoint x: 646, startPoint y: 473, endPoint x: 886, endPoint y: 478, distance: 240.0
click at [652, 474] on input "Premium amount" at bounding box center [660, 475] width 16 height 16
radio input "true"
drag, startPoint x: 951, startPoint y: 478, endPoint x: 869, endPoint y: 484, distance: 82.1
click at [871, 484] on div "0.00" at bounding box center [929, 476] width 117 height 32
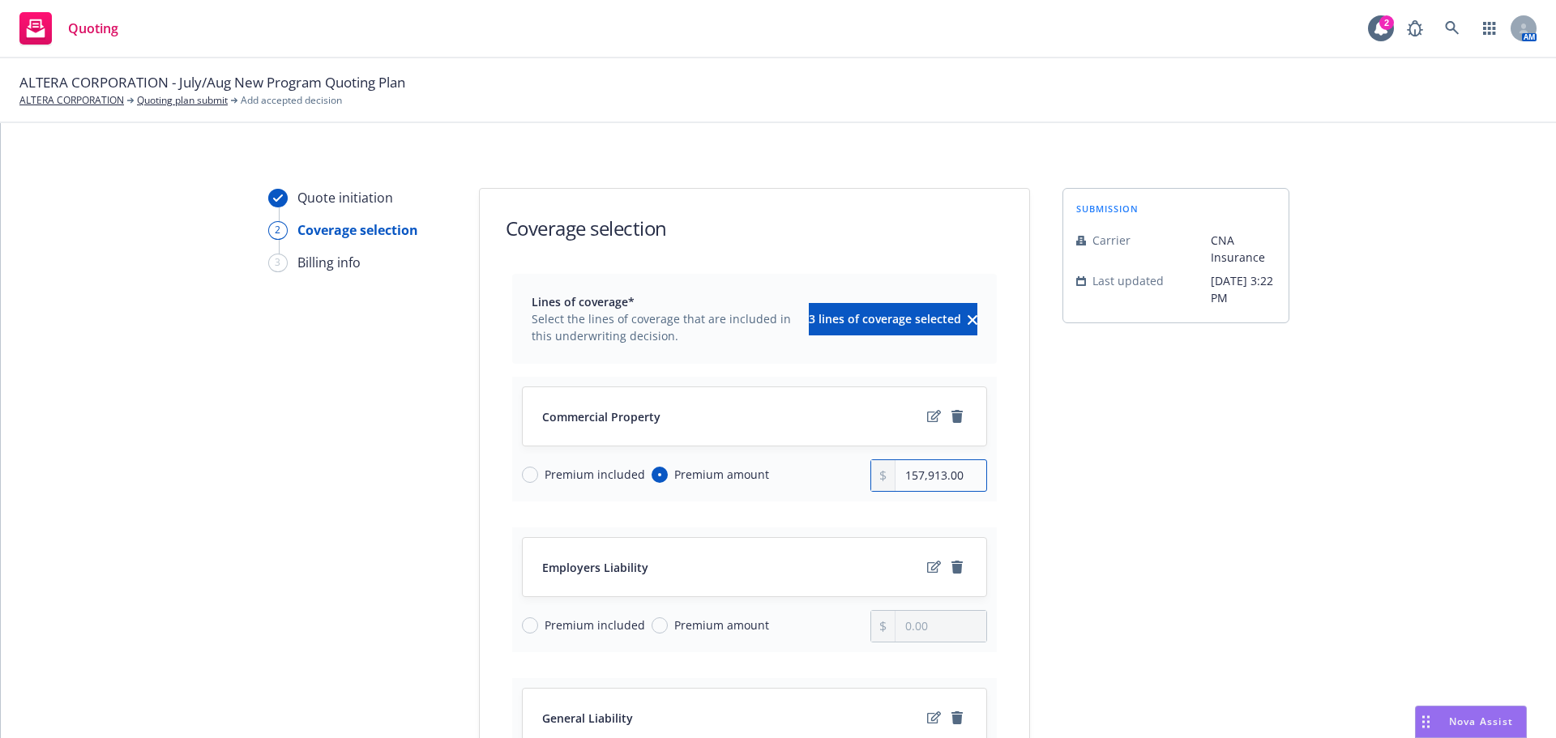
type input "157,913.00"
click at [538, 631] on span "Premium included" at bounding box center [591, 625] width 107 height 17
click at [533, 631] on input "Premium included" at bounding box center [530, 626] width 16 height 16
radio input "true"
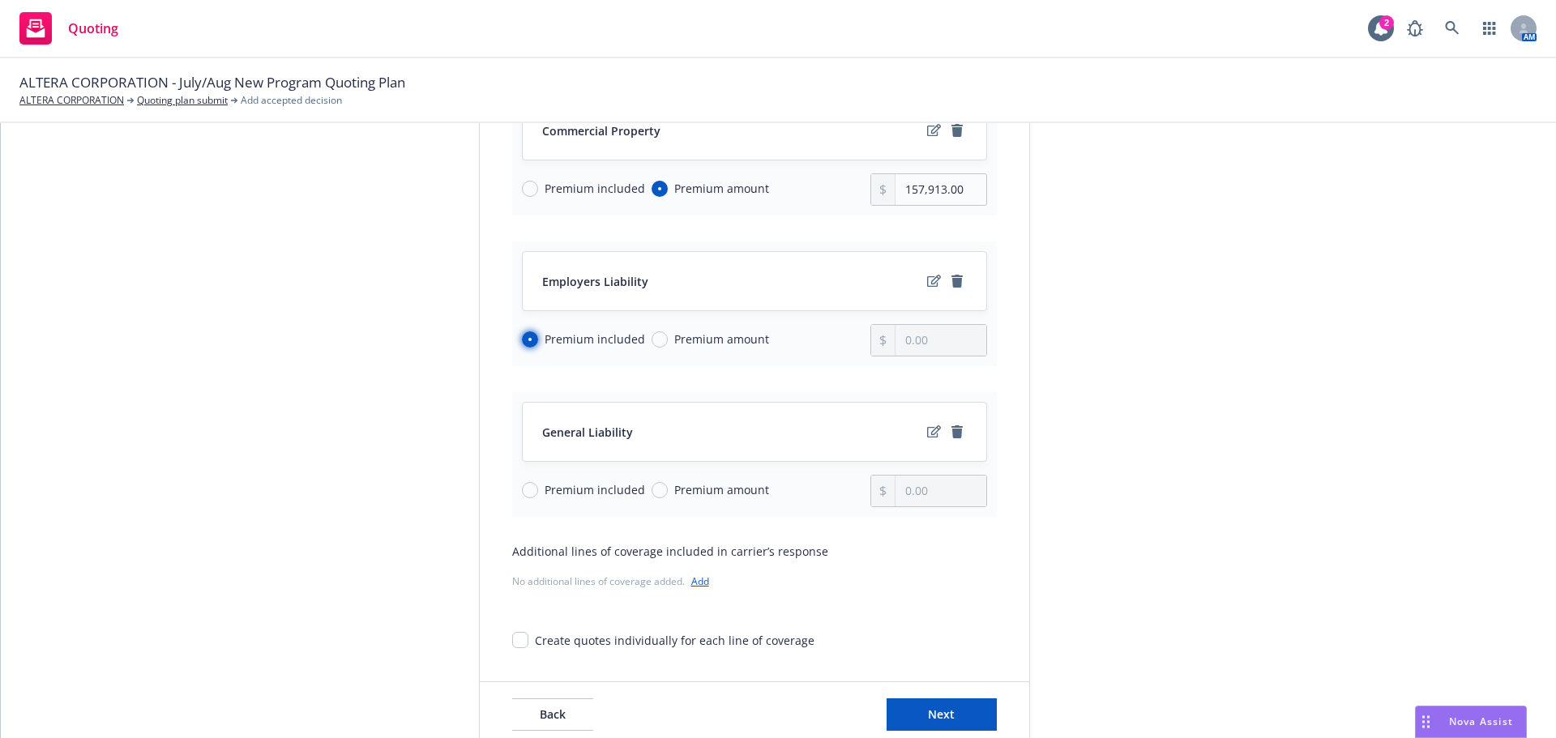
scroll to position [324, 0]
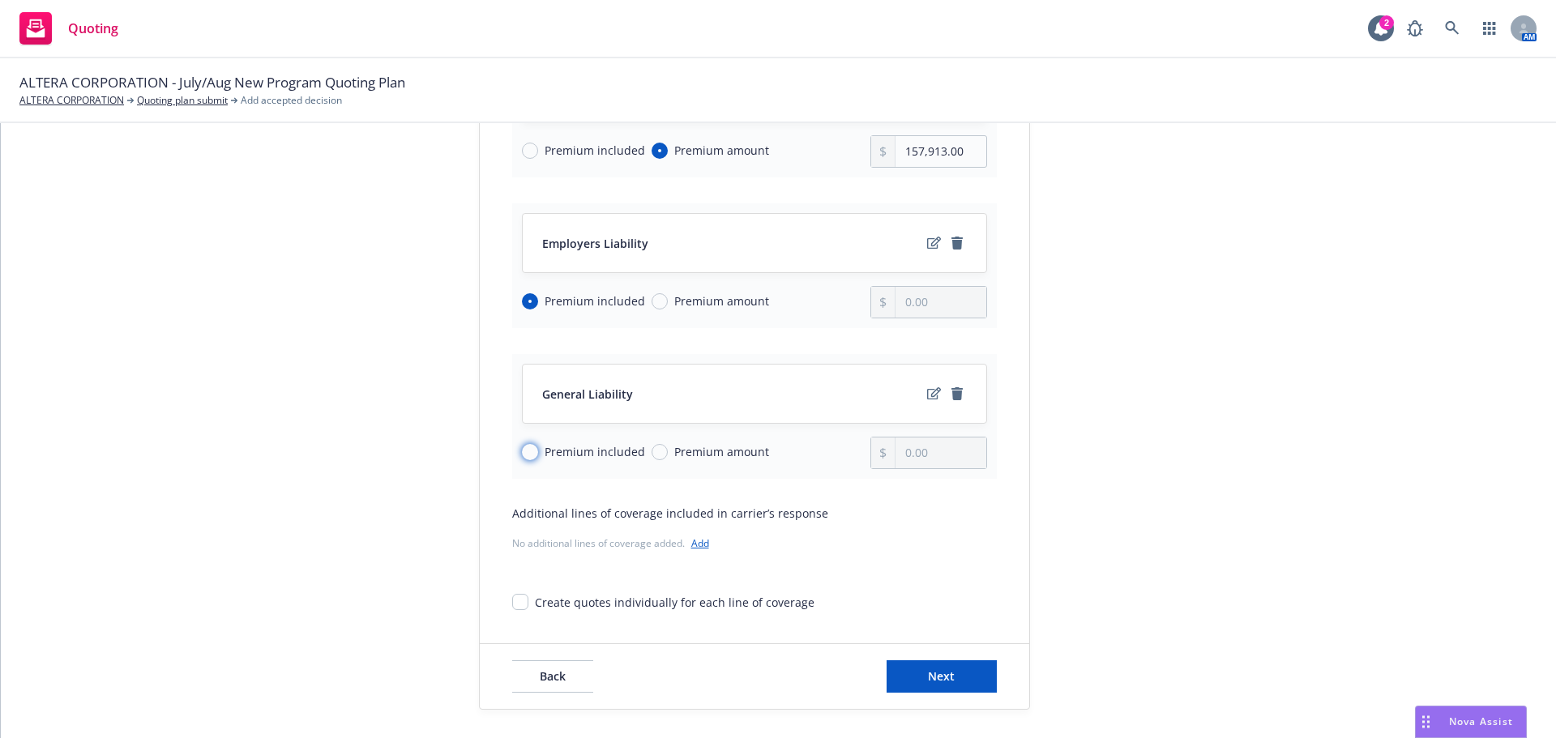
drag, startPoint x: 526, startPoint y: 447, endPoint x: 537, endPoint y: 449, distance: 10.7
click at [528, 447] on input "Premium included" at bounding box center [530, 452] width 16 height 16
radio input "true"
click at [945, 665] on button "Next" at bounding box center [942, 677] width 110 height 32
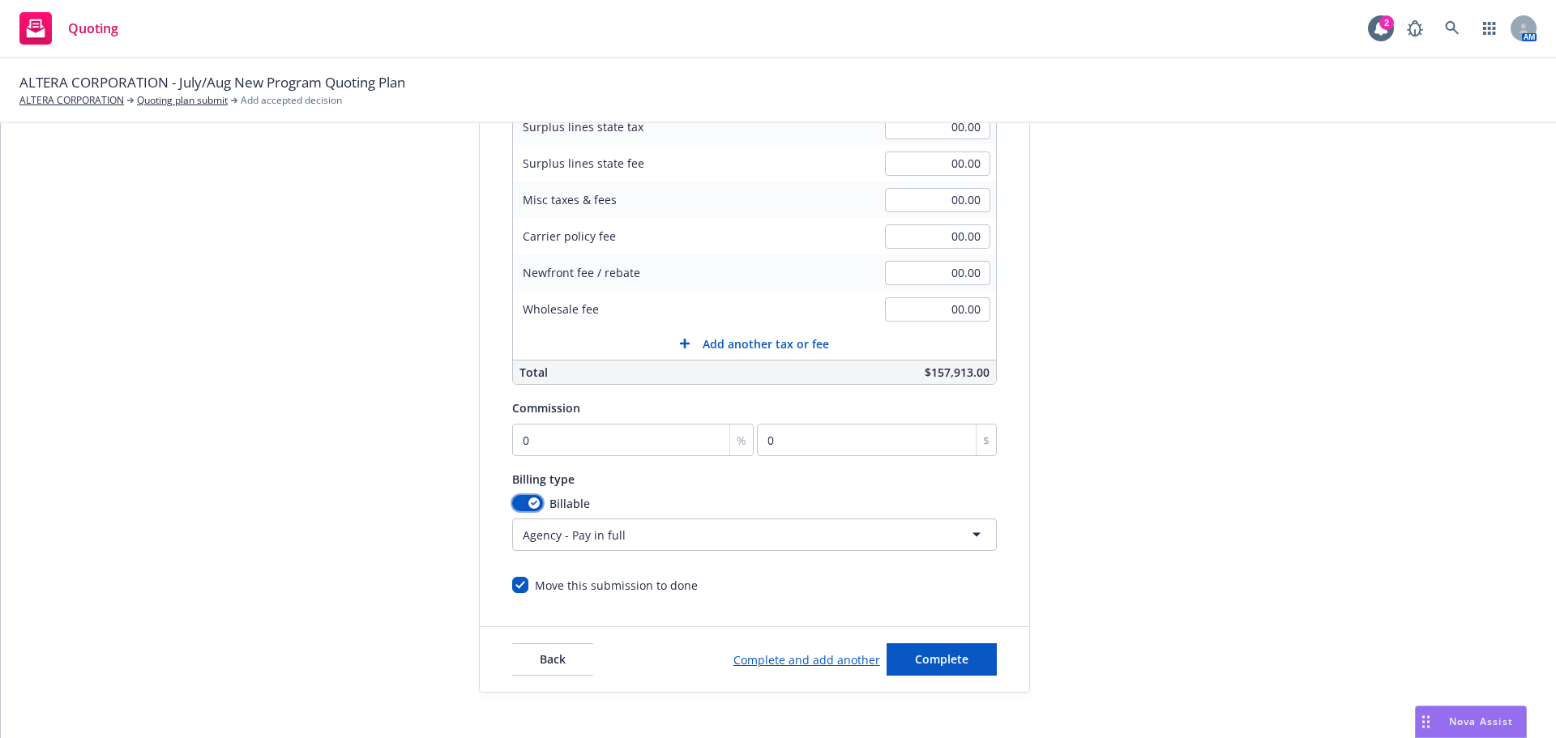
drag, startPoint x: 520, startPoint y: 509, endPoint x: 633, endPoint y: 532, distance: 114.9
click at [520, 509] on button "button" at bounding box center [527, 503] width 31 height 16
select select
click at [943, 654] on span "Complete" at bounding box center [941, 659] width 53 height 15
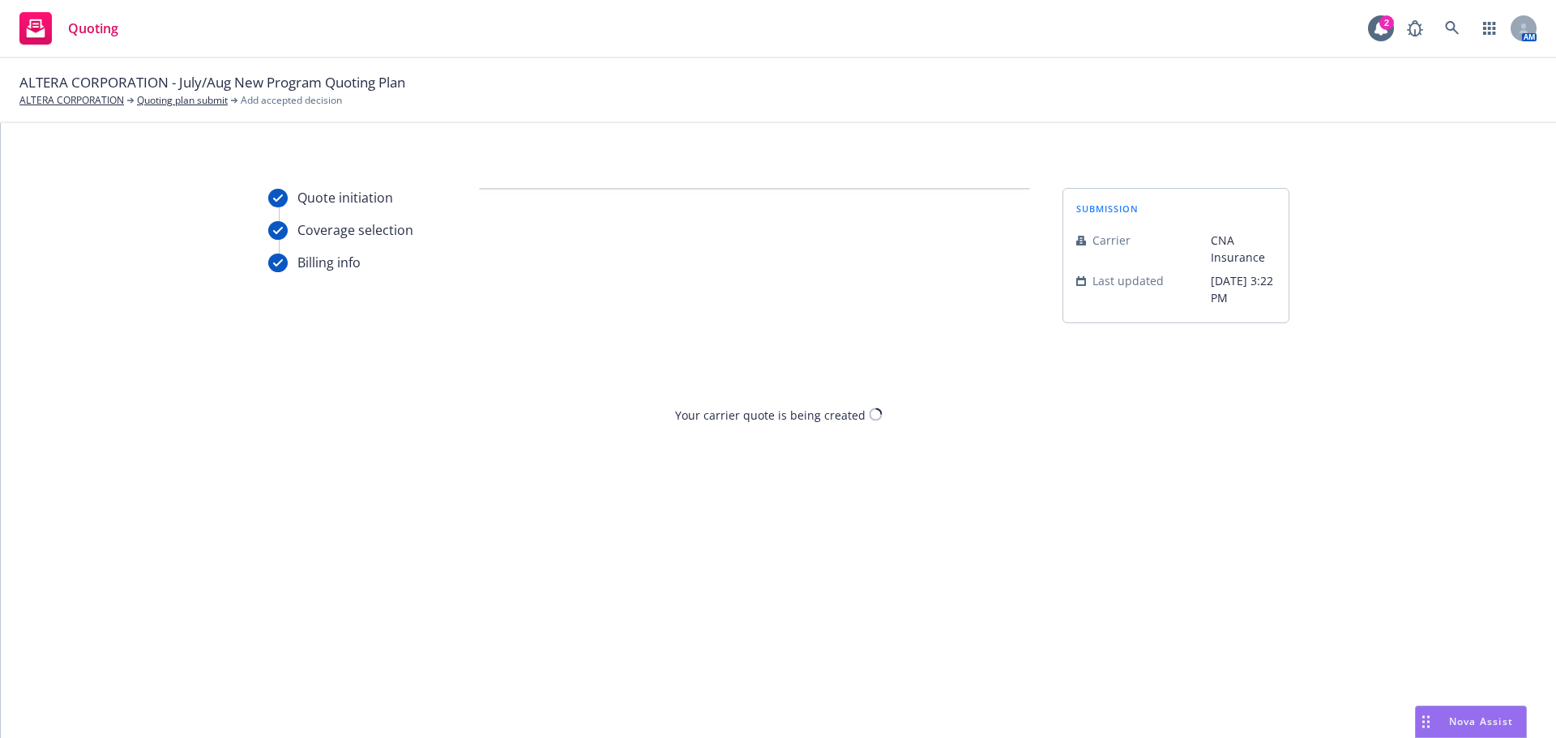
scroll to position [0, 0]
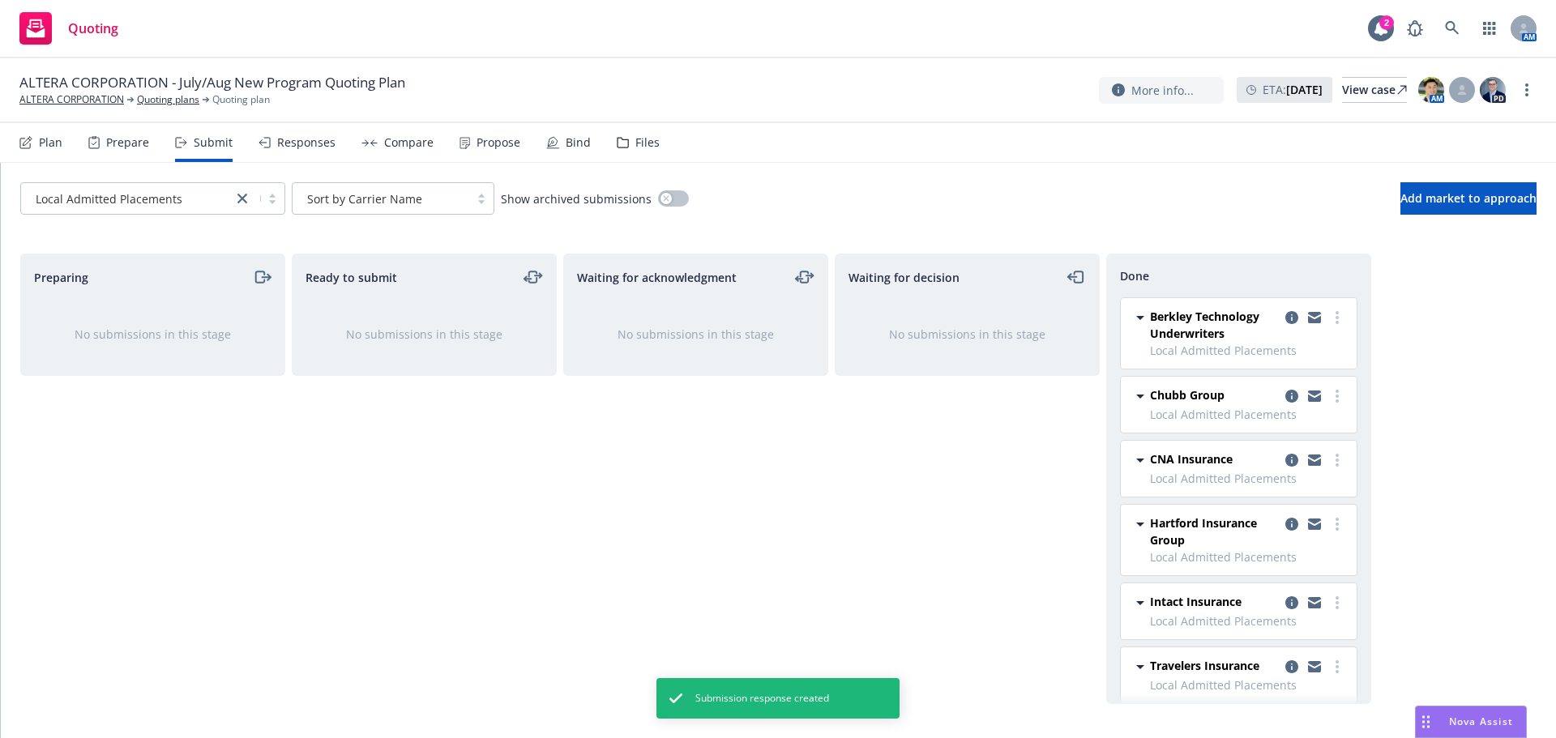
click at [371, 141] on icon at bounding box center [370, 142] width 16 height 7
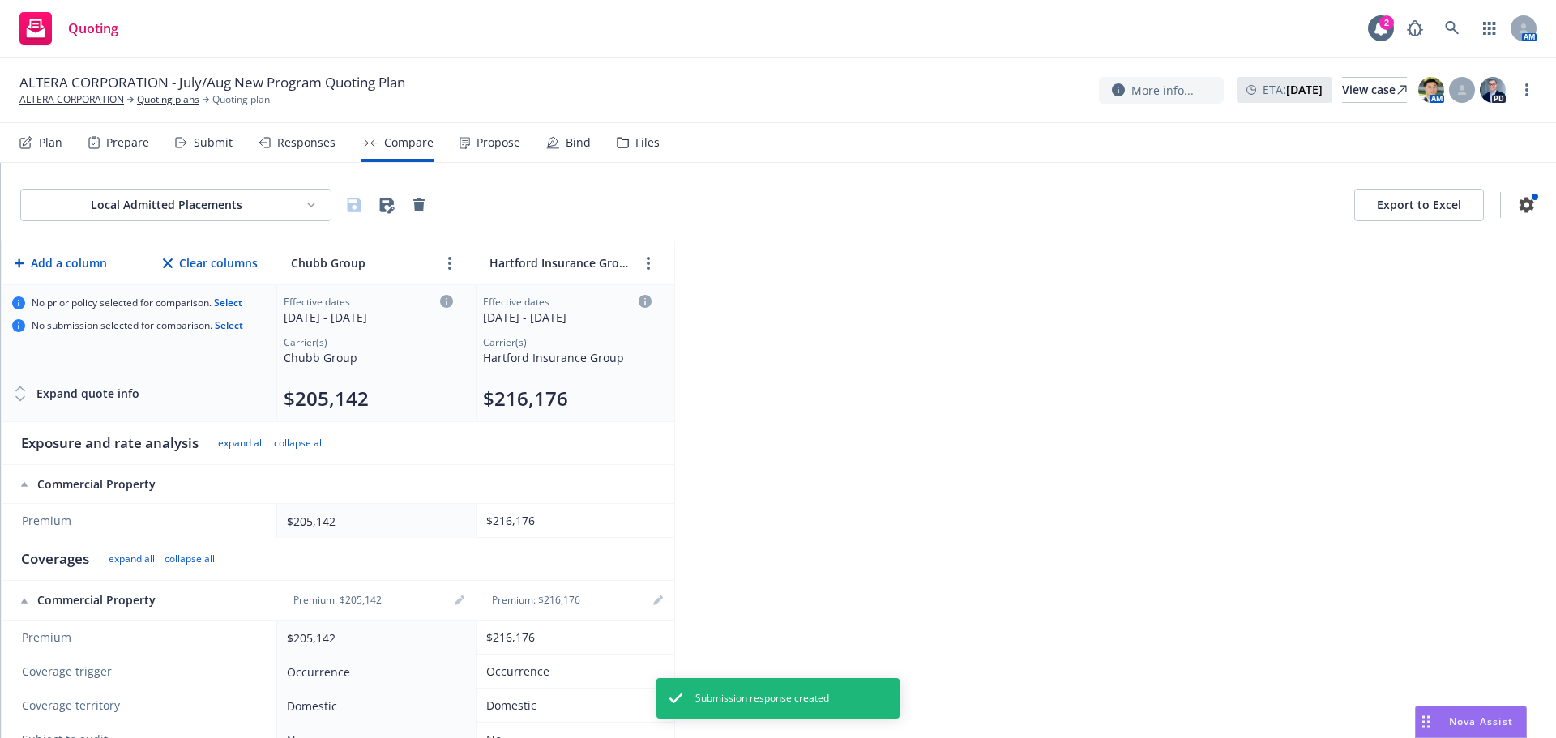
click at [302, 146] on div "Responses" at bounding box center [306, 142] width 58 height 13
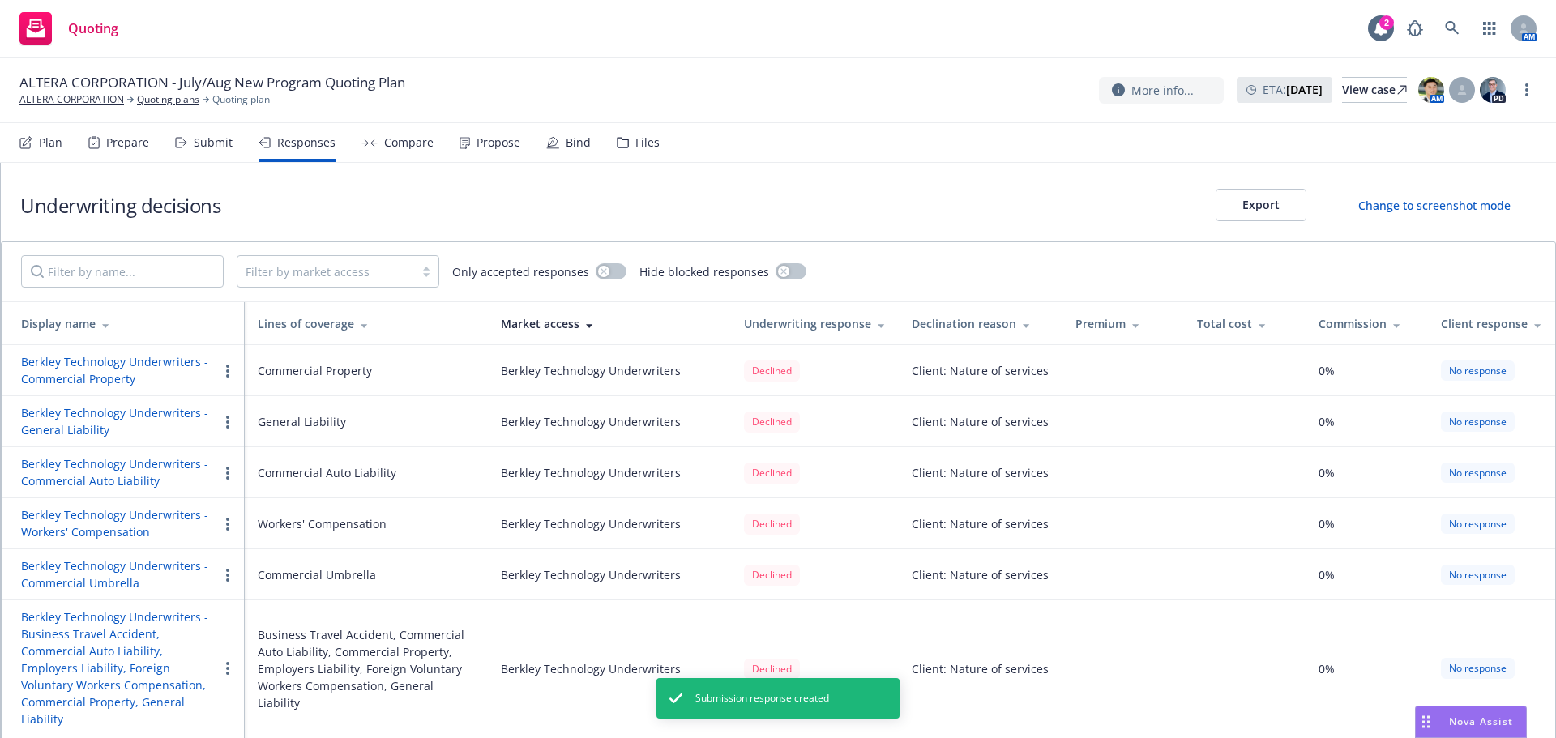
click at [110, 326] on div "Display name" at bounding box center [126, 323] width 211 height 17
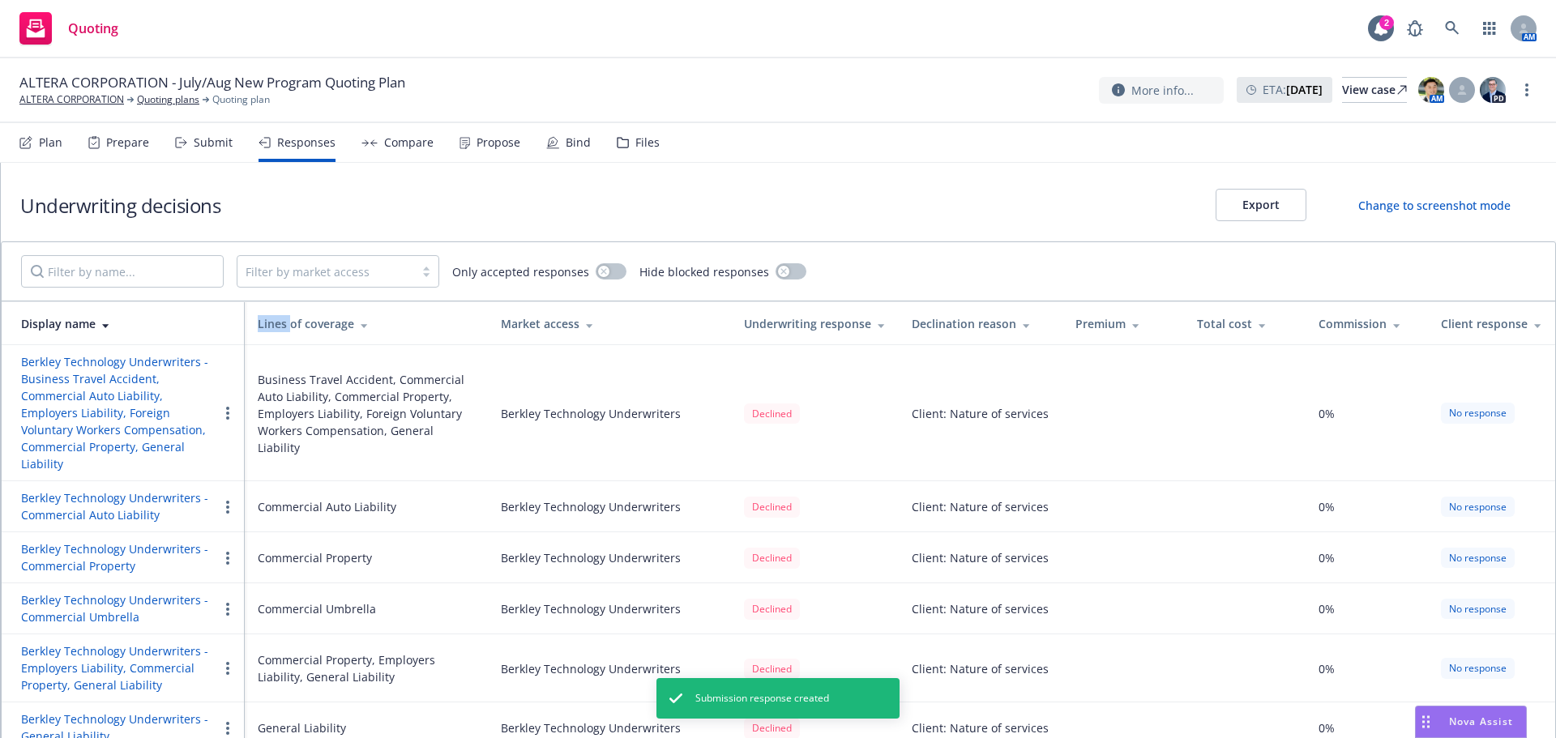
click at [109, 326] on icon at bounding box center [106, 324] width 8 height 12
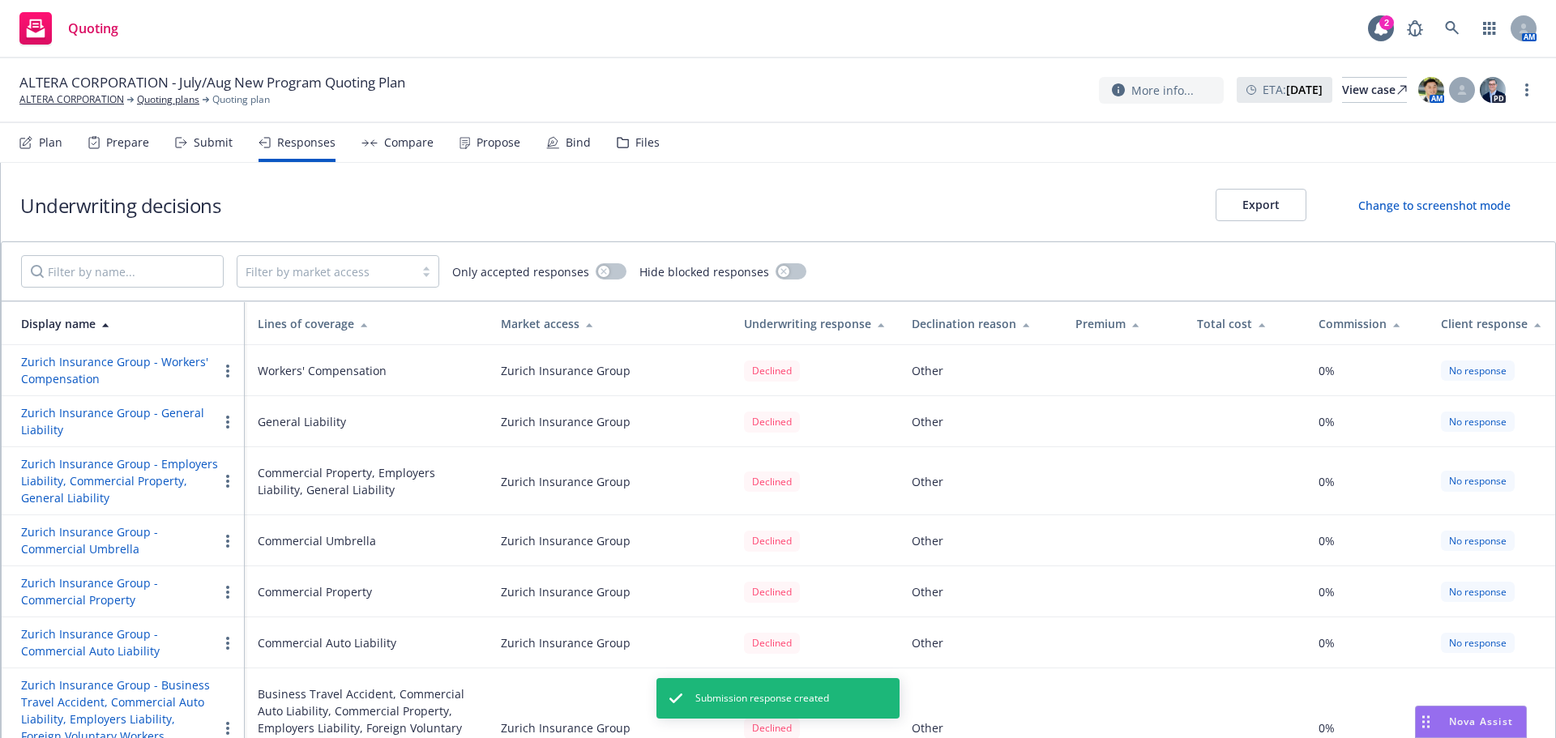
click at [858, 322] on div "Underwriting response" at bounding box center [815, 323] width 142 height 17
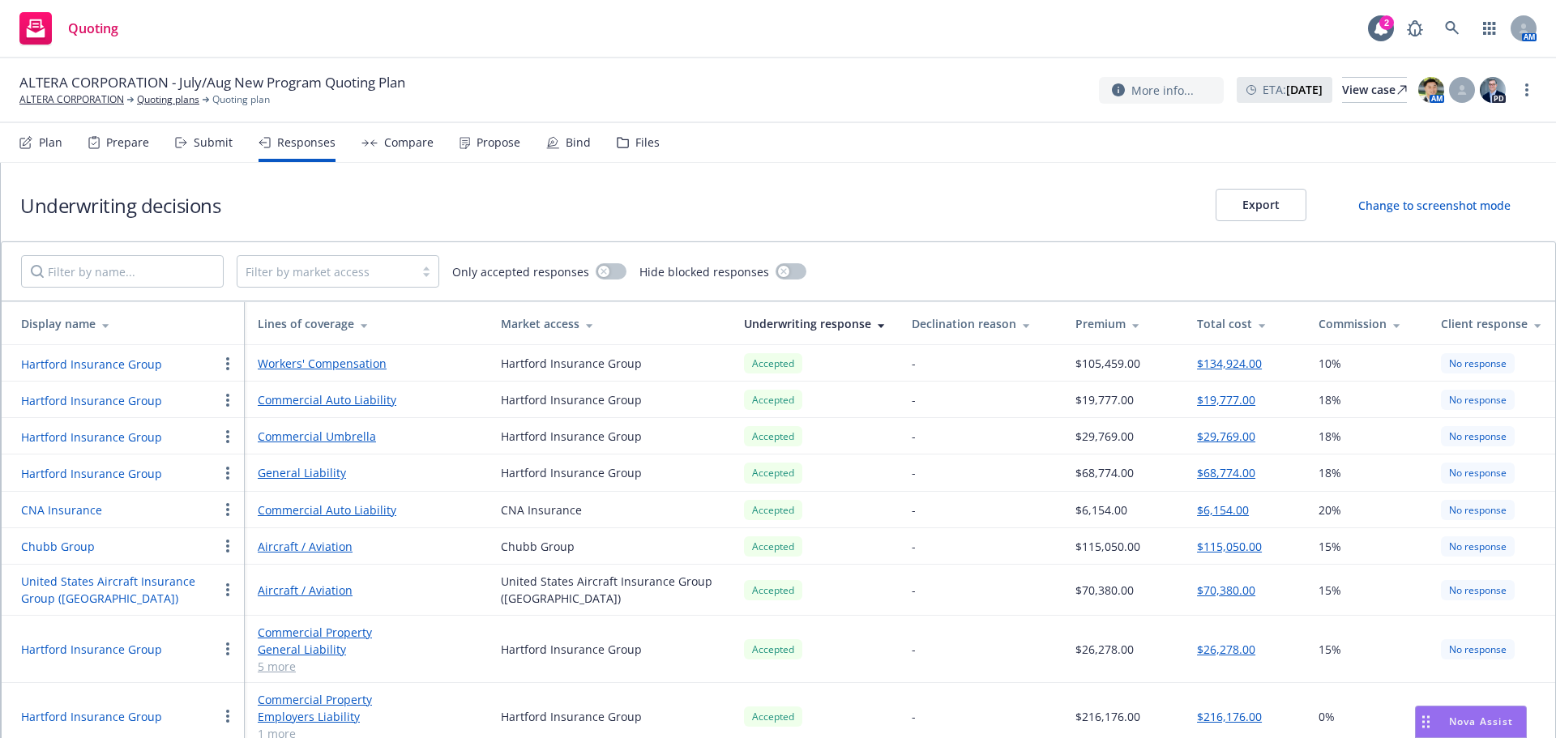
click at [161, 325] on div "Display name" at bounding box center [126, 323] width 211 height 17
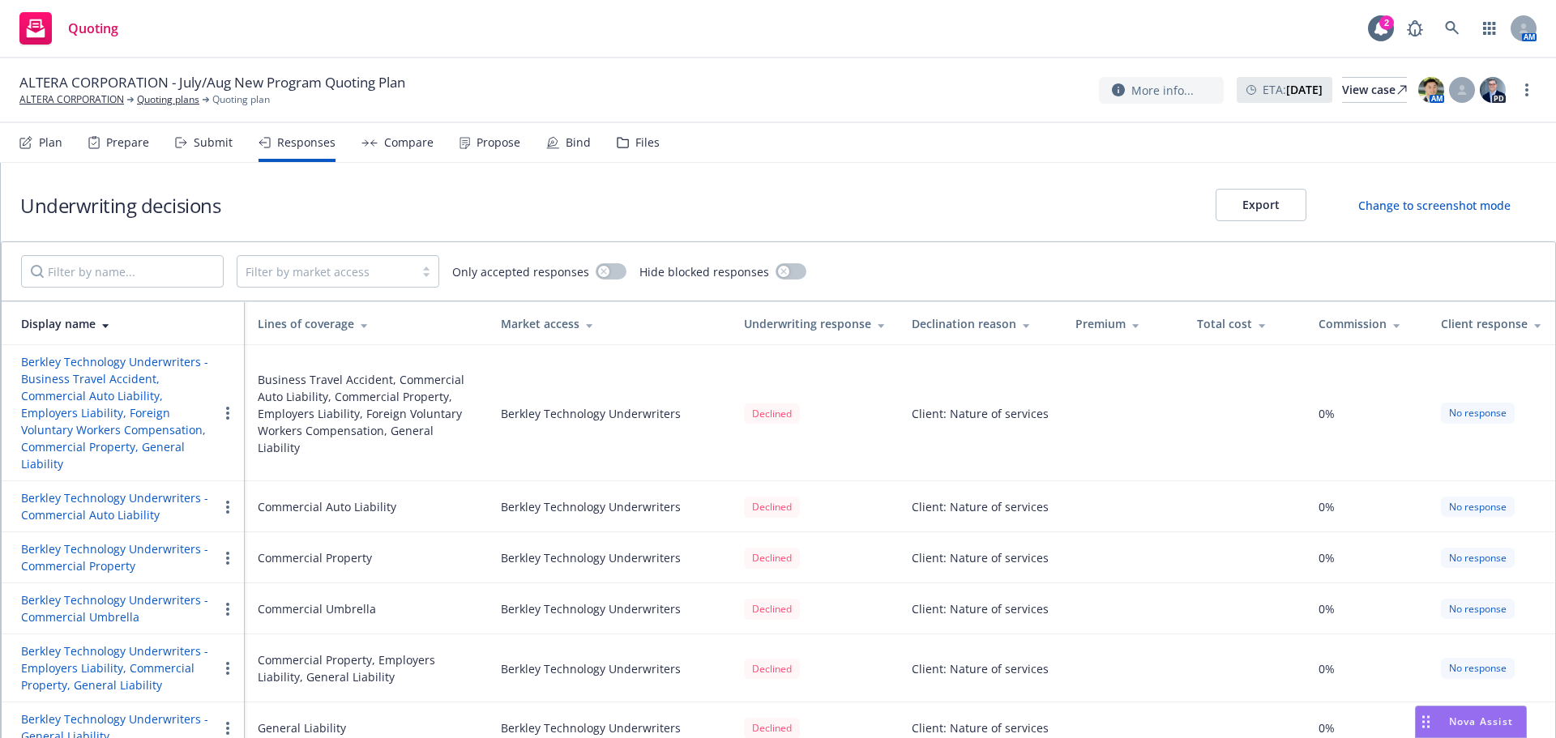
click at [163, 325] on div "Display name" at bounding box center [126, 323] width 211 height 17
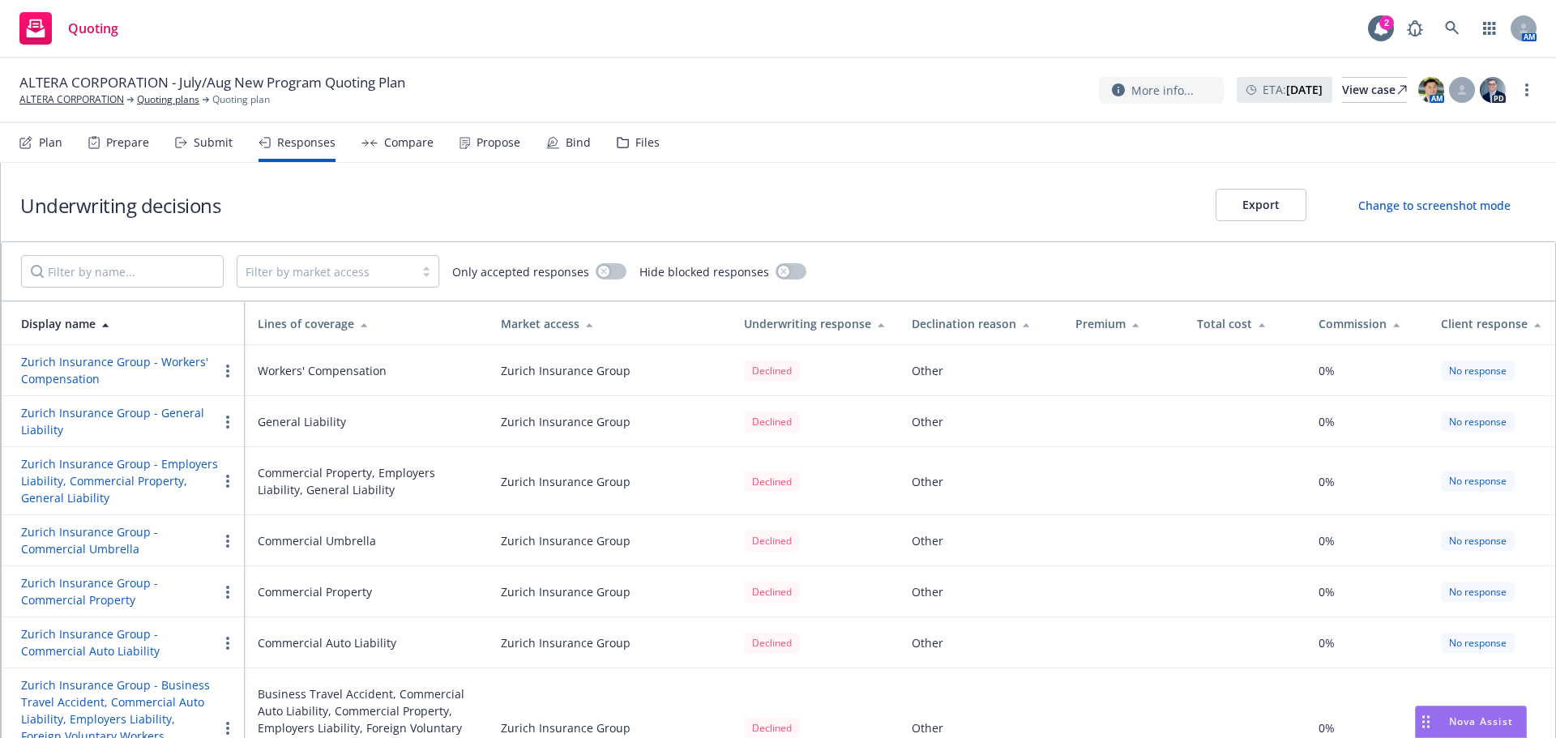
click at [831, 331] on div "Underwriting response" at bounding box center [815, 323] width 142 height 17
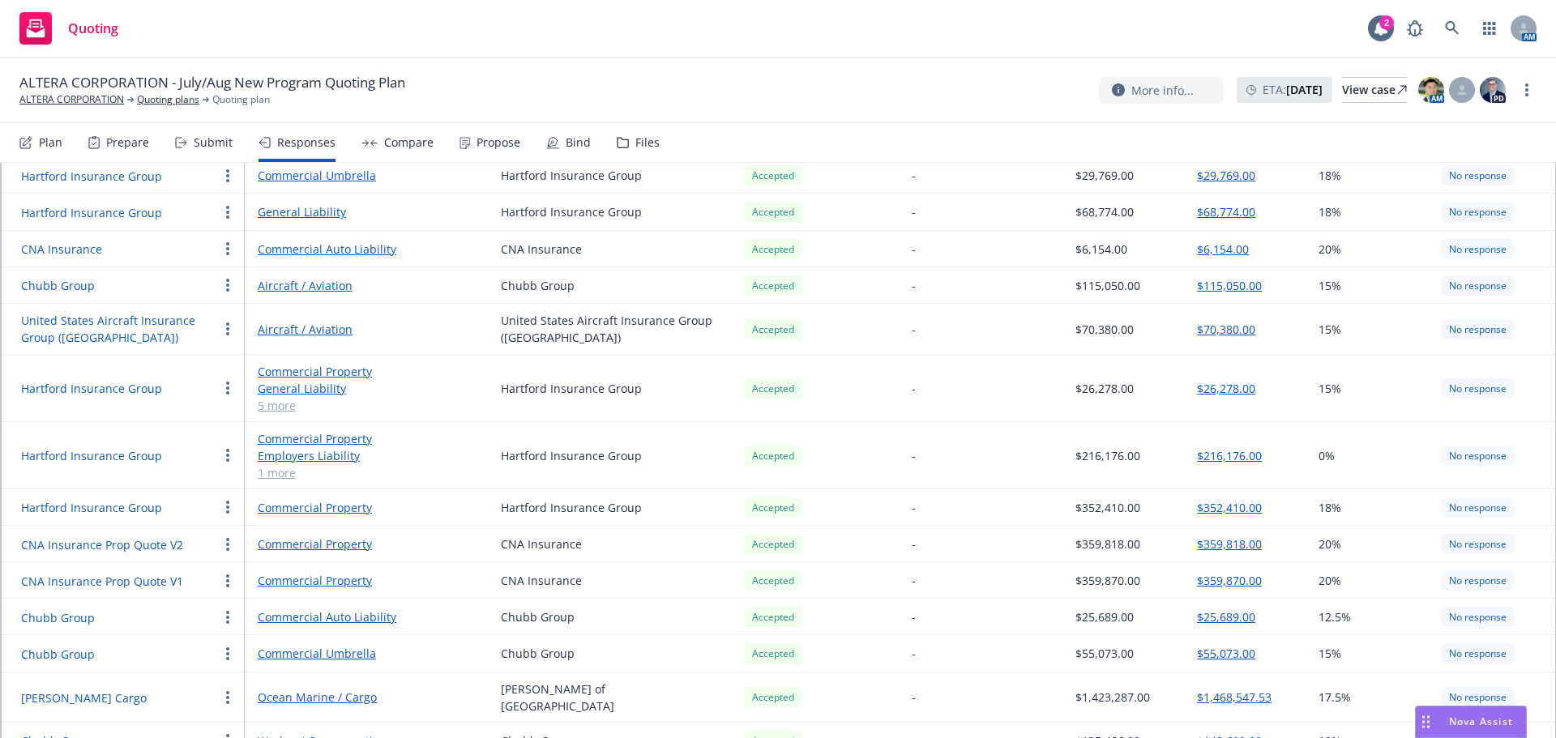
scroll to position [81, 0]
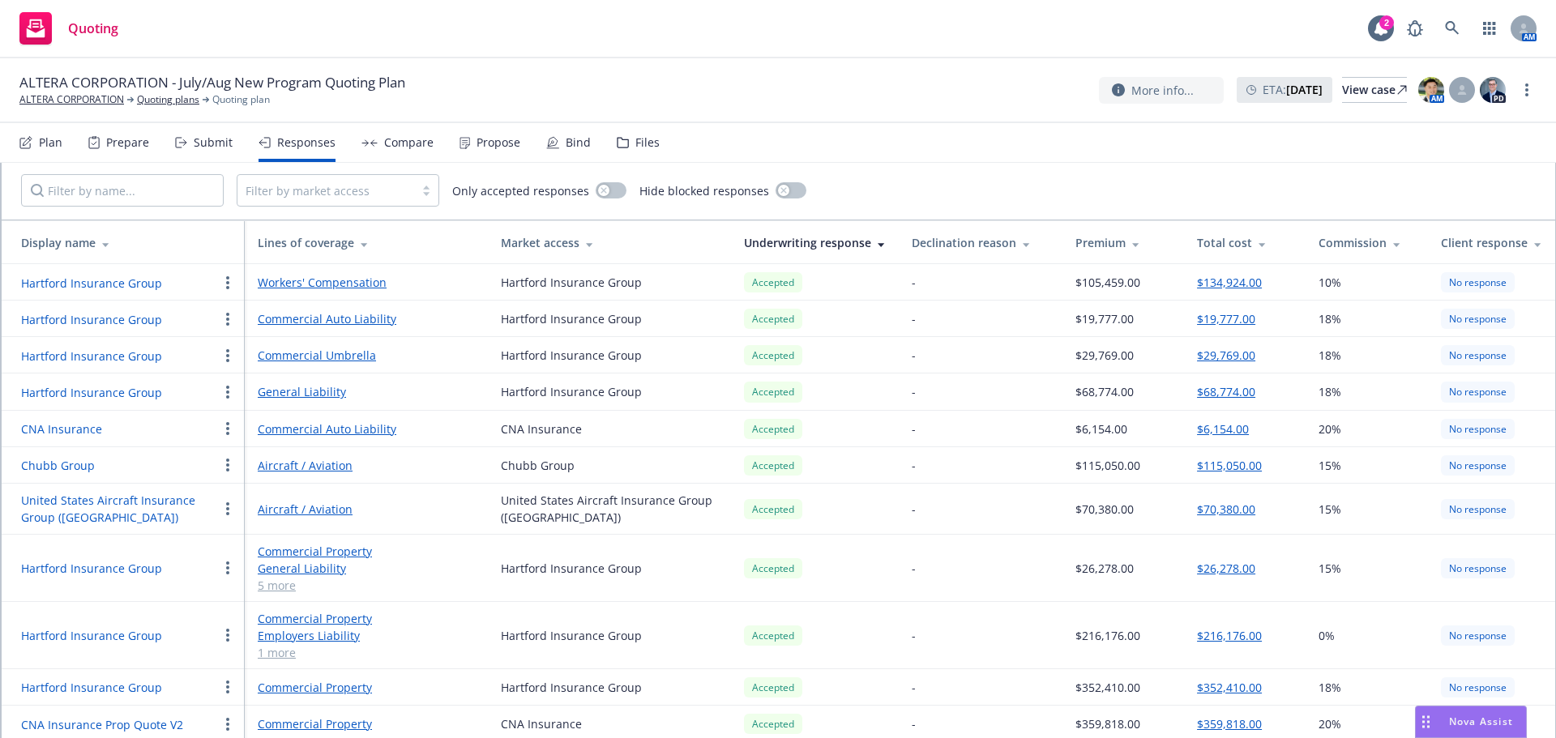
click at [185, 237] on div "Display name" at bounding box center [126, 242] width 211 height 17
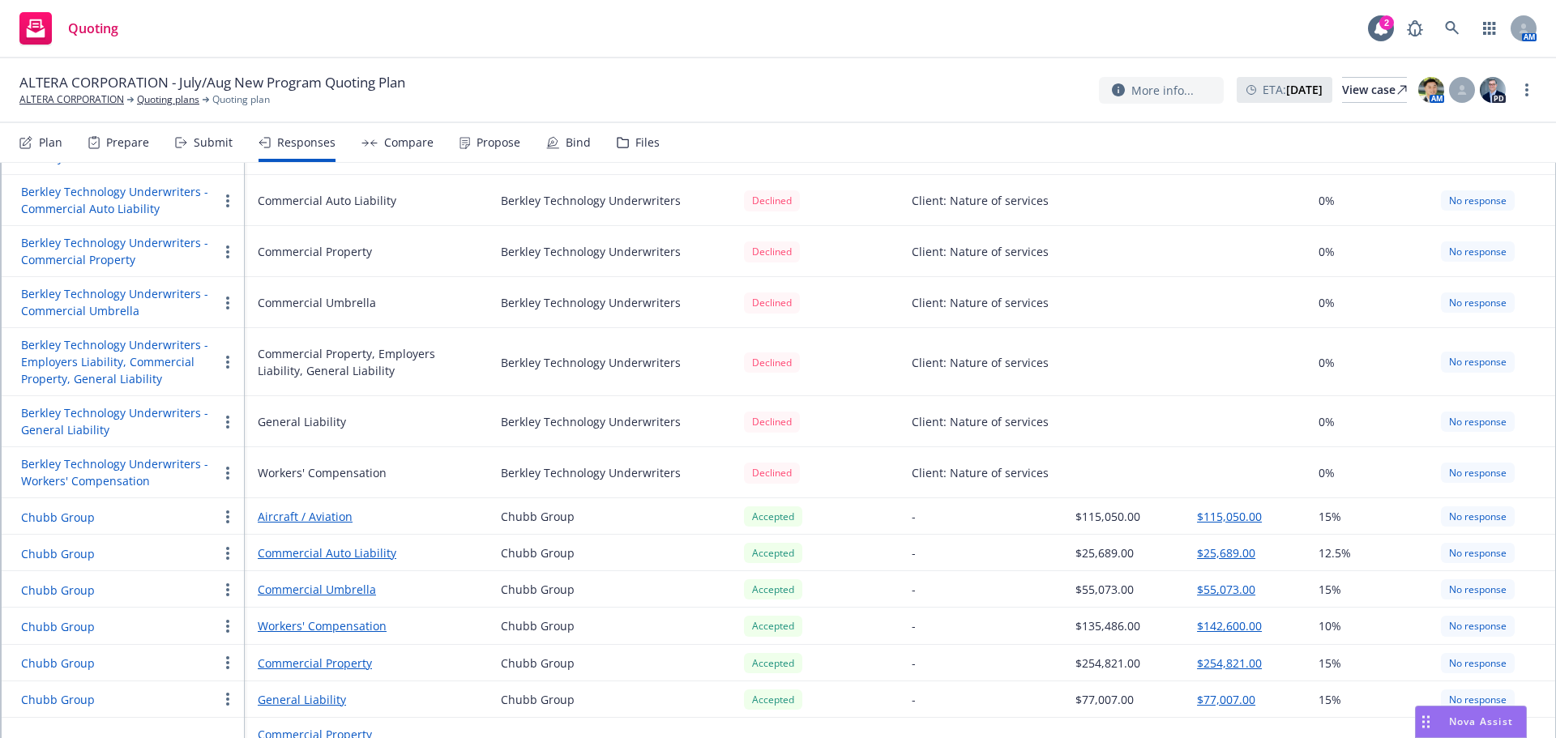
scroll to position [324, 0]
